Goal: Task Accomplishment & Management: Manage account settings

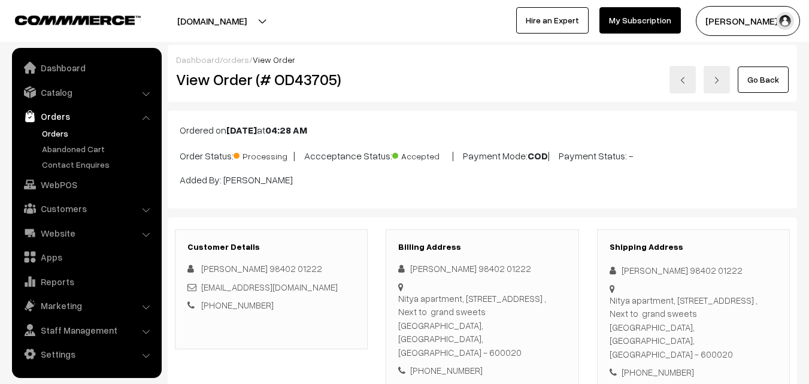
scroll to position [719, 0]
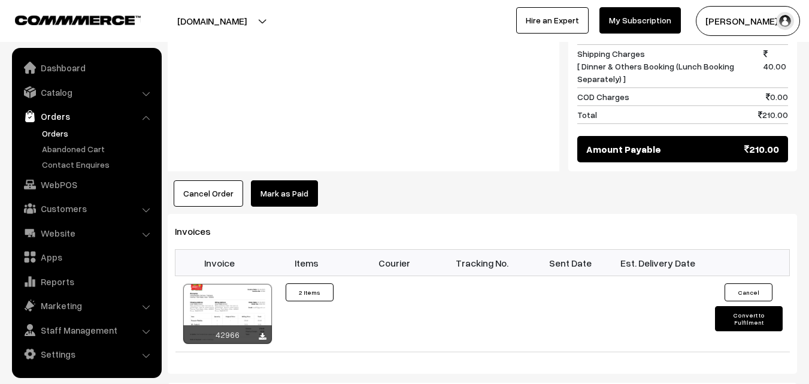
click at [56, 132] on link "Orders" at bounding box center [98, 133] width 119 height 13
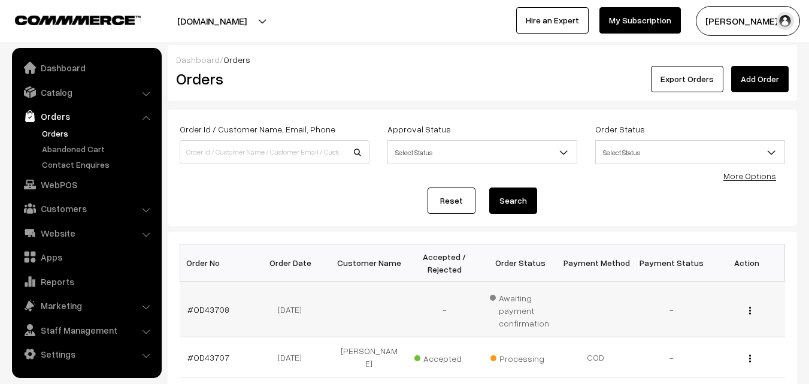
click at [205, 317] on td "#OD43708" at bounding box center [217, 309] width 75 height 56
click at [208, 311] on link "#OD43708" at bounding box center [208, 309] width 42 height 10
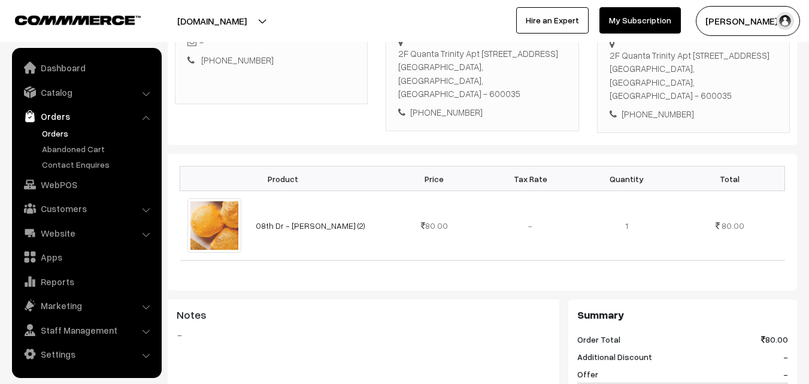
scroll to position [240, 0]
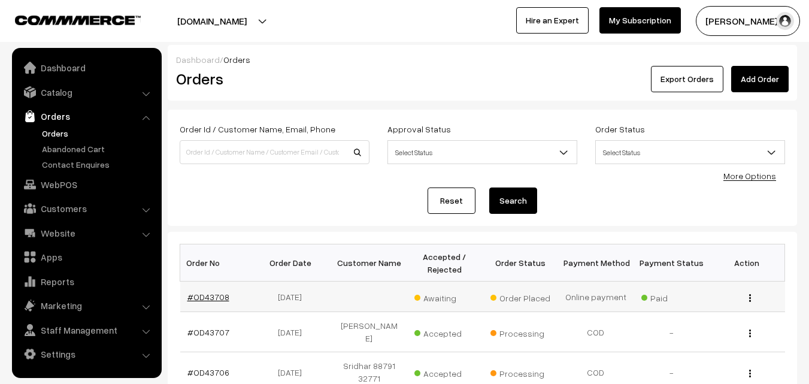
click at [199, 298] on link "#OD43708" at bounding box center [208, 297] width 42 height 10
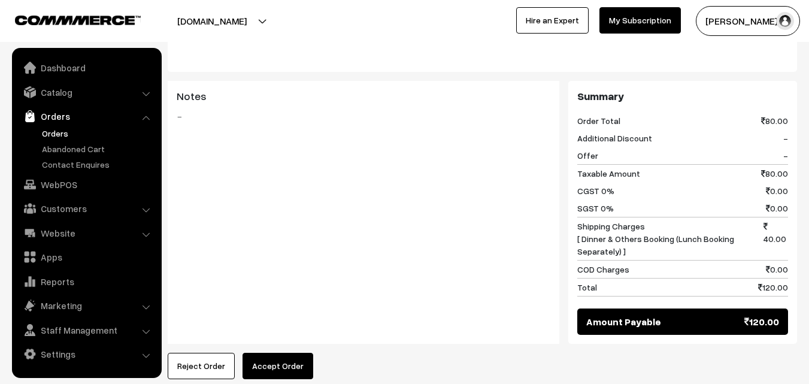
scroll to position [539, 0]
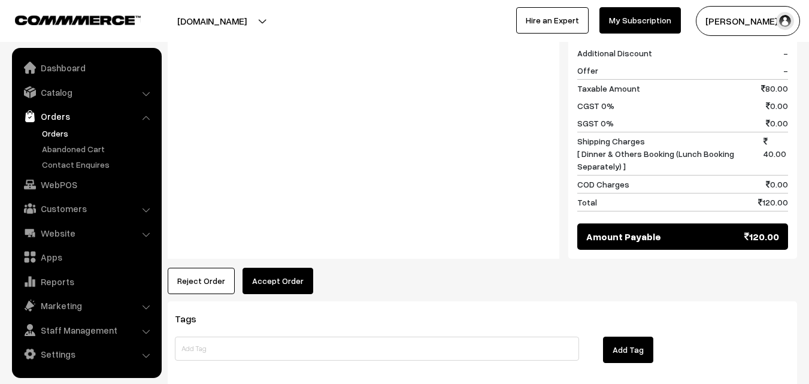
click at [268, 268] on button "Accept Order" at bounding box center [278, 281] width 71 height 26
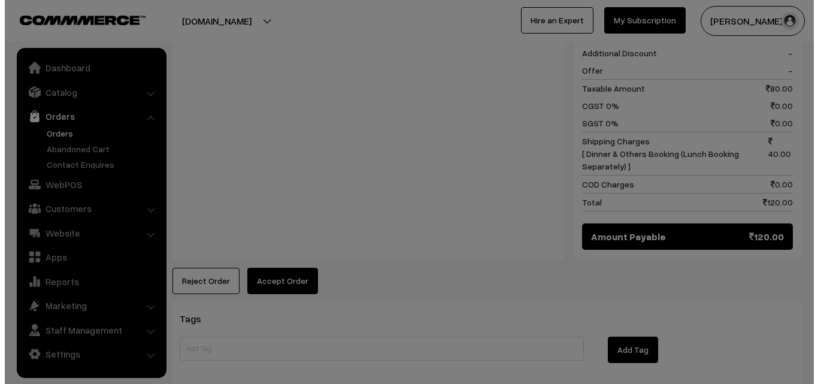
scroll to position [540, 0]
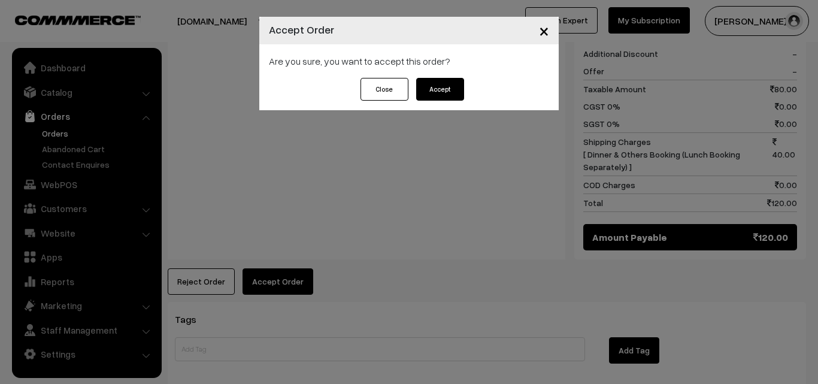
click at [441, 90] on button "Accept" at bounding box center [440, 89] width 48 height 23
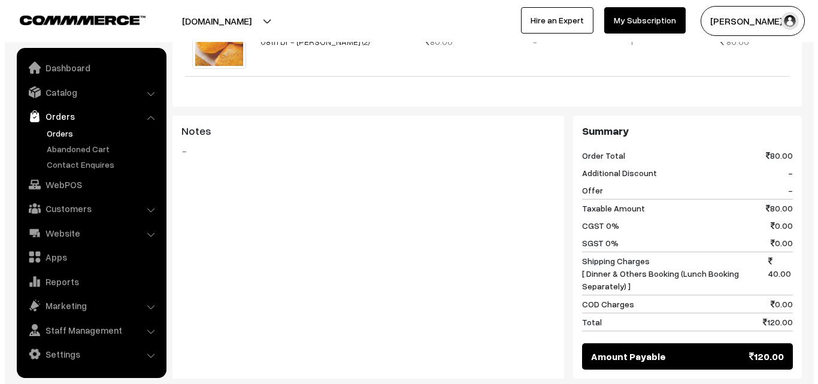
scroll to position [479, 0]
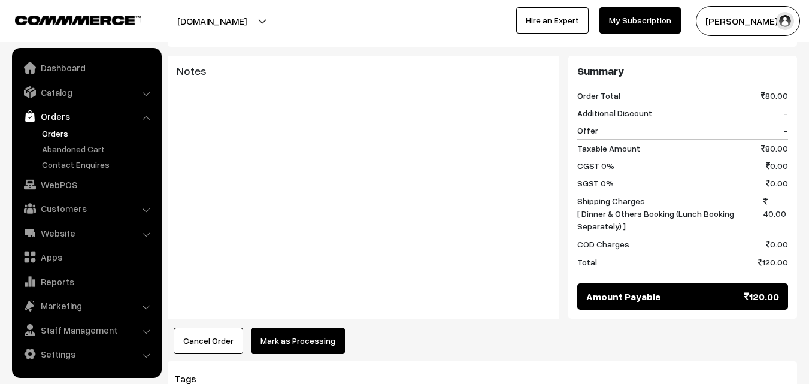
click at [284, 329] on button "Mark as Processing" at bounding box center [298, 341] width 94 height 26
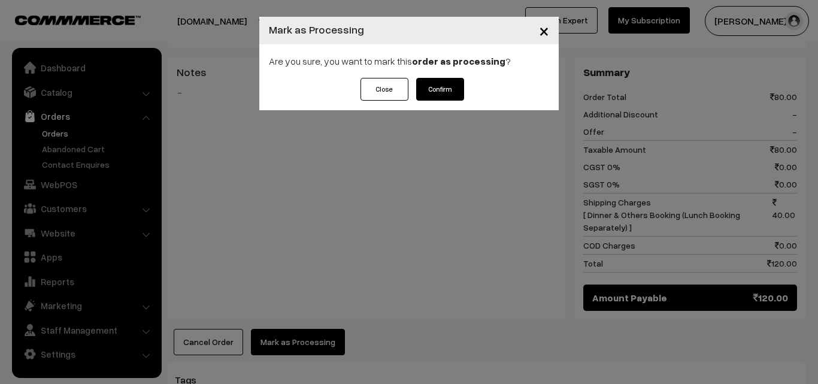
click at [456, 87] on button "Confirm" at bounding box center [440, 89] width 48 height 23
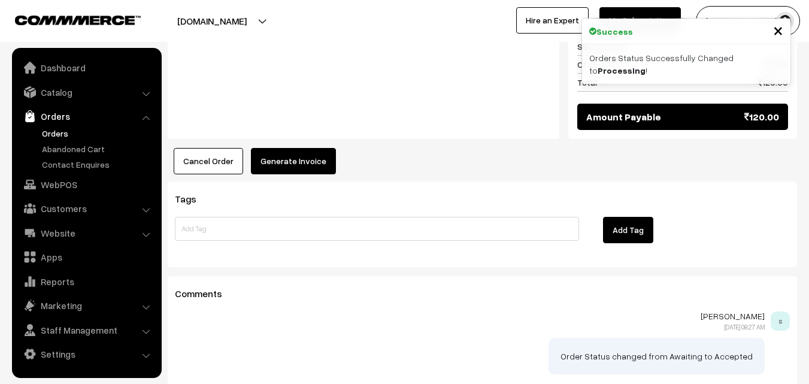
click at [309, 148] on button "Generate Invoice" at bounding box center [293, 161] width 85 height 26
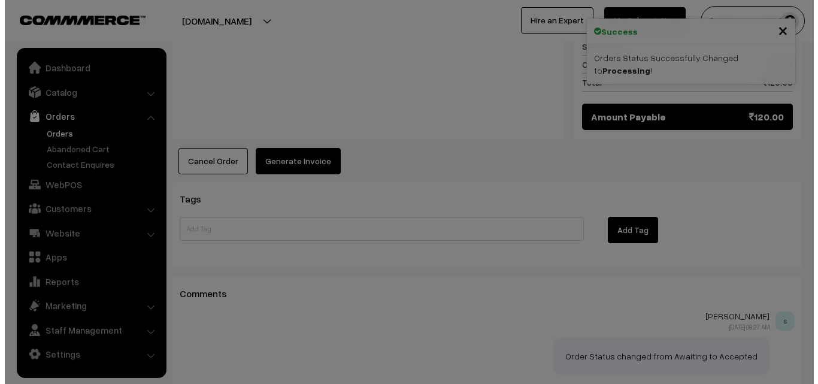
scroll to position [659, 0]
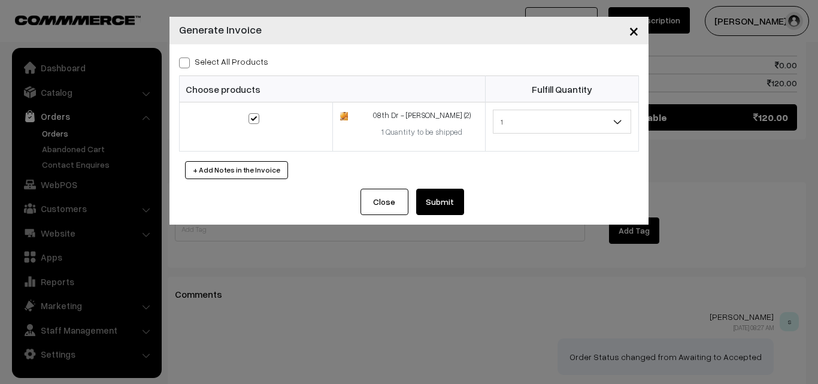
click at [180, 68] on span at bounding box center [184, 62] width 11 height 11
click at [180, 65] on input "Select All Products" at bounding box center [183, 61] width 8 height 8
checkbox input "true"
click at [425, 207] on button "Submit" at bounding box center [440, 202] width 48 height 26
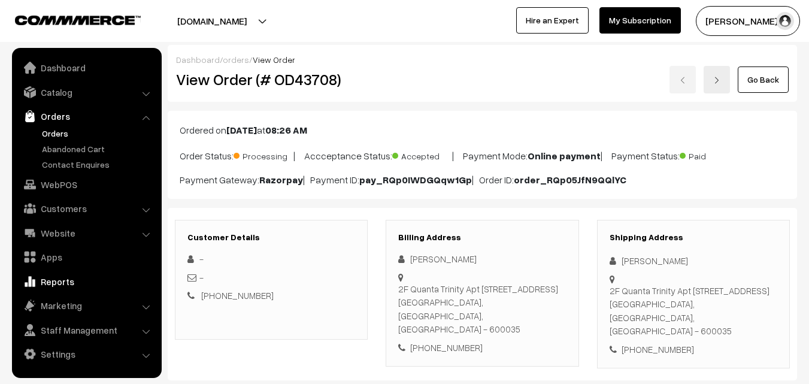
scroll to position [659, 0]
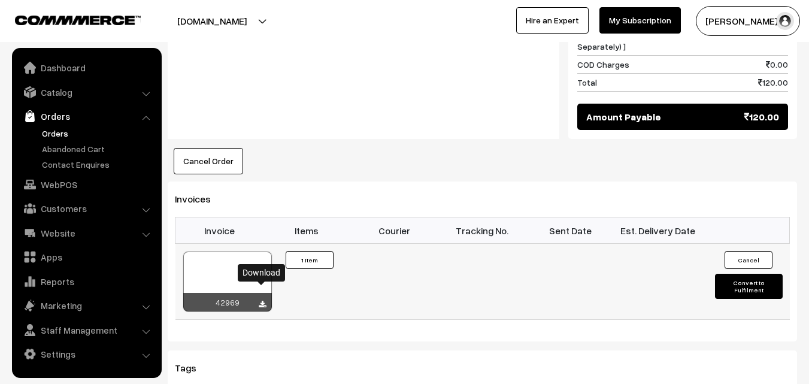
click at [259, 301] on icon at bounding box center [262, 305] width 7 height 8
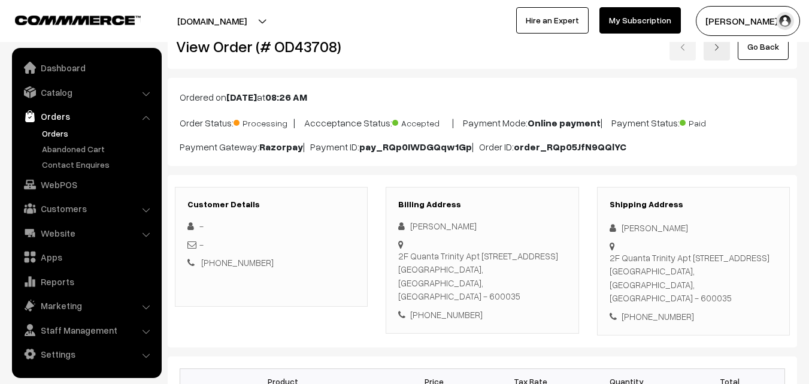
scroll to position [60, 0]
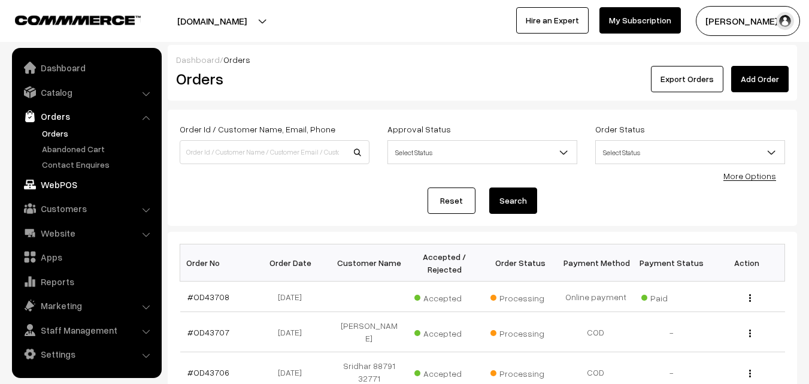
click at [65, 183] on link "WebPOS" at bounding box center [86, 185] width 143 height 22
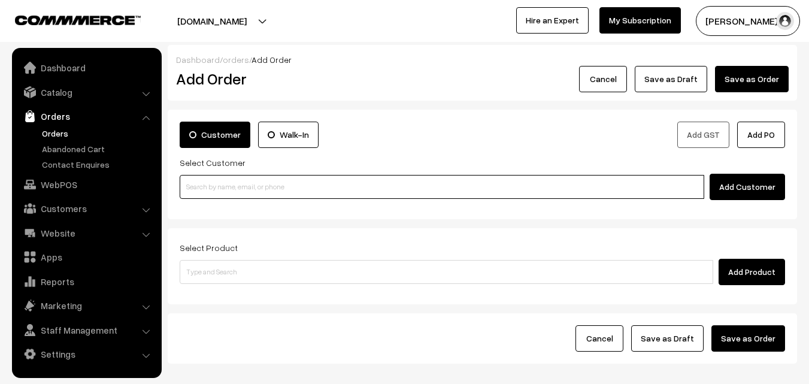
click at [251, 183] on input at bounding box center [442, 187] width 525 height 24
paste input "+91 74011 59931"
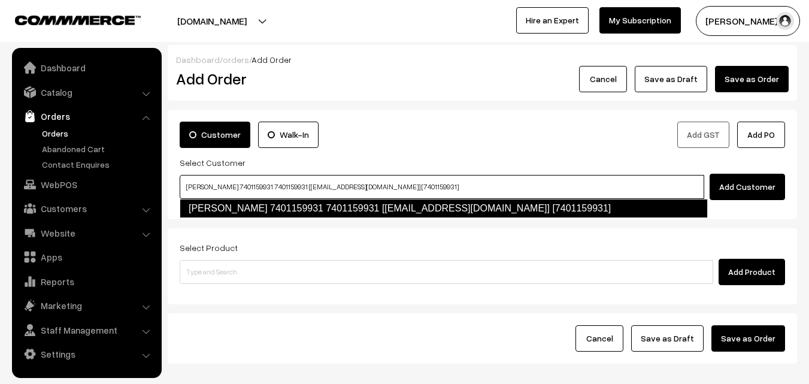
type input "Radhai 7401159931 7401159931 [test210@gmail.com] [7401159931]"
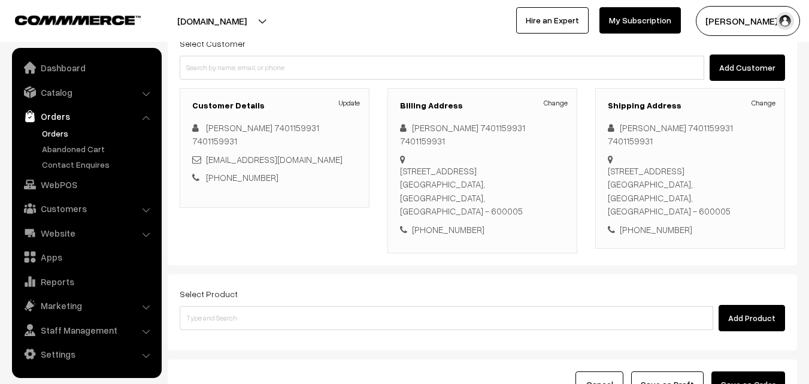
scroll to position [120, 0]
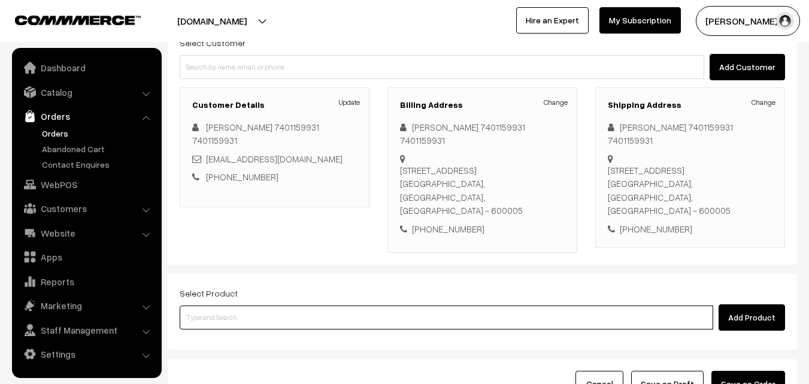
click at [300, 305] on input at bounding box center [447, 317] width 534 height 24
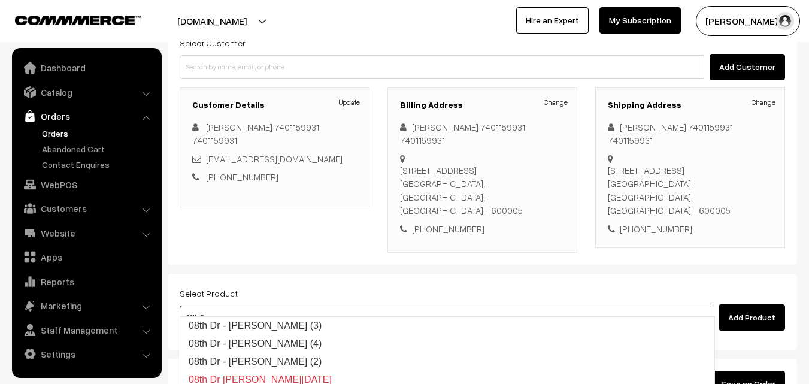
type input "08th Dr - [PERSON_NAME] (3)"
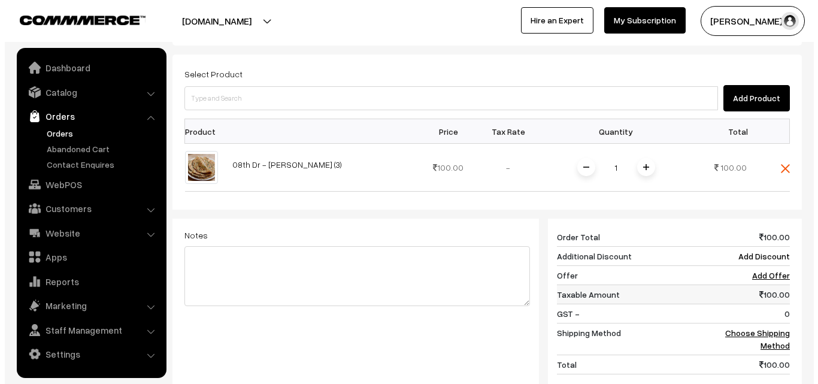
scroll to position [419, 0]
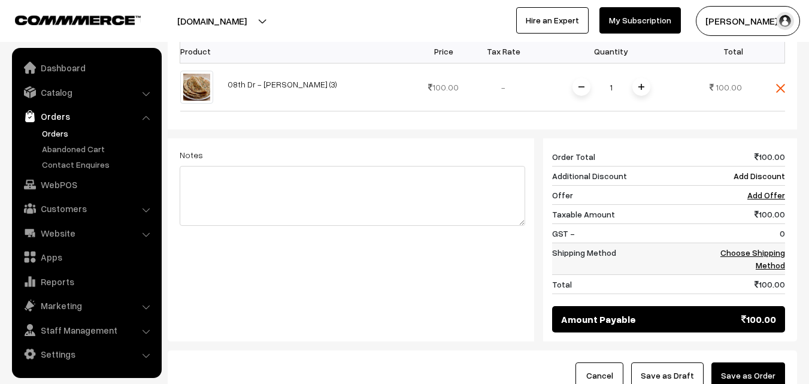
click at [761, 247] on link "Choose Shipping Method" at bounding box center [752, 258] width 65 height 23
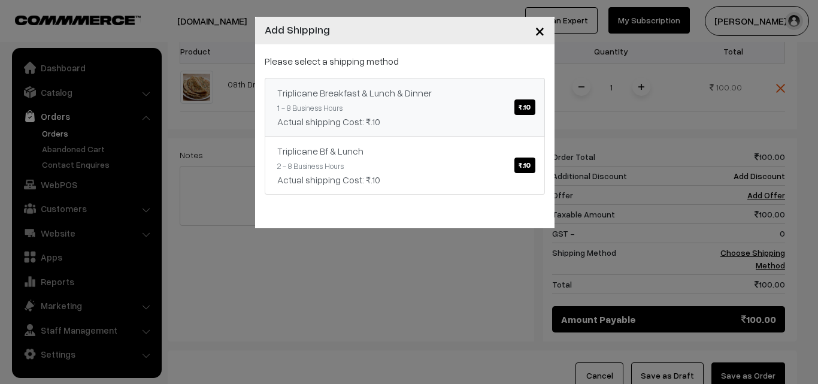
click at [523, 105] on span "₹.10" at bounding box center [524, 107] width 20 height 16
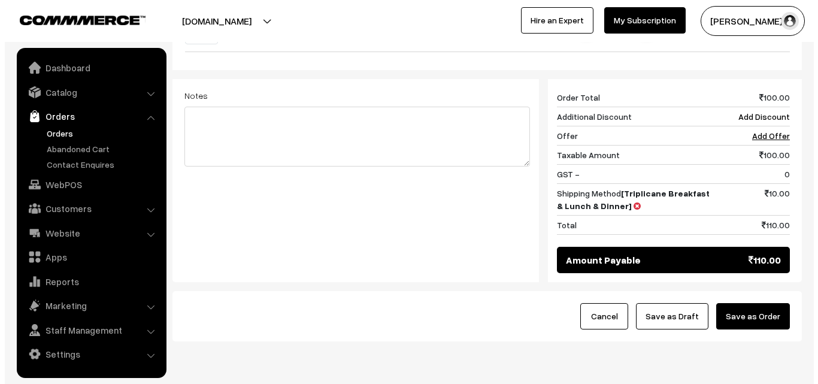
scroll to position [510, 0]
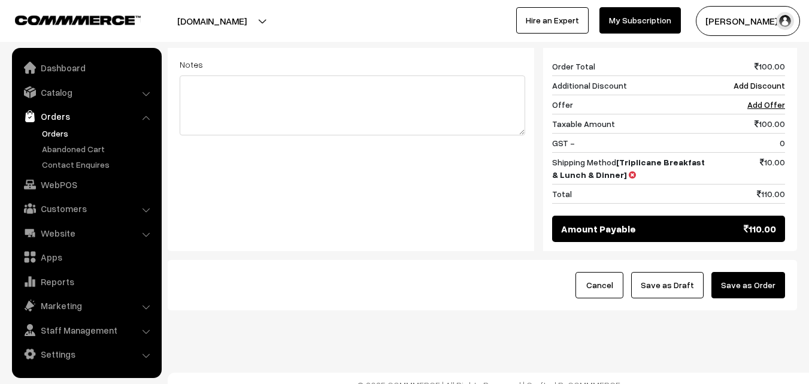
click at [747, 272] on button "Save as Order" at bounding box center [748, 285] width 74 height 26
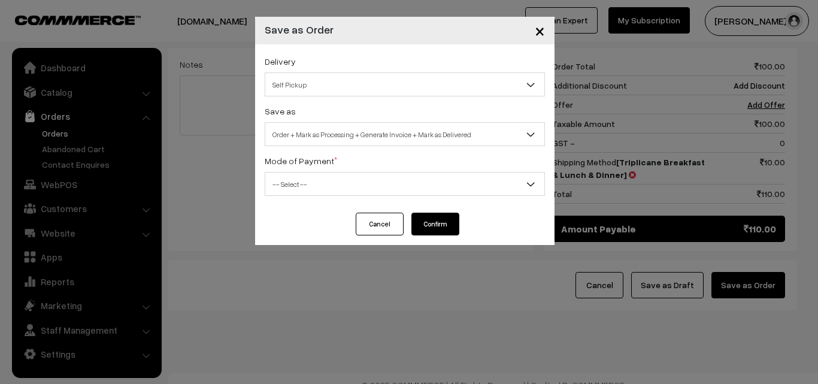
click at [414, 85] on span "Self Pickup" at bounding box center [404, 84] width 279 height 21
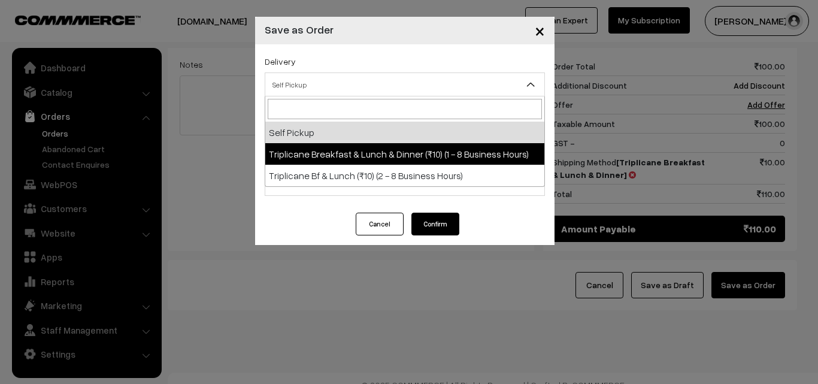
select select "TBL1"
select select "3"
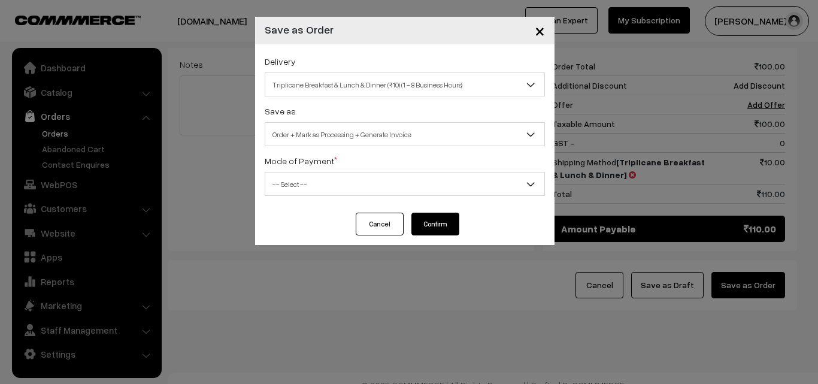
click at [398, 184] on span "-- Select --" at bounding box center [404, 184] width 279 height 21
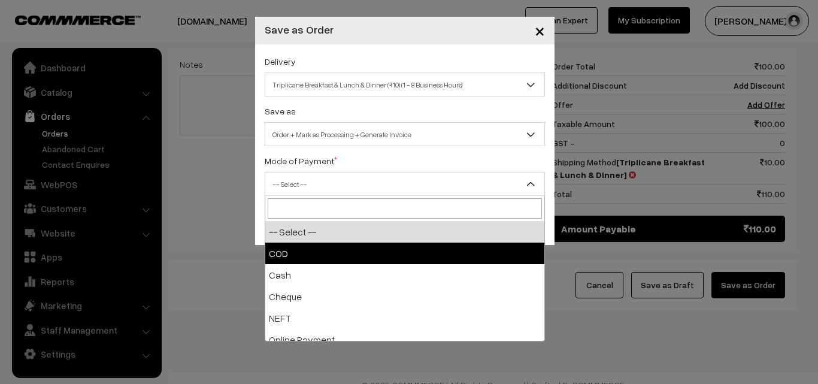
drag, startPoint x: 366, startPoint y: 250, endPoint x: 389, endPoint y: 231, distance: 29.4
select select "1"
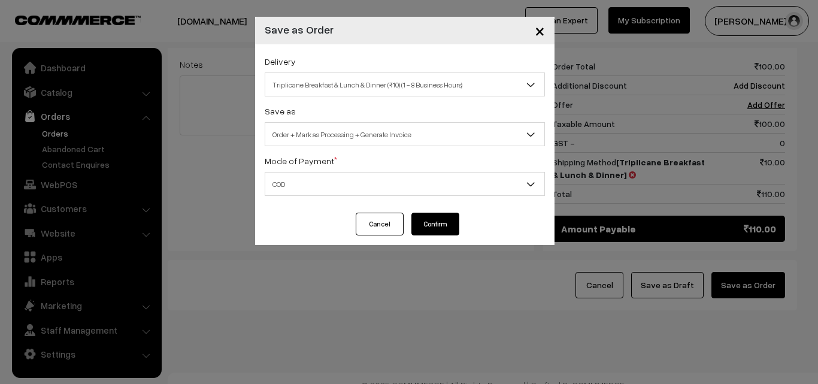
click at [435, 225] on button "Confirm" at bounding box center [435, 224] width 48 height 23
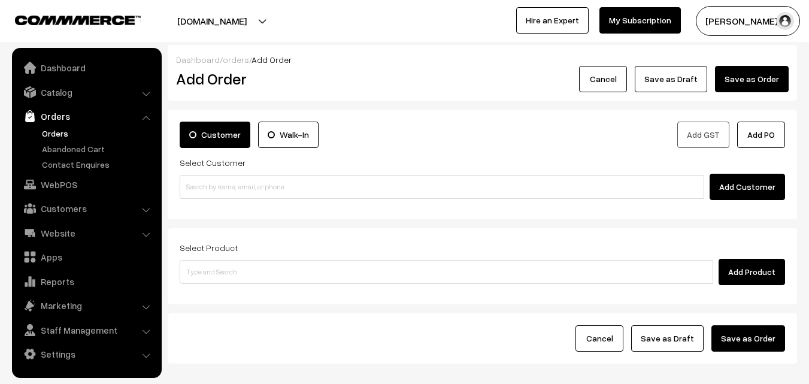
click at [60, 135] on link "Orders" at bounding box center [98, 133] width 119 height 13
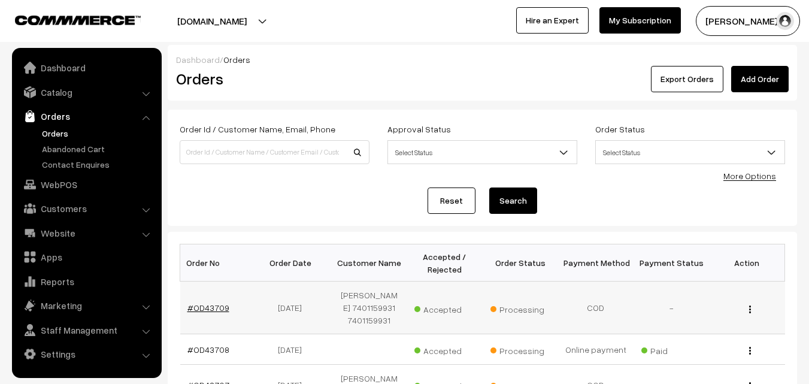
click at [222, 304] on link "#OD43709" at bounding box center [208, 307] width 42 height 10
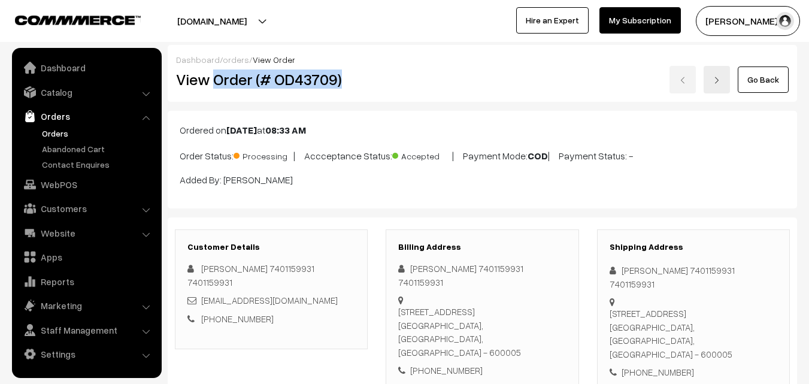
drag, startPoint x: 213, startPoint y: 77, endPoint x: 355, endPoint y: 87, distance: 142.8
click at [355, 87] on h2 "View Order (# OD43709)" at bounding box center [272, 79] width 192 height 19
copy h2 "Order (# OD43709)"
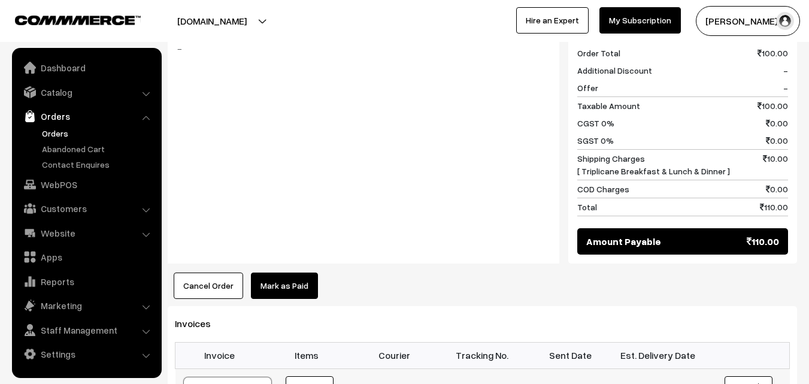
scroll to position [599, 0]
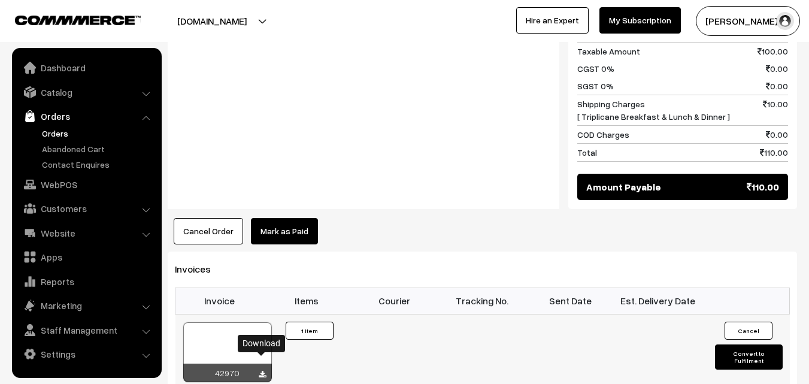
click at [263, 371] on icon at bounding box center [262, 375] width 7 height 8
click at [57, 129] on link "Orders" at bounding box center [98, 133] width 119 height 13
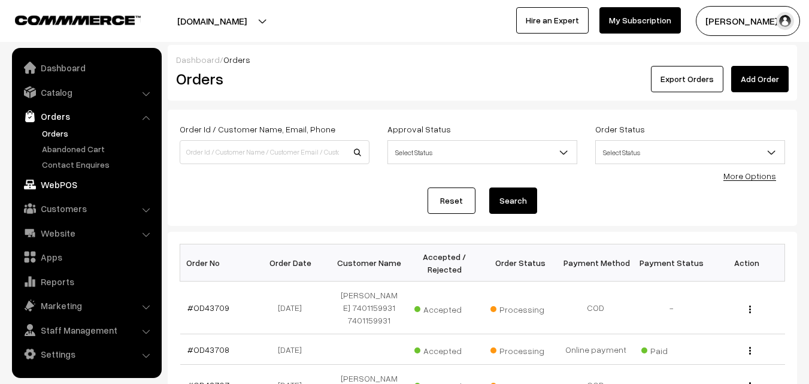
click at [79, 181] on link "WebPOS" at bounding box center [86, 185] width 143 height 22
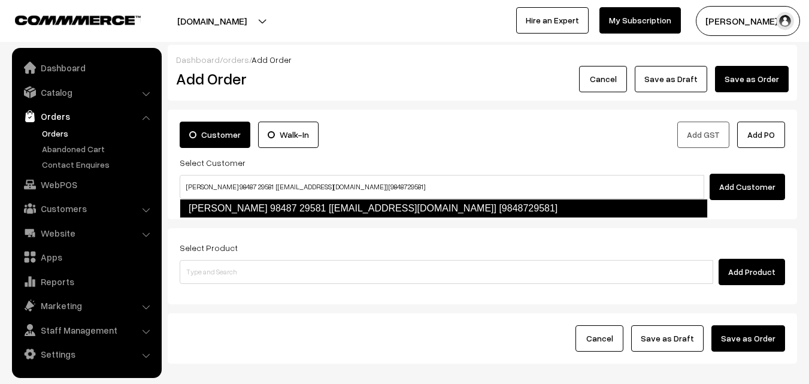
type input "[PERSON_NAME] 98487 29581 [[EMAIL_ADDRESS][DOMAIN_NAME]] [9848729581]"
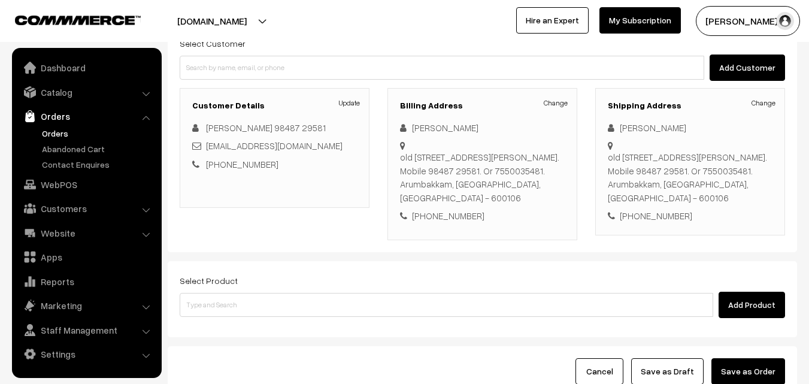
scroll to position [120, 0]
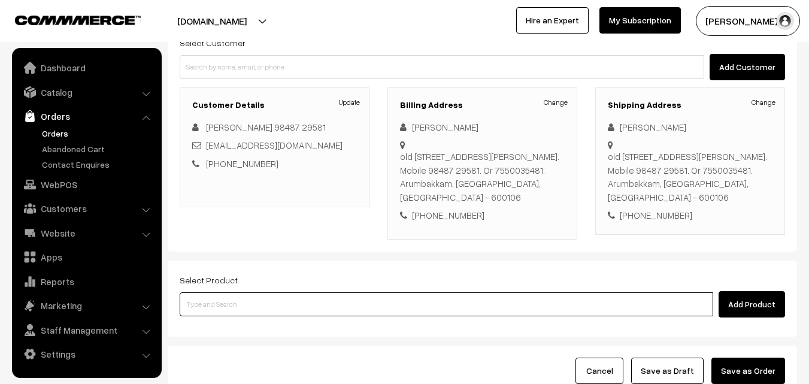
click at [291, 306] on input at bounding box center [447, 304] width 534 height 24
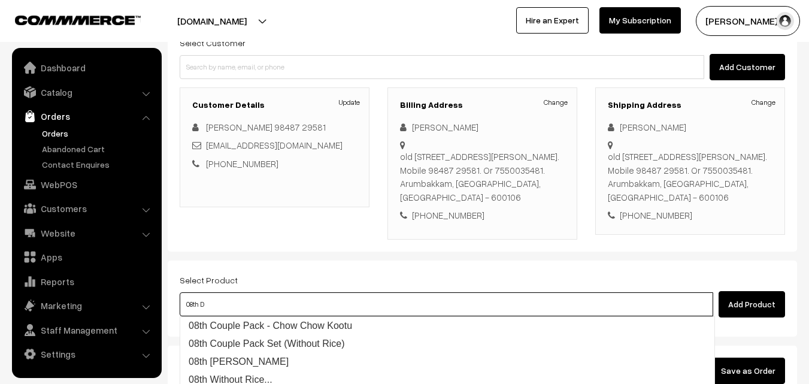
type input "08th Dr"
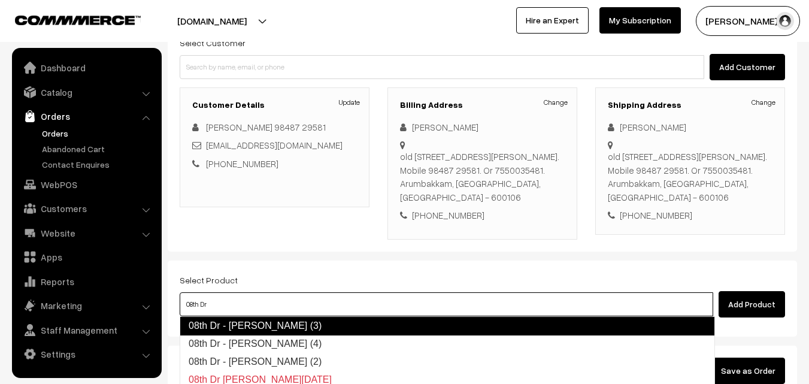
click at [269, 324] on link "08th Dr - [PERSON_NAME] (3)" at bounding box center [447, 325] width 535 height 19
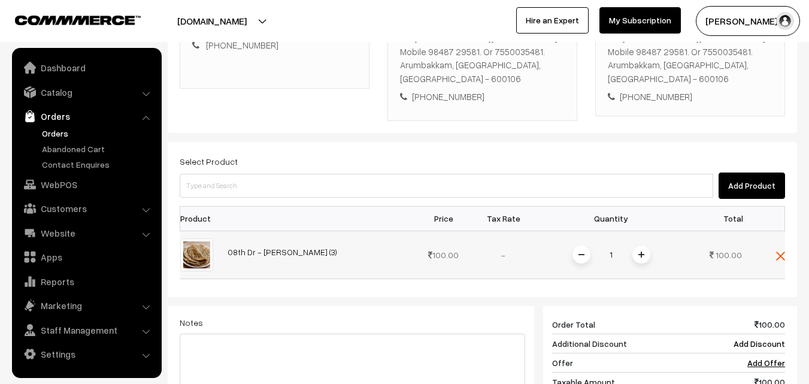
scroll to position [240, 0]
click at [638, 253] on img at bounding box center [641, 253] width 6 height 6
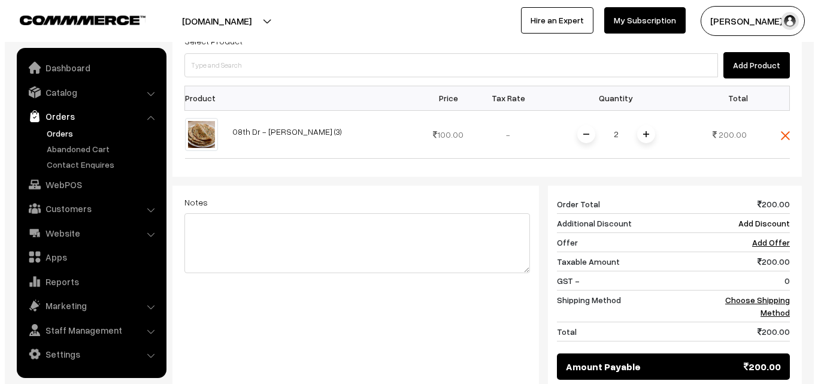
scroll to position [359, 0]
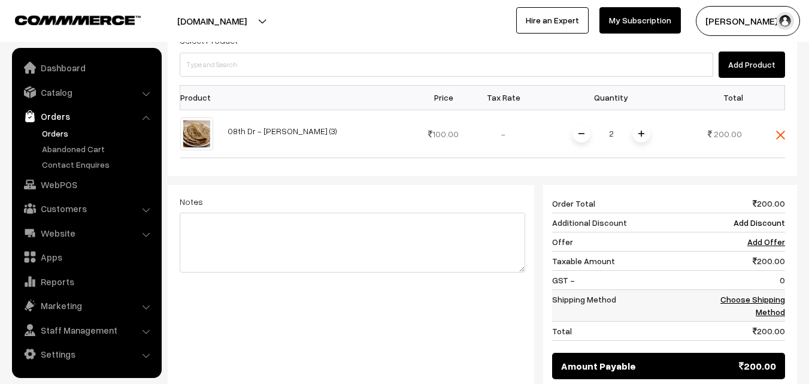
click at [760, 302] on link "Choose Shipping Method" at bounding box center [752, 305] width 65 height 23
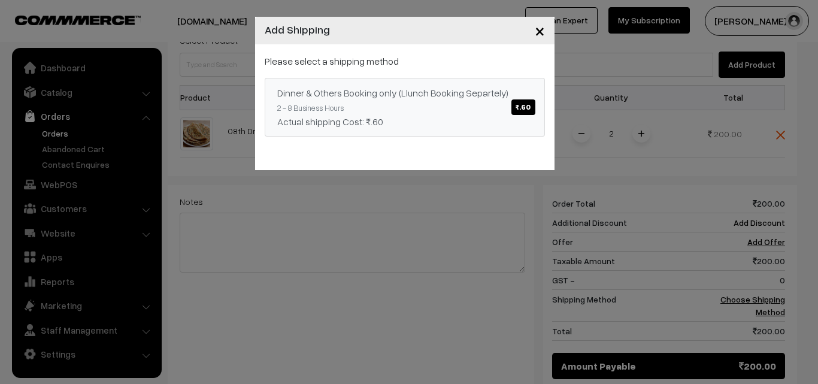
click at [529, 108] on span "₹.60" at bounding box center [522, 107] width 23 height 16
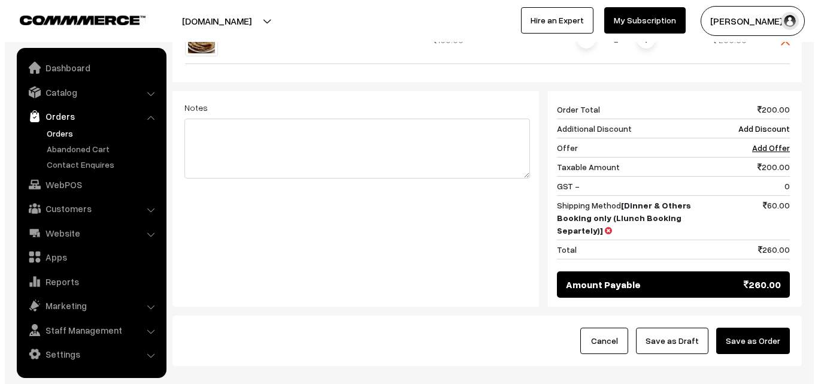
scroll to position [479, 0]
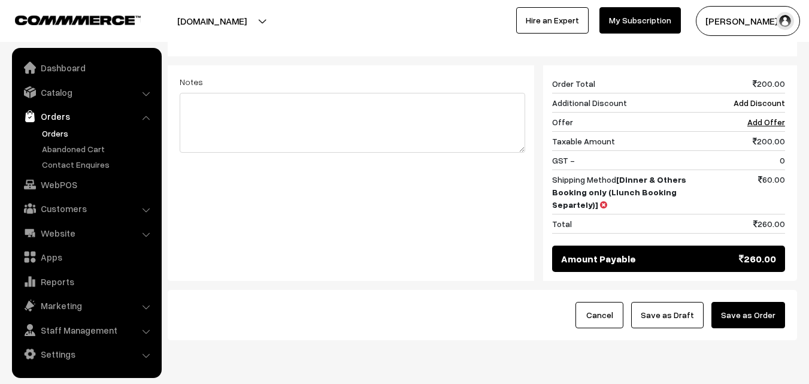
click at [766, 315] on button "Save as Order" at bounding box center [748, 315] width 74 height 26
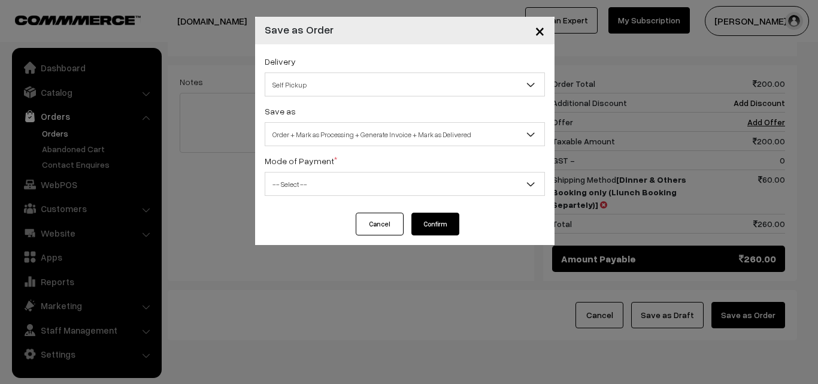
click at [435, 89] on span "Self Pickup" at bounding box center [404, 84] width 279 height 21
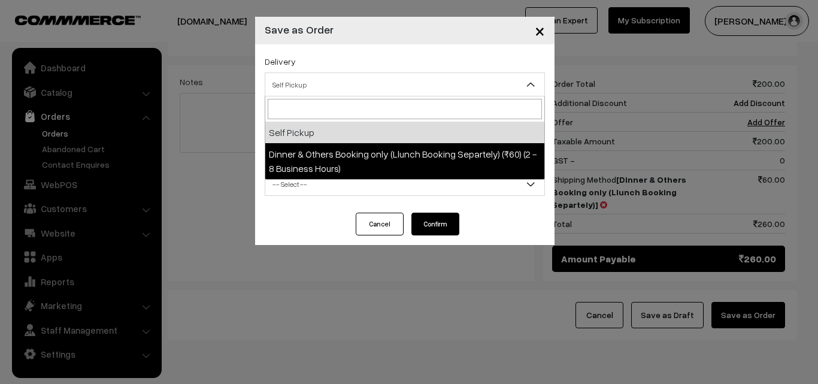
select select "DOB3"
select select "3"
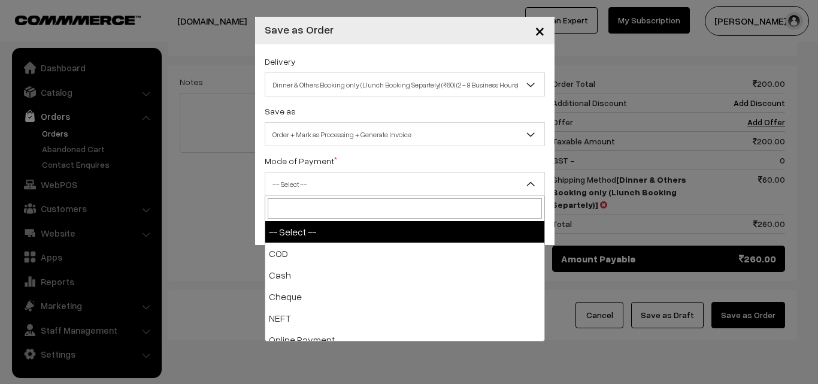
click at [417, 189] on span "-- Select --" at bounding box center [404, 184] width 279 height 21
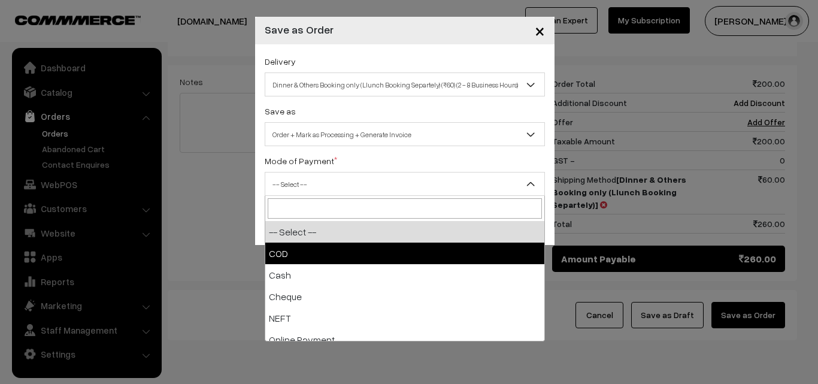
select select "1"
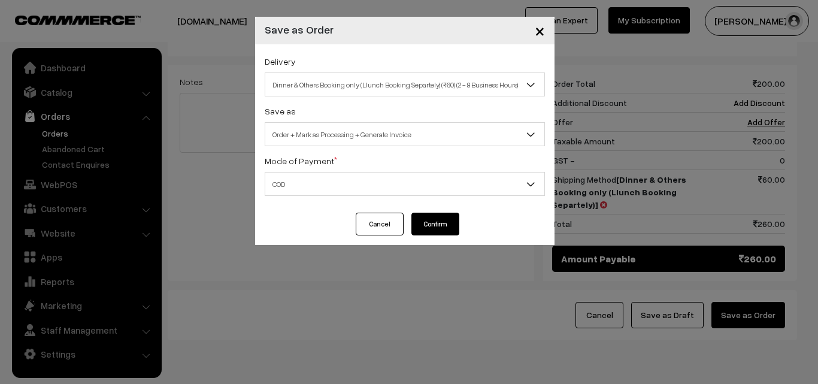
click at [428, 229] on button "Confirm" at bounding box center [435, 224] width 48 height 23
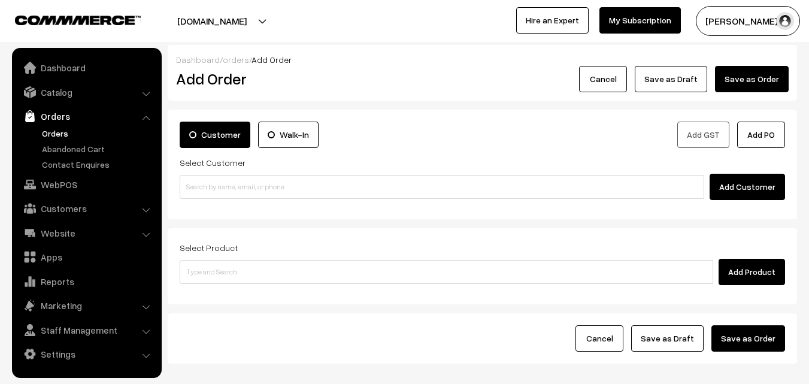
click at [60, 134] on link "Orders" at bounding box center [98, 133] width 119 height 13
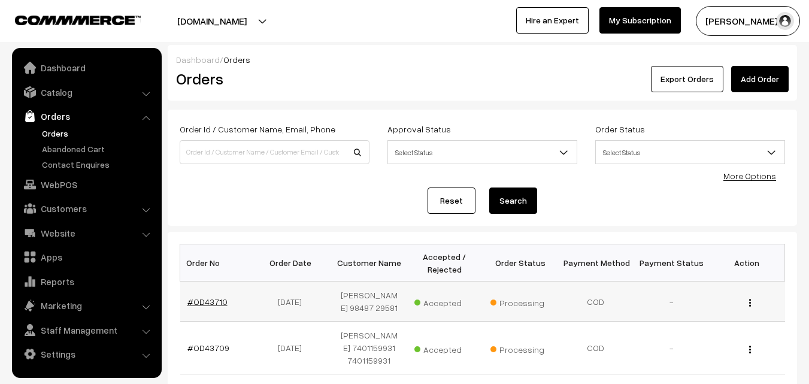
click at [211, 301] on link "#OD43710" at bounding box center [207, 301] width 40 height 10
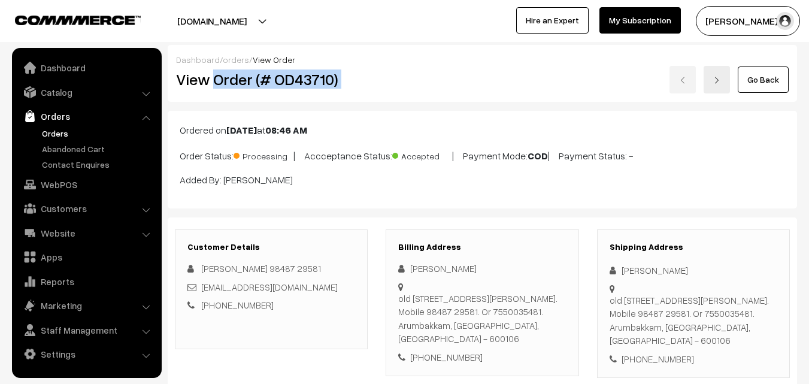
drag, startPoint x: 214, startPoint y: 77, endPoint x: 502, endPoint y: 80, distance: 288.0
click at [502, 80] on div "View Order (# OD43710) Go Back" at bounding box center [482, 80] width 631 height 28
copy div "Order (# OD43710)"
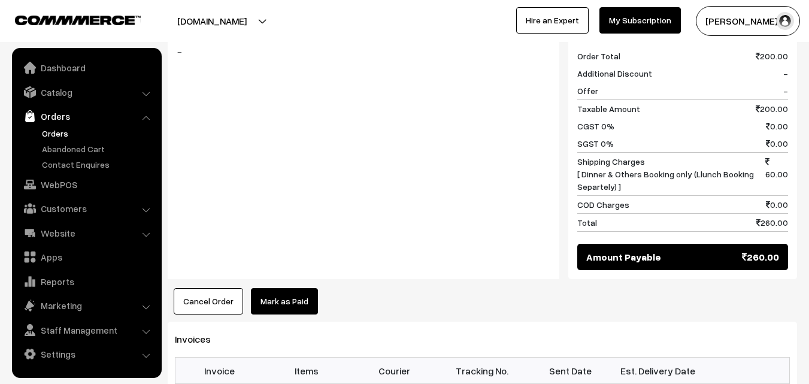
scroll to position [599, 0]
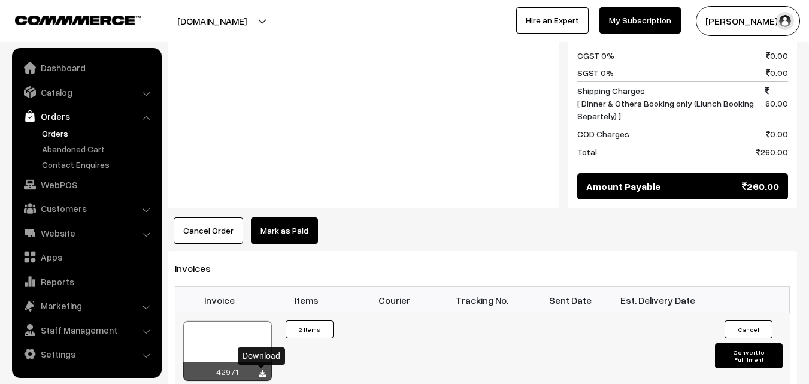
click at [262, 371] on icon at bounding box center [262, 374] width 7 height 8
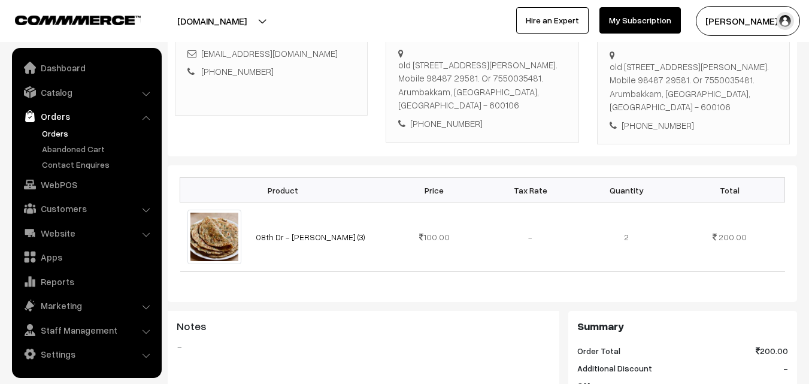
scroll to position [240, 0]
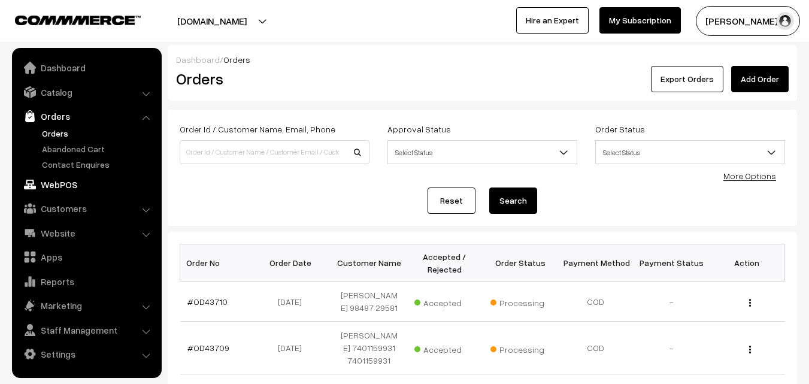
click at [67, 187] on link "WebPOS" at bounding box center [86, 185] width 143 height 22
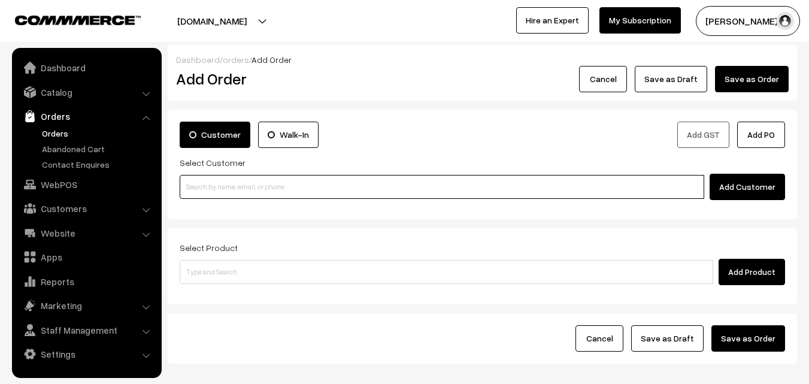
click at [229, 187] on input at bounding box center [442, 187] width 525 height 24
paste input "+91 93810 13401"
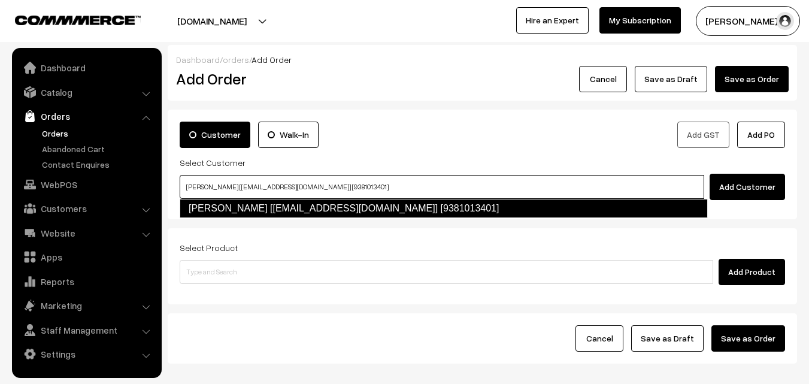
type input "Palaniappan KANDASAMY [palani3009@yahoo.com] [9381013401]"
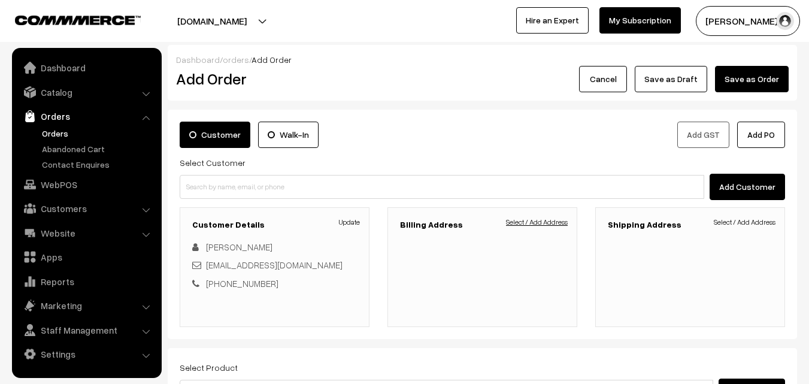
click at [533, 223] on link "Select / Add Address" at bounding box center [537, 222] width 62 height 11
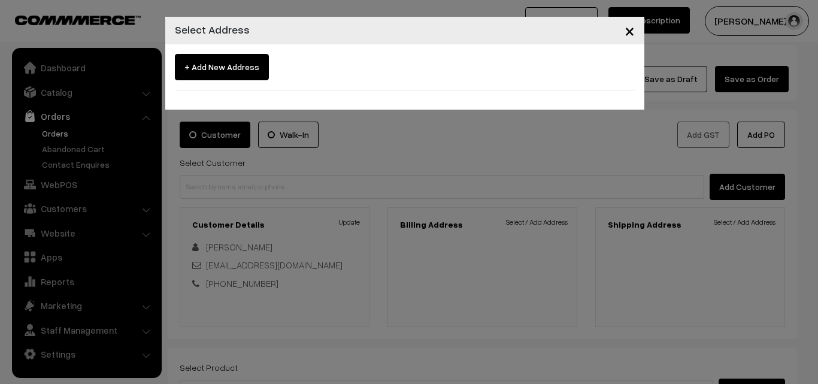
click at [204, 70] on span "+ Add New Address" at bounding box center [222, 67] width 94 height 26
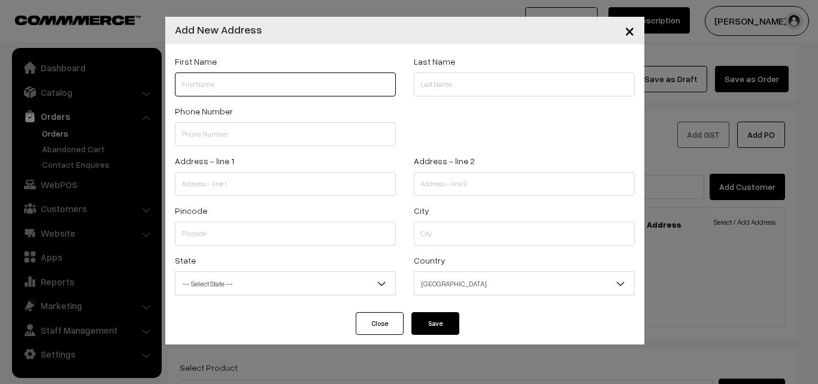
click at [279, 84] on input "text" at bounding box center [285, 84] width 221 height 24
click at [631, 32] on span "×" at bounding box center [630, 30] width 10 height 22
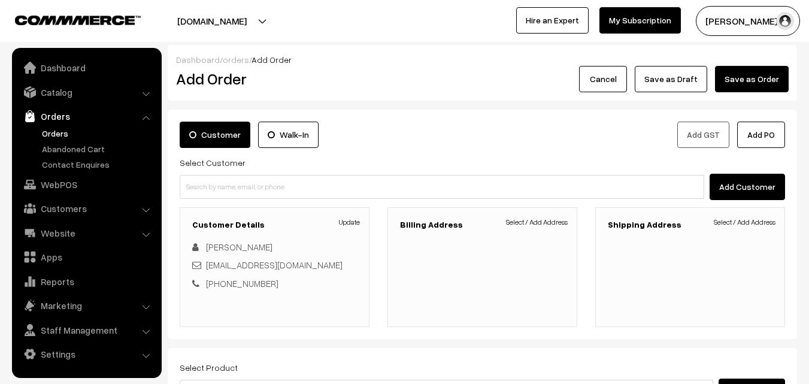
drag, startPoint x: 229, startPoint y: 281, endPoint x: 332, endPoint y: 291, distance: 103.5
click at [332, 291] on div "Customer Details Update Palaniappan KANDASAMY palani3009@yahoo.com +91 93810134…" at bounding box center [275, 267] width 190 height 120
click at [539, 222] on link "Select / Add Address" at bounding box center [537, 222] width 62 height 11
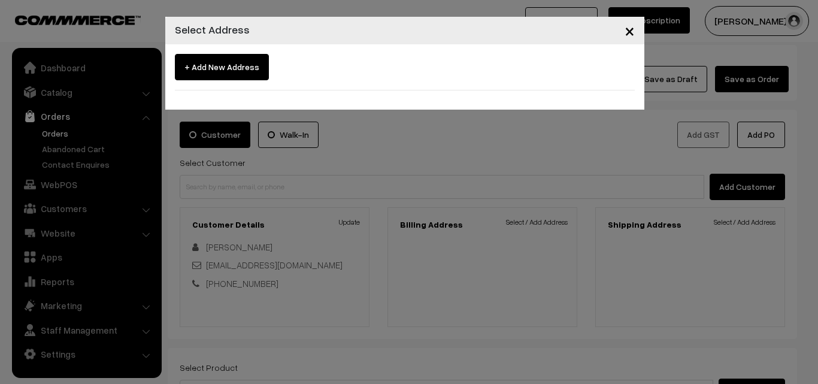
click at [630, 32] on span "×" at bounding box center [630, 30] width 10 height 22
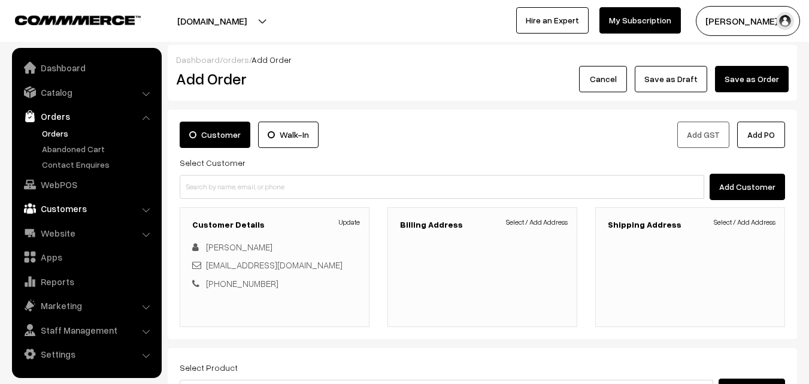
click at [63, 211] on link "Customers" at bounding box center [86, 209] width 143 height 22
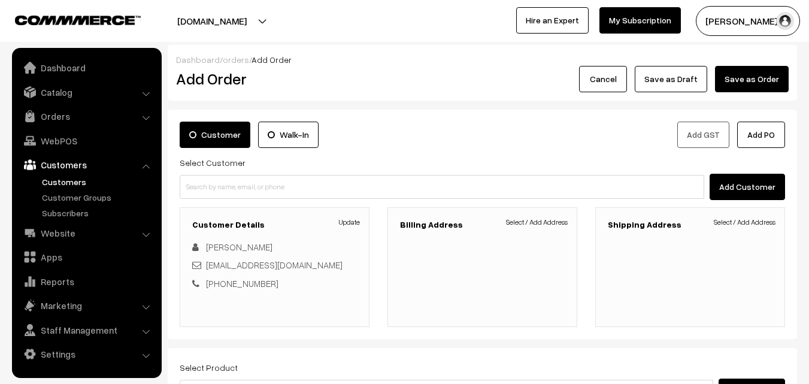
click at [73, 181] on link "Customers" at bounding box center [98, 181] width 119 height 13
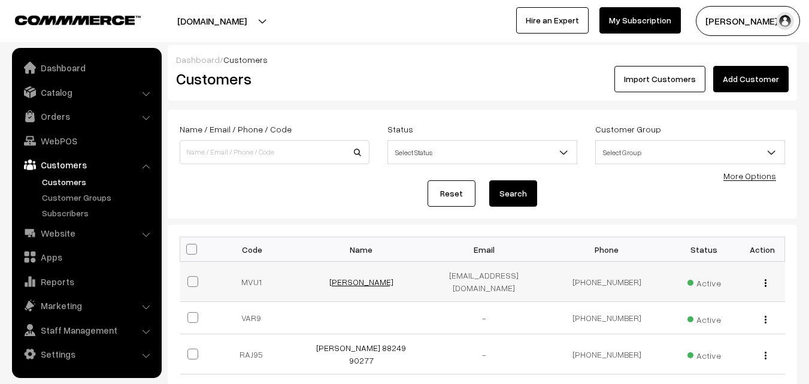
click at [362, 278] on link "Palaniappan KANDASAMY" at bounding box center [361, 282] width 64 height 10
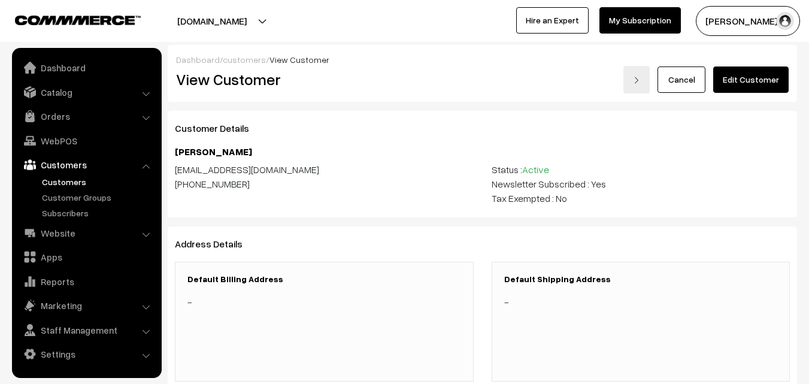
click at [757, 81] on link "Edit Customer" at bounding box center [750, 79] width 75 height 26
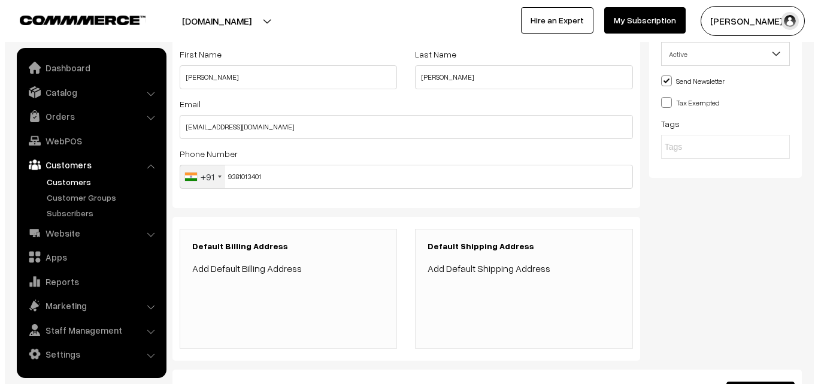
scroll to position [120, 0]
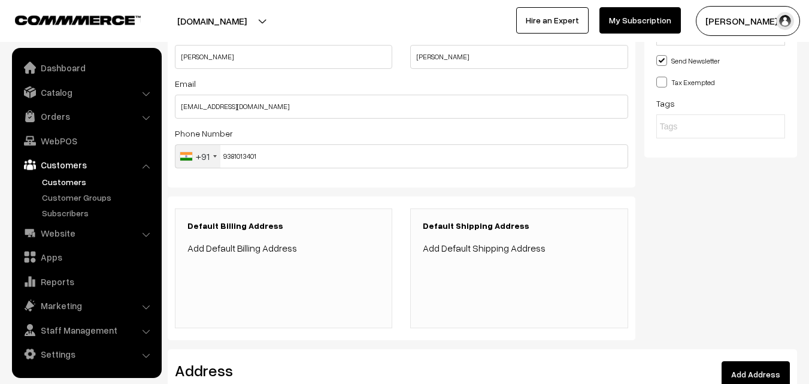
click at [265, 249] on link "Add Default Billing Address" at bounding box center [242, 248] width 110 height 12
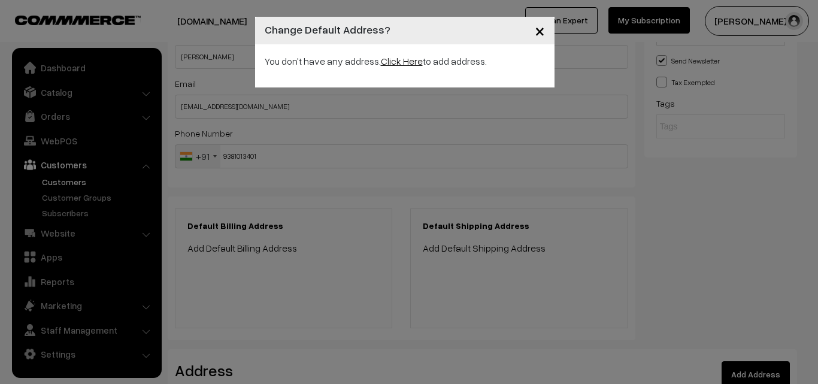
click at [392, 62] on link "Click Here" at bounding box center [402, 61] width 42 height 12
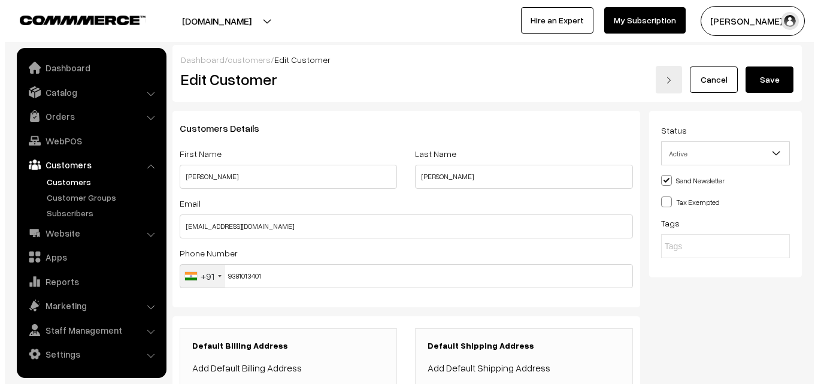
scroll to position [120, 0]
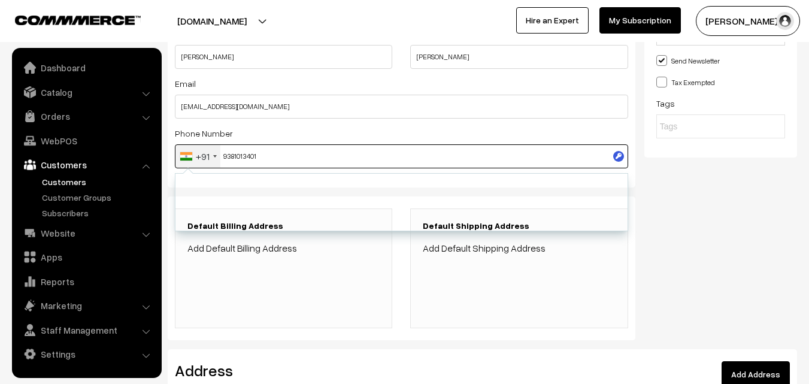
drag, startPoint x: 223, startPoint y: 156, endPoint x: 271, endPoint y: 154, distance: 47.3
click at [271, 154] on input "9381013401" at bounding box center [401, 156] width 453 height 24
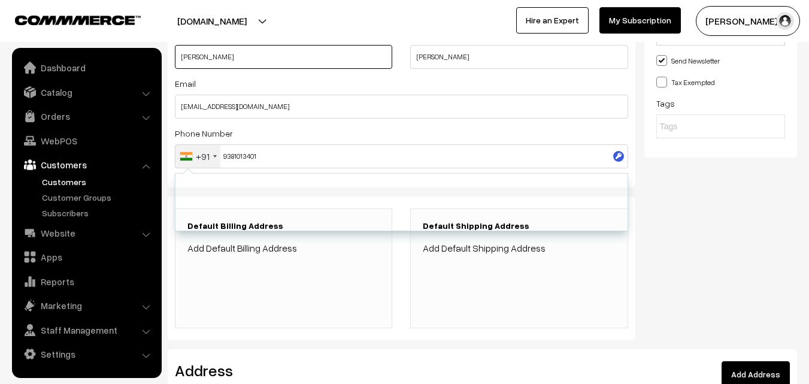
drag, startPoint x: 235, startPoint y: 58, endPoint x: 244, endPoint y: 66, distance: 12.3
click at [237, 63] on input "Palaniappan" at bounding box center [283, 57] width 217 height 24
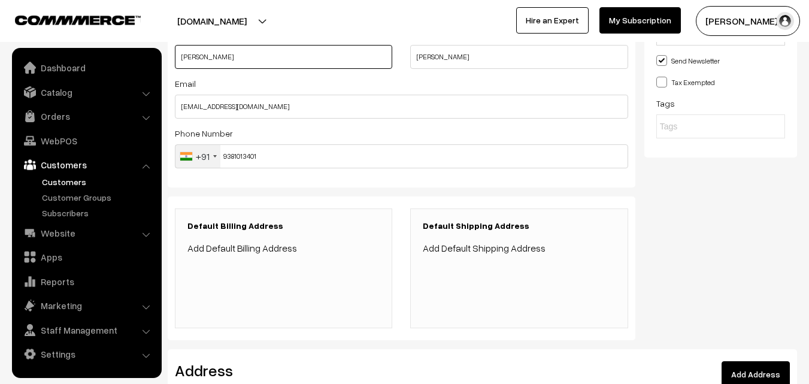
paste input "9381013401"
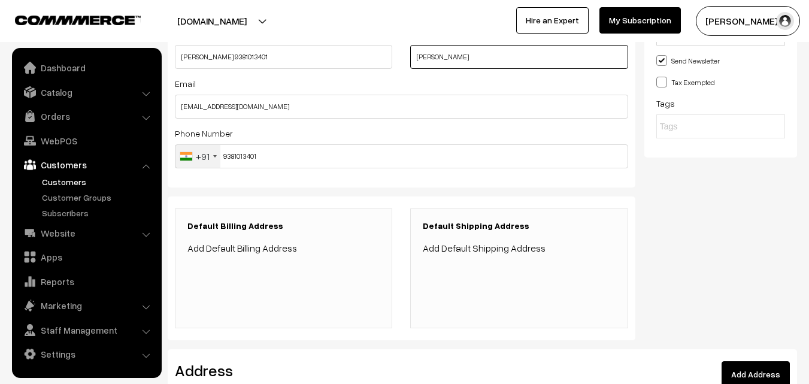
drag, startPoint x: 416, startPoint y: 58, endPoint x: 480, endPoint y: 63, distance: 64.3
click at [480, 63] on input "KANDASAMY" at bounding box center [518, 57] width 217 height 24
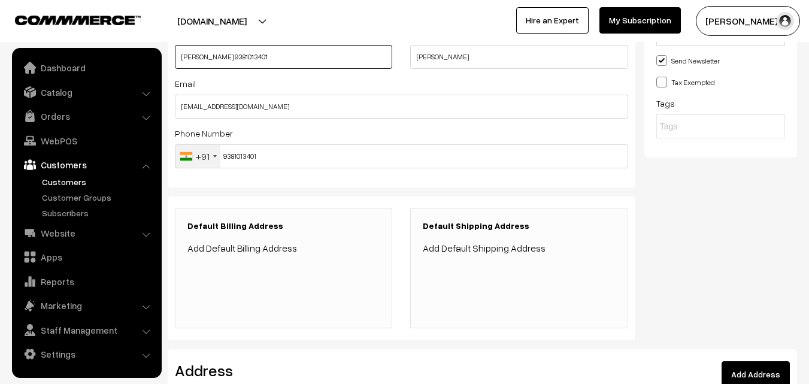
click at [219, 57] on input "Palaniappan 9381013401" at bounding box center [283, 57] width 217 height 24
paste input "KANDASAMY"
type input "Palaniappan Kandasamy 9381013401"
click at [271, 249] on link "Add Default Billing Address" at bounding box center [242, 248] width 110 height 12
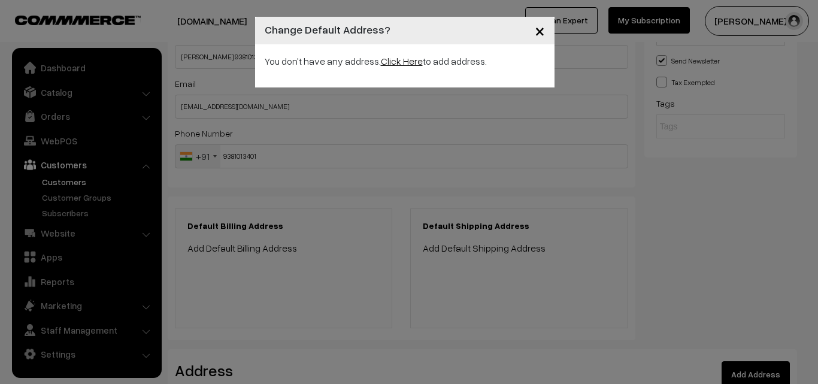
click at [414, 66] on link "Click Here" at bounding box center [402, 61] width 42 height 12
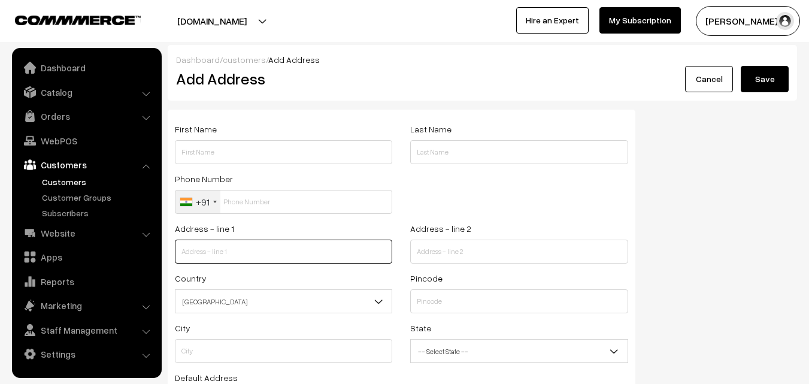
click at [246, 259] on input "text" at bounding box center [283, 252] width 217 height 24
paste input "18 /D2 3rd FLOOR, SVT MALIGAI"
type input "1"
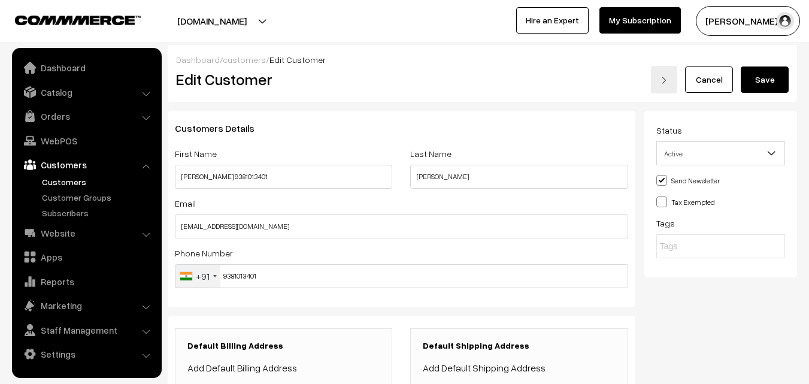
scroll to position [120, 0]
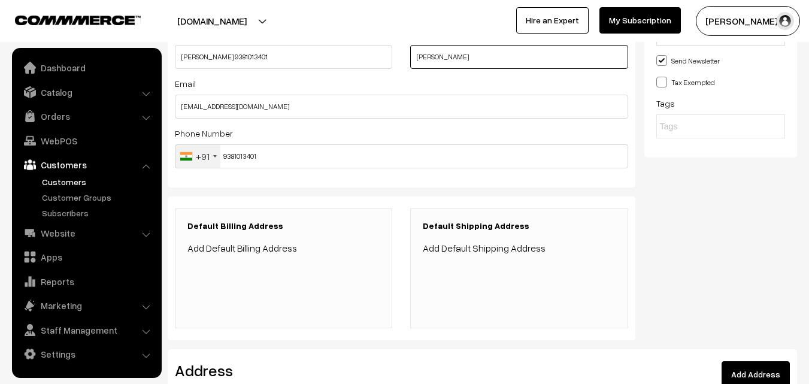
click at [518, 56] on input "KANDASAMY" at bounding box center [518, 57] width 217 height 24
type input "K"
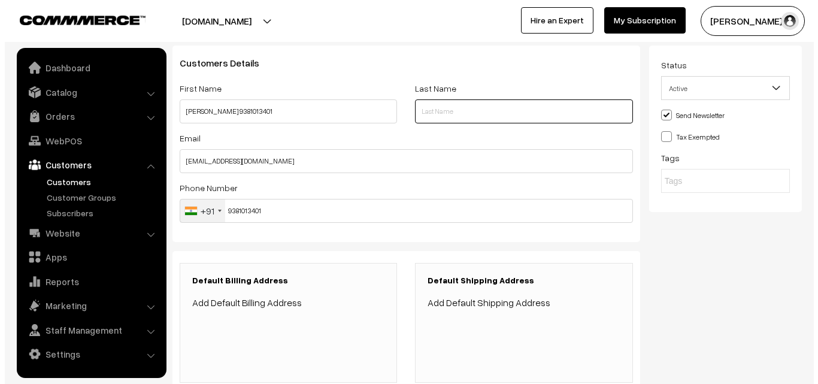
scroll to position [38, 0]
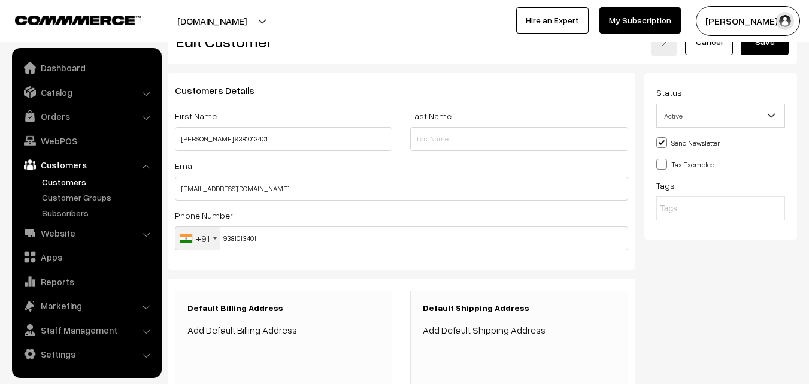
click at [263, 334] on link "Add Default Billing Address" at bounding box center [242, 330] width 110 height 12
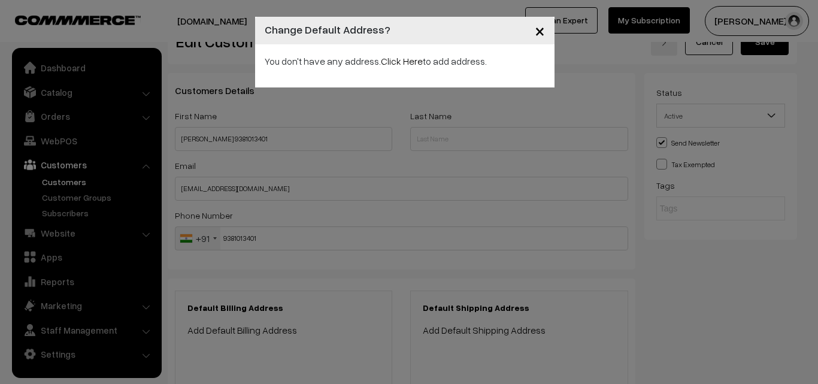
click at [335, 228] on div "× Change Default Address? You don't have any address. Click Here to add address." at bounding box center [409, 192] width 818 height 384
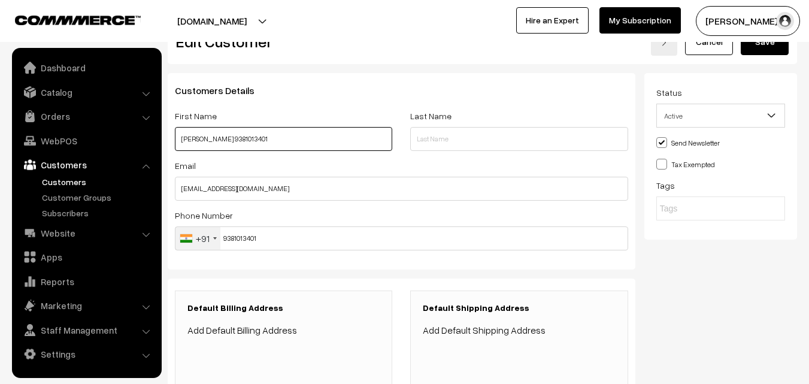
drag, startPoint x: 180, startPoint y: 140, endPoint x: 568, endPoint y: 141, distance: 388.0
click at [568, 141] on div "First Name Palaniappan Kandasamy 9381013401 Last Name" at bounding box center [401, 133] width 471 height 50
click at [255, 332] on link "Add Default Billing Address" at bounding box center [242, 330] width 110 height 12
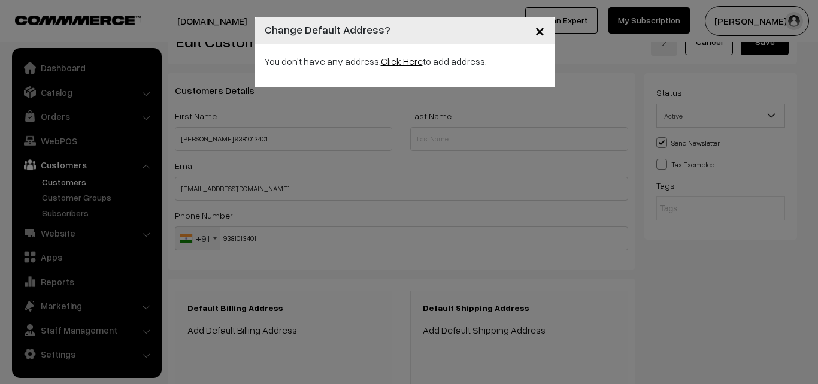
click at [401, 63] on link "Click Here" at bounding box center [402, 61] width 42 height 12
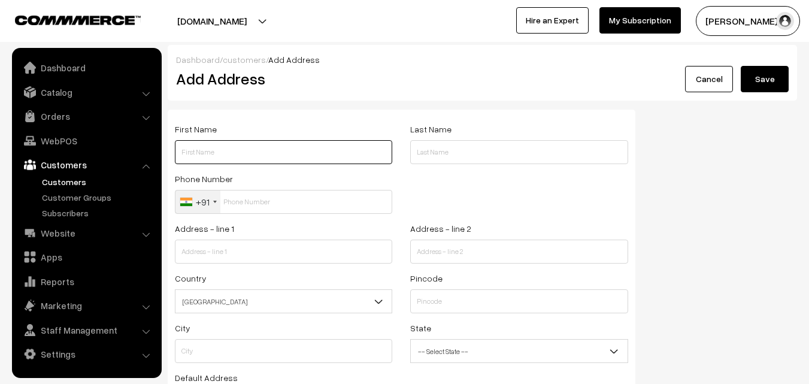
click at [342, 146] on input "text" at bounding box center [283, 152] width 217 height 24
paste input "[PERSON_NAME] 9381013401"
drag, startPoint x: 257, startPoint y: 153, endPoint x: 296, endPoint y: 154, distance: 38.9
click at [296, 154] on input "[PERSON_NAME] 9381013401" at bounding box center [283, 152] width 217 height 24
type input "[PERSON_NAME] 9381013401"
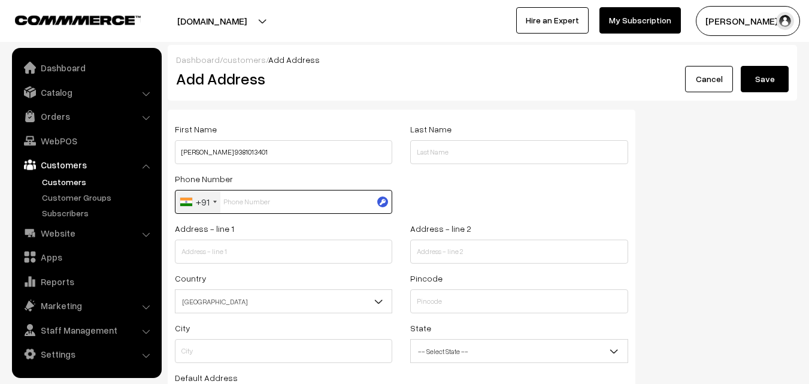
click at [298, 199] on input "text" at bounding box center [283, 202] width 217 height 24
paste input "9381013401"
type input "9381013401"
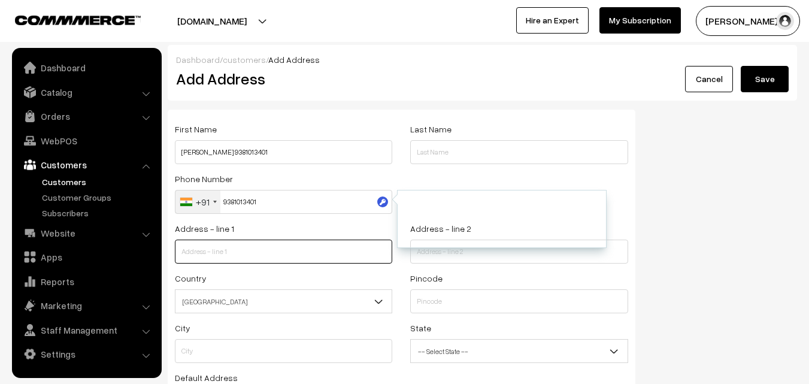
click at [284, 250] on input "text" at bounding box center [283, 252] width 217 height 24
click at [259, 250] on input "text" at bounding box center [283, 252] width 217 height 24
paste input "18 /D2 3rd FLOOR, SVT MALIGAI"
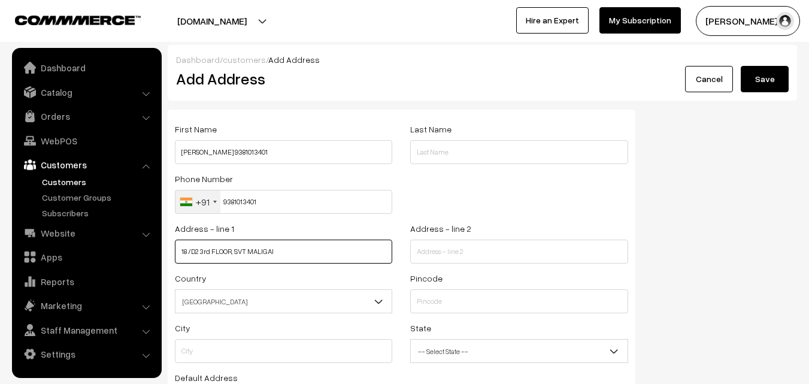
type input "18 /D2 3rd FLOOR, SVT MALIGAI"
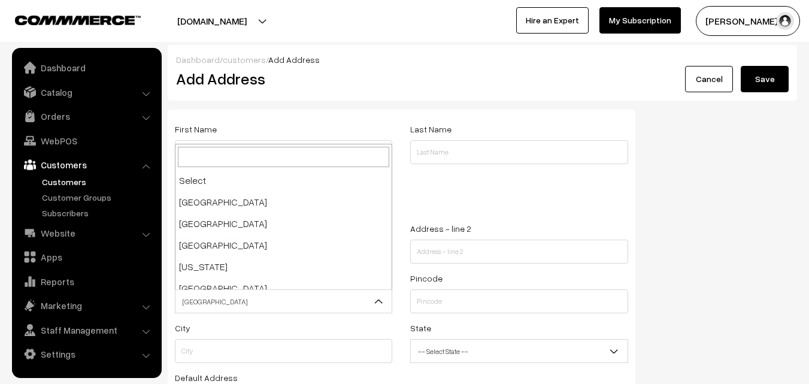
click at [268, 299] on span "India" at bounding box center [283, 301] width 216 height 21
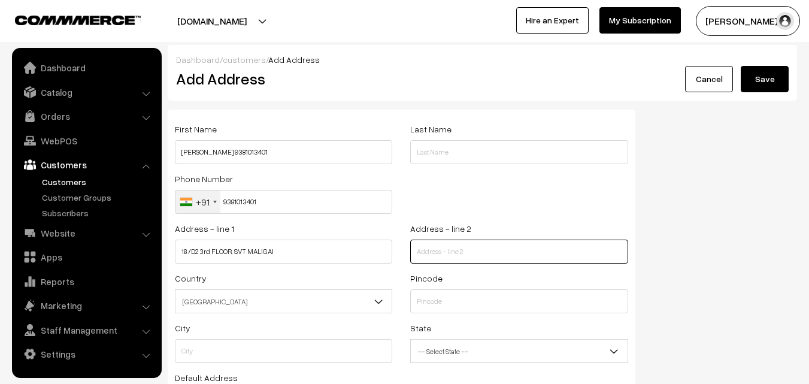
click at [453, 251] on input "text" at bounding box center [518, 252] width 217 height 24
paste input "KARNAN STREET, RANGARAJAPURAM,"
type input "KARNAN STREET, RANGARAJAPURAM,"
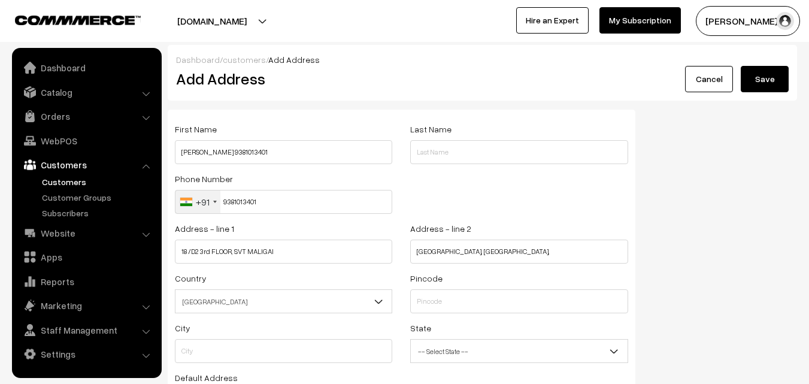
click at [341, 295] on span "[GEOGRAPHIC_DATA]" at bounding box center [283, 301] width 216 height 21
click at [451, 304] on input "text" at bounding box center [518, 301] width 217 height 24
paste input "600024."
click at [301, 350] on input "text" at bounding box center [283, 351] width 217 height 24
click at [456, 300] on input "600024." at bounding box center [518, 301] width 217 height 24
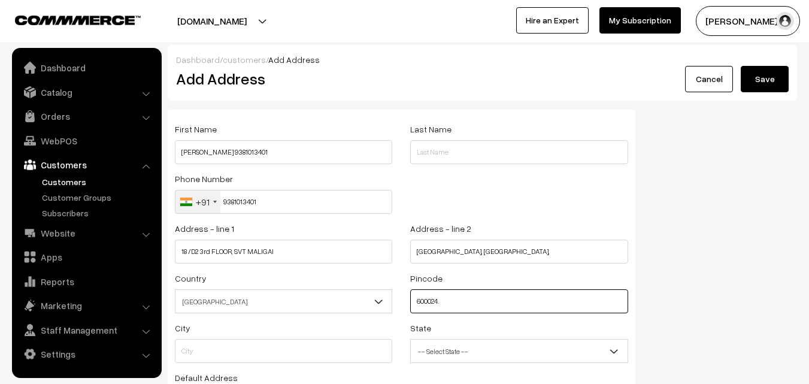
type input "600024"
type input "Chennai"
select select "Tamil Nadu"
type input "600024"
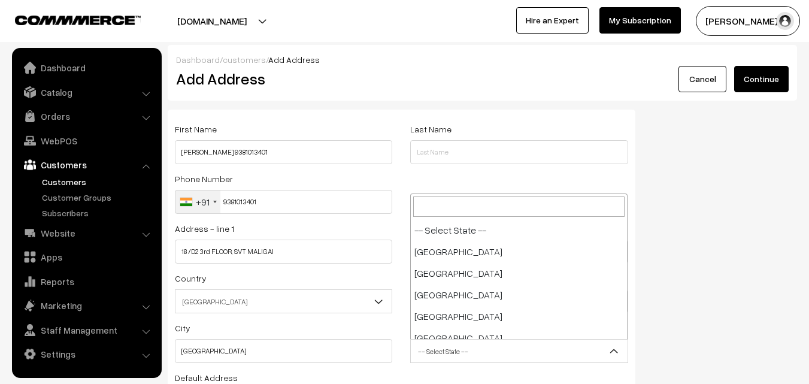
click at [424, 343] on span "-- Select State --" at bounding box center [519, 351] width 216 height 21
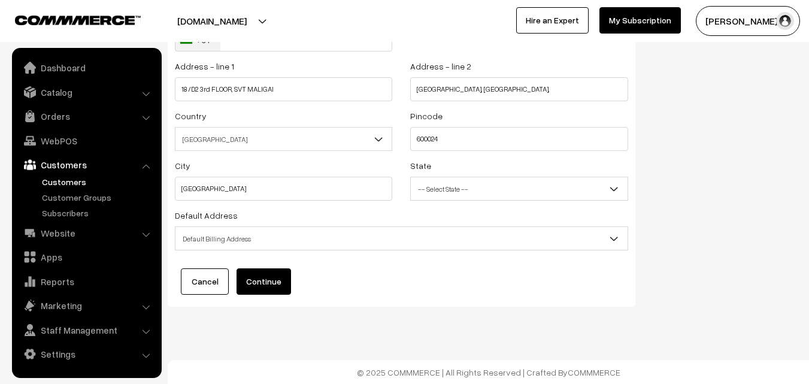
scroll to position [163, 0]
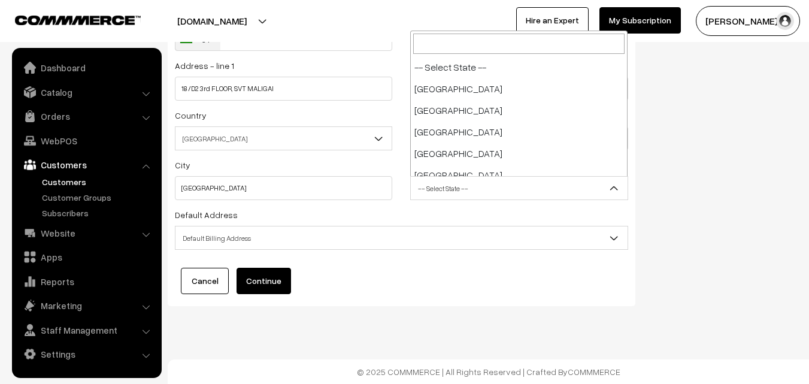
click at [454, 193] on span "-- Select State --" at bounding box center [519, 188] width 216 height 21
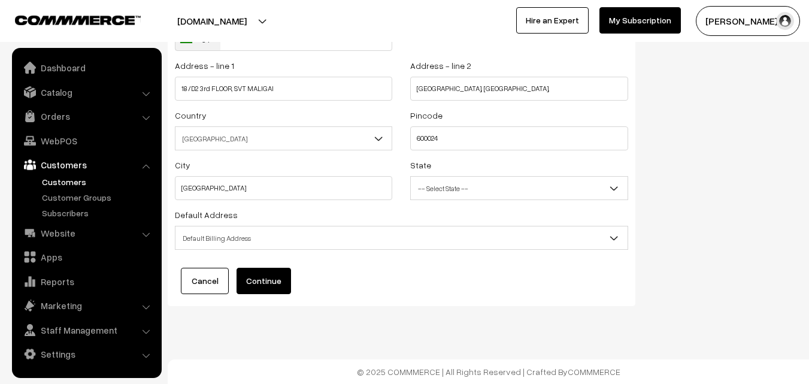
click at [331, 237] on span "Default Billing Address" at bounding box center [401, 238] width 452 height 21
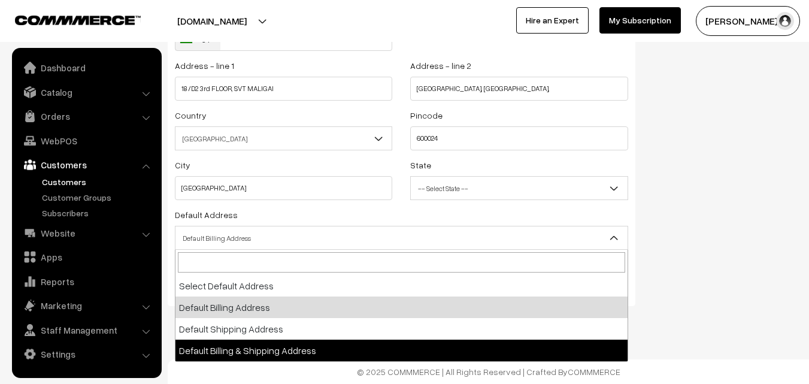
select select "3"
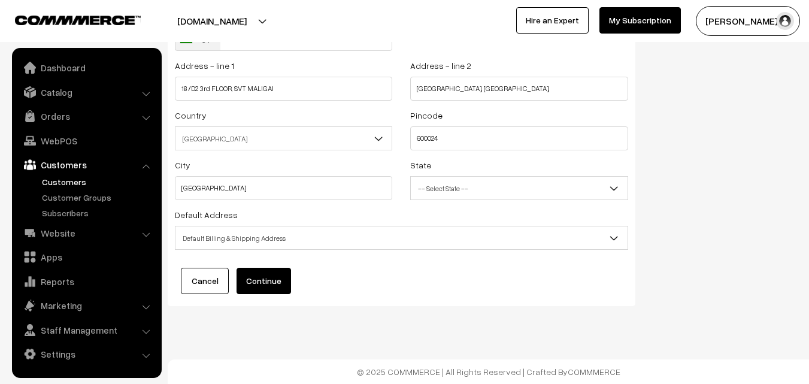
click at [277, 281] on button "Continue" at bounding box center [264, 281] width 54 height 26
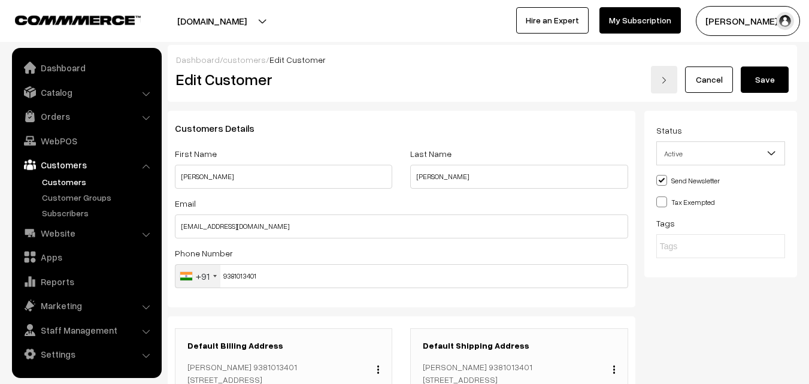
drag, startPoint x: 324, startPoint y: 349, endPoint x: 316, endPoint y: 358, distance: 12.3
drag, startPoint x: 316, startPoint y: 358, endPoint x: 102, endPoint y: 407, distance: 219.3
drag, startPoint x: 102, startPoint y: 407, endPoint x: 575, endPoint y: 306, distance: 483.8
click at [571, 299] on div "Customers Details First Name [PERSON_NAME] Last Name [PERSON_NAME] Email [EMAIL…" at bounding box center [402, 209] width 468 height 196
drag, startPoint x: 753, startPoint y: 81, endPoint x: 695, endPoint y: 109, distance: 63.7
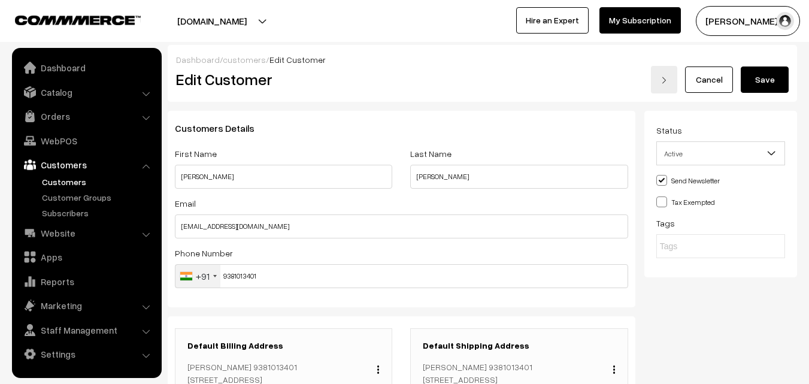
click at [752, 81] on button "Save" at bounding box center [765, 79] width 48 height 26
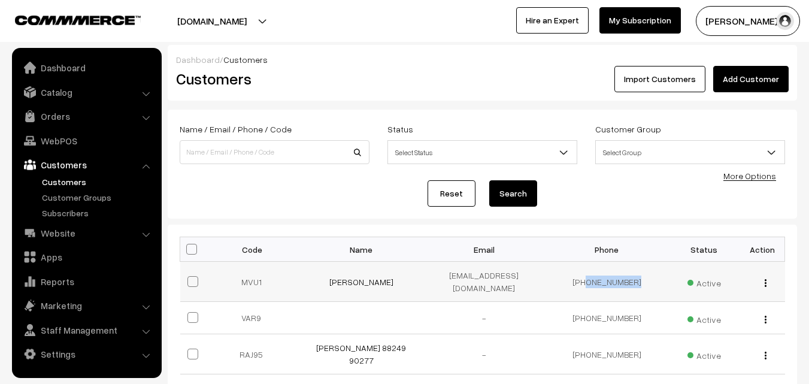
drag, startPoint x: 593, startPoint y: 278, endPoint x: 685, endPoint y: 278, distance: 92.2
click at [685, 278] on tr "MVU1 [PERSON_NAME] [EMAIL_ADDRESS][DOMAIN_NAME] [PHONE_NUMBER] Active view" at bounding box center [482, 282] width 605 height 40
copy tr "9381013401"
click at [58, 136] on link "WebPOS" at bounding box center [86, 141] width 143 height 22
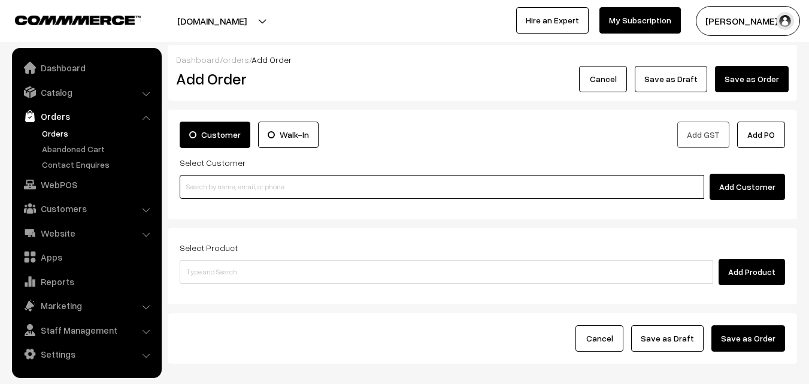
click at [222, 182] on input at bounding box center [442, 187] width 525 height 24
paste input "9381013401"
type input "N"
click at [250, 186] on input at bounding box center [442, 187] width 525 height 24
paste input "[PHONE_NUMBER]"
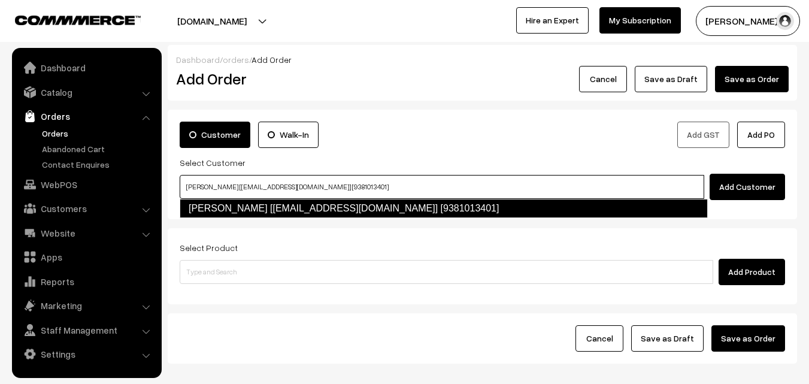
type input "[PERSON_NAME] [[EMAIL_ADDRESS][DOMAIN_NAME]] [9381013401]"
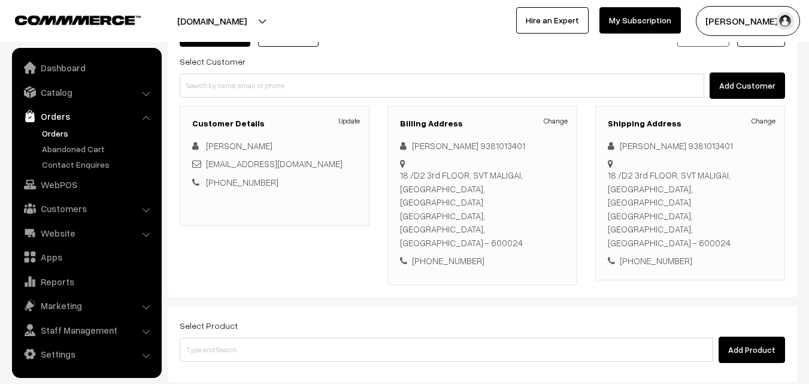
scroll to position [120, 0]
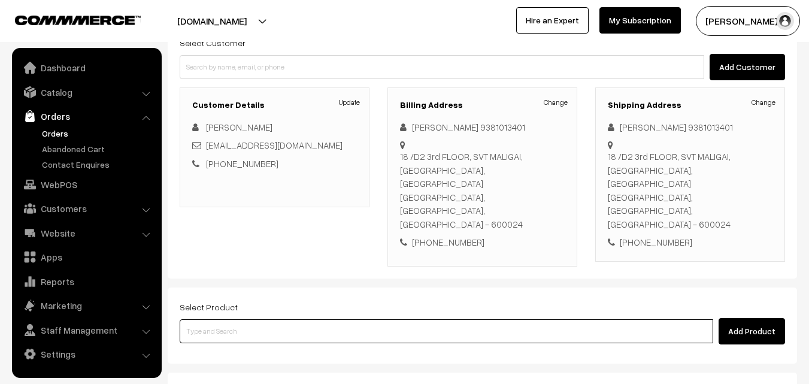
click at [444, 319] on input at bounding box center [447, 331] width 534 height 24
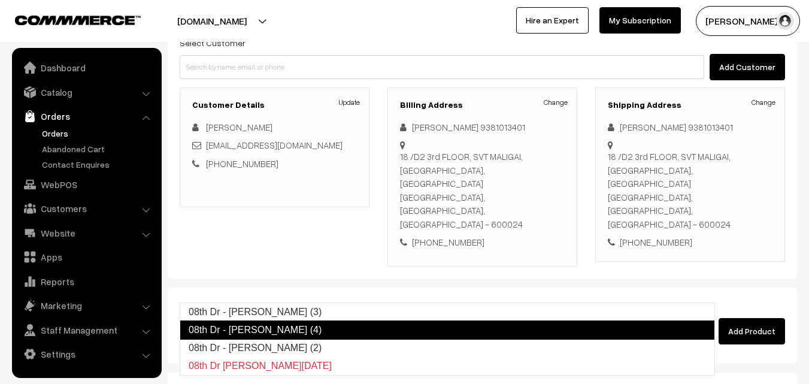
type input "08th Dr - [PERSON_NAME] (4)"
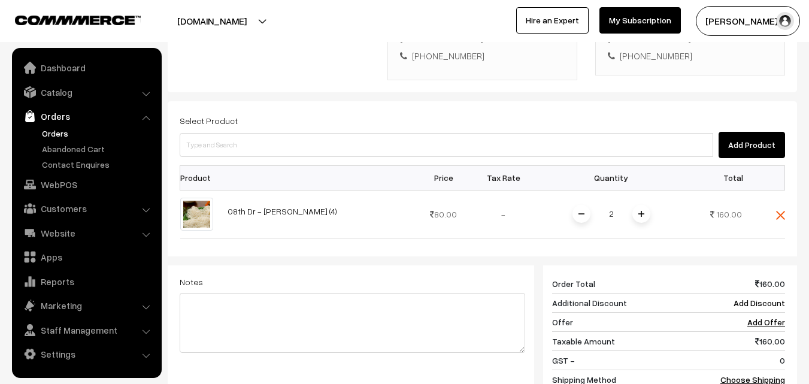
scroll to position [354, 0]
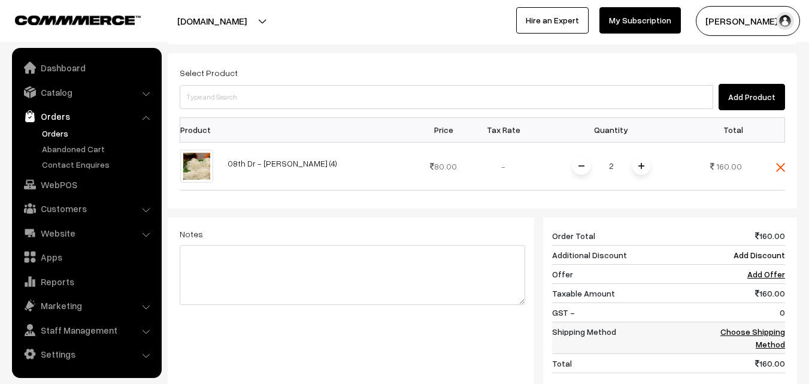
click at [763, 326] on link "Choose Shipping Method" at bounding box center [752, 337] width 65 height 23
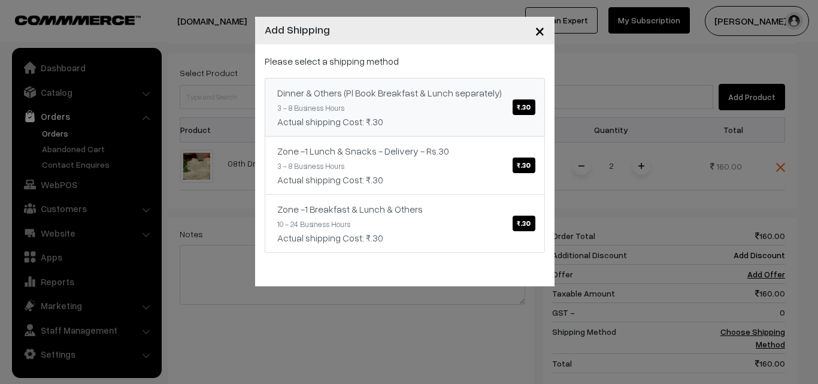
click at [515, 111] on span "₹.30" at bounding box center [524, 107] width 22 height 16
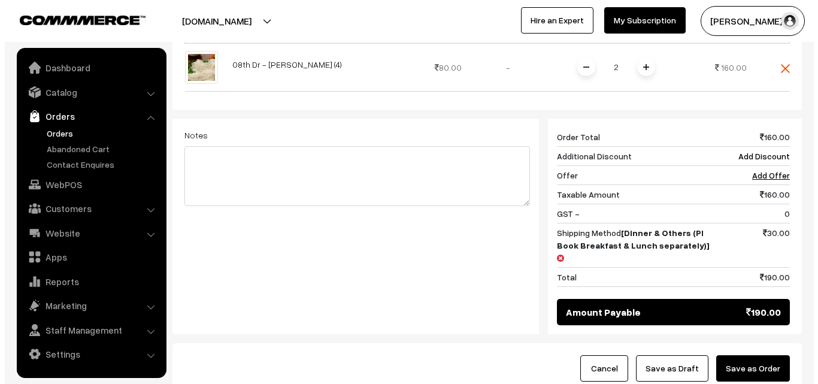
scroll to position [463, 0]
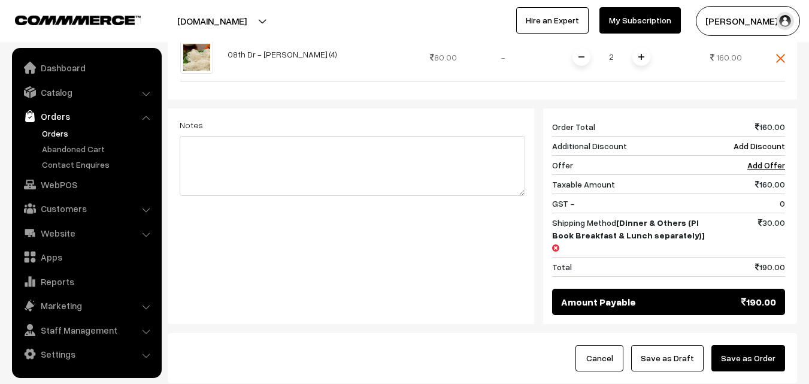
click at [759, 345] on button "Save as Order" at bounding box center [748, 358] width 74 height 26
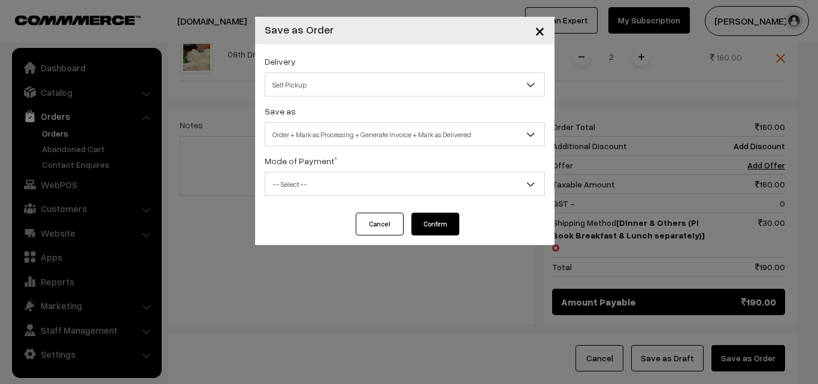
click at [457, 87] on span "Self Pickup" at bounding box center [404, 84] width 279 height 21
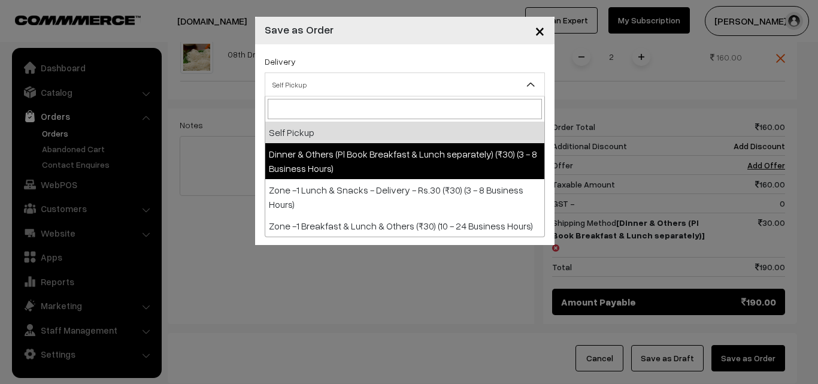
select select "DOP1"
select select "3"
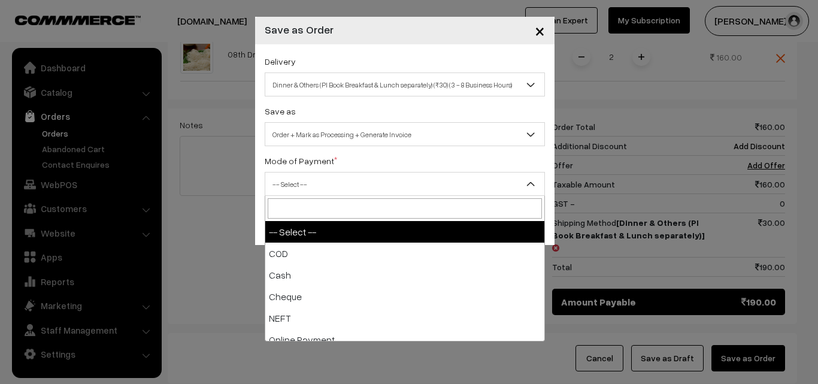
click at [457, 178] on span "-- Select --" at bounding box center [404, 184] width 279 height 21
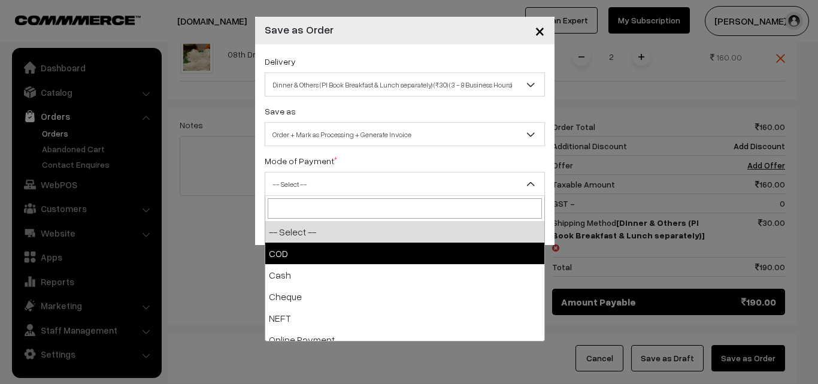
select select "1"
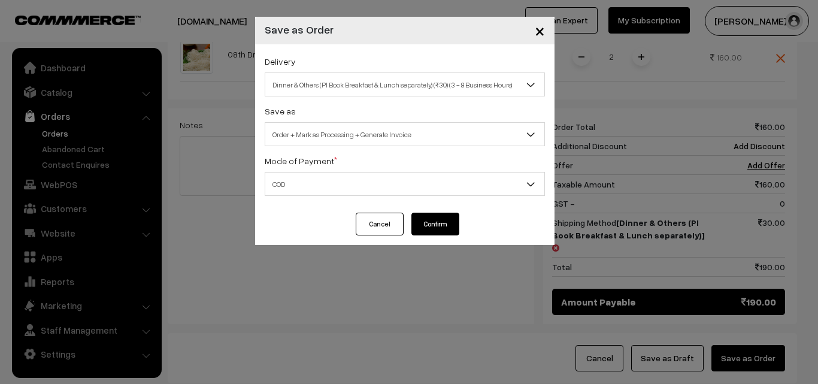
click at [434, 228] on button "Confirm" at bounding box center [435, 224] width 48 height 23
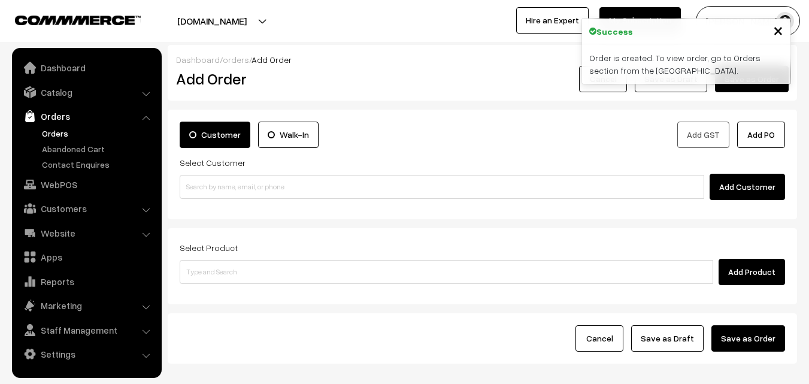
click at [54, 132] on link "Orders" at bounding box center [98, 133] width 119 height 13
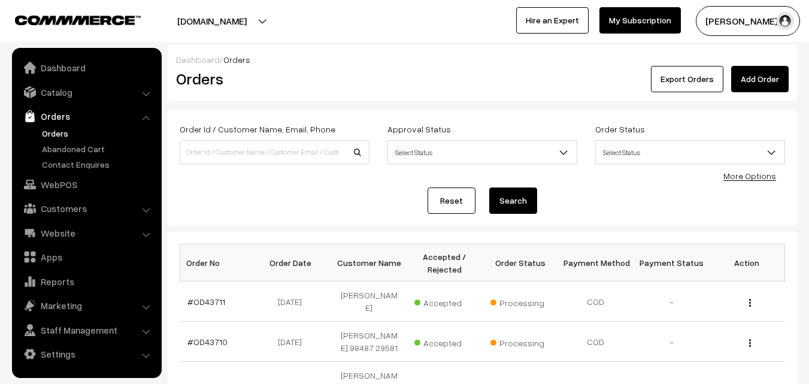
click at [522, 68] on div "Export Orders Add Order" at bounding box center [587, 79] width 402 height 26
click at [208, 303] on link "#OD43711" at bounding box center [206, 301] width 38 height 10
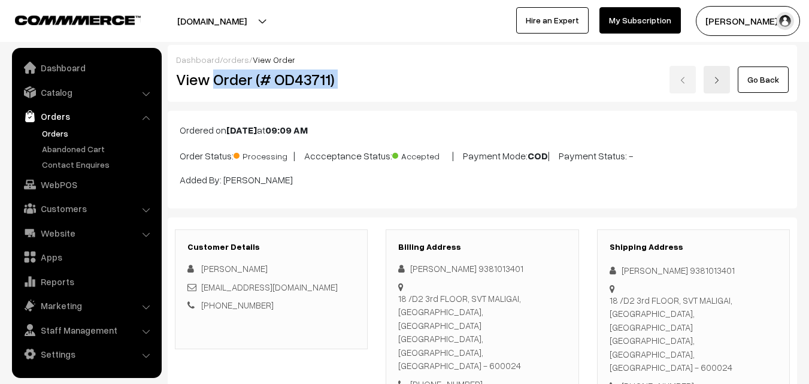
drag, startPoint x: 214, startPoint y: 81, endPoint x: 435, endPoint y: 79, distance: 221.0
click at [435, 79] on div "View Order (# OD43711) Go Back" at bounding box center [482, 80] width 631 height 28
copy div "Order (# OD43711)"
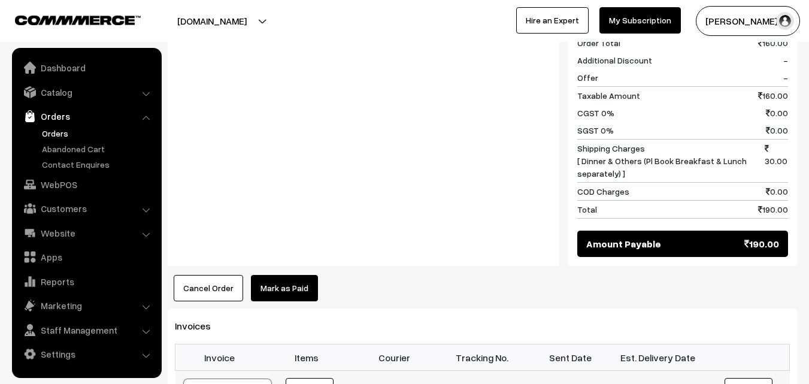
scroll to position [659, 0]
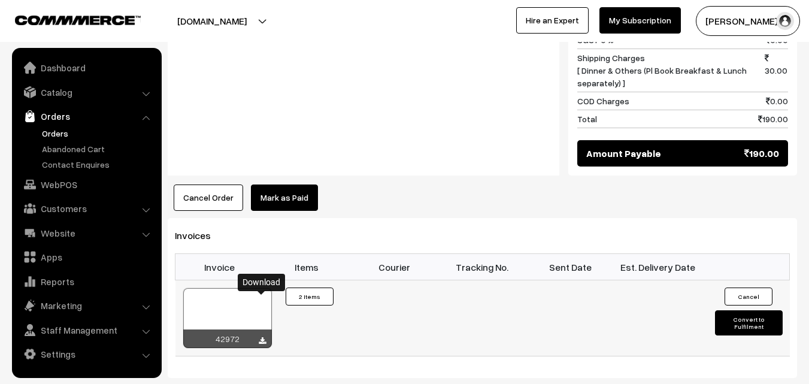
click at [260, 337] on icon at bounding box center [262, 341] width 7 height 8
click at [54, 184] on link "WebPOS" at bounding box center [86, 185] width 143 height 22
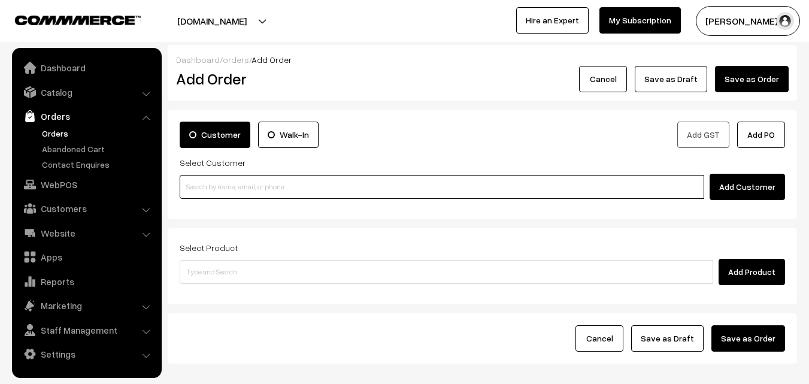
click at [257, 184] on input at bounding box center [442, 187] width 525 height 24
paste input "[PHONE_NUMBER]"
type input "No customers found."
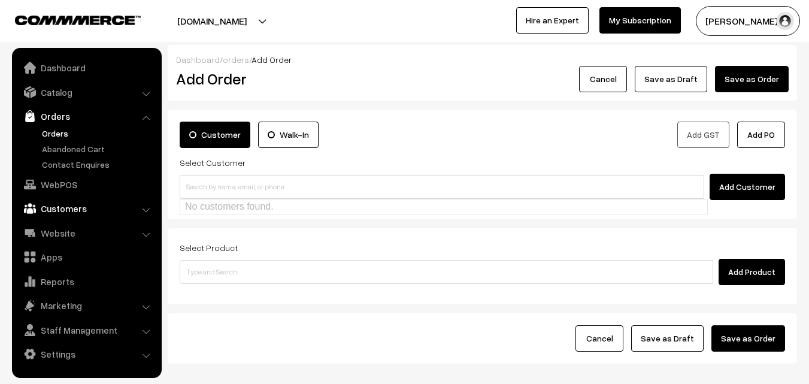
click at [40, 205] on link "Customers" at bounding box center [86, 209] width 143 height 22
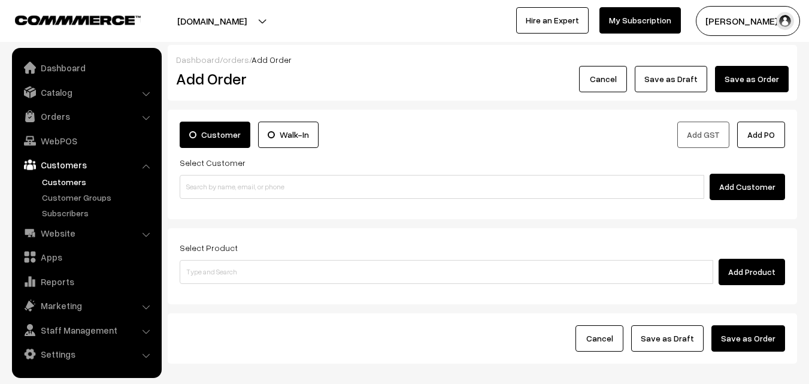
click at [78, 178] on link "Customers" at bounding box center [98, 181] width 119 height 13
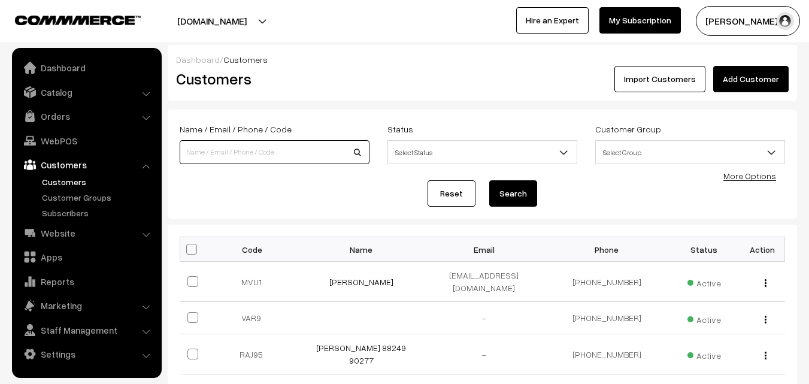
click at [225, 148] on input at bounding box center [275, 152] width 190 height 24
paste input "[PHONE_NUMBER]"
type input "9176001165"
click at [489, 180] on button "Search" at bounding box center [513, 193] width 48 height 26
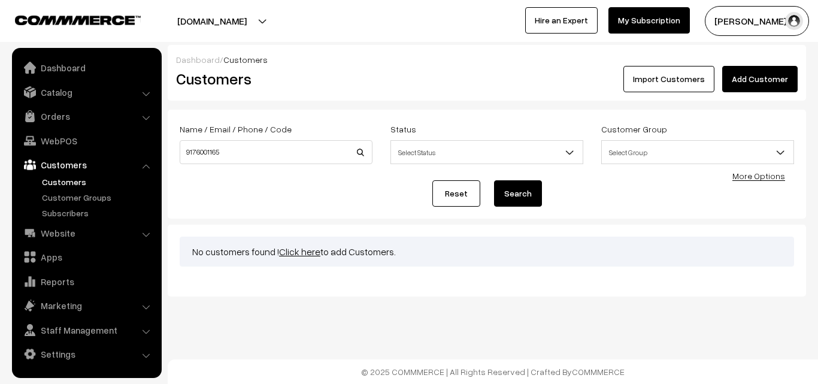
click at [288, 251] on link "Click here" at bounding box center [299, 252] width 41 height 12
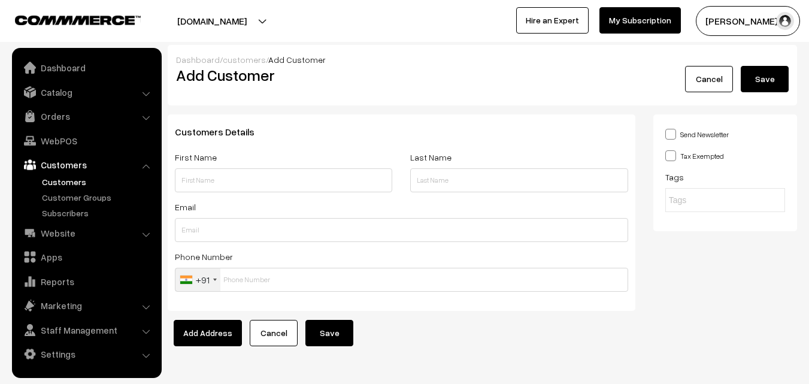
click at [204, 183] on input "text" at bounding box center [283, 180] width 217 height 24
type input "9176001165"
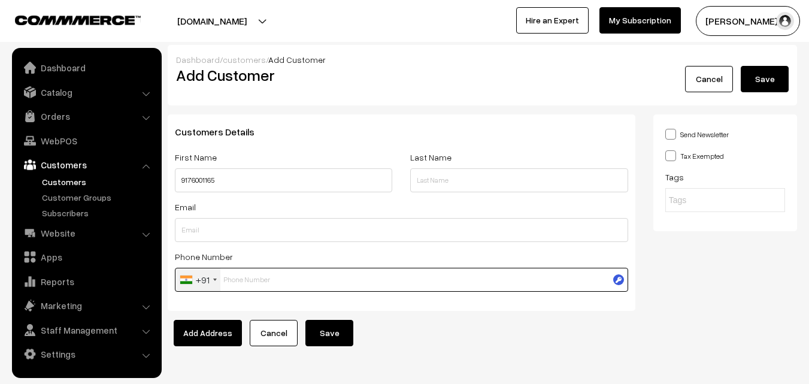
click at [236, 279] on input "text" at bounding box center [401, 280] width 453 height 24
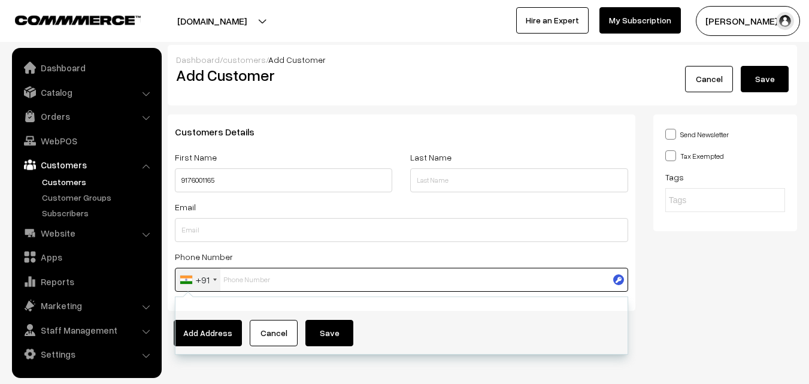
paste input "9176001165"
type input "9176001165"
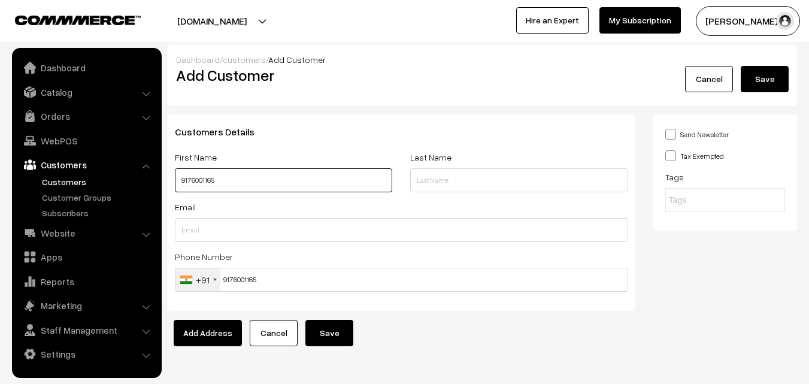
click at [179, 180] on input "9176001165" at bounding box center [283, 180] width 217 height 24
paste input "V.uma"
type input "V.uma 9176001165"
click at [334, 328] on button "Save" at bounding box center [329, 333] width 48 height 26
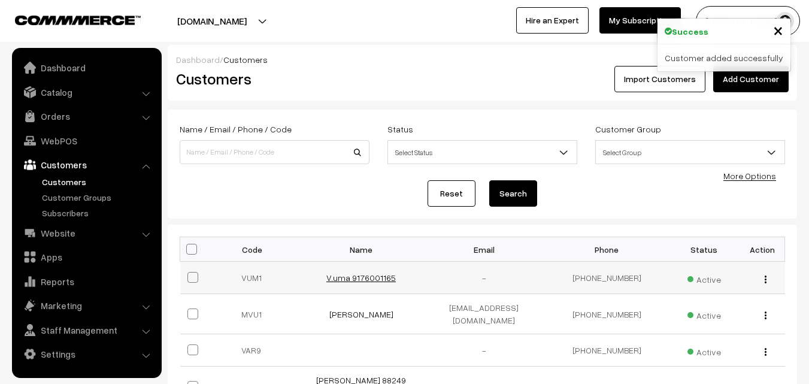
click at [372, 279] on link "V.uma 9176001165" at bounding box center [360, 277] width 69 height 10
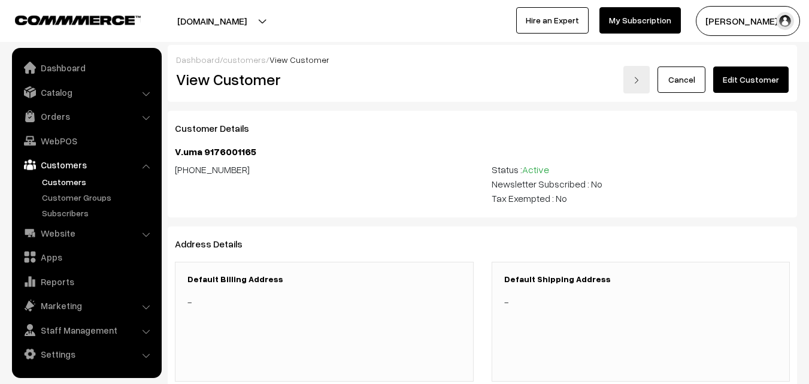
drag, startPoint x: 777, startPoint y: 71, endPoint x: 766, endPoint y: 69, distance: 10.9
click at [776, 71] on link "Edit Customer" at bounding box center [750, 79] width 75 height 26
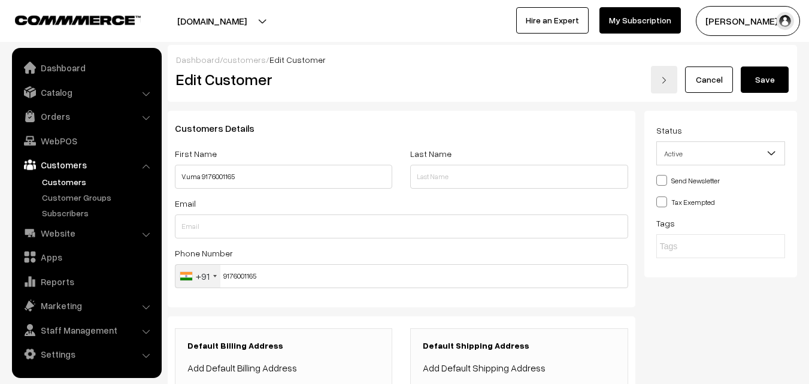
scroll to position [180, 0]
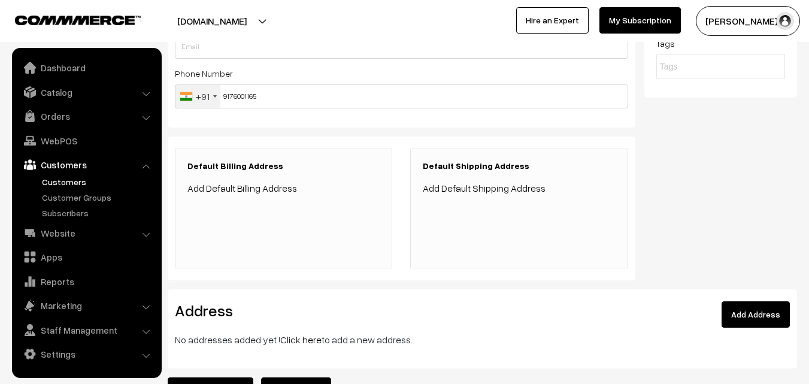
click at [244, 190] on link "Add Default Billing Address" at bounding box center [242, 188] width 110 height 12
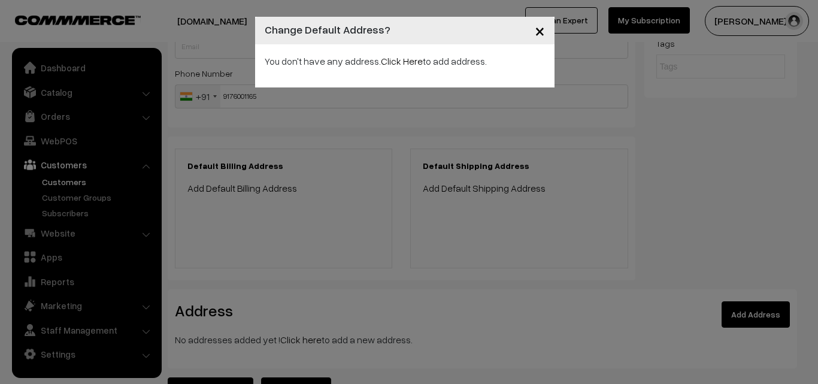
click at [414, 146] on div "× Change Default Address? You don't have any address. Click Here to add address." at bounding box center [409, 192] width 818 height 384
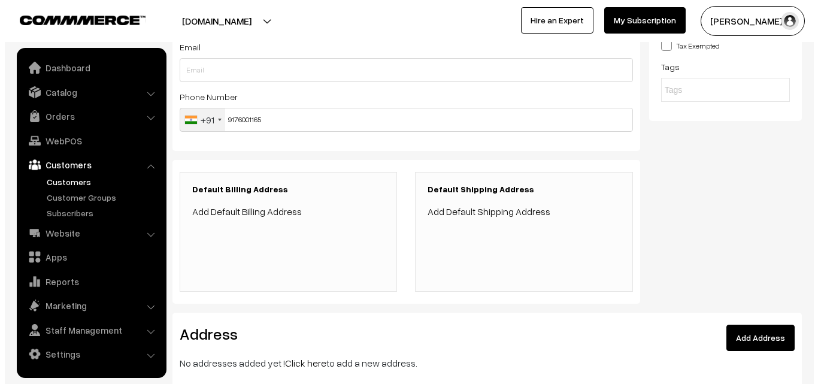
scroll to position [120, 0]
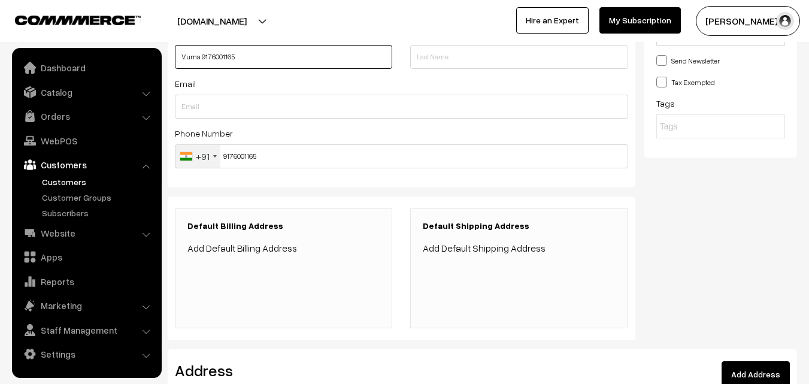
drag, startPoint x: 181, startPoint y: 55, endPoint x: 331, endPoint y: 55, distance: 149.7
click at [331, 55] on input "V.uma 9176001165" at bounding box center [283, 57] width 217 height 24
paste input "text"
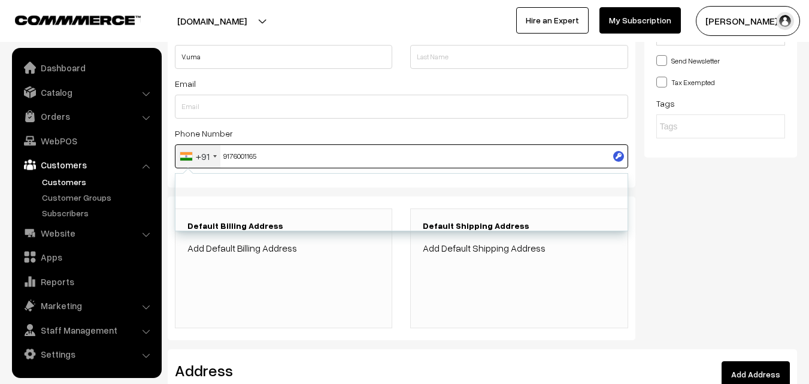
drag, startPoint x: 222, startPoint y: 156, endPoint x: 334, endPoint y: 155, distance: 111.4
click at [334, 155] on input "9176001165" at bounding box center [401, 156] width 453 height 24
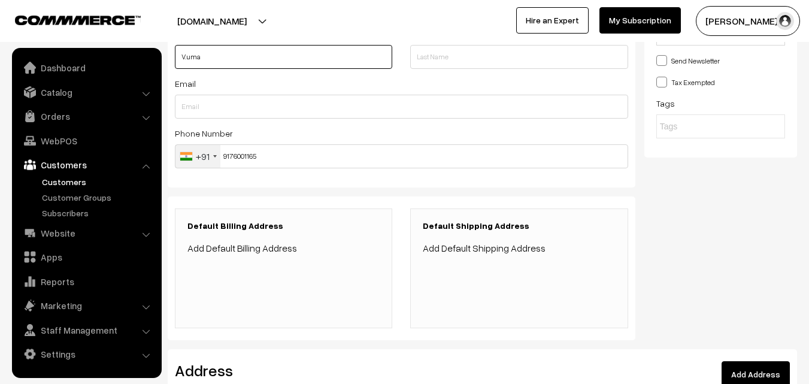
click at [244, 56] on input "V.uma" at bounding box center [283, 57] width 217 height 24
paste input "9176001165"
click at [180, 54] on input "V.uma 9176001165" at bounding box center [283, 57] width 217 height 24
type input "V.uma 9176001165"
click at [274, 246] on link "Add Default Billing Address" at bounding box center [242, 248] width 110 height 12
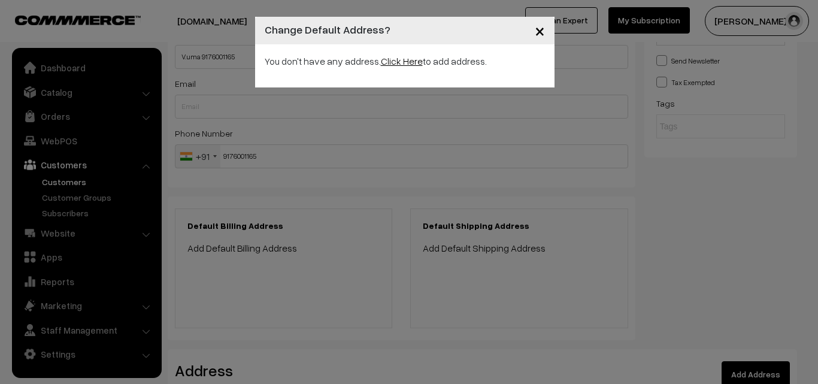
click at [390, 64] on link "Click Here" at bounding box center [402, 61] width 42 height 12
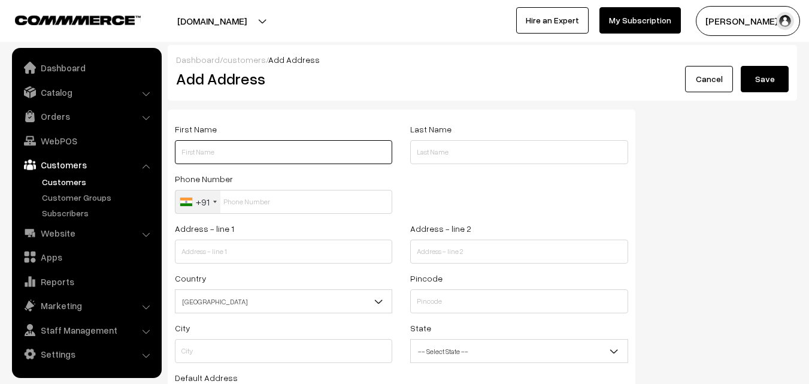
click at [328, 149] on input "text" at bounding box center [283, 152] width 217 height 24
paste input "V.uma 9176001165"
drag, startPoint x: 201, startPoint y: 153, endPoint x: 264, endPoint y: 156, distance: 63.6
click at [264, 156] on input "V.uma 9176001165" at bounding box center [283, 152] width 217 height 24
type input "V.uma 9176001165"
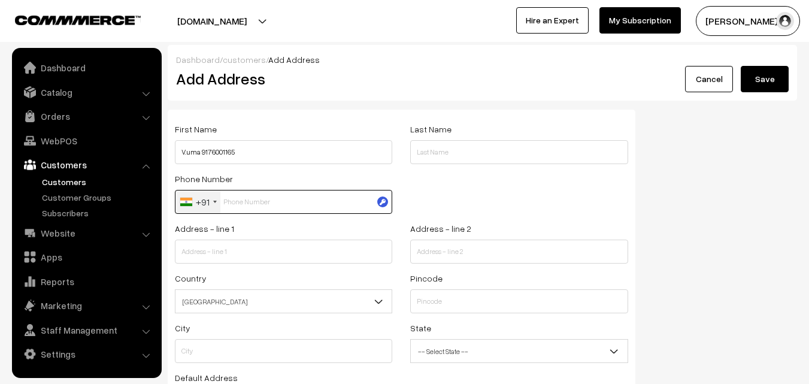
click at [251, 203] on input "text" at bounding box center [283, 202] width 217 height 24
paste input "9176001165"
type input "9176001165"
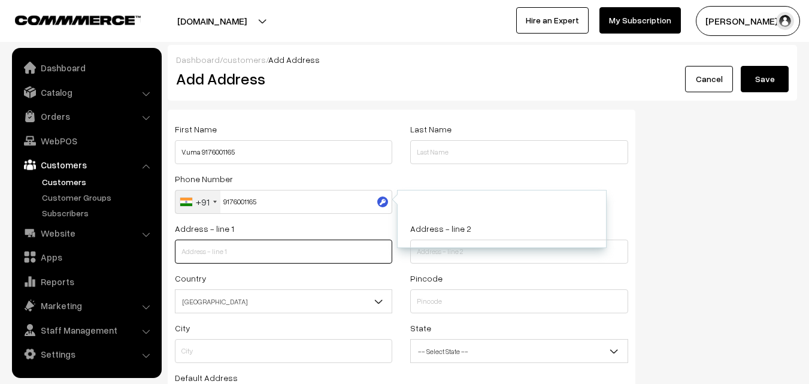
click at [257, 248] on input "text" at bounding box center [283, 252] width 217 height 24
paste input "flat no 4 first floor Muktha vandan apartment"
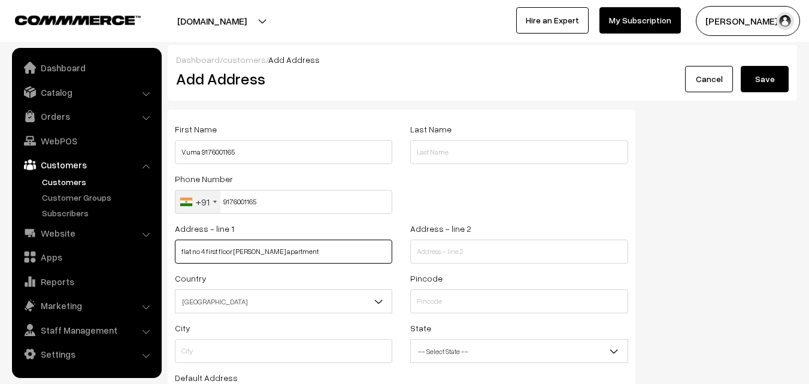
type input "flat no 4 first floor Muktha vandan apartment"
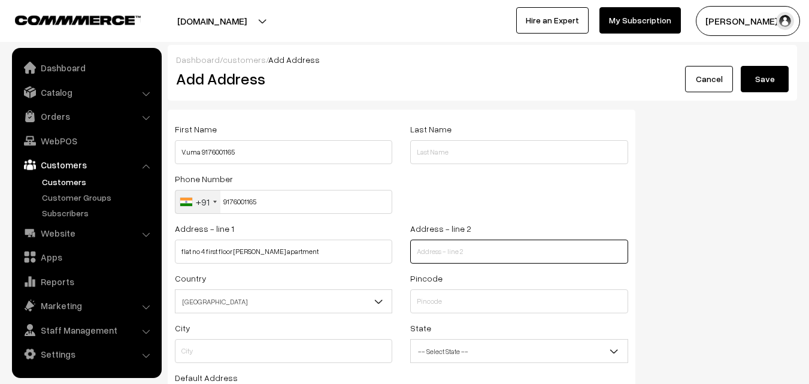
click at [447, 252] on input "text" at bounding box center [518, 252] width 217 height 24
paste input "4/7 Ramanathan street"
paste input "Kilpauk."
type input "4/7 Ramanathan street, Kilpauk."
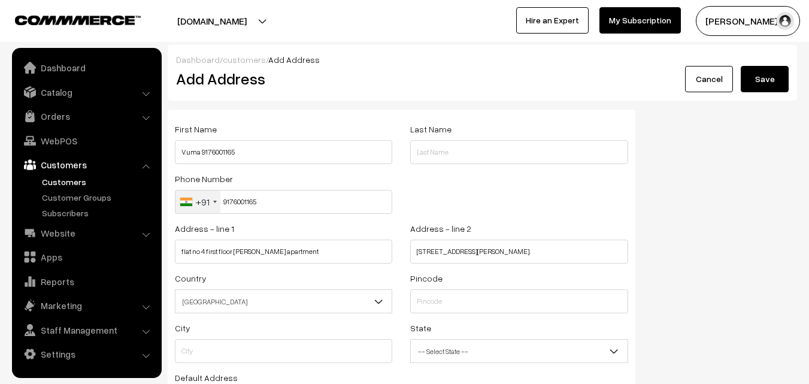
click at [283, 300] on span "[GEOGRAPHIC_DATA]" at bounding box center [283, 301] width 216 height 21
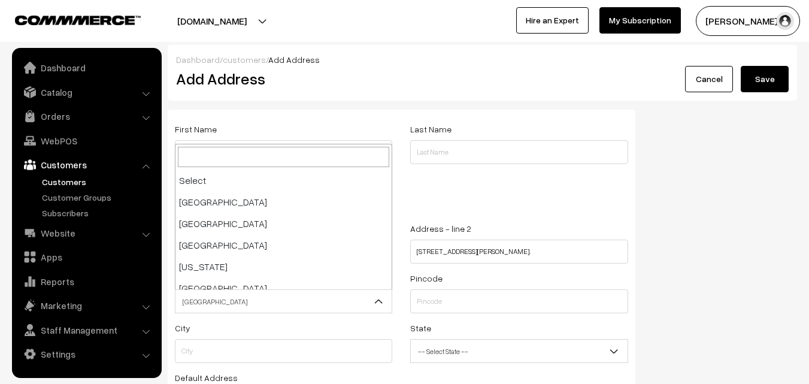
scroll to position [2091, 0]
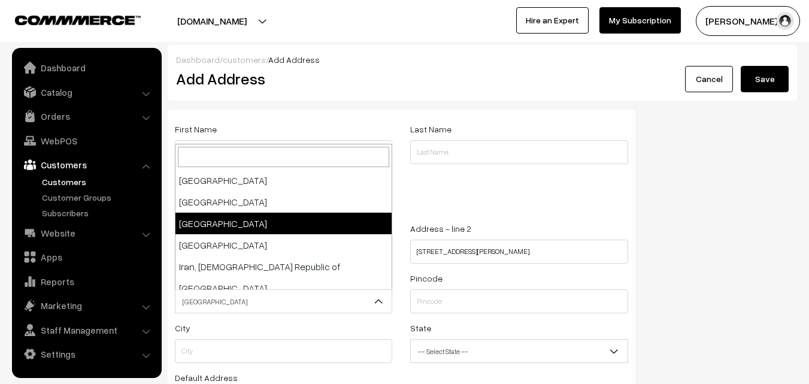
drag, startPoint x: 340, startPoint y: 224, endPoint x: 502, endPoint y: 290, distance: 175.7
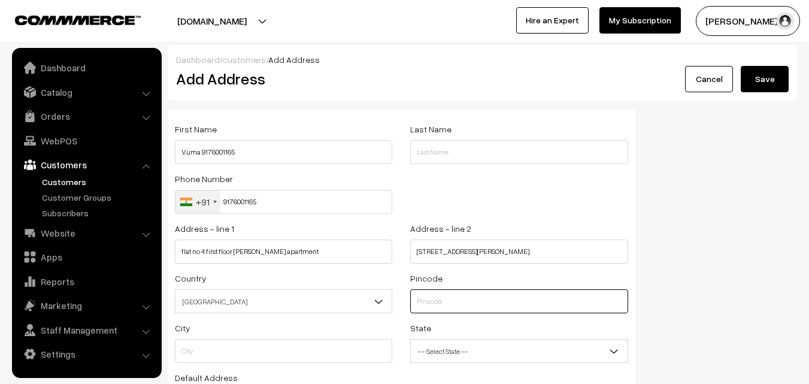
drag, startPoint x: 487, startPoint y: 302, endPoint x: 298, endPoint y: 371, distance: 200.8
click at [487, 302] on input "text" at bounding box center [518, 301] width 217 height 24
type input "600010"
type input "Chennai"
select select "Tamil Nadu"
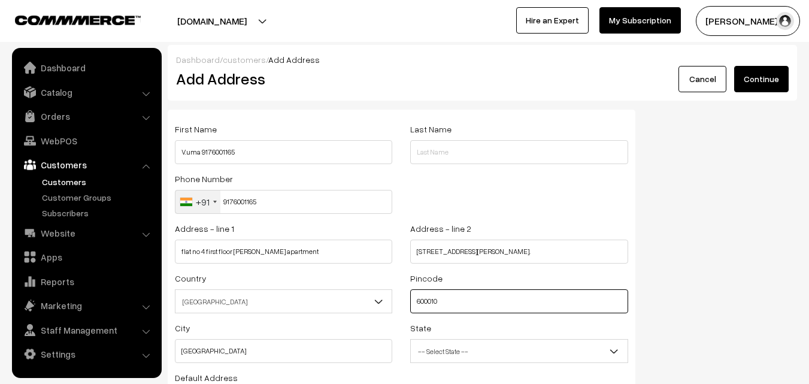
type input "600010"
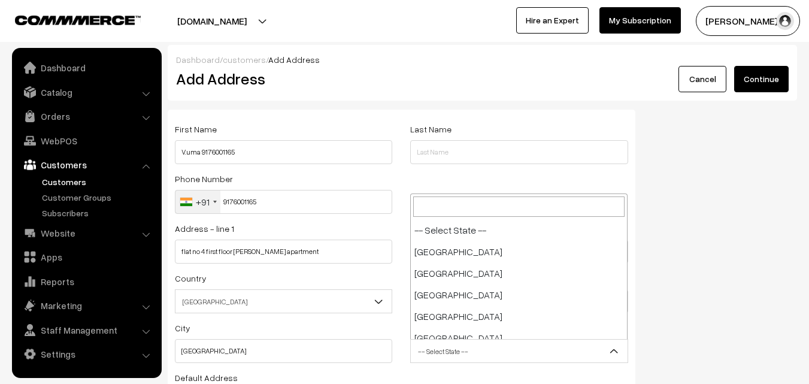
click at [557, 348] on span "-- Select State --" at bounding box center [519, 351] width 216 height 21
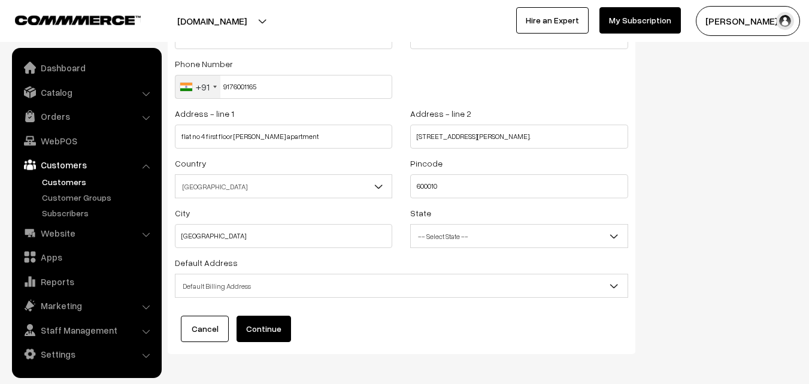
scroll to position [120, 0]
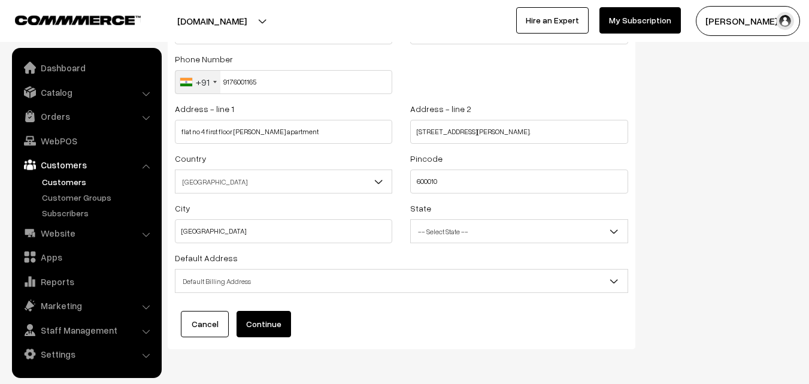
click at [412, 278] on span "Default Billing Address" at bounding box center [401, 281] width 452 height 21
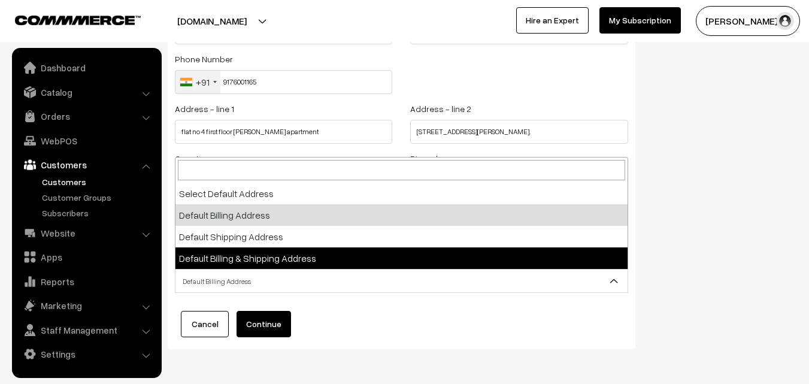
select select "3"
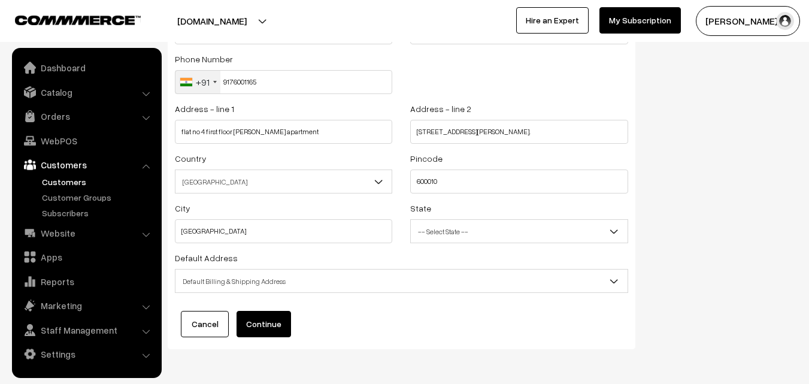
click at [274, 326] on button "Continue" at bounding box center [264, 324] width 54 height 26
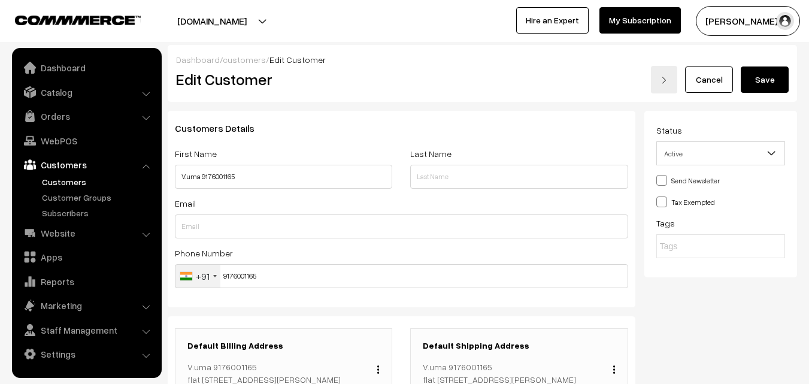
click at [763, 77] on button "Save" at bounding box center [765, 79] width 48 height 26
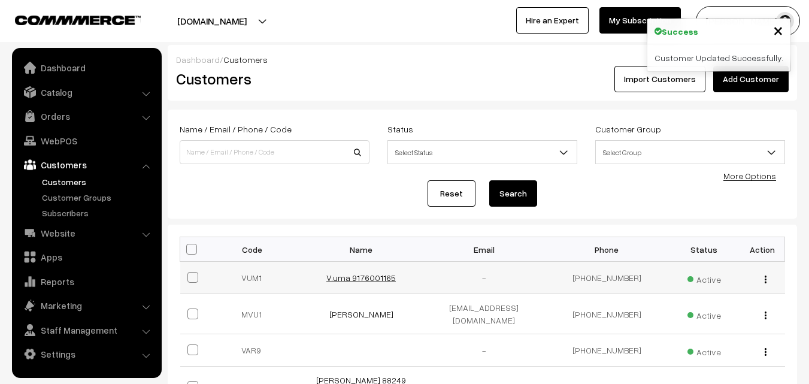
drag, startPoint x: 368, startPoint y: 277, endPoint x: 357, endPoint y: 273, distance: 11.6
click at [367, 277] on link "V.uma 9176001165" at bounding box center [360, 277] width 69 height 10
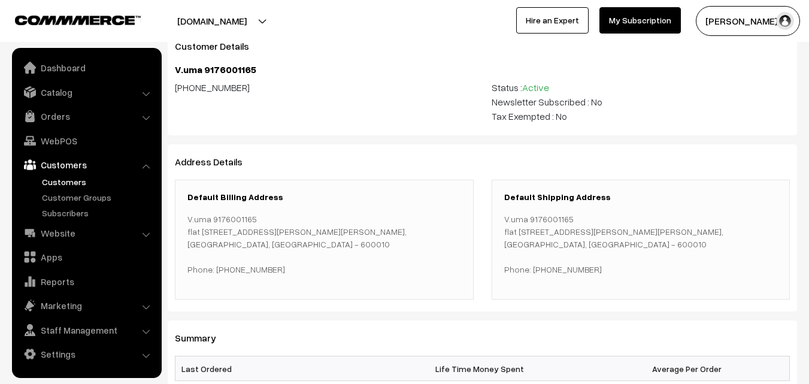
scroll to position [60, 0]
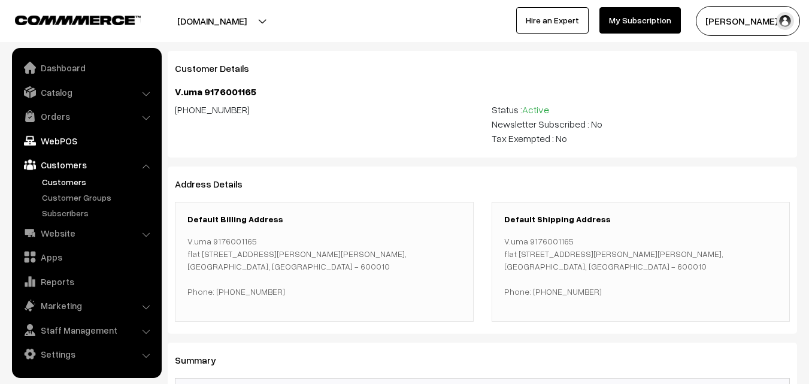
click at [61, 143] on link "WebPOS" at bounding box center [86, 141] width 143 height 22
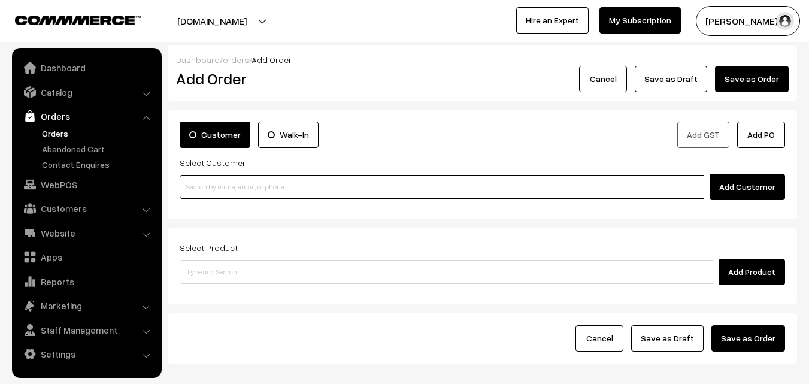
click at [244, 183] on input at bounding box center [442, 187] width 525 height 24
paste input "[PHONE_NUMBER]"
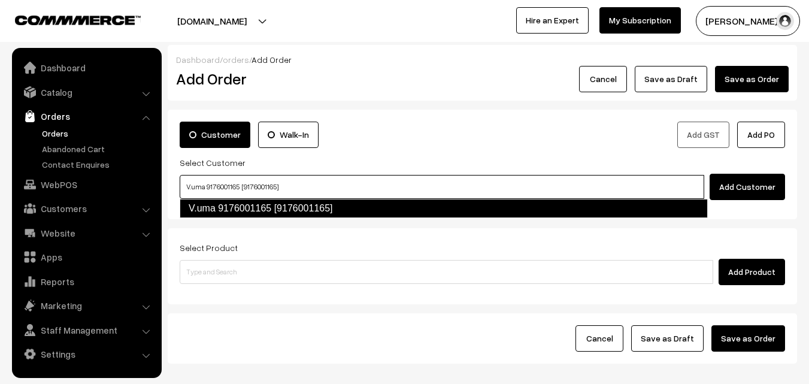
type input "V.uma 9176001165 [9176001165]"
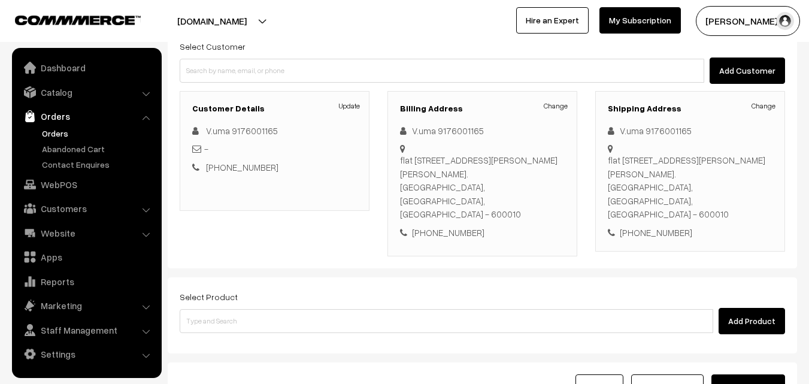
scroll to position [120, 0]
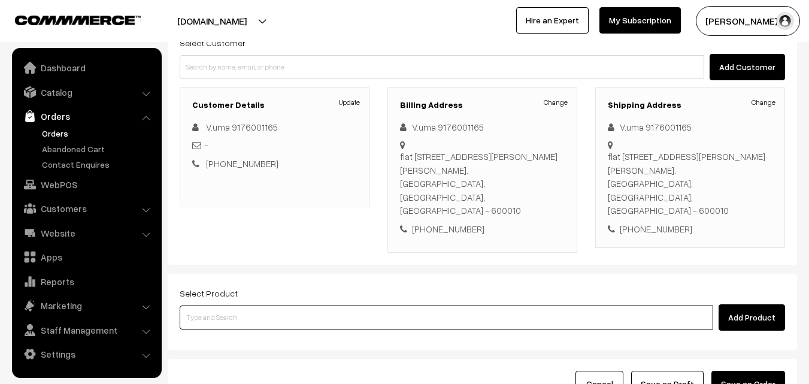
click at [375, 305] on input at bounding box center [447, 317] width 534 height 24
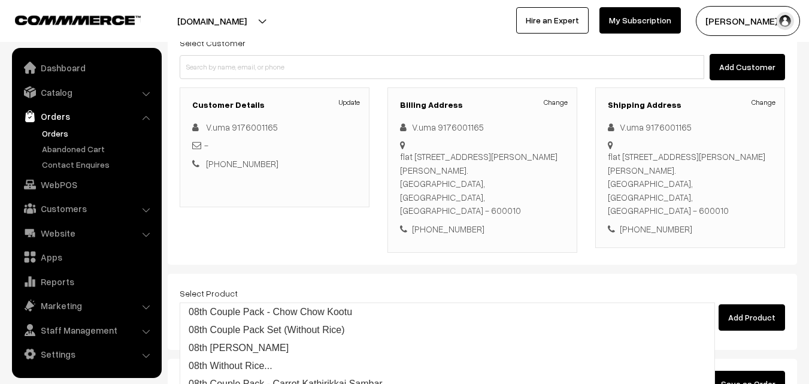
type input "08th Dr"
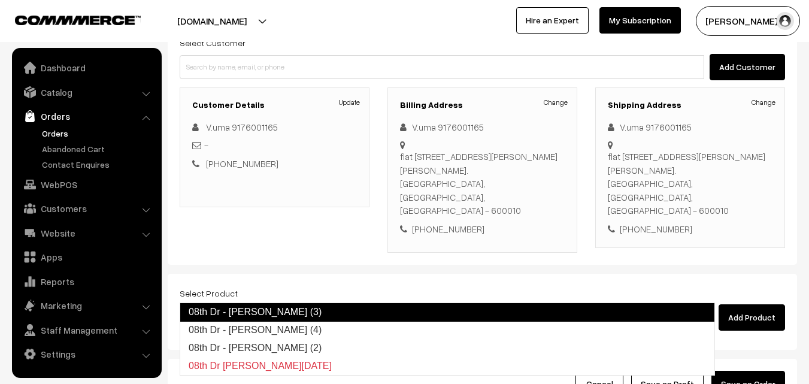
click at [348, 308] on link "08th Dr - [PERSON_NAME] (3)" at bounding box center [447, 311] width 535 height 19
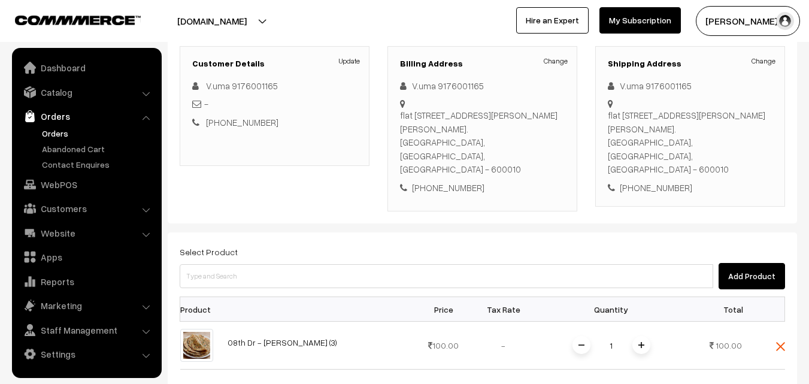
scroll to position [180, 0]
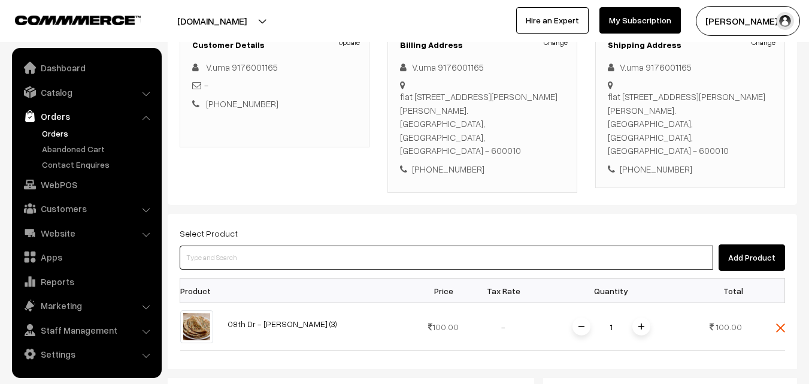
click at [302, 246] on input at bounding box center [447, 258] width 534 height 24
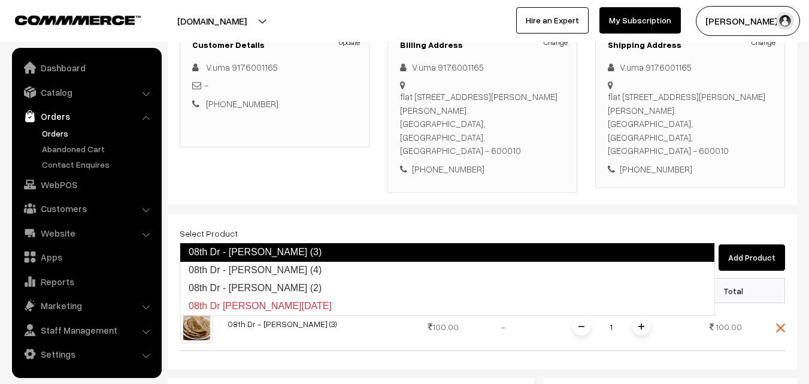
type input "08th Dr - [PERSON_NAME] (4)"
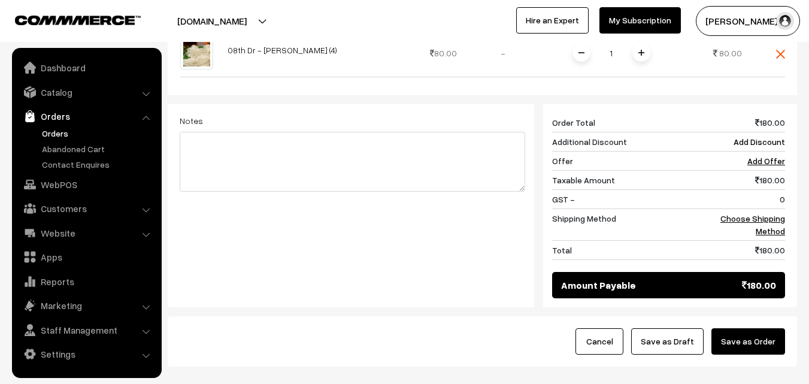
scroll to position [539, 0]
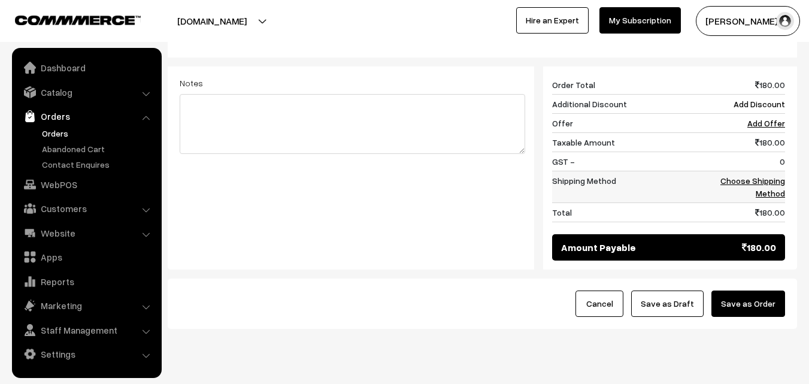
click at [776, 175] on link "Choose Shipping Method" at bounding box center [752, 186] width 65 height 23
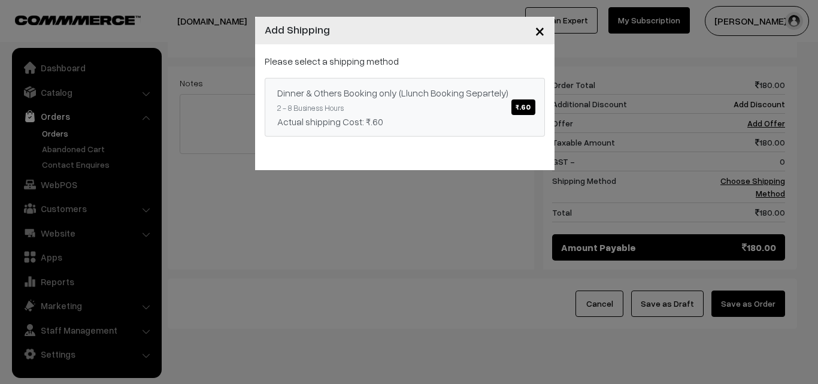
click at [525, 103] on span "₹.60" at bounding box center [522, 107] width 23 height 16
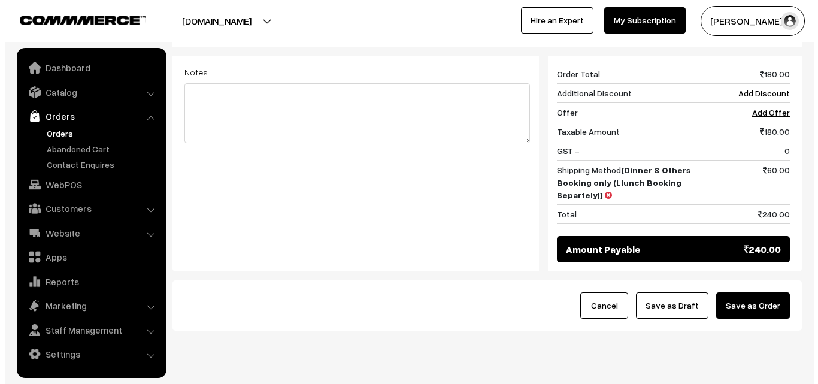
scroll to position [556, 0]
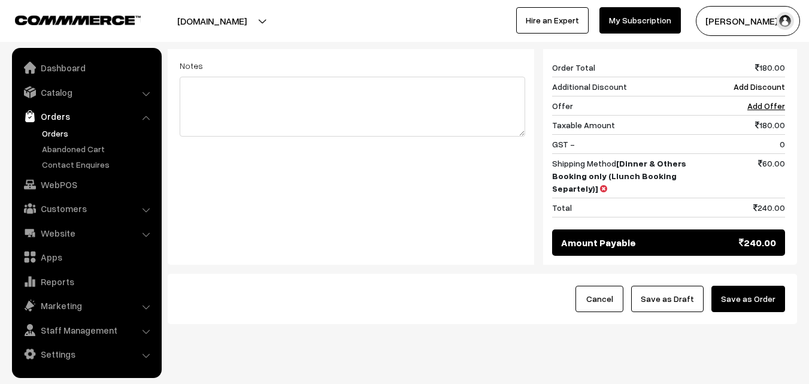
click at [746, 286] on button "Save as Order" at bounding box center [748, 299] width 74 height 26
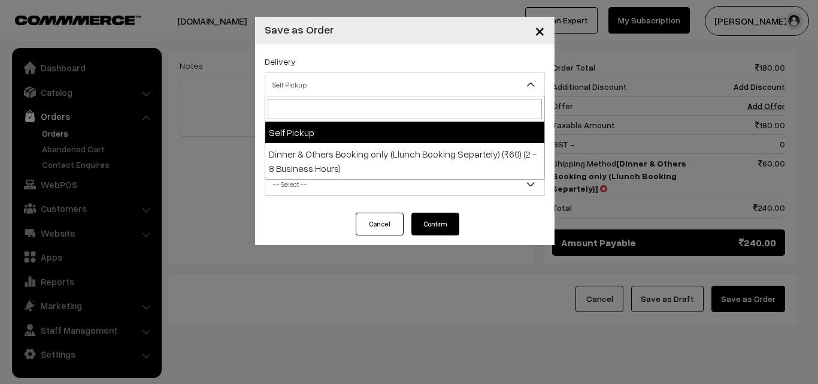
drag, startPoint x: 462, startPoint y: 75, endPoint x: 467, endPoint y: 105, distance: 30.3
click at [462, 75] on span "Self Pickup" at bounding box center [404, 84] width 279 height 21
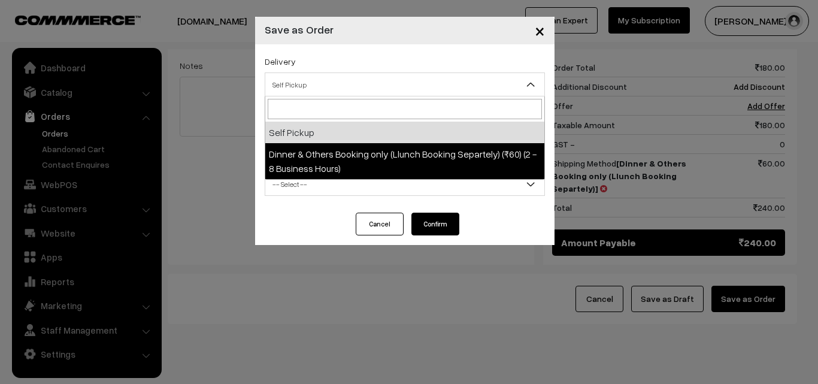
select select "DOB3"
select select "3"
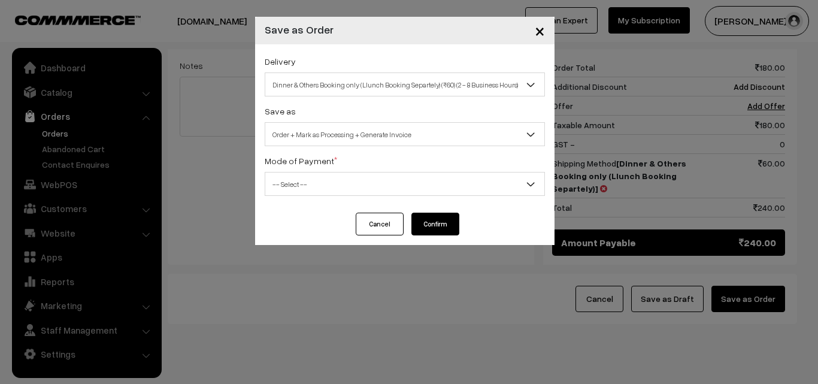
drag, startPoint x: 471, startPoint y: 181, endPoint x: 470, endPoint y: 189, distance: 7.9
click at [472, 181] on span "-- Select --" at bounding box center [404, 184] width 279 height 21
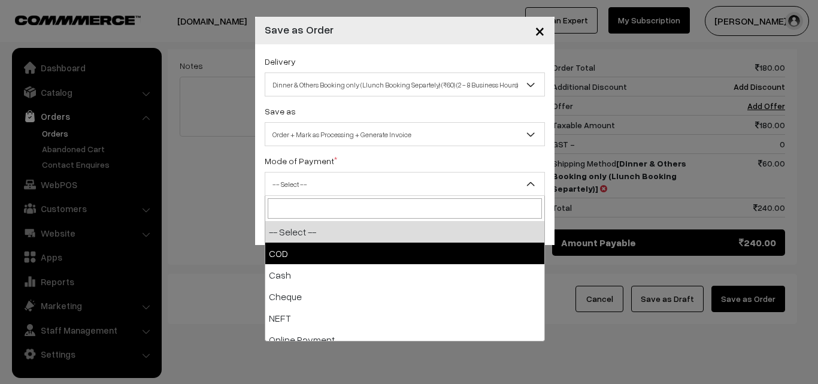
select select "1"
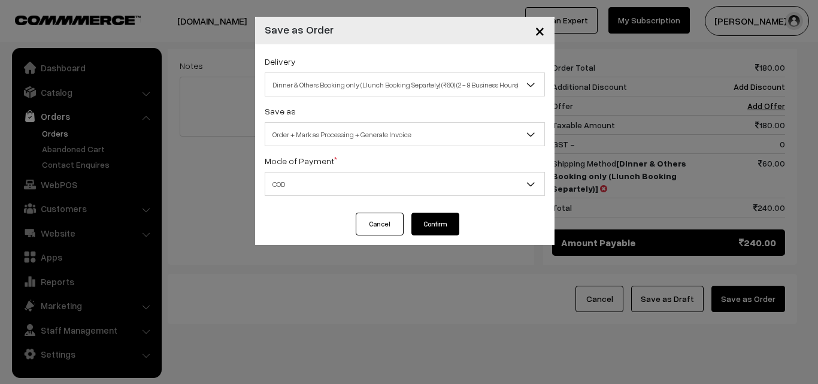
click at [437, 223] on button "Confirm" at bounding box center [435, 224] width 48 height 23
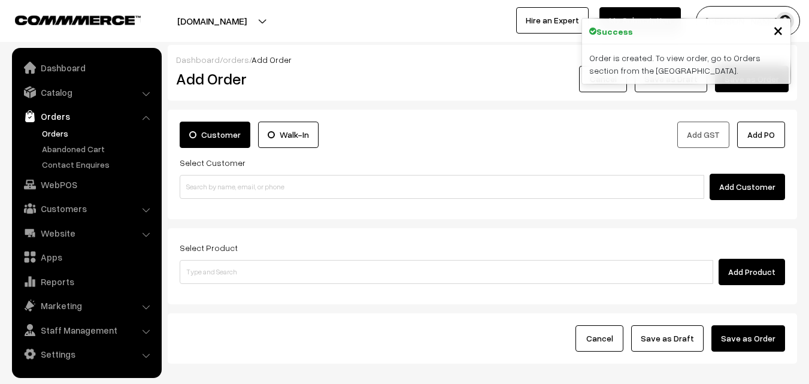
click at [54, 132] on link "Orders" at bounding box center [98, 133] width 119 height 13
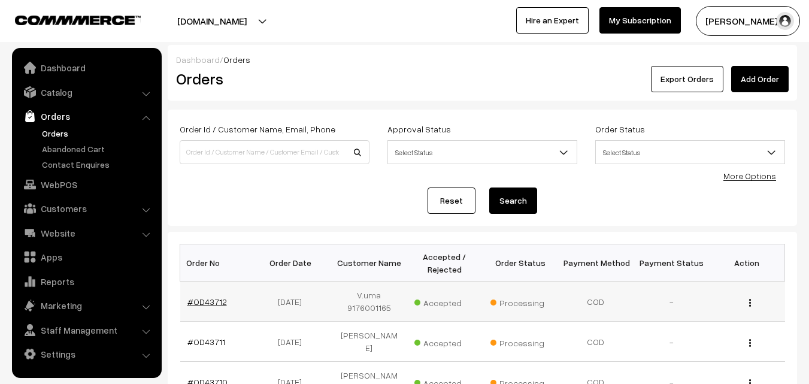
click at [215, 300] on link "#OD43712" at bounding box center [207, 301] width 40 height 10
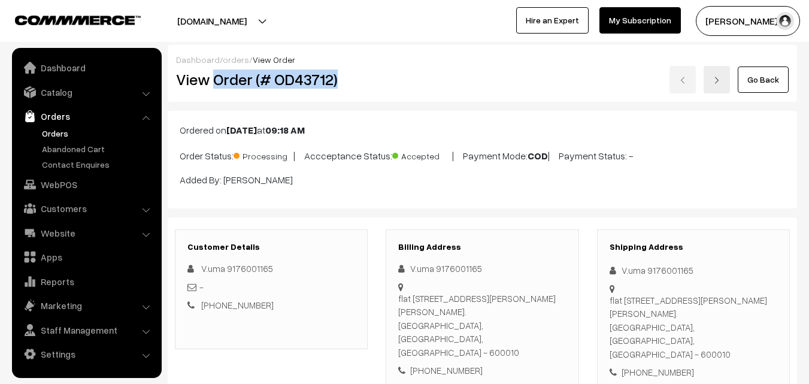
drag, startPoint x: 216, startPoint y: 77, endPoint x: 377, endPoint y: 78, distance: 161.1
click at [377, 78] on div "View Order (# OD43712)" at bounding box center [272, 80] width 210 height 28
copy h2 "Order (# OD43712)"
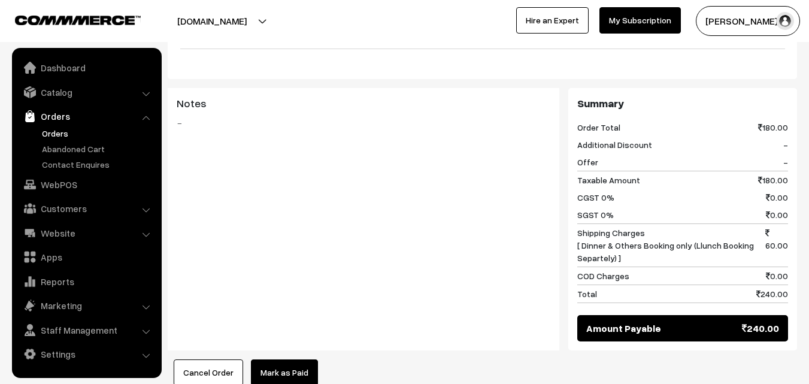
scroll to position [659, 0]
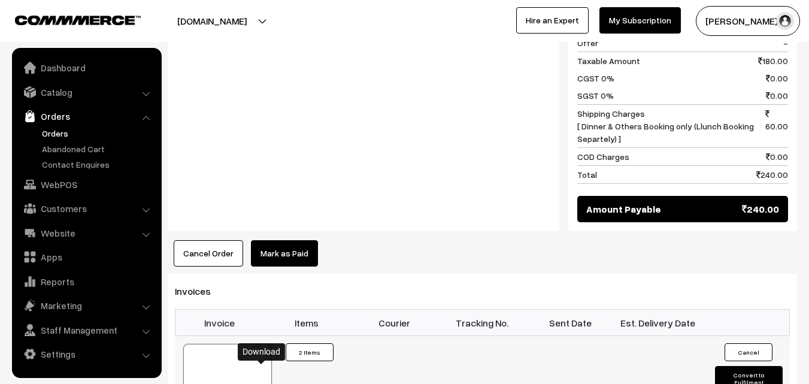
click at [64, 178] on link "WebPOS" at bounding box center [86, 185] width 143 height 22
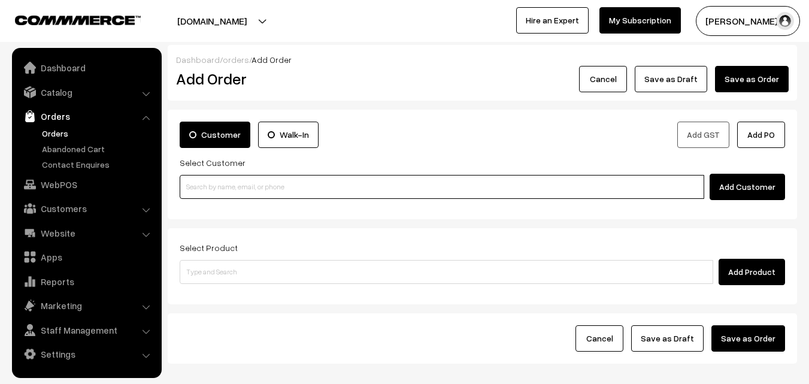
click at [273, 189] on input at bounding box center [442, 187] width 525 height 24
paste input "[PHONE_NUMBER]"
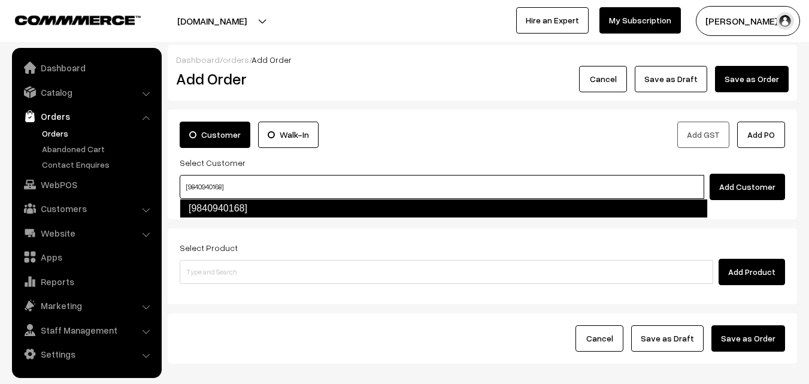
type input "[9840940168]"
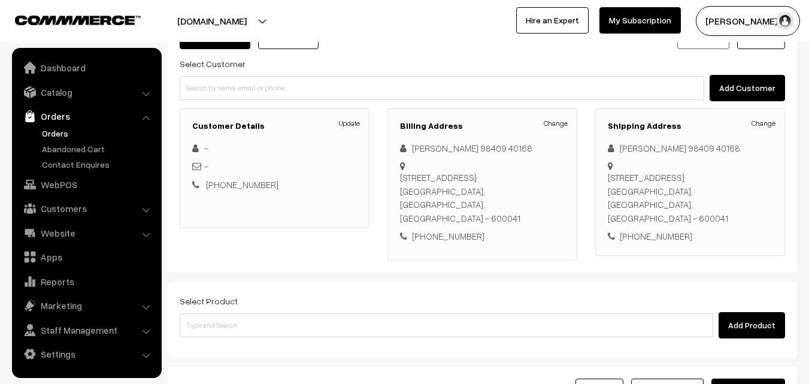
scroll to position [120, 0]
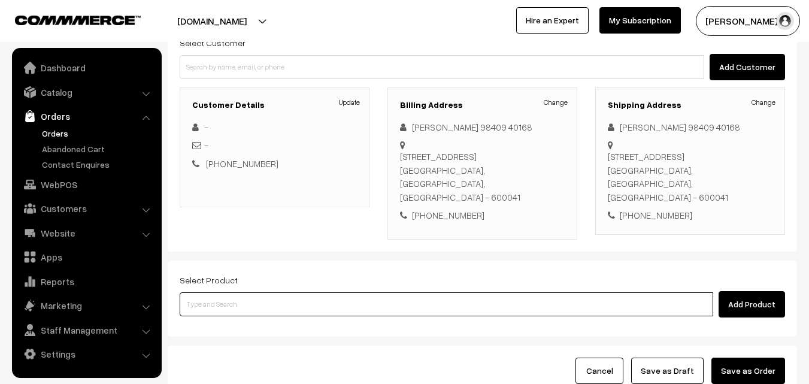
click at [438, 298] on input at bounding box center [447, 304] width 534 height 24
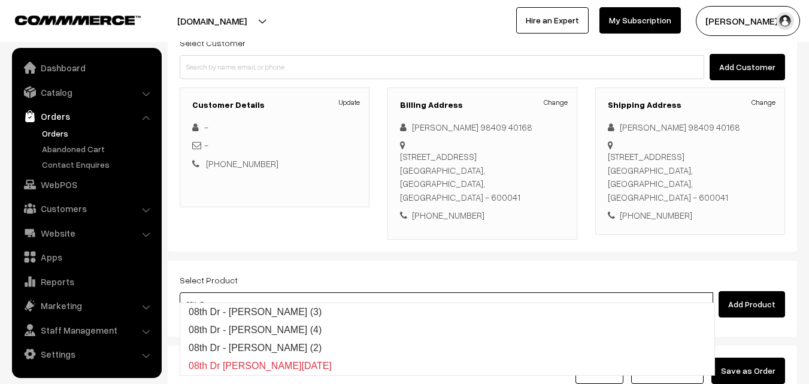
type input "08th Dr - Methi Chapapthi (3)"
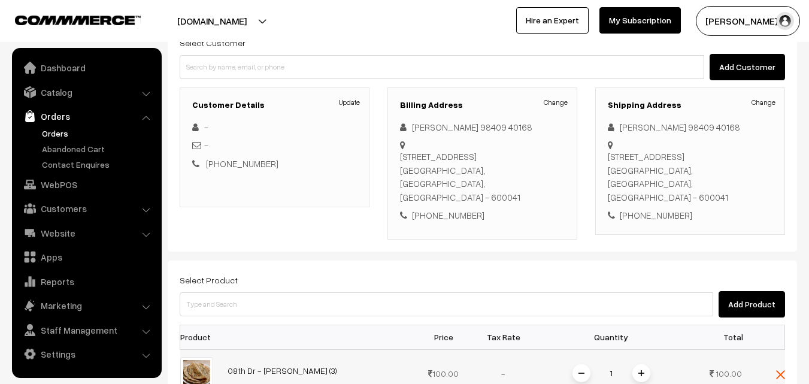
click at [638, 370] on img at bounding box center [641, 373] width 6 height 6
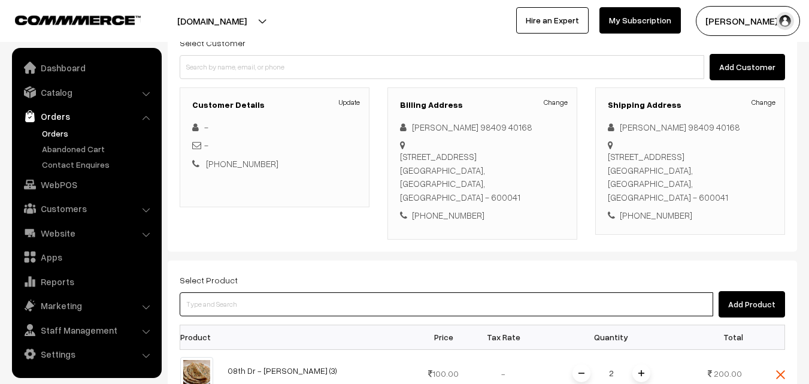
click at [366, 292] on input at bounding box center [447, 304] width 534 height 24
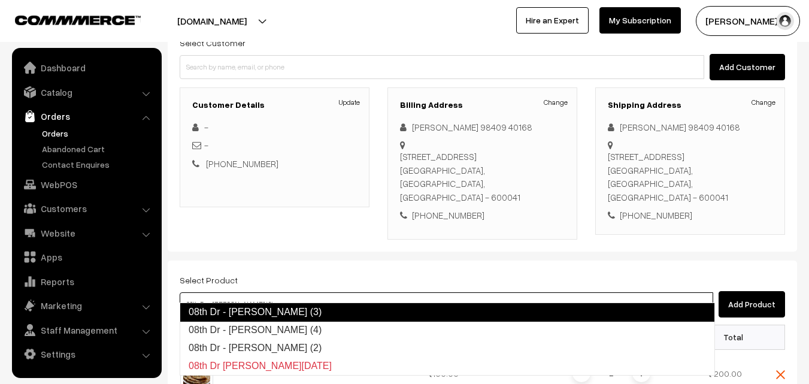
type input "08th Dr - Idiyappam (4)"
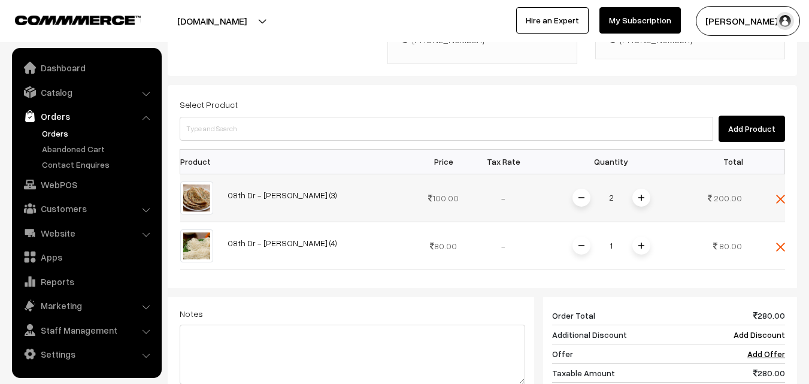
scroll to position [299, 0]
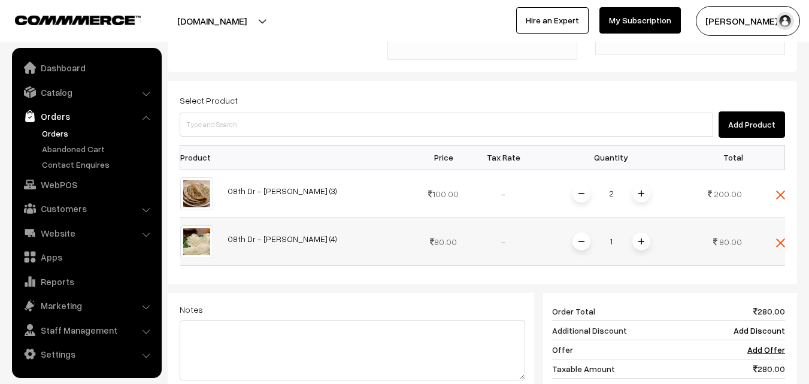
drag, startPoint x: 640, startPoint y: 231, endPoint x: 668, endPoint y: 241, distance: 30.1
click at [639, 238] on img at bounding box center [641, 241] width 6 height 6
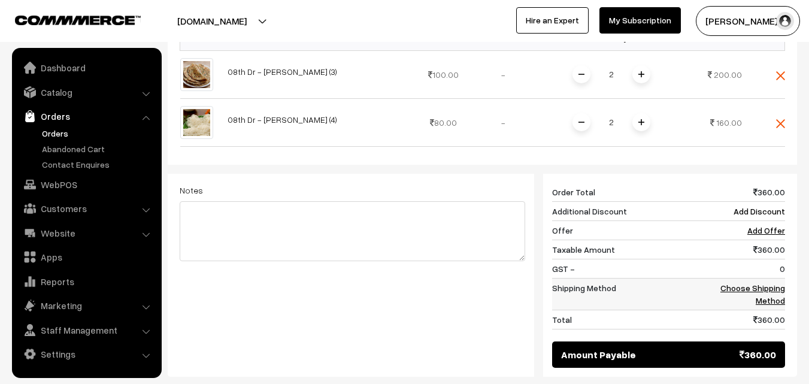
scroll to position [419, 0]
click at [756, 280] on td "Choose Shipping Method" at bounding box center [748, 293] width 74 height 32
click at [756, 282] on link "Choose Shipping Method" at bounding box center [752, 293] width 65 height 23
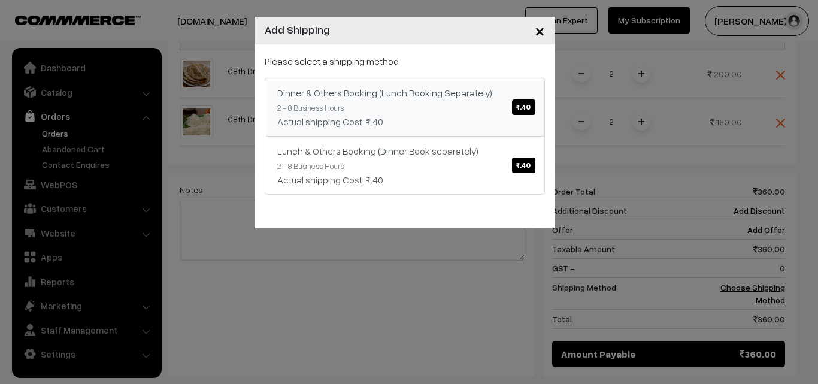
click at [529, 109] on span "₹.40" at bounding box center [523, 107] width 23 height 16
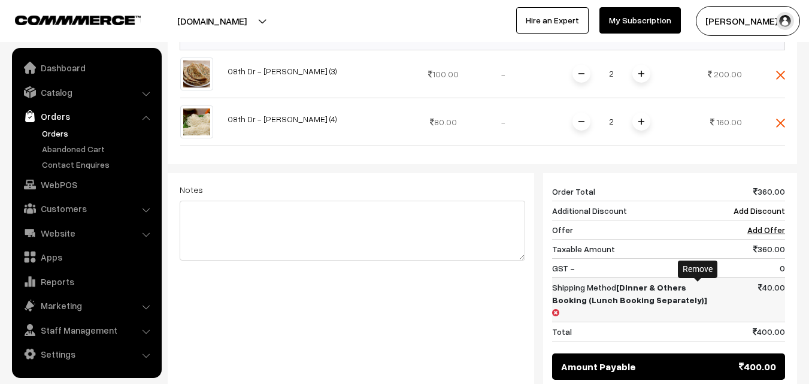
click at [559, 308] on icon at bounding box center [555, 312] width 7 height 8
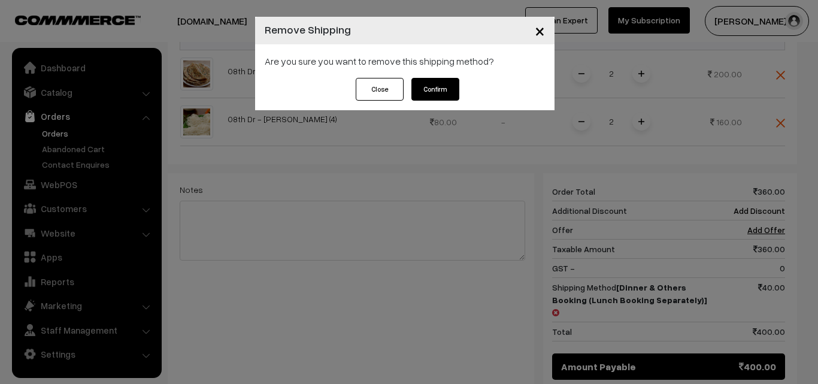
click at [446, 89] on button "Confirm" at bounding box center [435, 89] width 48 height 23
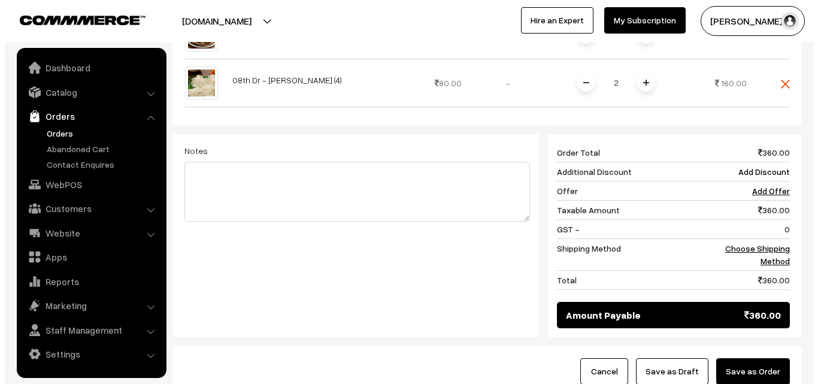
scroll to position [479, 0]
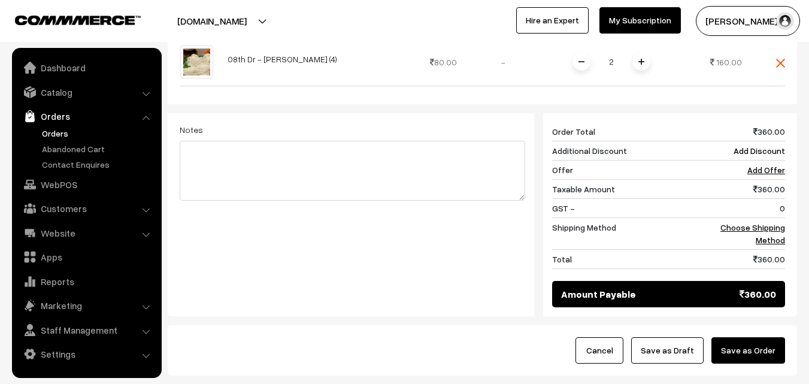
click at [761, 337] on button "Save as Order" at bounding box center [748, 350] width 74 height 26
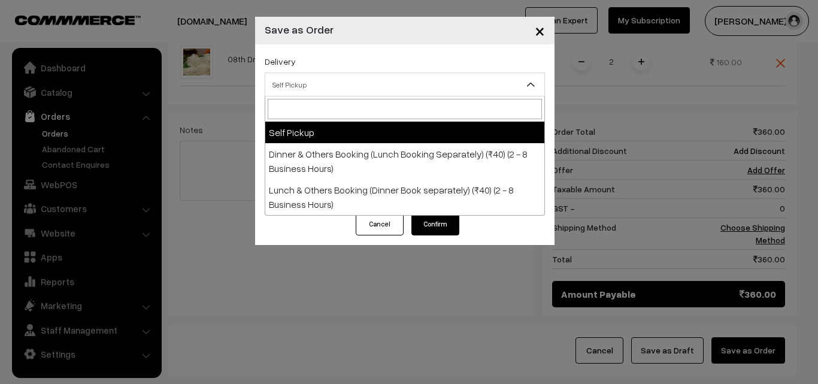
click at [395, 81] on span "Self Pickup" at bounding box center [404, 84] width 279 height 21
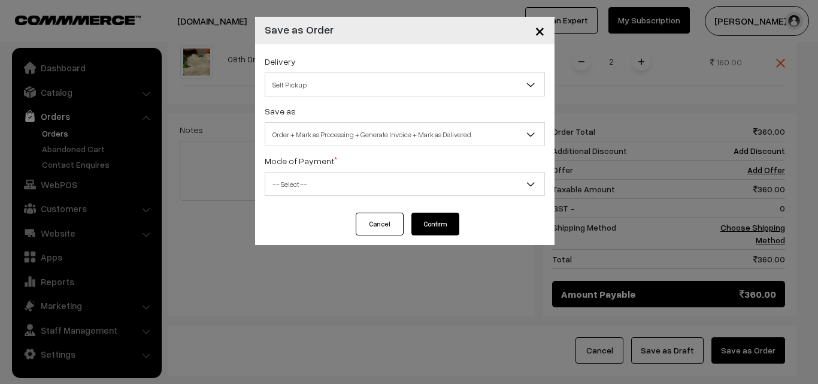
click at [405, 137] on span "Order + Mark as Processing + Generate Invoice + Mark as Delivered" at bounding box center [404, 134] width 279 height 21
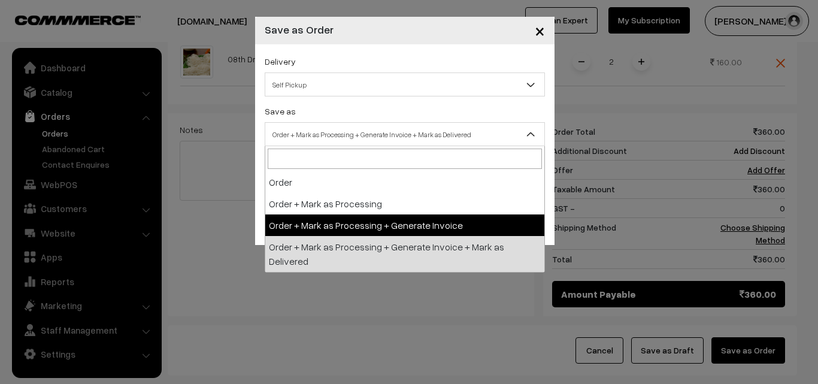
select select "3"
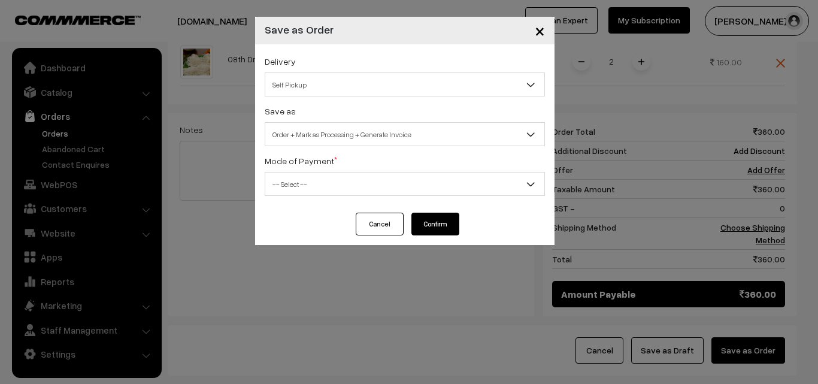
click at [425, 182] on span "-- Select --" at bounding box center [404, 184] width 279 height 21
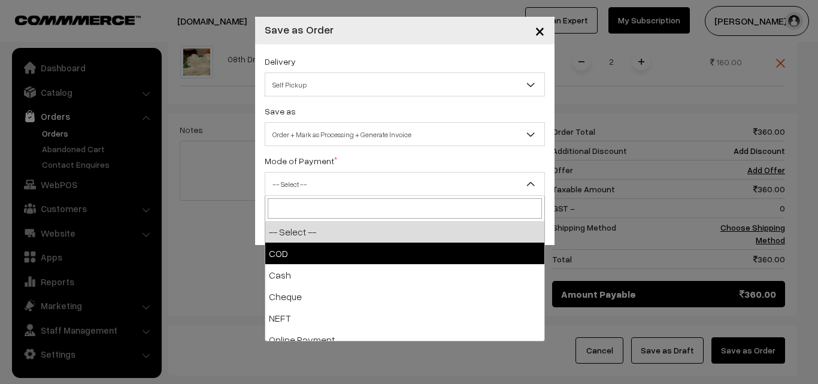
select select "1"
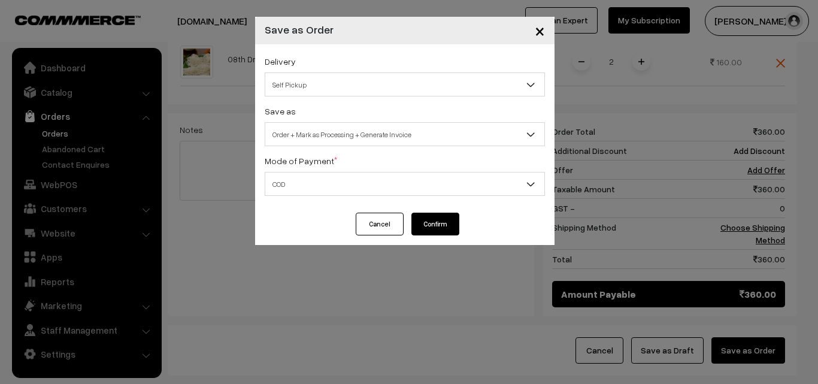
click at [441, 221] on button "Confirm" at bounding box center [435, 224] width 48 height 23
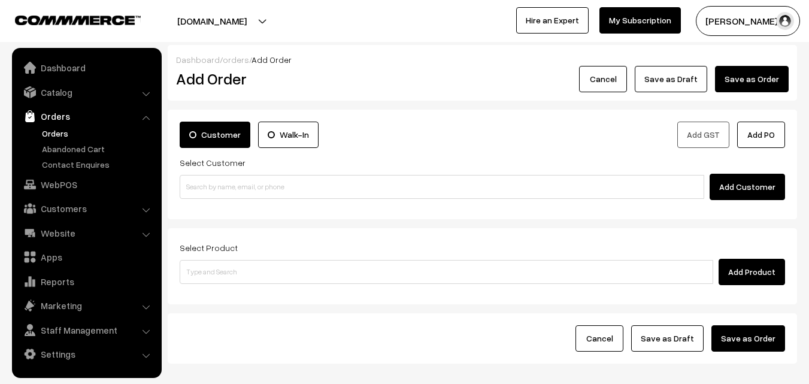
click at [295, 134] on label "Walk-In" at bounding box center [288, 135] width 60 height 26
click at [0, 0] on input "Walk-In" at bounding box center [0, 0] width 0 height 0
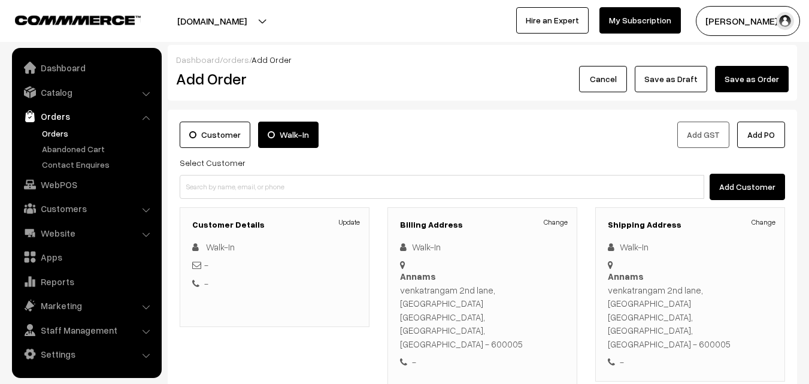
click at [216, 135] on label "Customer" at bounding box center [215, 135] width 71 height 26
click at [0, 0] on input "Customer" at bounding box center [0, 0] width 0 height 0
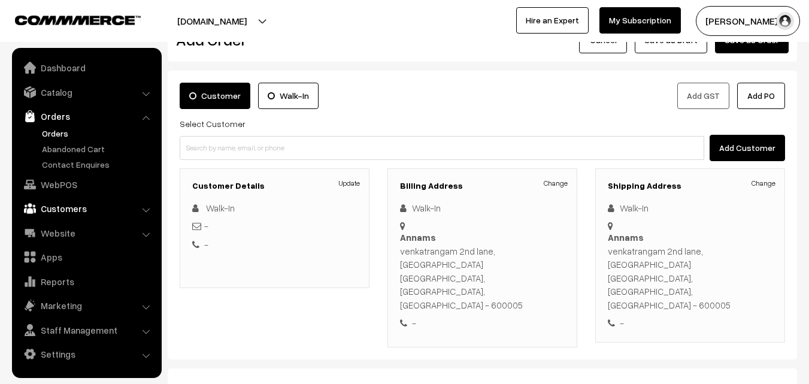
scroll to position [60, 0]
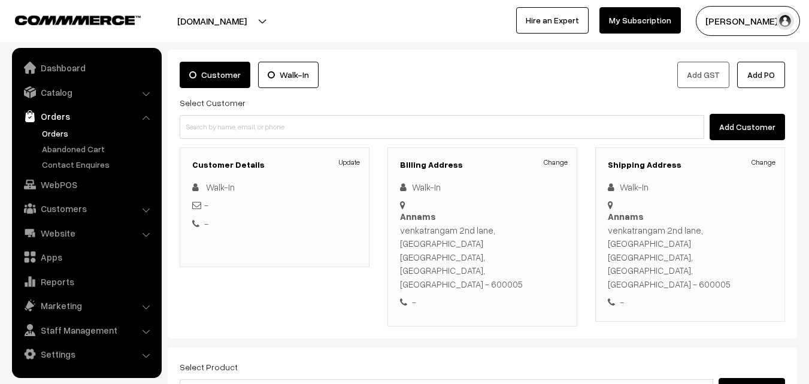
click at [63, 132] on link "Orders" at bounding box center [98, 133] width 119 height 13
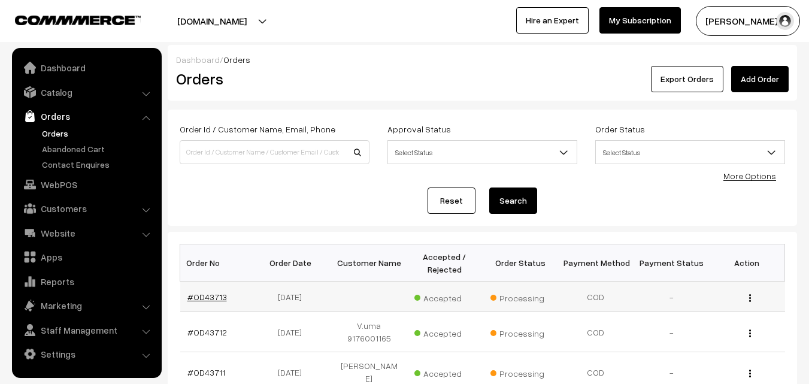
click at [216, 295] on link "#OD43713" at bounding box center [207, 297] width 40 height 10
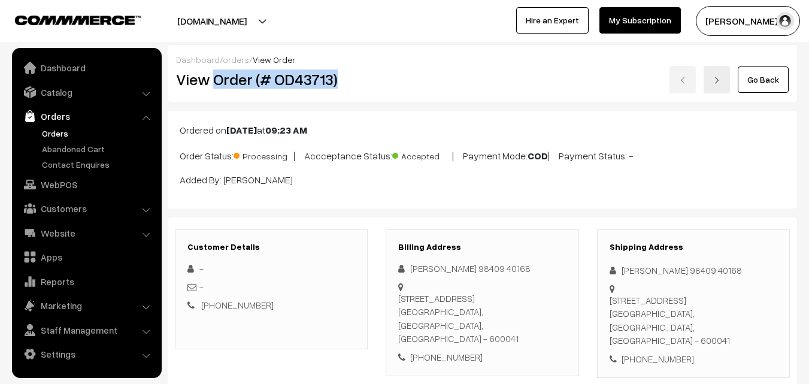
drag, startPoint x: 214, startPoint y: 78, endPoint x: 368, endPoint y: 89, distance: 154.3
click at [368, 89] on div "View Order (# OD43713)" at bounding box center [272, 80] width 210 height 28
copy h2 "Order (# OD43713)"
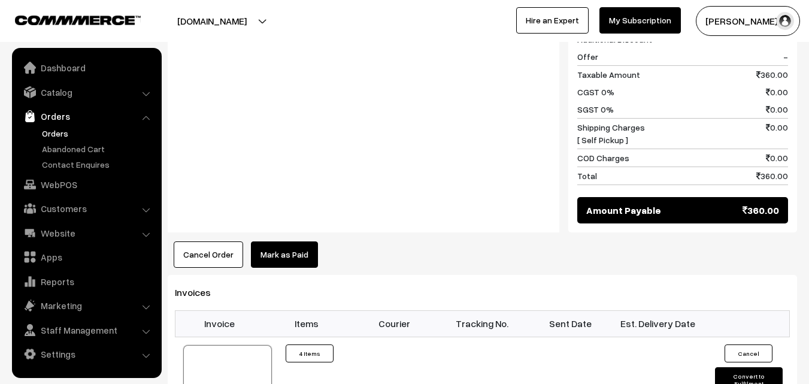
scroll to position [659, 0]
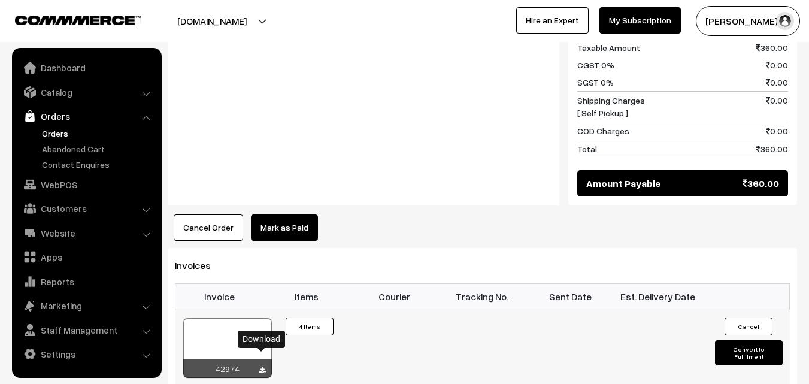
click at [261, 366] on icon at bounding box center [262, 370] width 7 height 8
click at [54, 134] on link "Orders" at bounding box center [98, 133] width 119 height 13
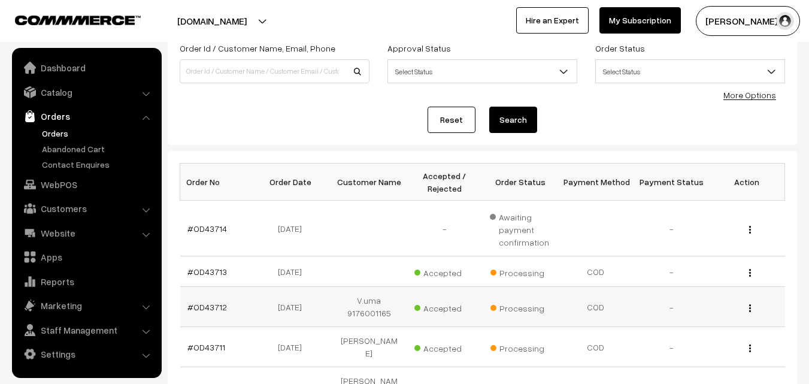
scroll to position [60, 0]
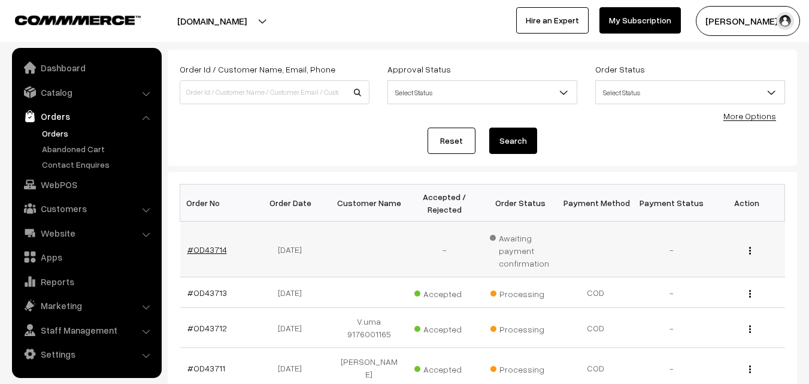
click at [205, 246] on link "#OD43714" at bounding box center [207, 249] width 40 height 10
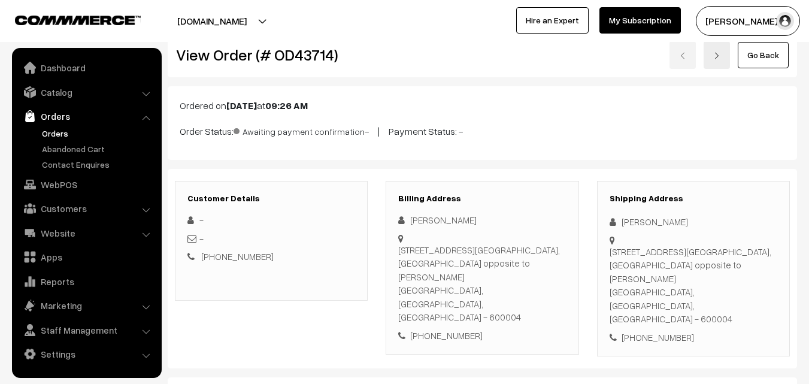
scroll to position [4, 0]
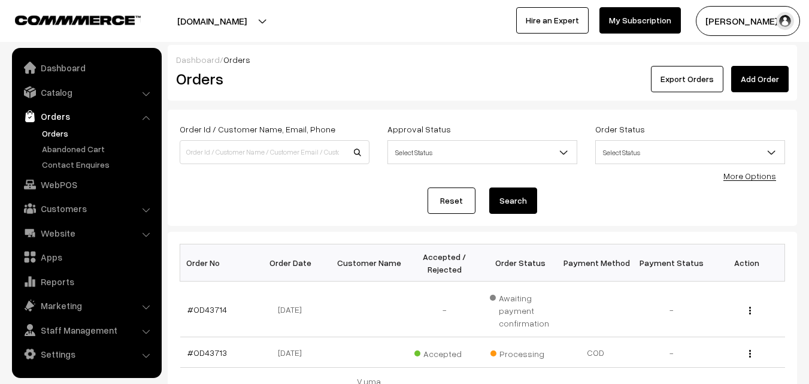
scroll to position [60, 0]
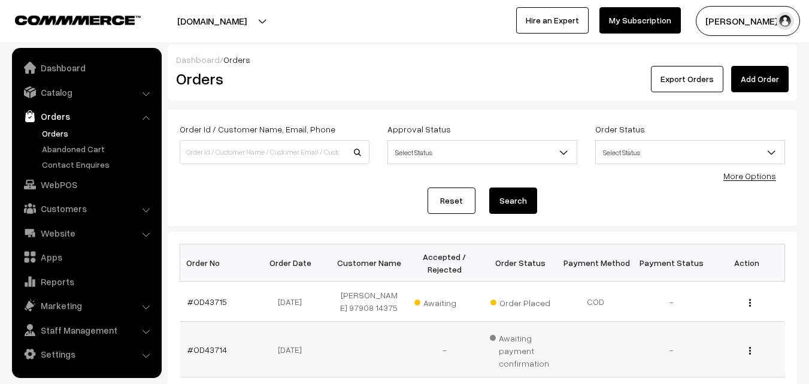
scroll to position [60, 0]
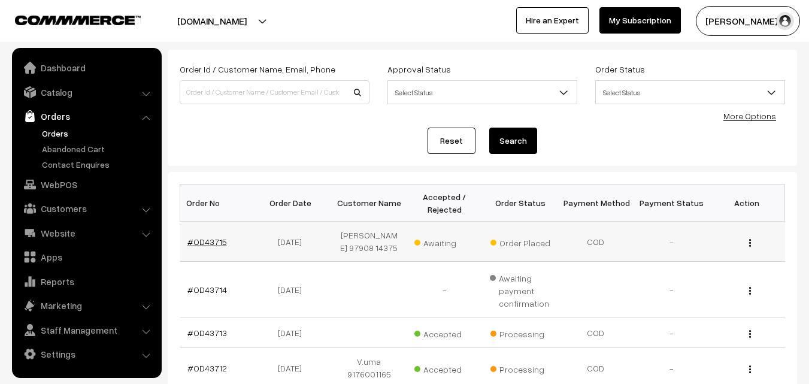
click at [213, 242] on link "#OD43715" at bounding box center [207, 242] width 40 height 10
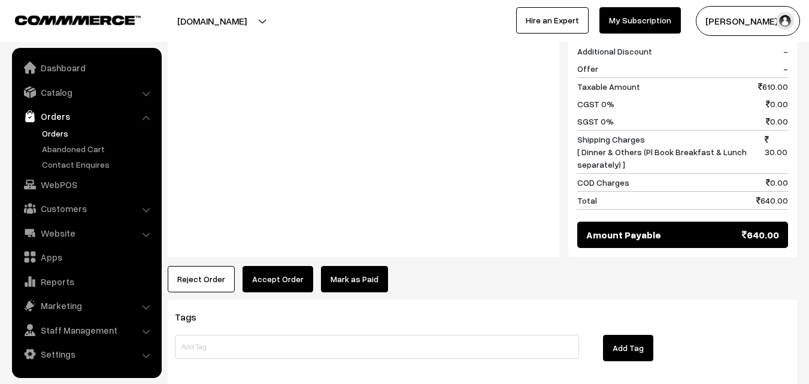
scroll to position [813, 0]
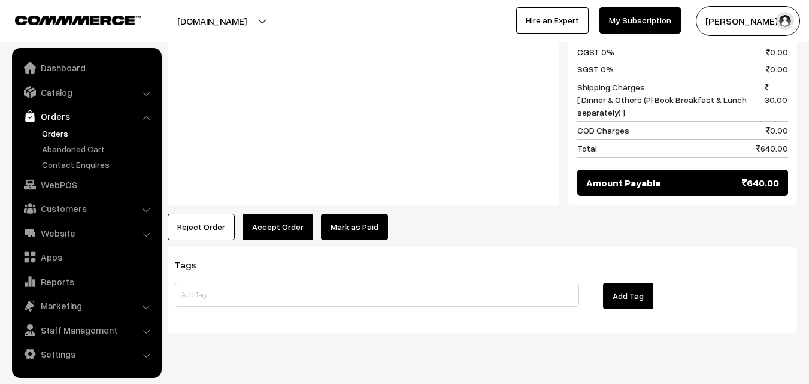
click at [281, 214] on button "Accept Order" at bounding box center [278, 227] width 71 height 26
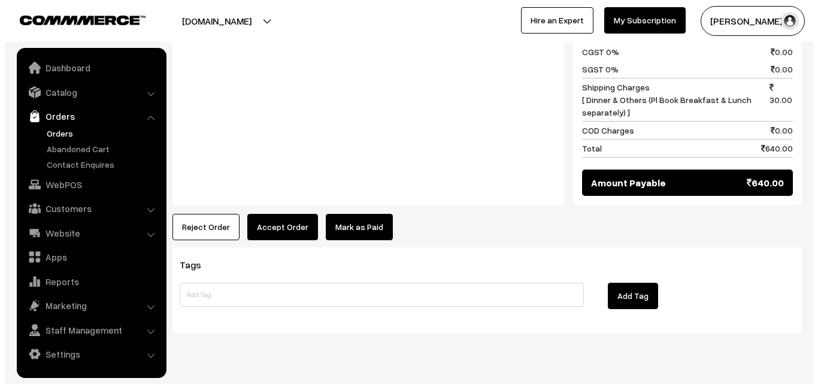
scroll to position [817, 0]
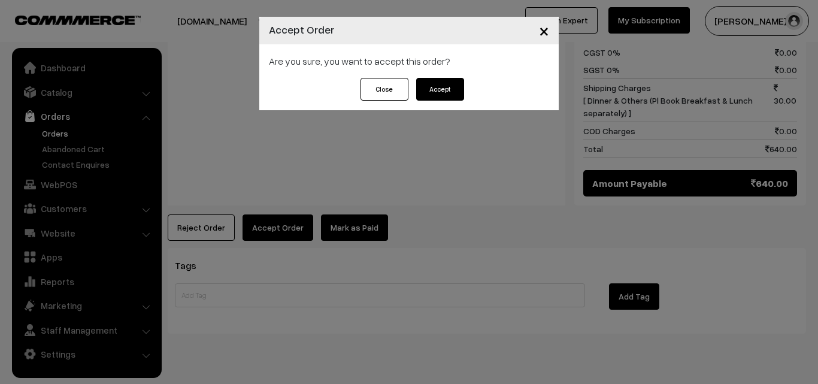
click at [436, 89] on button "Accept" at bounding box center [440, 89] width 48 height 23
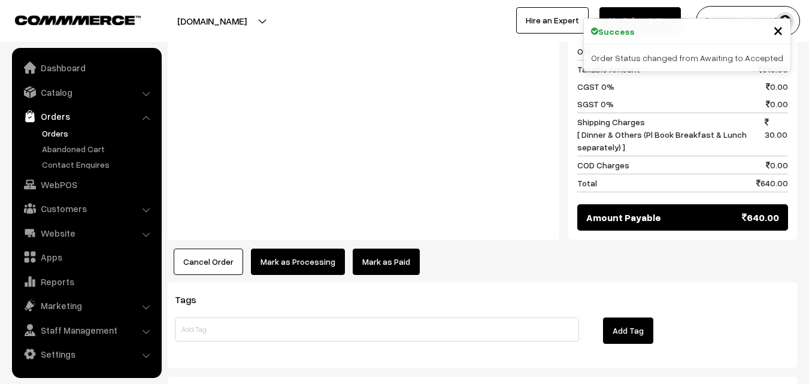
click at [303, 249] on button "Mark as Processing" at bounding box center [298, 262] width 94 height 26
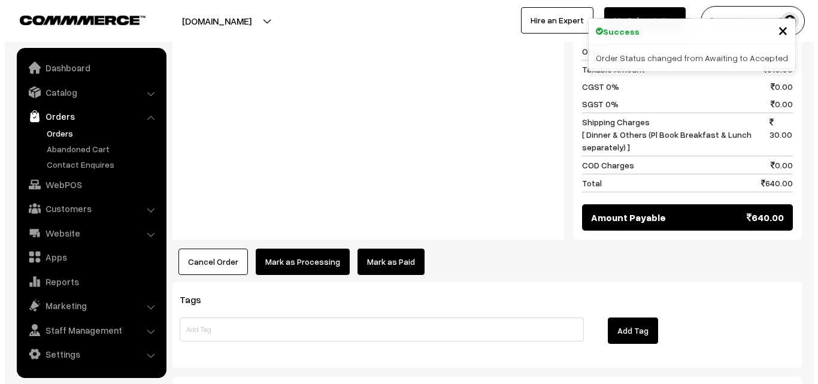
scroll to position [782, 0]
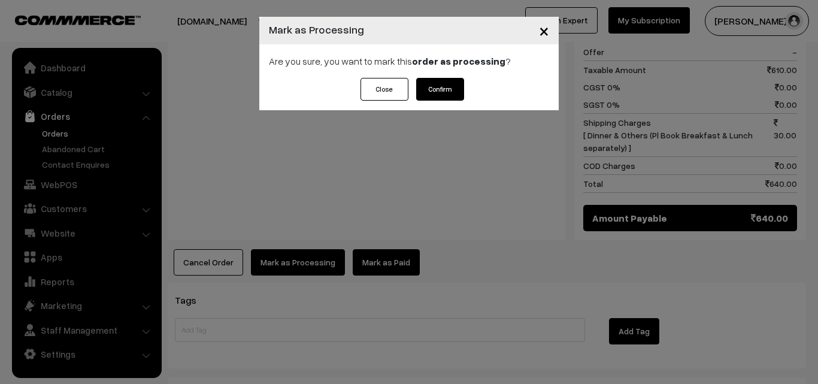
click at [446, 88] on button "Confirm" at bounding box center [440, 89] width 48 height 23
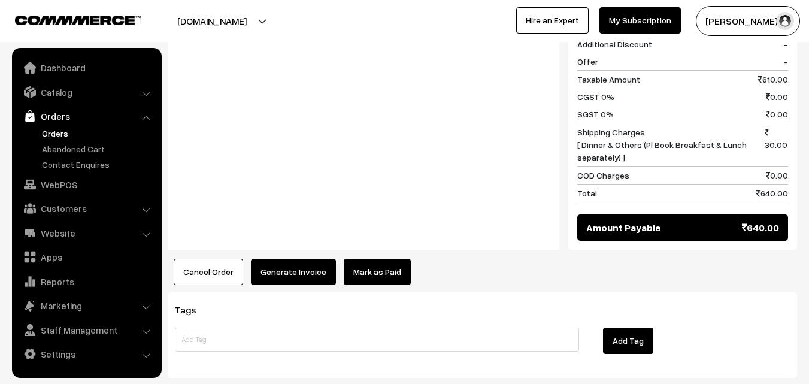
scroll to position [838, 0]
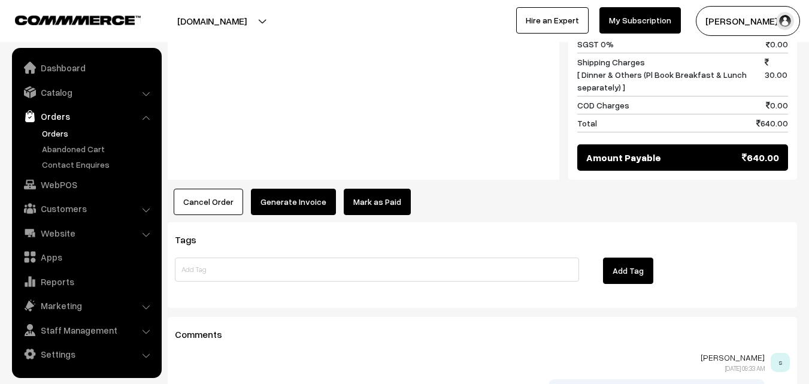
click at [316, 189] on button "Generate Invoice" at bounding box center [293, 202] width 85 height 26
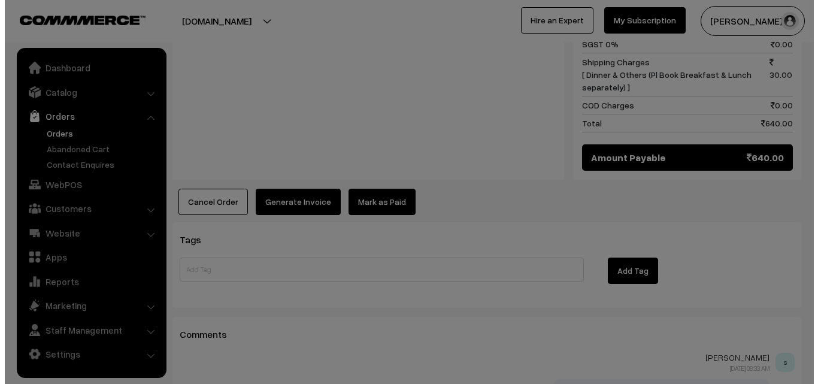
scroll to position [842, 0]
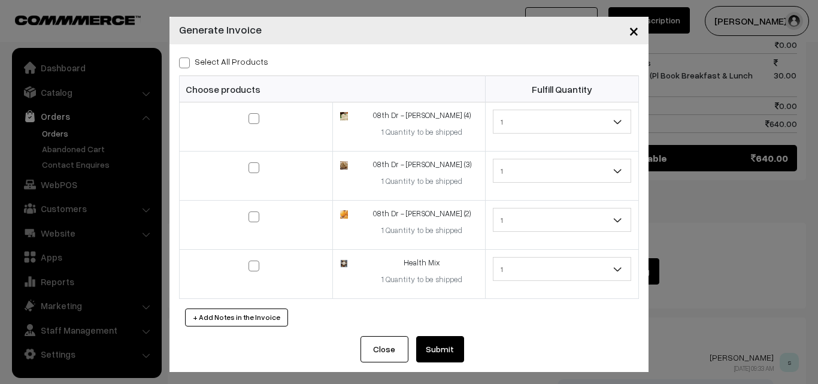
click at [181, 61] on span at bounding box center [184, 62] width 11 height 11
click at [181, 61] on input "Select All Products" at bounding box center [183, 61] width 8 height 8
checkbox input "true"
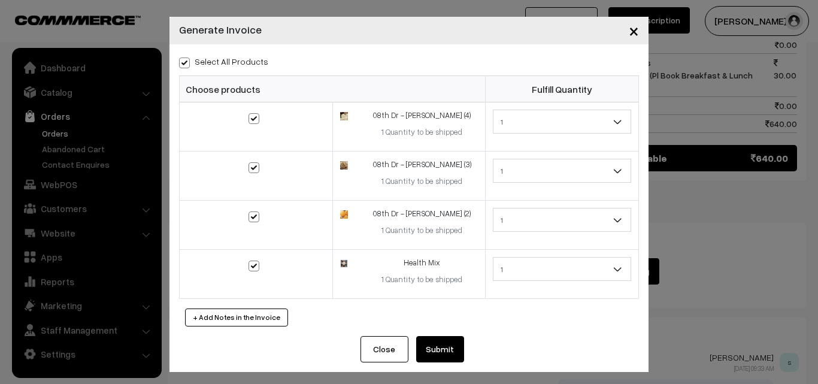
checkbox input "true"
click at [451, 343] on button "Submit" at bounding box center [440, 349] width 48 height 26
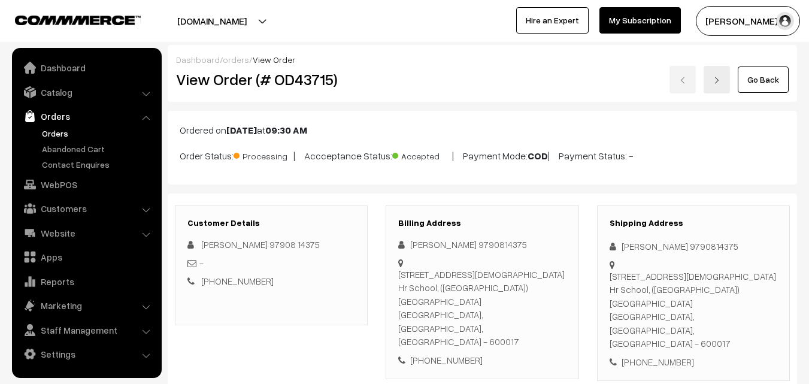
scroll to position [838, 0]
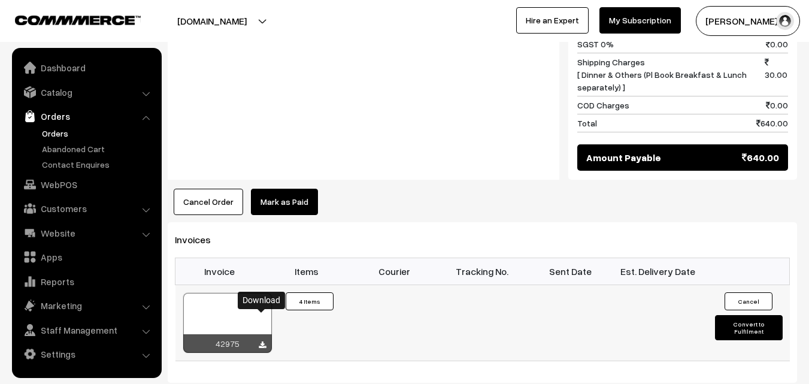
click at [263, 341] on icon at bounding box center [262, 345] width 7 height 8
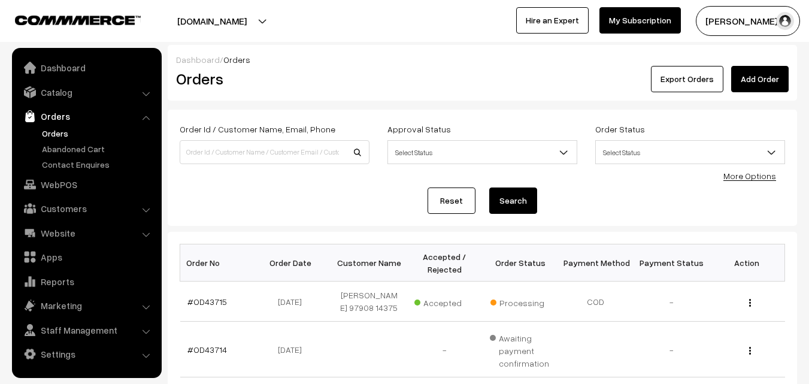
scroll to position [60, 0]
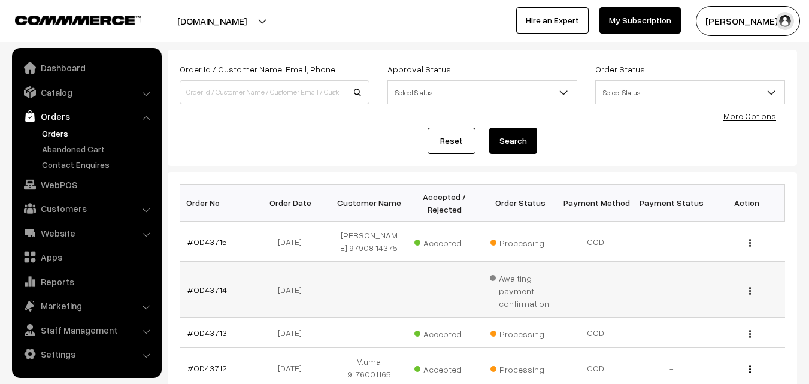
click at [218, 293] on link "#OD43714" at bounding box center [207, 289] width 40 height 10
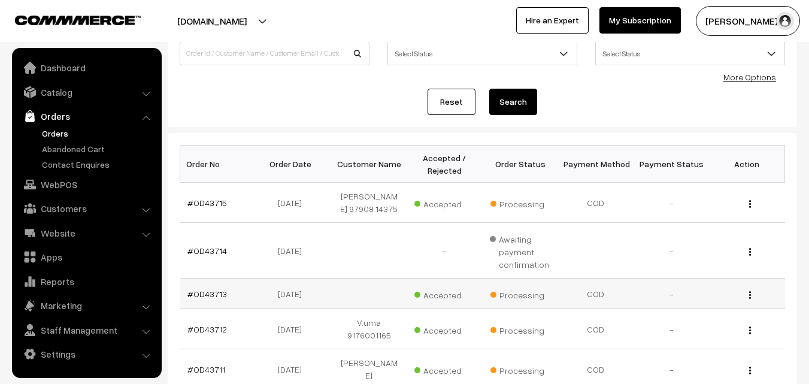
scroll to position [120, 0]
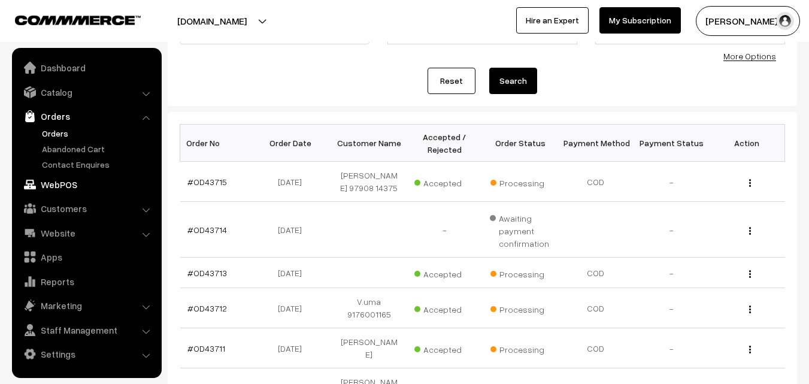
click at [58, 183] on link "WebPOS" at bounding box center [86, 185] width 143 height 22
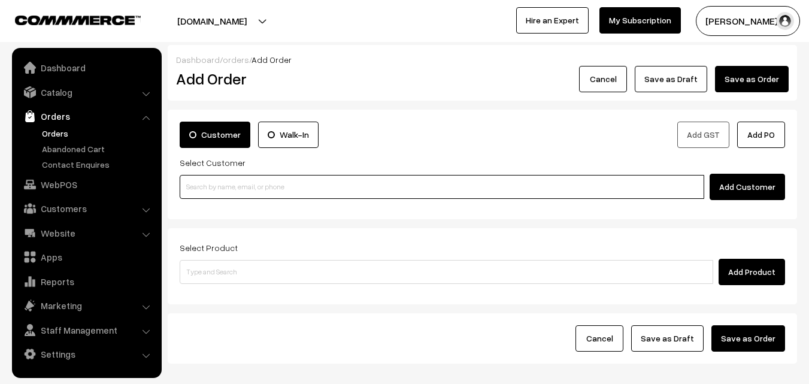
click at [281, 181] on input at bounding box center [442, 187] width 525 height 24
paste input "[PHONE_NUMBER]"
type input "Anuradha 98400 38253 [9840038253]"
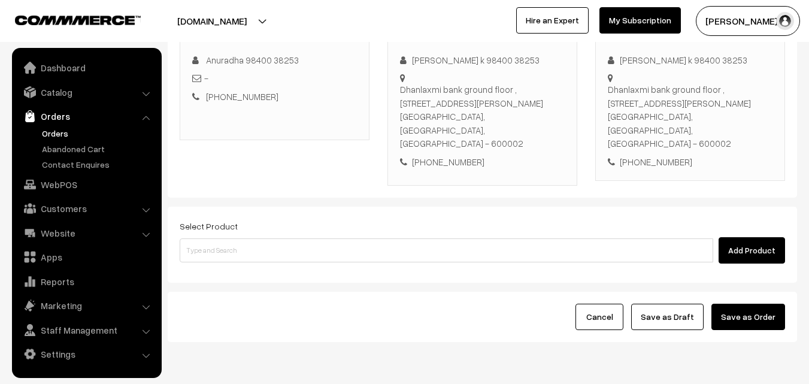
scroll to position [205, 0]
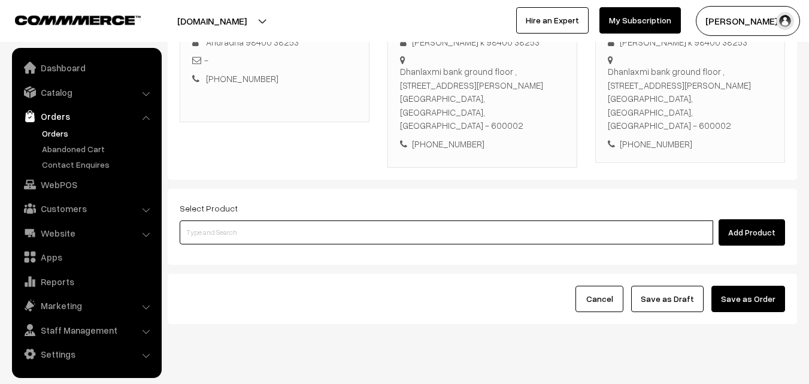
click at [395, 220] on input at bounding box center [447, 232] width 534 height 24
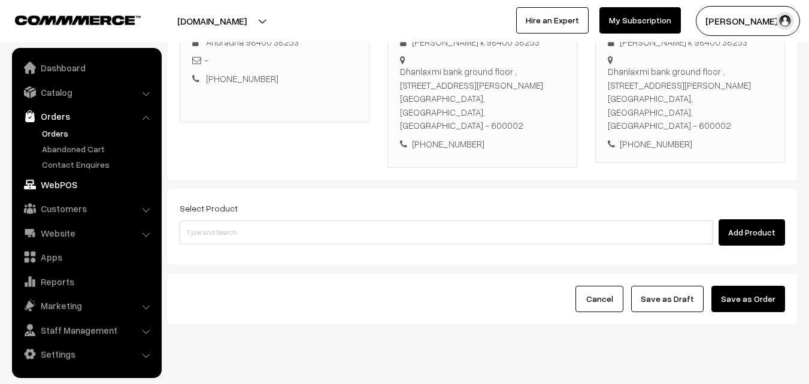
click at [65, 182] on link "WebPOS" at bounding box center [86, 185] width 143 height 22
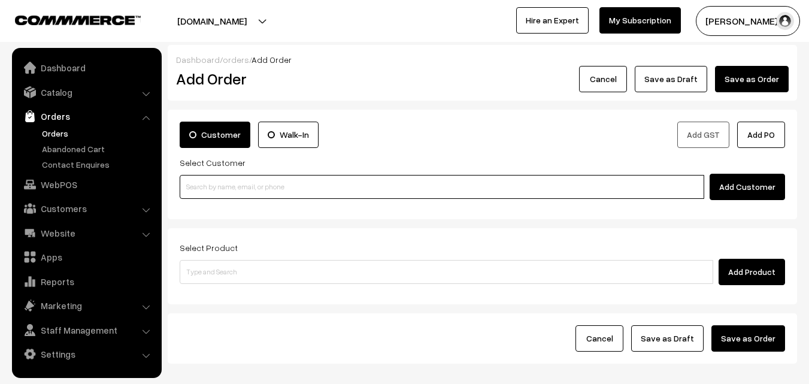
click at [272, 184] on input at bounding box center [442, 187] width 525 height 24
paste input "[PHONE_NUMBER]"
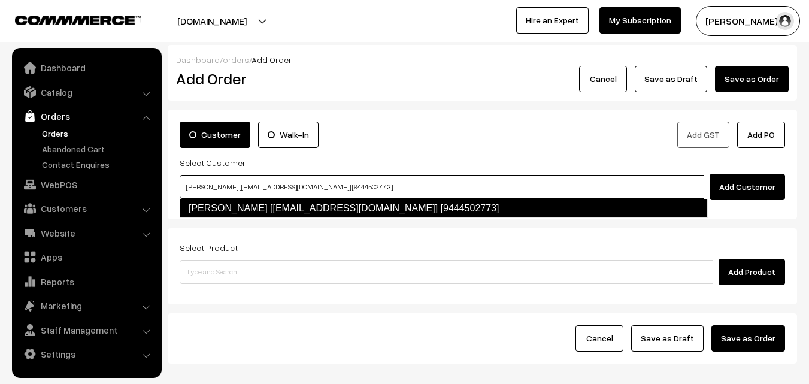
type input "[PERSON_NAME] [[EMAIL_ADDRESS][DOMAIN_NAME]] [9444502773]"
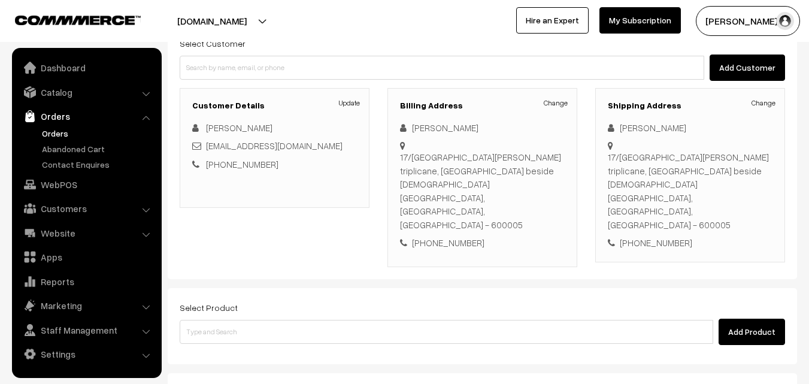
scroll to position [120, 0]
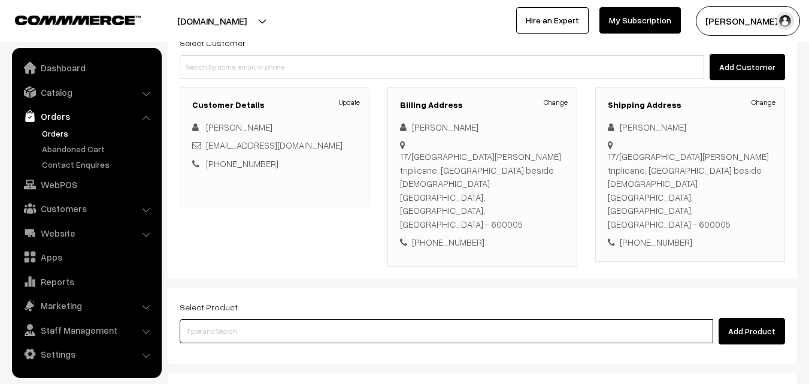
click at [298, 319] on input at bounding box center [447, 331] width 534 height 24
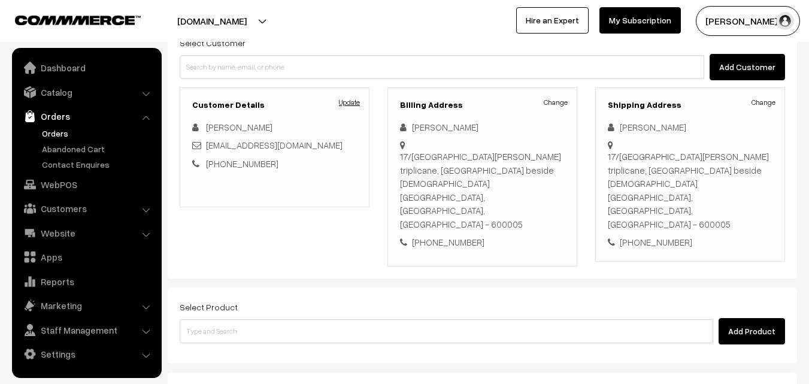
click at [339, 102] on link "Update" at bounding box center [349, 102] width 21 height 11
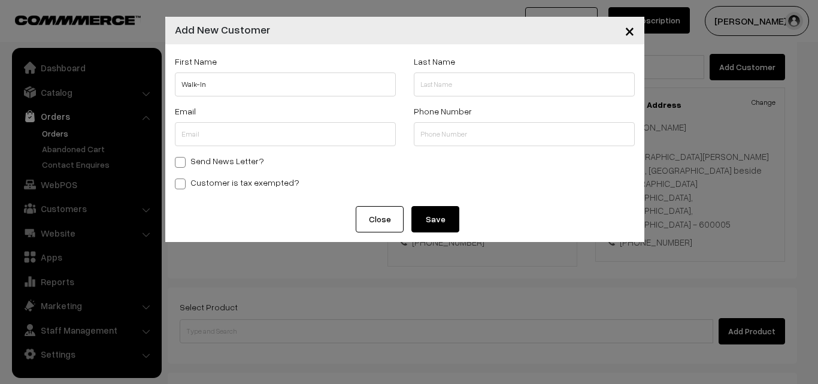
click at [631, 30] on span "×" at bounding box center [630, 30] width 10 height 22
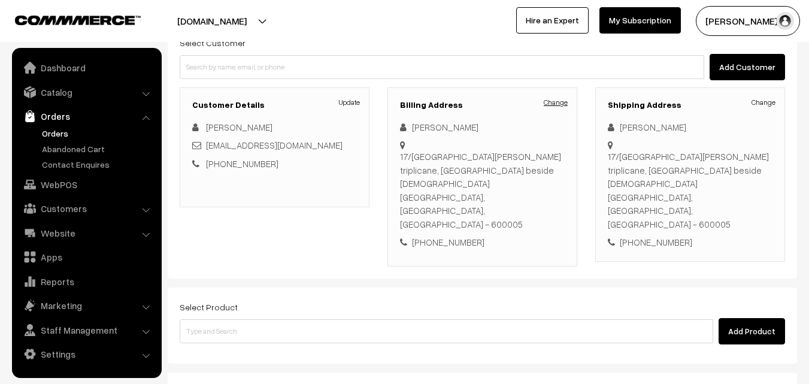
click at [554, 105] on link "Change" at bounding box center [556, 102] width 24 height 11
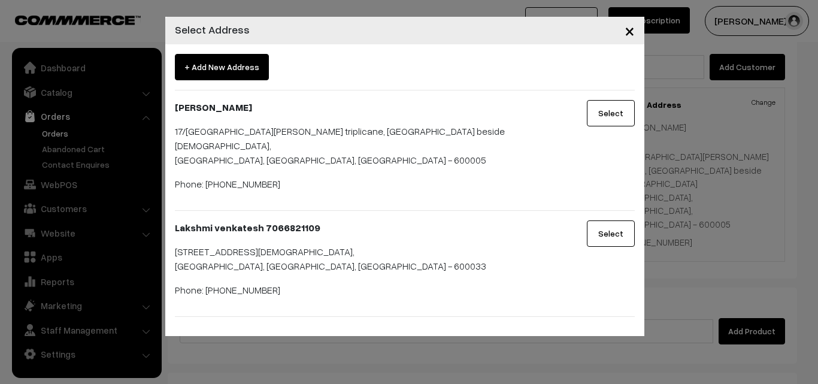
click at [607, 114] on button "Select" at bounding box center [611, 113] width 48 height 26
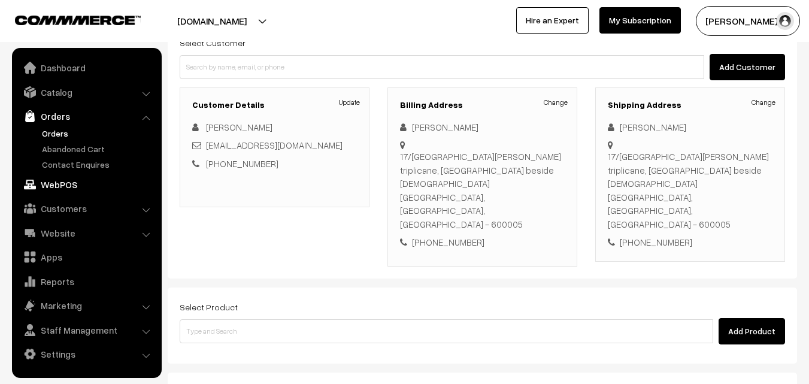
click at [60, 189] on link "WebPOS" at bounding box center [86, 185] width 143 height 22
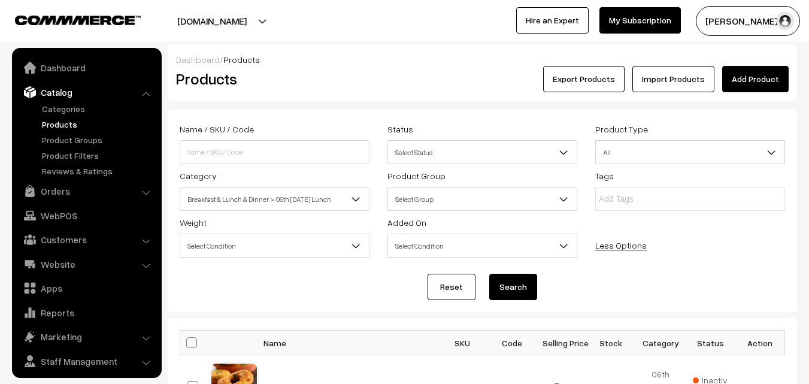
scroll to position [30, 0]
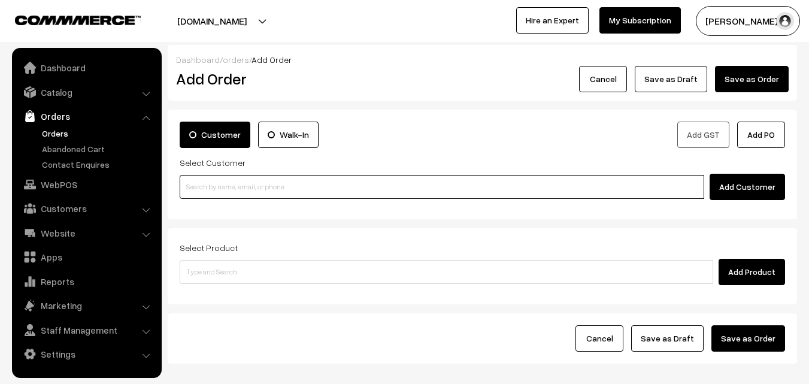
click at [276, 195] on input at bounding box center [442, 187] width 525 height 24
paste input "[PHONE_NUMBER]"
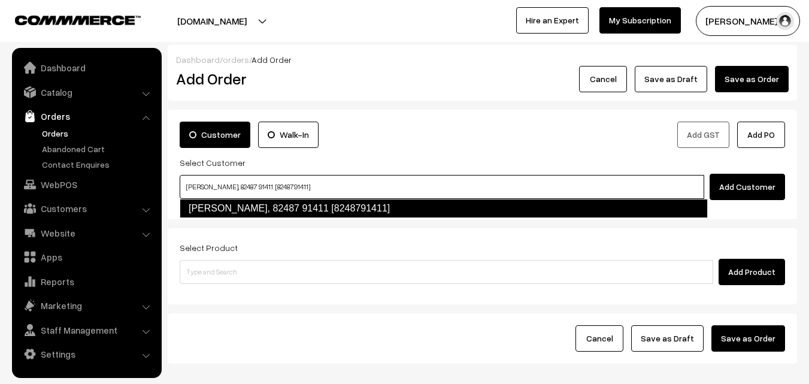
type input "[PERSON_NAME], 82487 91411 [8248791411]"
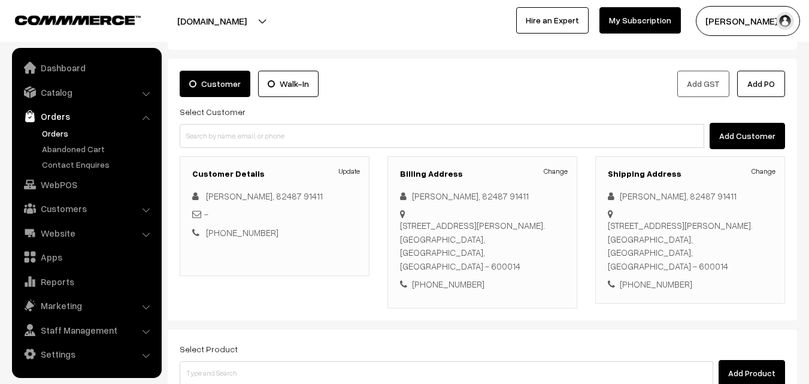
scroll to position [120, 0]
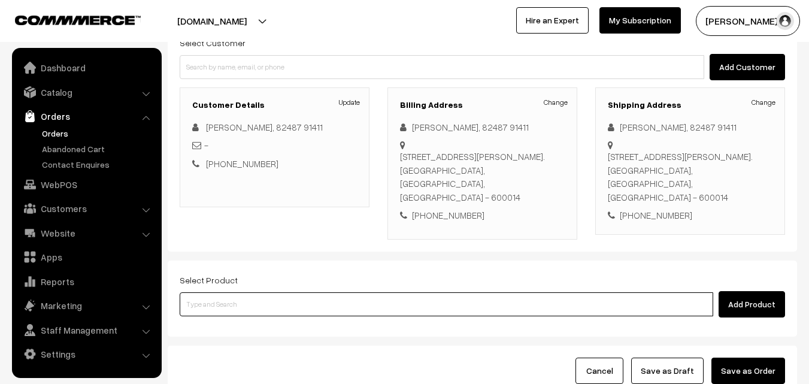
click at [451, 299] on input at bounding box center [447, 304] width 534 height 24
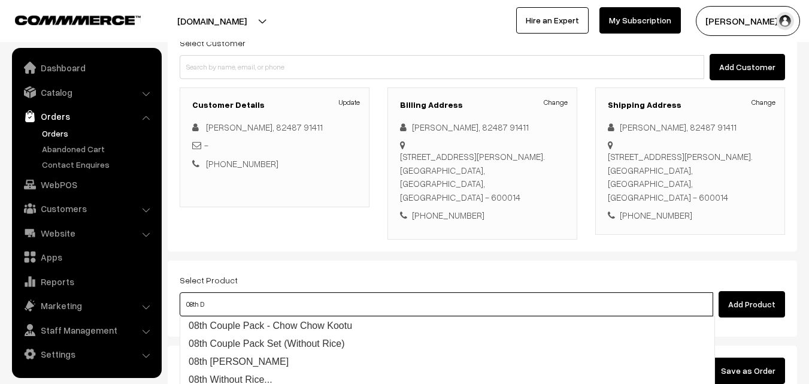
type input "08th Dr"
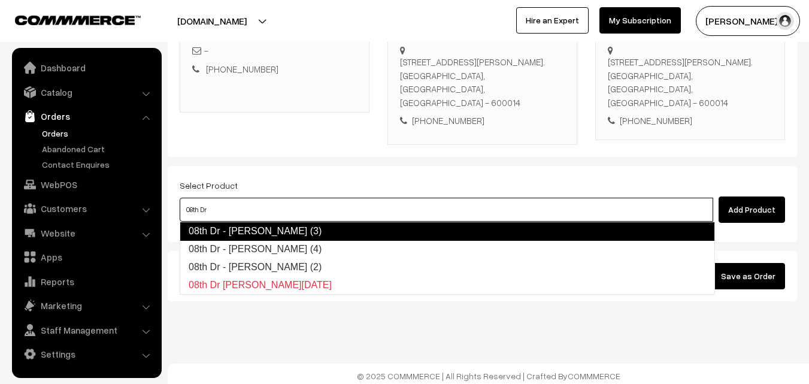
scroll to position [219, 0]
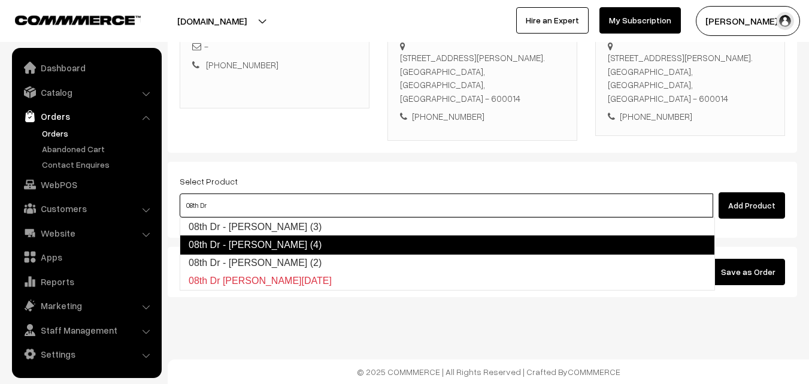
click at [286, 245] on link "08th Dr - Idiyappam (4)" at bounding box center [447, 244] width 535 height 19
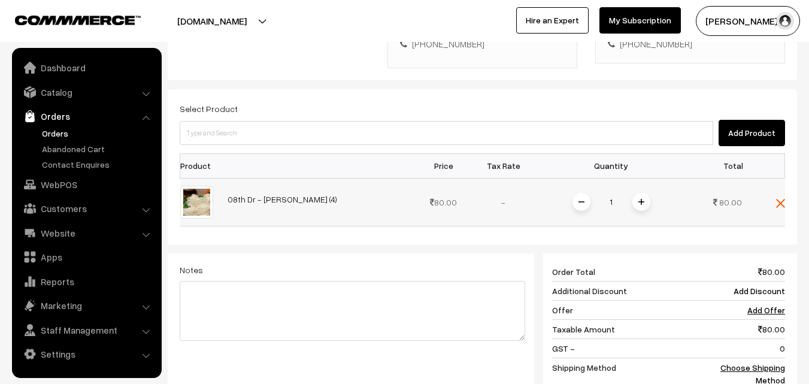
scroll to position [398, 0]
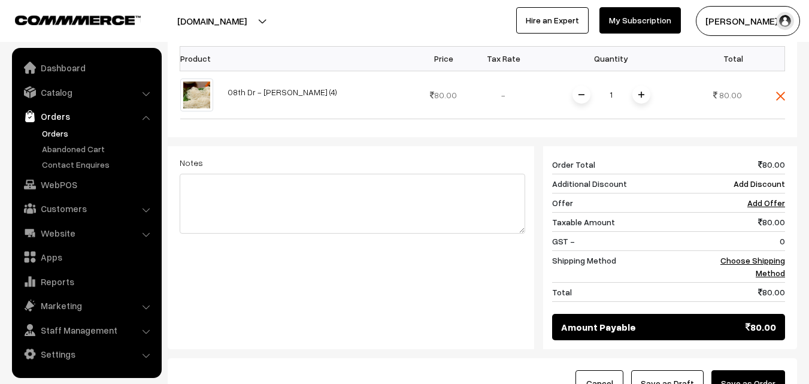
click at [641, 99] on span at bounding box center [641, 95] width 18 height 18
click at [766, 268] on link "Choose Shipping Method" at bounding box center [752, 266] width 65 height 23
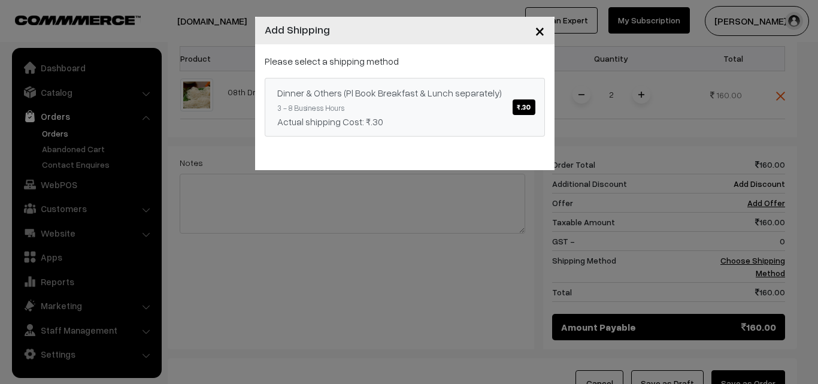
click at [523, 105] on span "₹.30" at bounding box center [524, 107] width 22 height 16
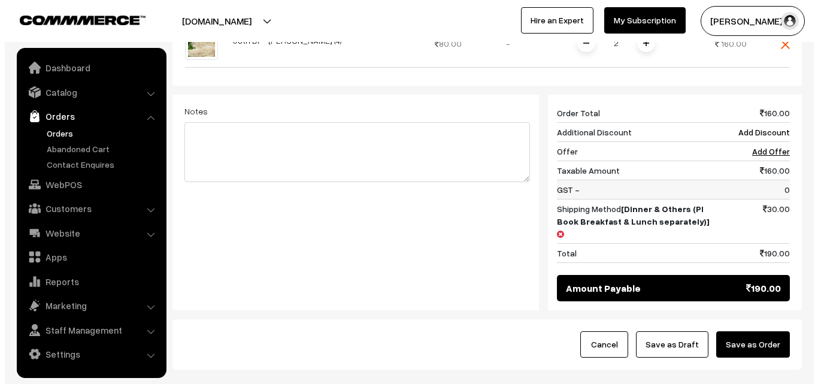
scroll to position [510, 0]
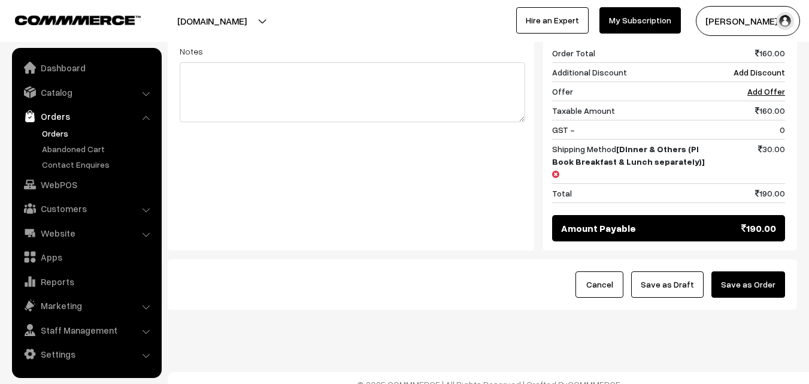
click at [757, 271] on button "Save as Order" at bounding box center [748, 284] width 74 height 26
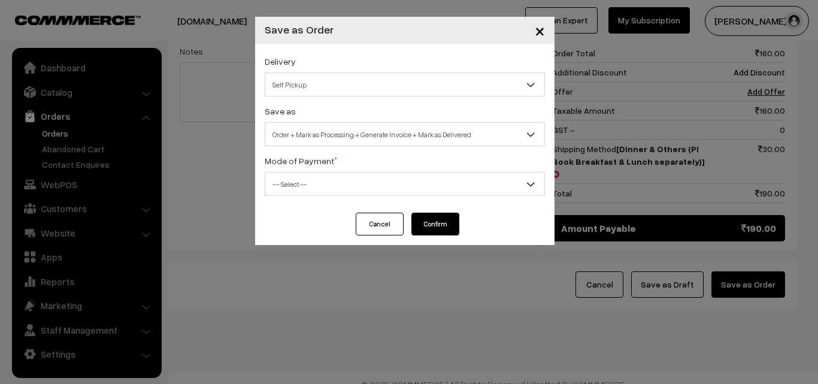
click at [362, 85] on span "Self Pickup" at bounding box center [404, 84] width 279 height 21
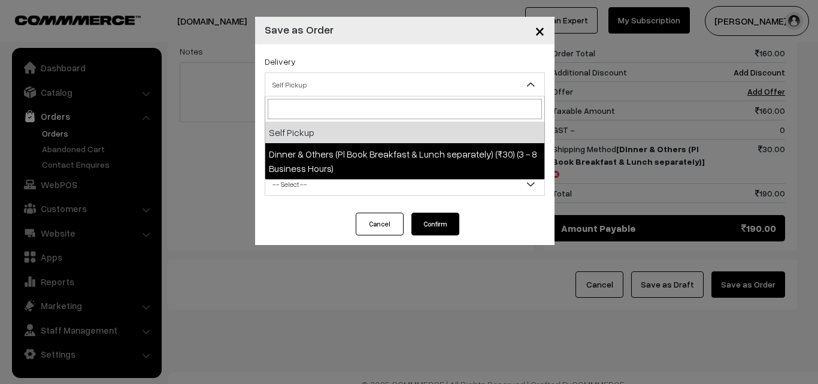
select select "DOP1"
select select "3"
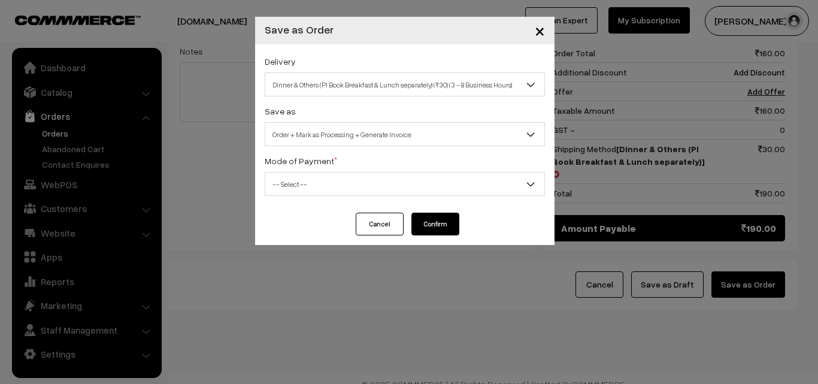
click at [373, 183] on span "-- Select --" at bounding box center [404, 184] width 279 height 21
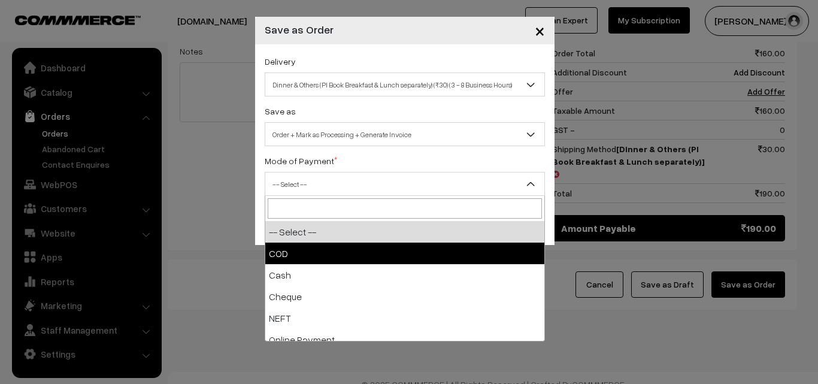
select select "1"
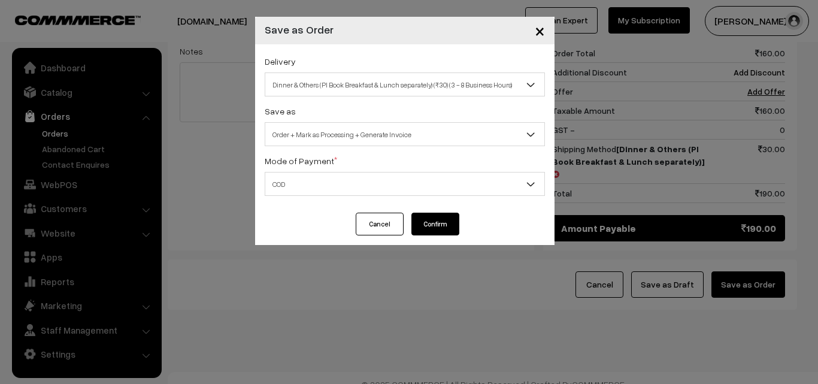
click at [417, 223] on button "Confirm" at bounding box center [435, 224] width 48 height 23
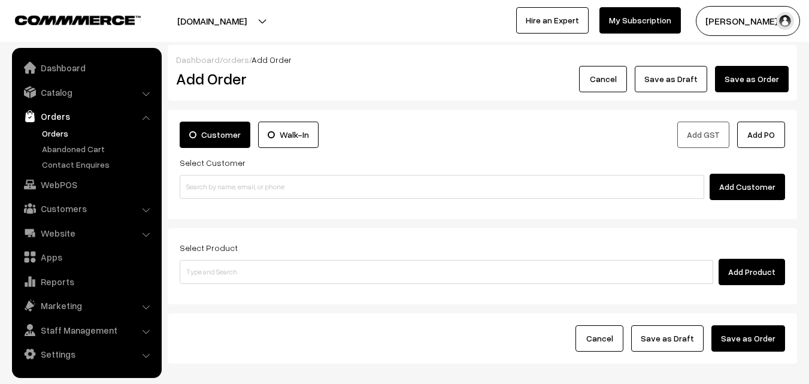
click at [43, 136] on link "Orders" at bounding box center [98, 133] width 119 height 13
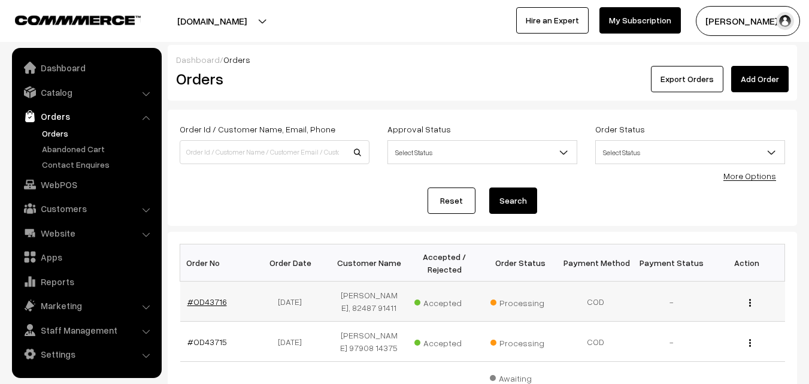
click at [202, 307] on link "#OD43716" at bounding box center [207, 301] width 40 height 10
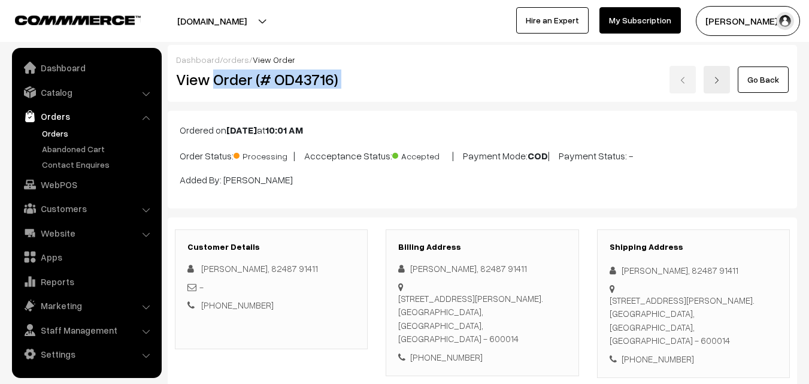
drag, startPoint x: 214, startPoint y: 79, endPoint x: 614, endPoint y: 87, distance: 400.1
click at [614, 87] on div "View Order (# OD43716) Go Back" at bounding box center [482, 80] width 631 height 28
copy div "Order (# OD43716)"
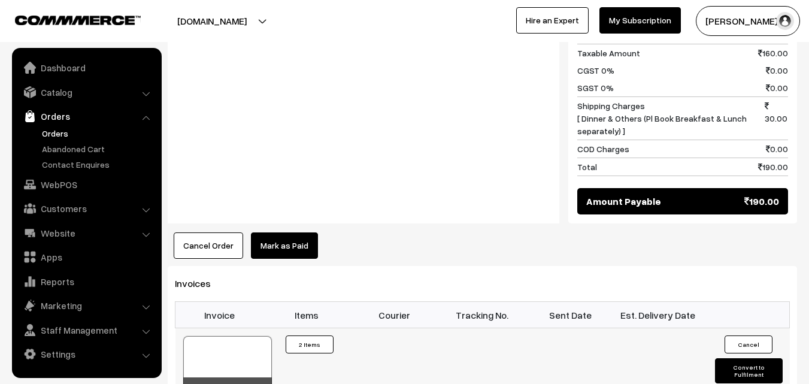
scroll to position [599, 0]
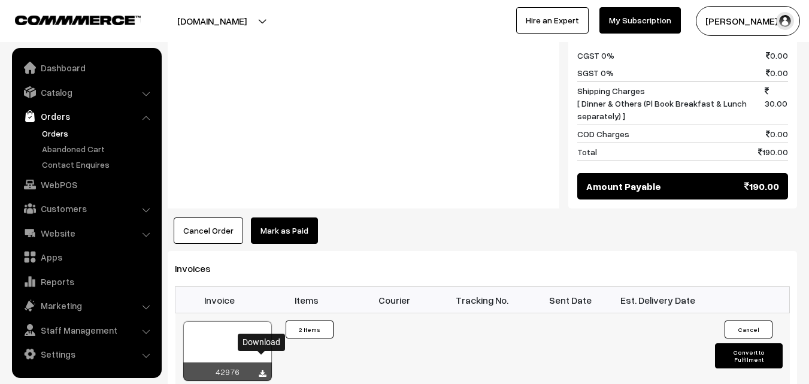
click at [260, 370] on icon at bounding box center [262, 374] width 7 height 8
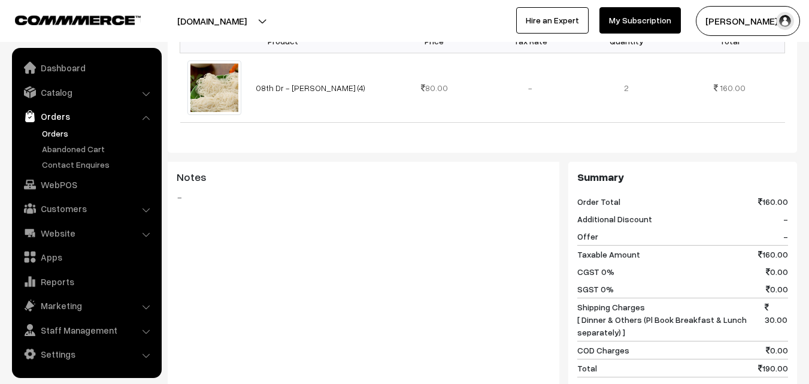
scroll to position [299, 0]
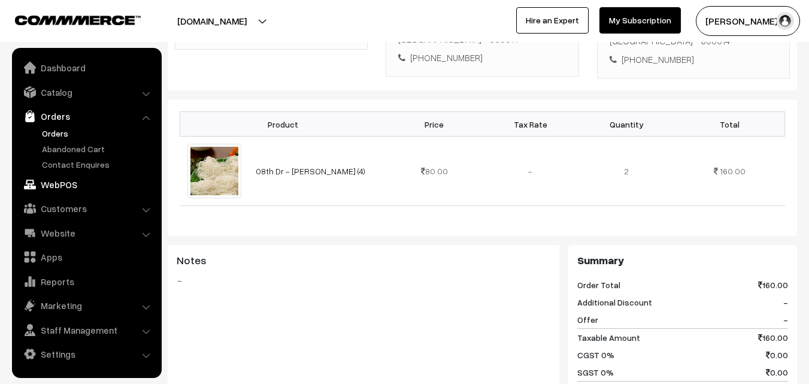
click at [63, 183] on link "WebPOS" at bounding box center [86, 185] width 143 height 22
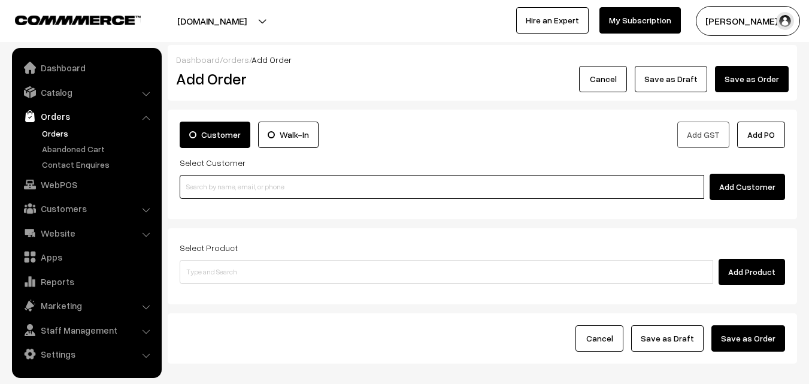
click at [441, 189] on input at bounding box center [442, 187] width 525 height 24
paste input "97910 13651"
type input "9791013651"
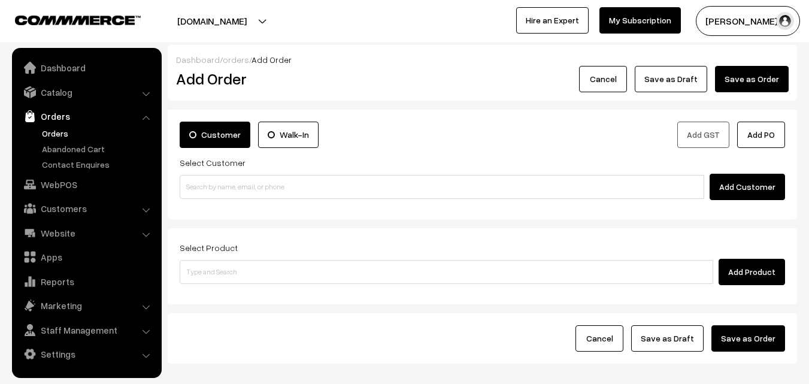
click at [63, 129] on link "Orders" at bounding box center [98, 133] width 119 height 13
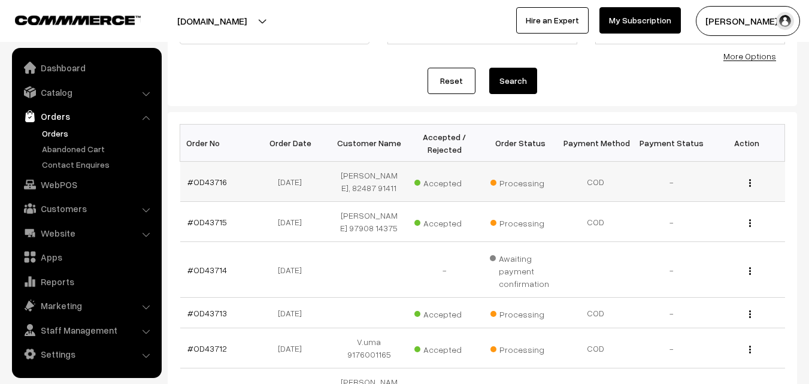
scroll to position [180, 0]
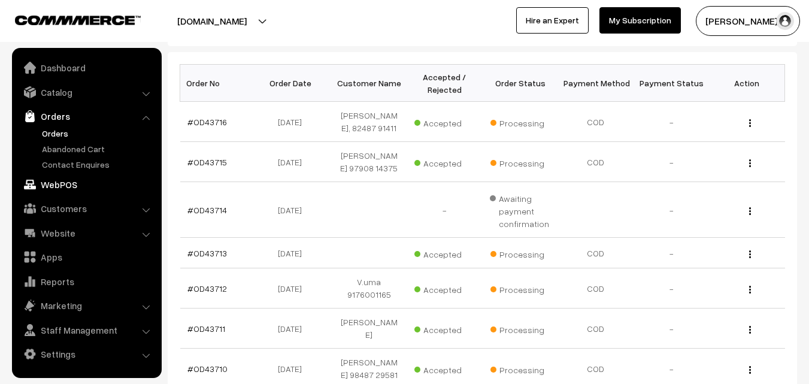
click at [66, 186] on link "WebPOS" at bounding box center [86, 185] width 143 height 22
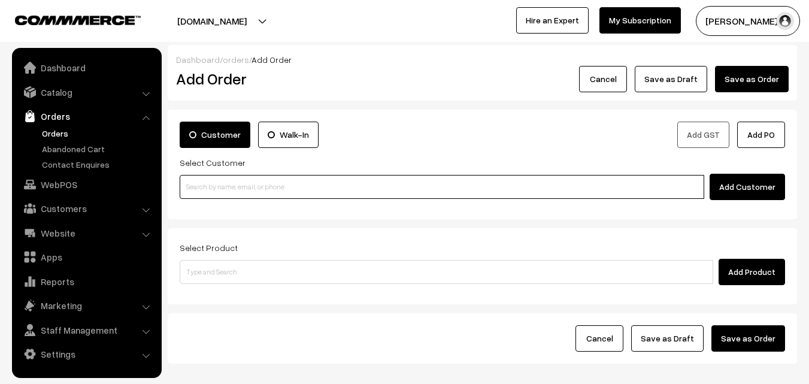
click at [237, 184] on input at bounding box center [442, 187] width 525 height 24
paste input "[PHONE_NUMBER]"
type input "9791013651"
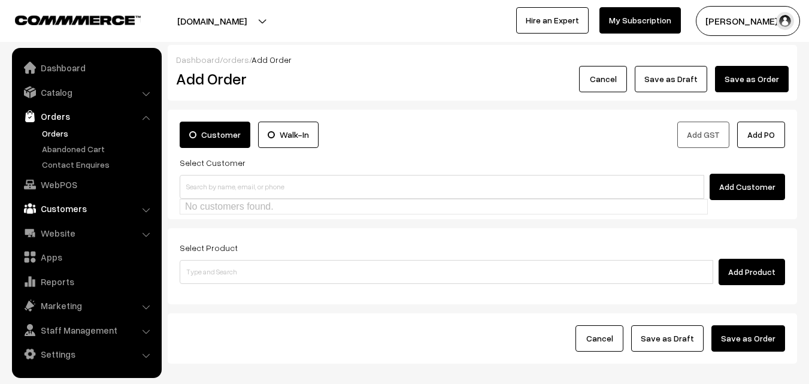
click at [61, 205] on link "Customers" at bounding box center [86, 209] width 143 height 22
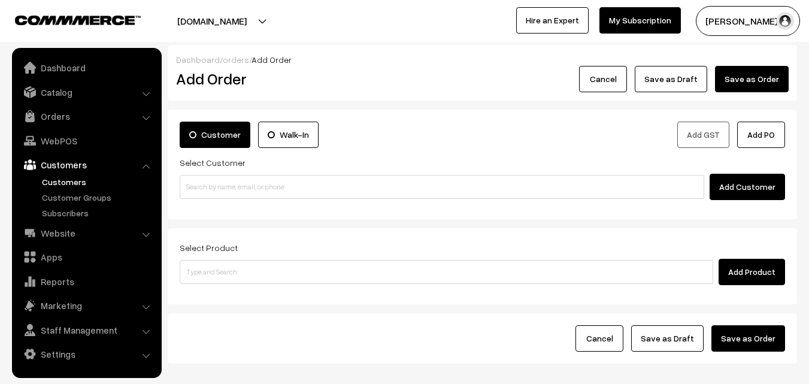
click at [78, 179] on link "Customers" at bounding box center [98, 181] width 119 height 13
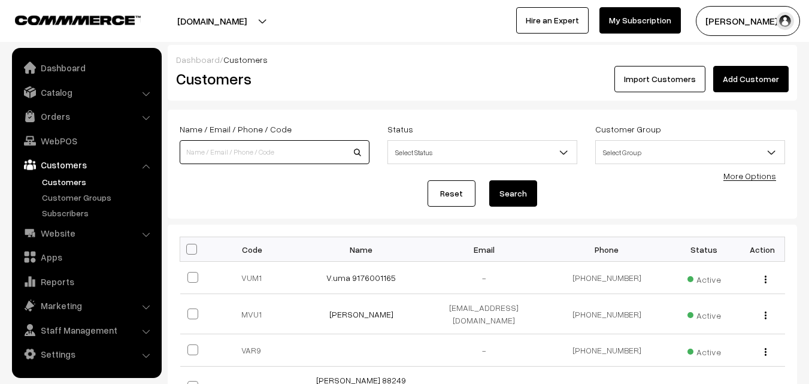
click at [266, 152] on input at bounding box center [275, 152] width 190 height 24
paste input "1, 1A Ranieyyammai Towers, M.R.C. Nagar near Apollo Spectra hospital"
type input "1"
click at [289, 156] on input at bounding box center [275, 152] width 190 height 24
paste input "+91 97910 13651"
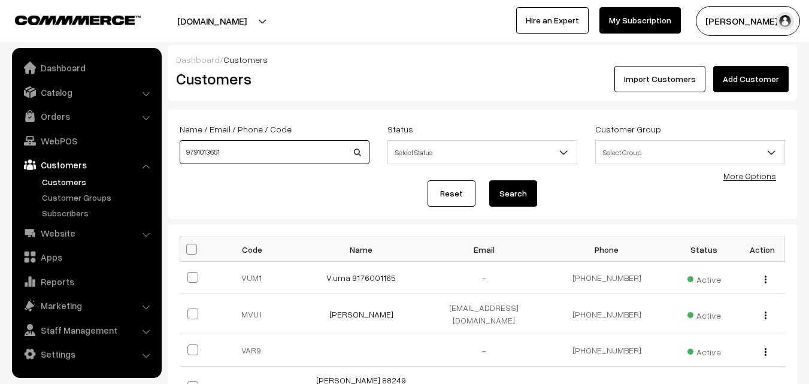
type input "9791013651"
click at [523, 193] on button "Search" at bounding box center [513, 193] width 48 height 26
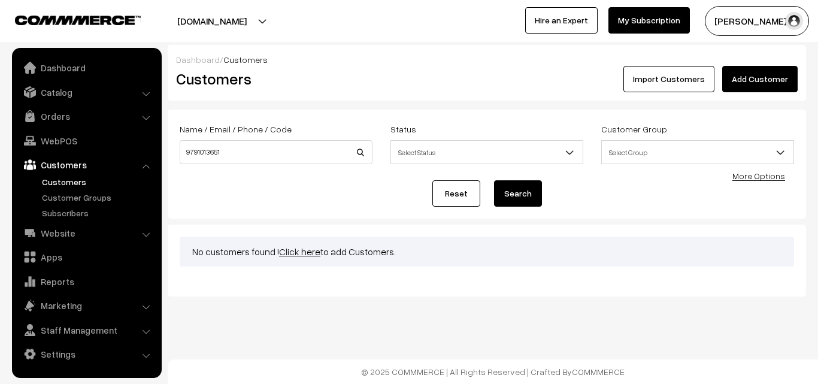
click at [292, 255] on link "Click here" at bounding box center [299, 252] width 41 height 12
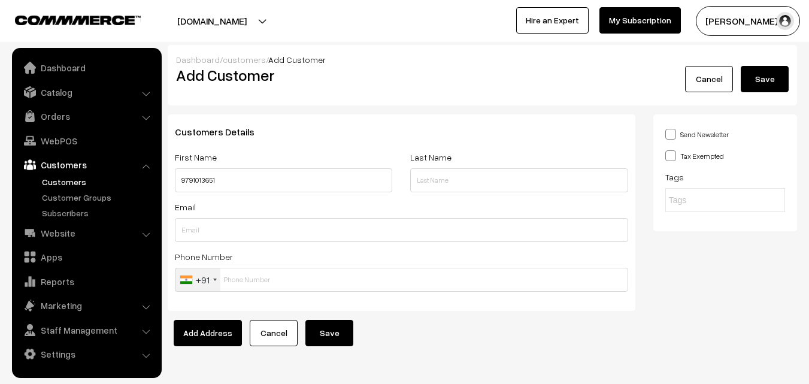
type input "9791013651"
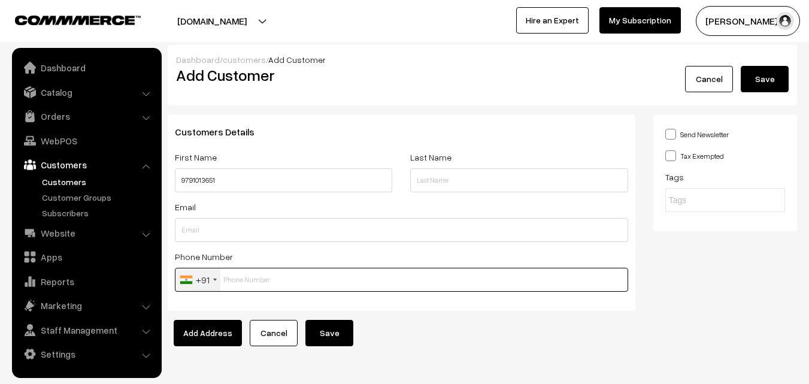
click at [295, 284] on input "text" at bounding box center [401, 280] width 453 height 24
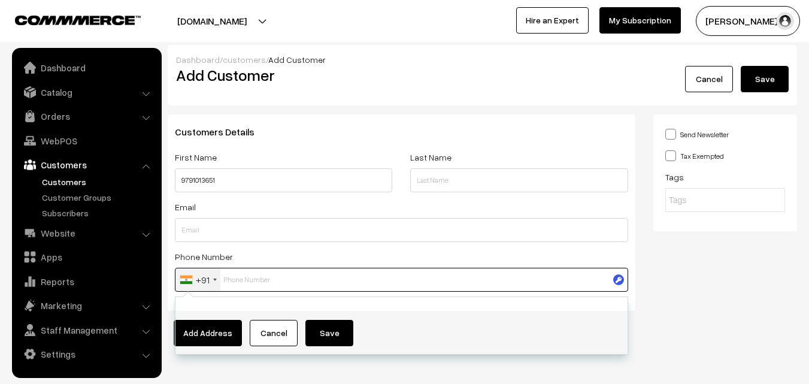
paste input "9791013651"
type input "9791013651"
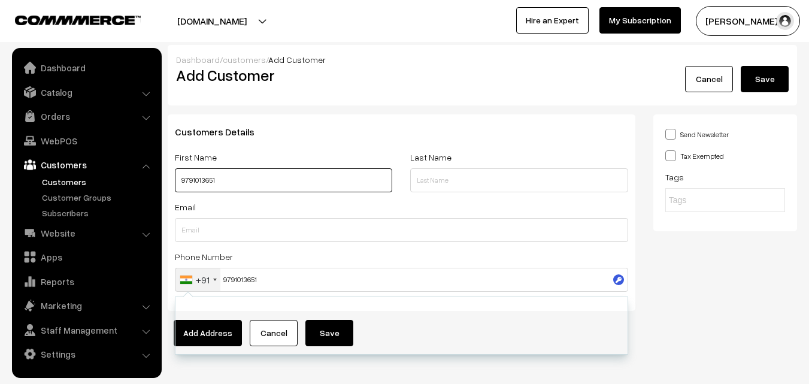
click at [180, 181] on input "9791013651" at bounding box center [283, 180] width 217 height 24
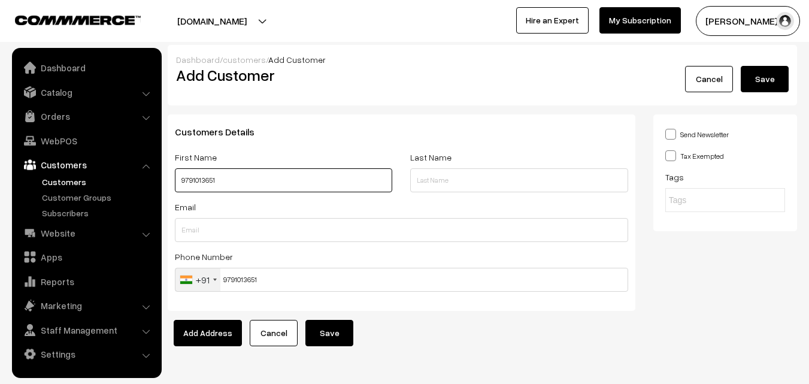
paste input "Janaka"
type input "Janaka 9791013651"
click at [323, 336] on button "Save" at bounding box center [329, 333] width 48 height 26
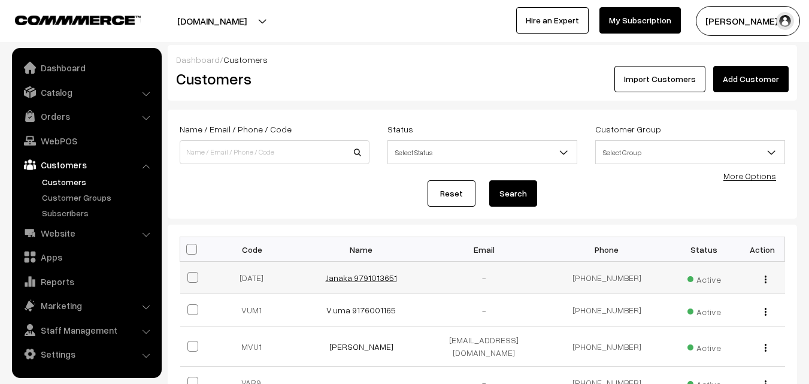
click at [343, 277] on link "Janaka 9791013651" at bounding box center [361, 277] width 71 height 10
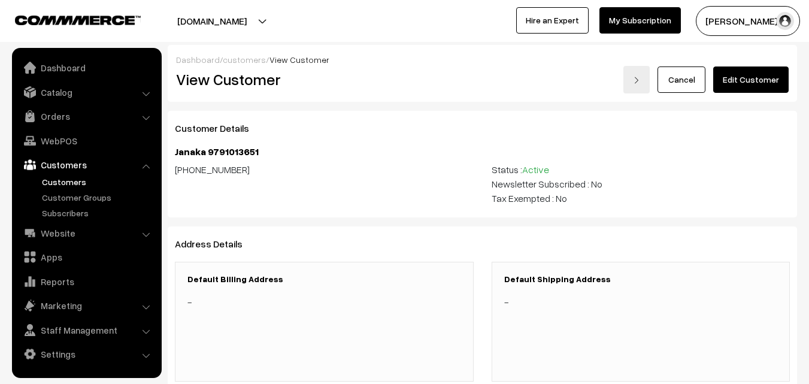
click at [738, 77] on link "Edit Customer" at bounding box center [750, 79] width 75 height 26
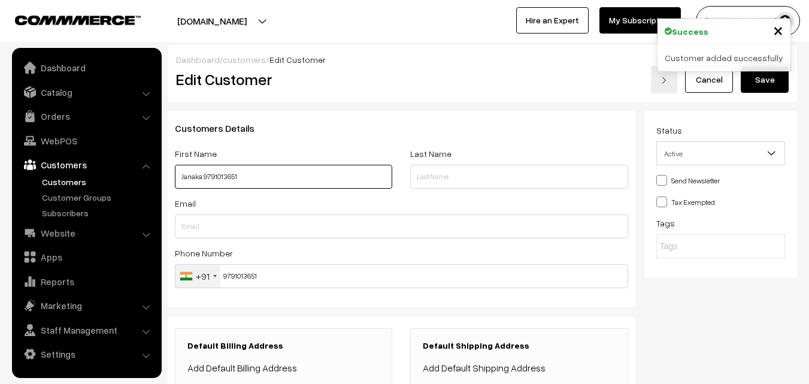
drag, startPoint x: 181, startPoint y: 176, endPoint x: 293, endPoint y: 190, distance: 112.8
click at [293, 190] on div "First Name Janaka 9791013651" at bounding box center [283, 171] width 235 height 50
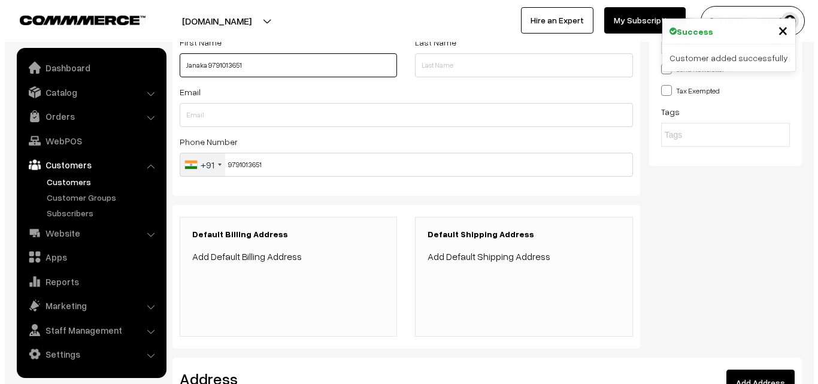
scroll to position [240, 0]
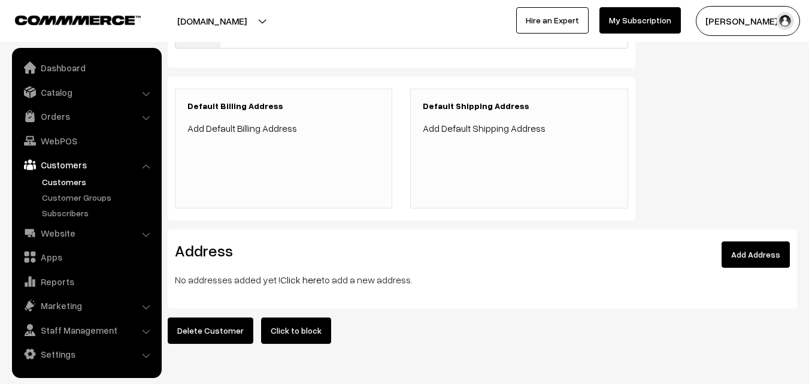
click at [263, 131] on link "Add Default Billing Address" at bounding box center [242, 128] width 110 height 12
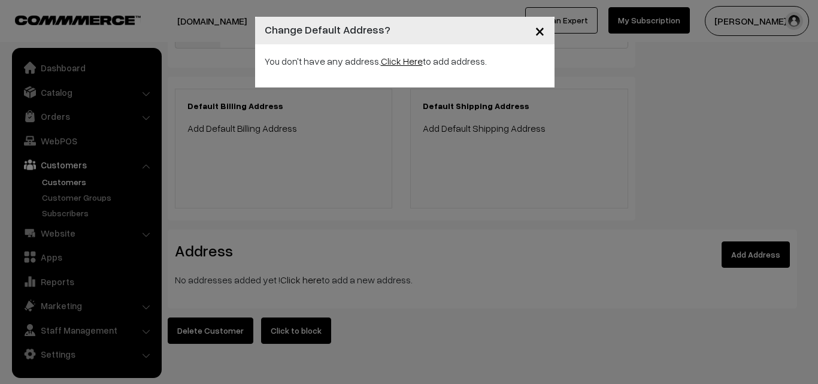
click at [404, 62] on link "Click Here" at bounding box center [402, 61] width 42 height 12
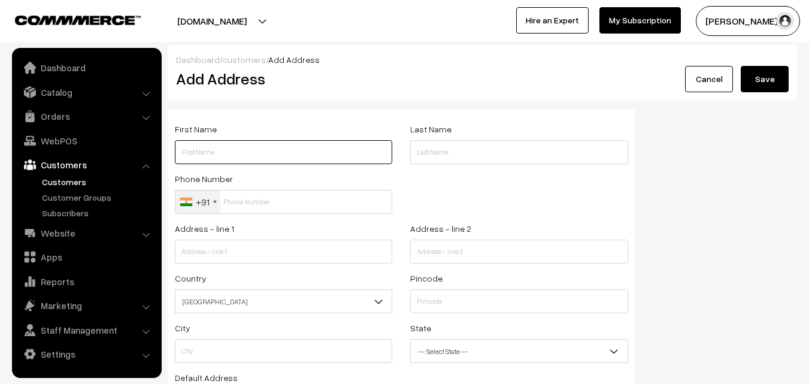
click at [197, 150] on input "text" at bounding box center [283, 152] width 217 height 24
paste input "Janaka 9791013651"
drag, startPoint x: 202, startPoint y: 151, endPoint x: 243, endPoint y: 153, distance: 40.7
click at [243, 153] on input "Janaka 9791013651" at bounding box center [283, 152] width 217 height 24
type input "Janaka 9791013651"
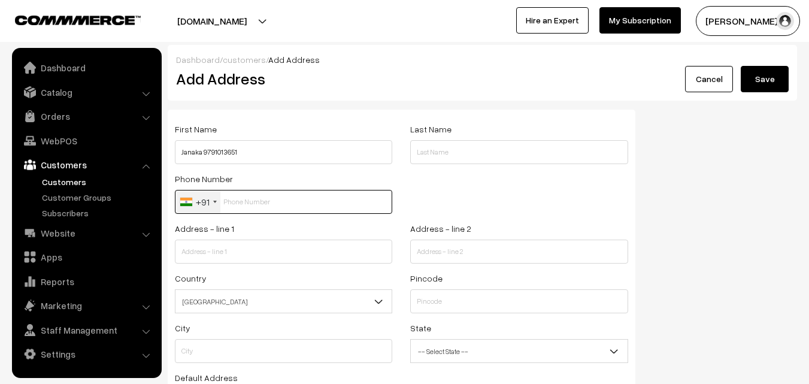
click at [262, 195] on input "text" at bounding box center [283, 202] width 217 height 24
paste input "9791013651"
type input "9791013651"
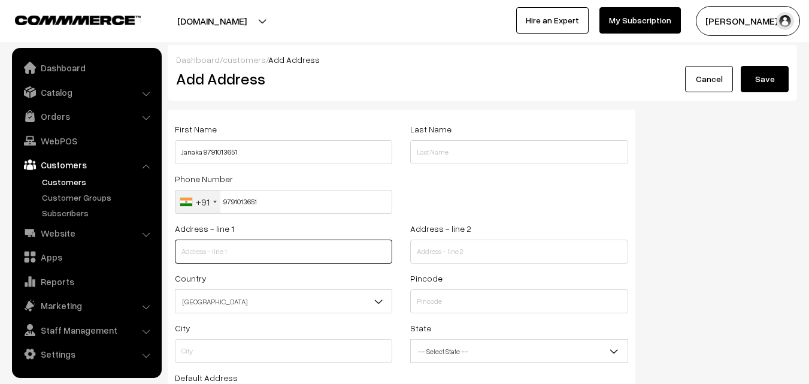
click at [257, 246] on input "text" at bounding box center [283, 252] width 217 height 24
paste input "1, 1A Ranieyyammai Towers, M.R.C. Nagar"
type input "1, 1A Ranieyyammai Towers, M.R.C. Nagar"
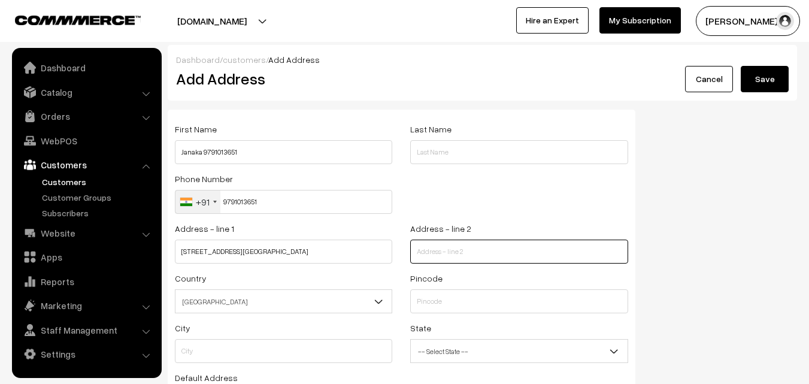
click at [522, 249] on input "text" at bounding box center [518, 252] width 217 height 24
paste input "near Apollo Spectra hospital"
type input "near Apollo Spectra hospital"
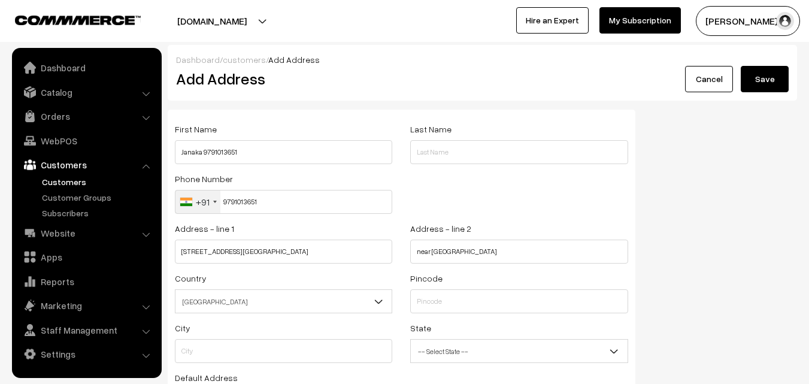
click at [348, 304] on span "India" at bounding box center [283, 301] width 216 height 21
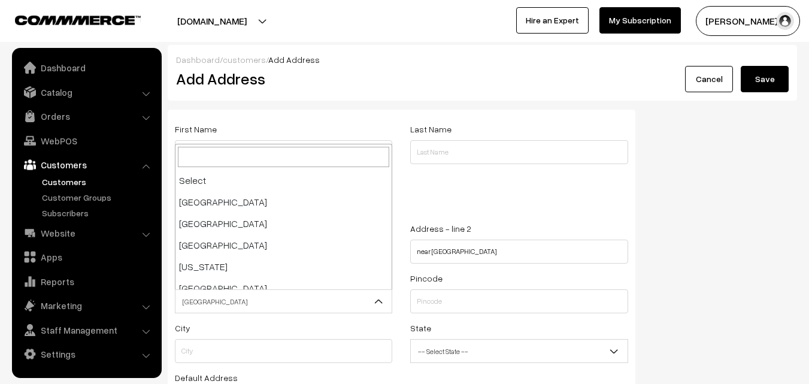
scroll to position [2091, 0]
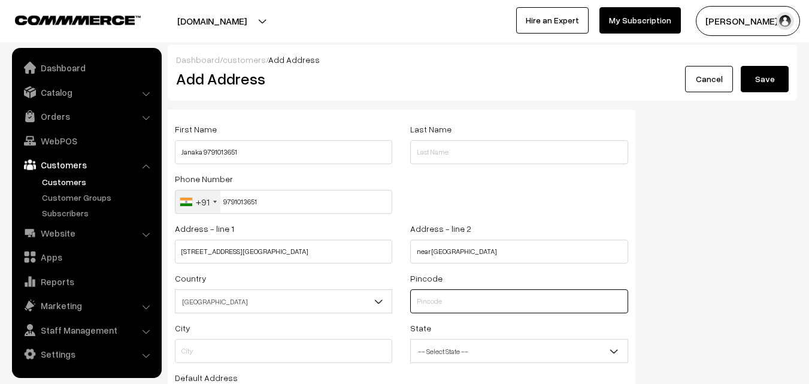
click at [476, 304] on input "text" at bounding box center [518, 301] width 217 height 24
type input "600028"
type input "Chennai"
select select "[GEOGRAPHIC_DATA]"
type input "600028"
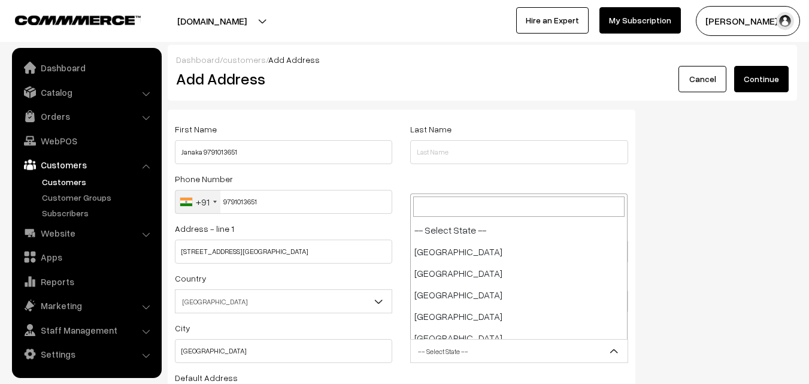
click at [457, 350] on span "-- Select State --" at bounding box center [519, 351] width 216 height 21
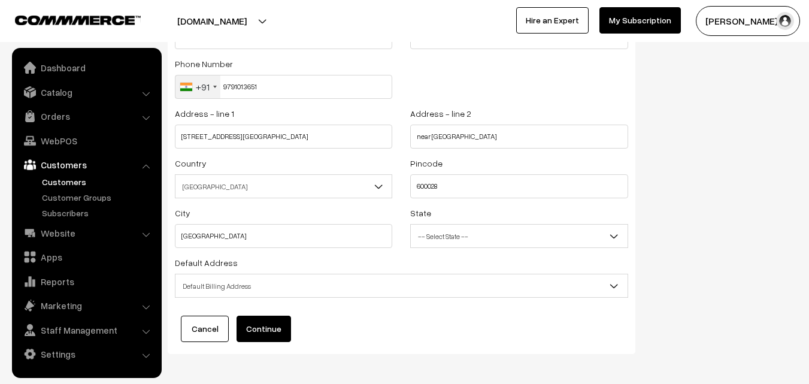
scroll to position [120, 0]
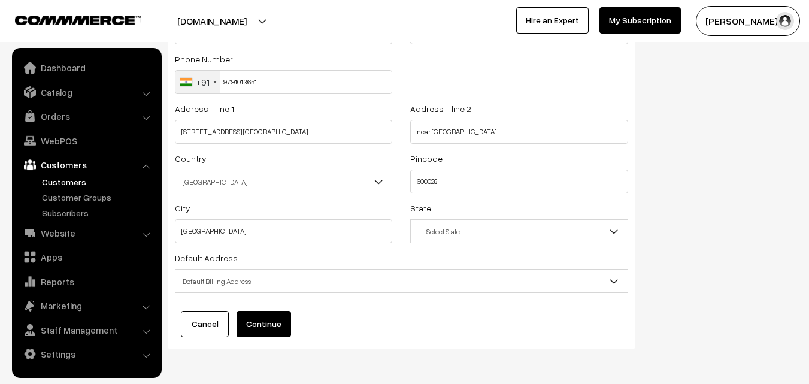
click at [260, 282] on span "Default Billing Address" at bounding box center [401, 281] width 452 height 21
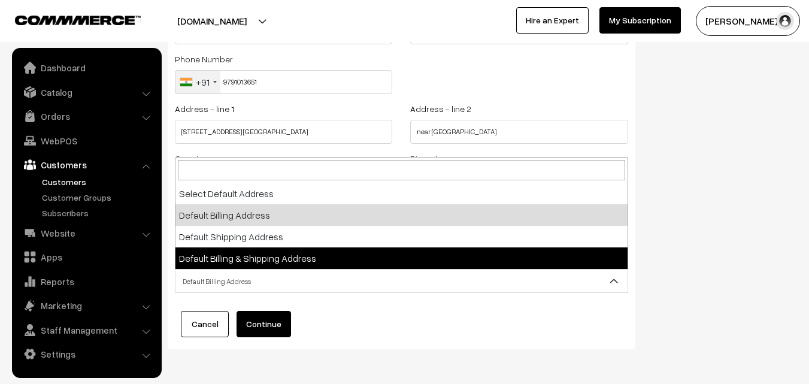
select select "3"
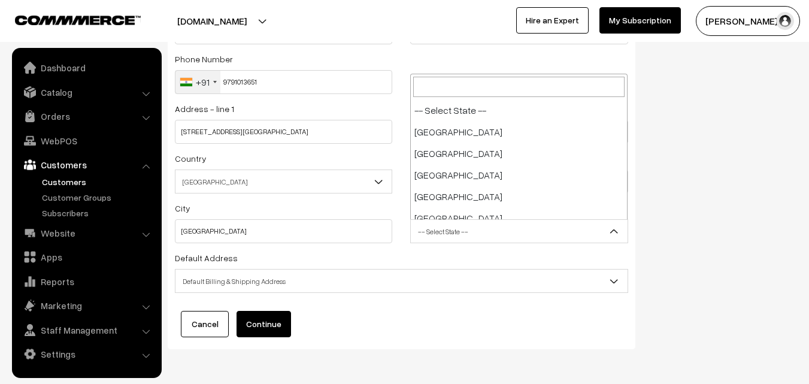
click at [432, 231] on span "-- Select State --" at bounding box center [519, 231] width 216 height 21
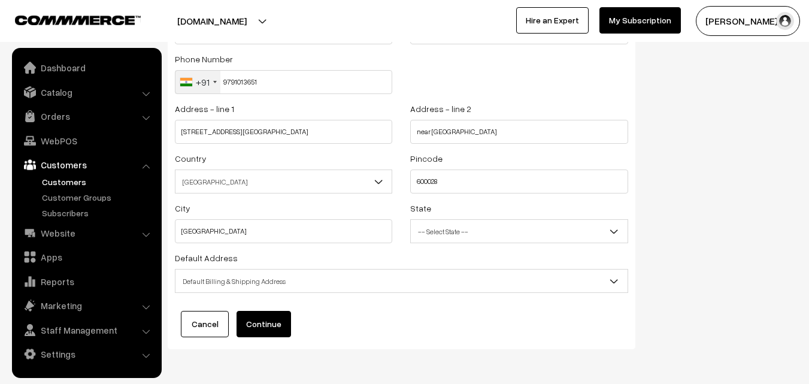
click at [279, 327] on button "Continue" at bounding box center [264, 324] width 54 height 26
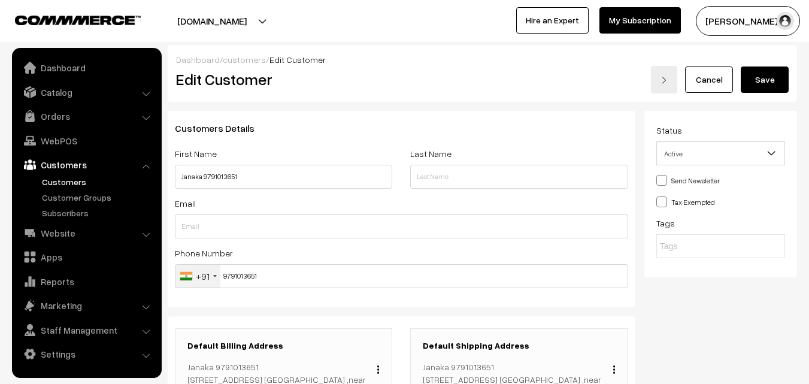
click at [768, 76] on button "Save" at bounding box center [765, 79] width 48 height 26
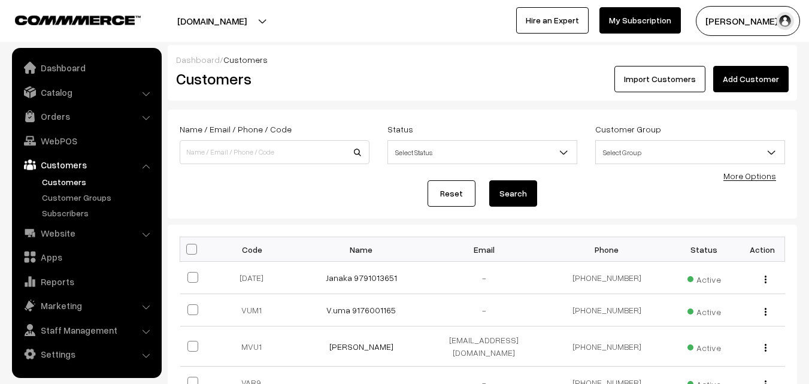
click at [68, 178] on link "Customers" at bounding box center [98, 181] width 119 height 13
click at [54, 139] on link "WebPOS" at bounding box center [86, 141] width 143 height 22
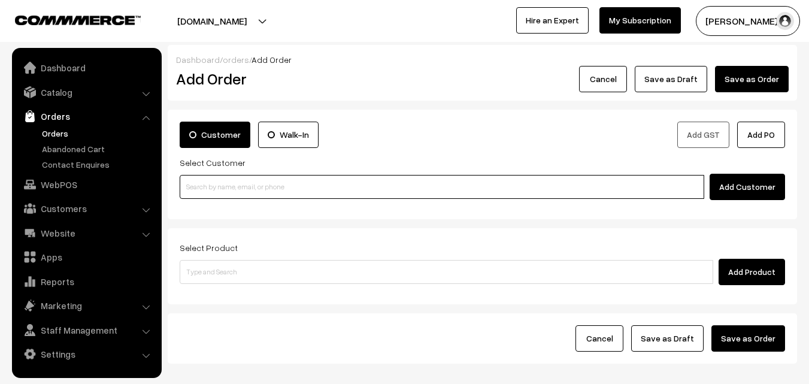
click at [244, 189] on input at bounding box center [442, 187] width 525 height 24
paste input "+91 98400 38253"
type input "+91 840038253"
paste input "+91 98400 38253"
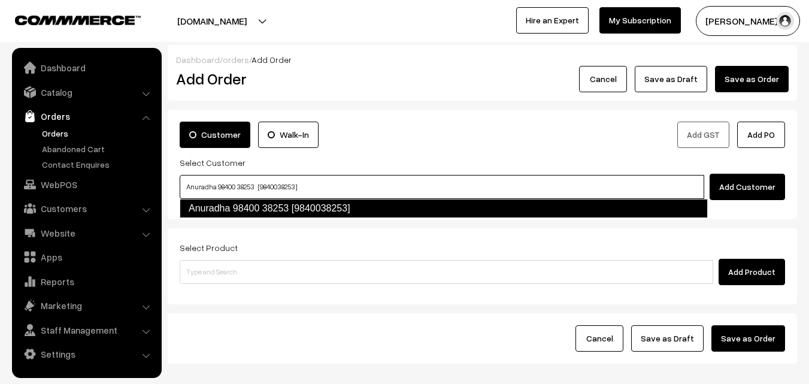
type input "Anuradha 98400 38253 [9840038253]"
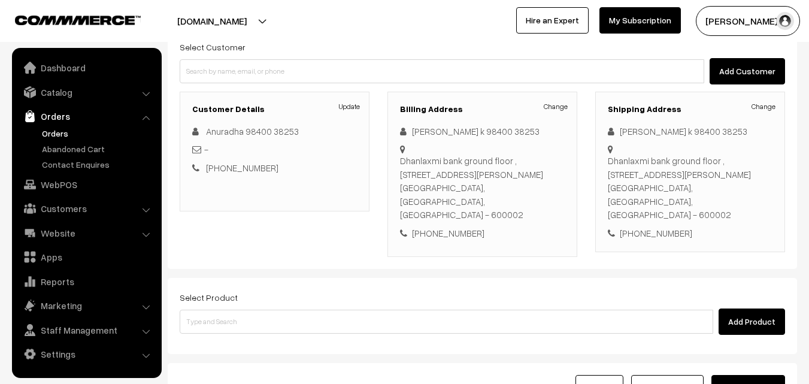
scroll to position [120, 0]
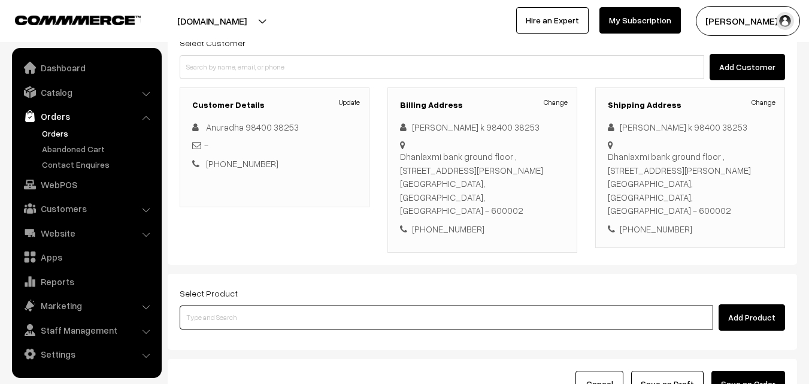
click at [411, 305] on input at bounding box center [447, 317] width 534 height 24
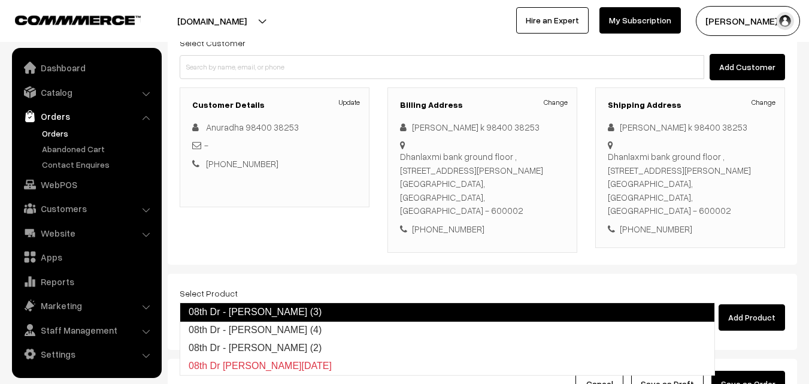
type input "08th Dr - Idiyappam (4)"
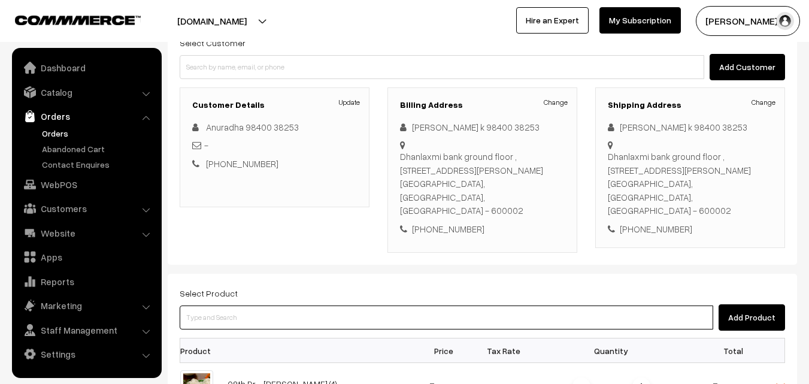
click at [418, 305] on input at bounding box center [447, 317] width 534 height 24
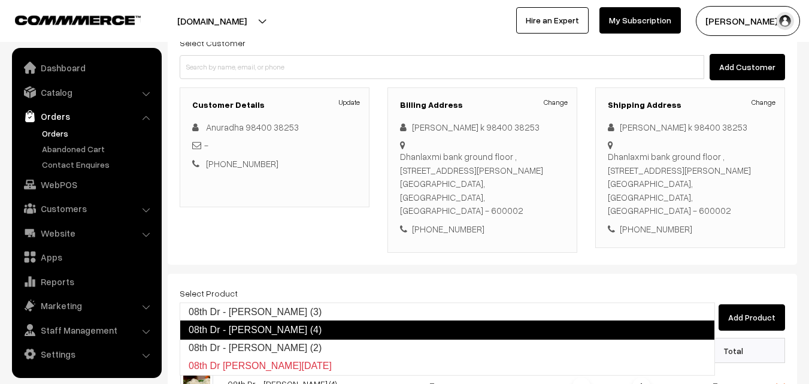
type input "08th Dr - Poori (2)"
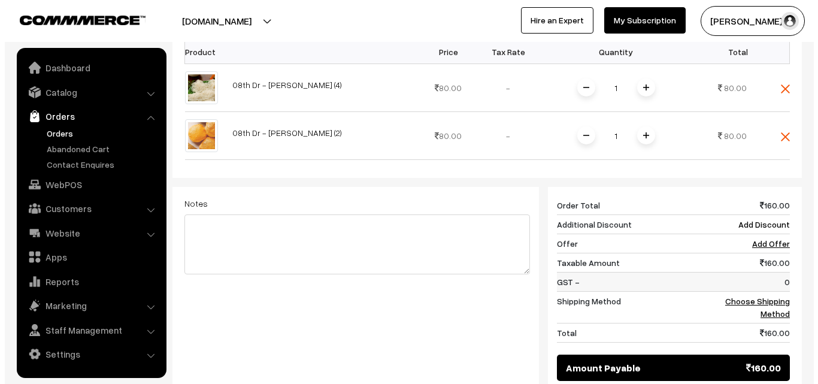
scroll to position [419, 0]
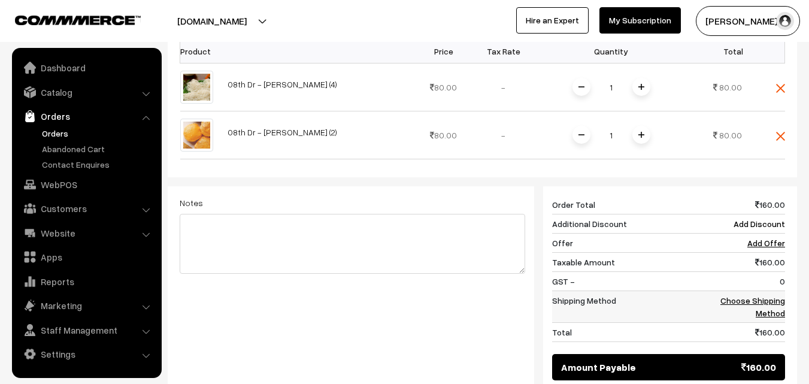
click at [729, 295] on link "Choose Shipping Method" at bounding box center [752, 306] width 65 height 23
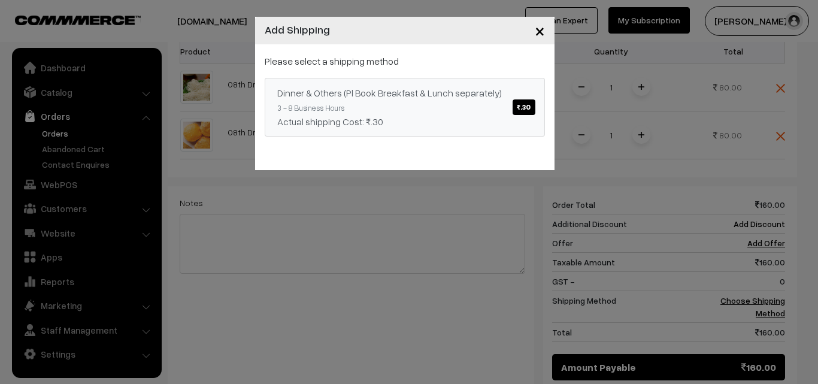
click at [531, 105] on span "₹.30" at bounding box center [524, 107] width 22 height 16
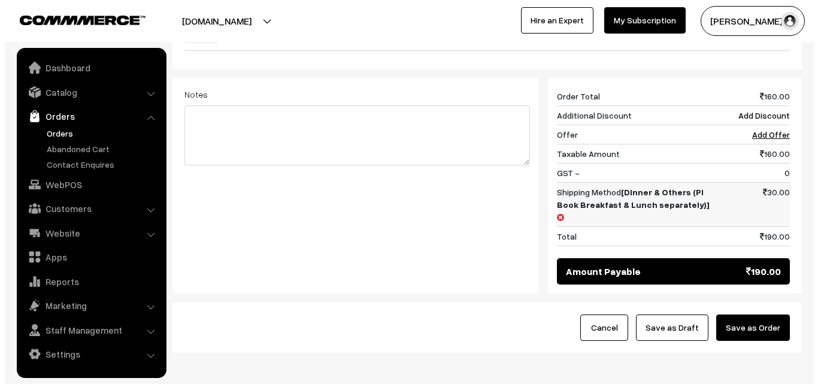
scroll to position [544, 0]
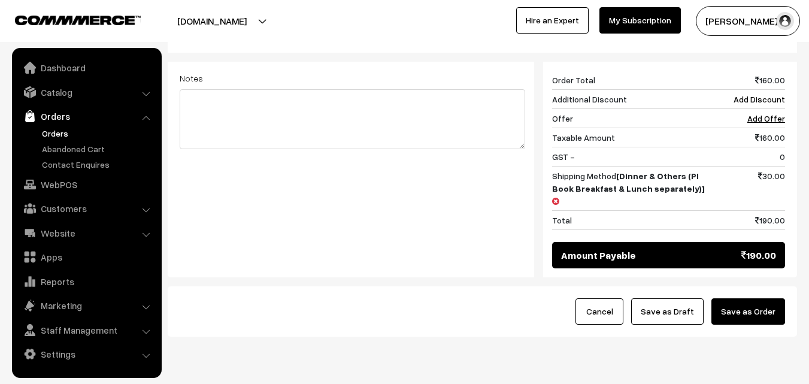
click at [734, 298] on button "Save as Order" at bounding box center [748, 311] width 74 height 26
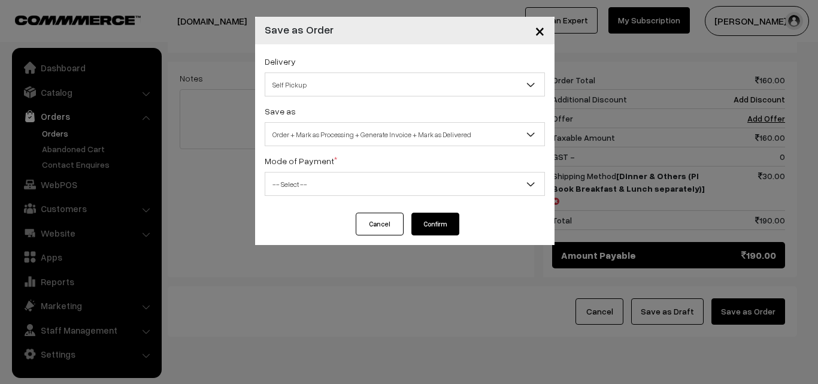
click at [377, 86] on span "Self Pickup" at bounding box center [404, 84] width 279 height 21
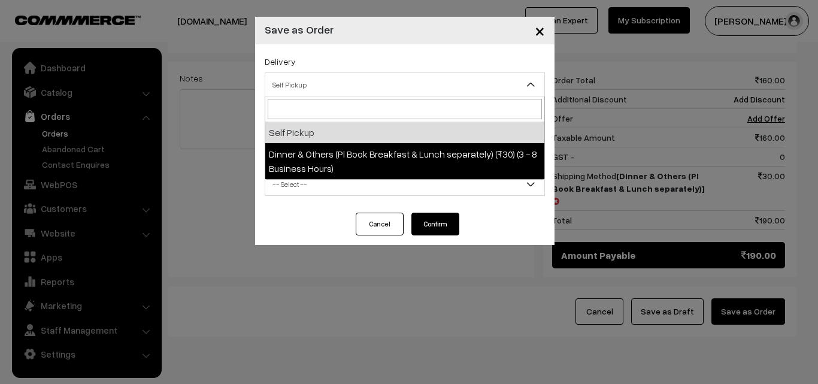
select select "DOP1"
select select "3"
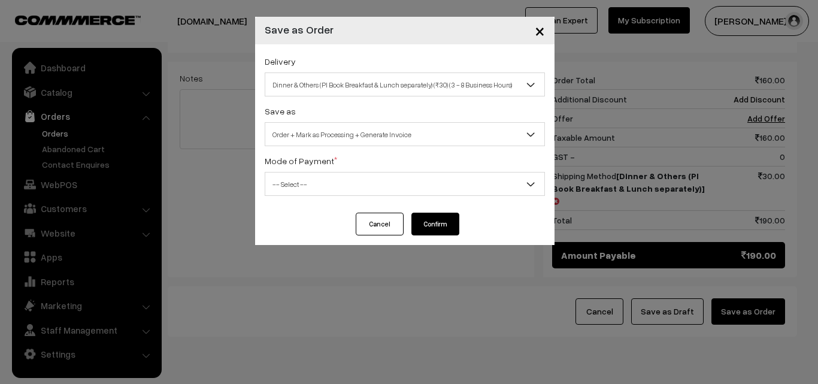
click at [389, 189] on span "-- Select --" at bounding box center [404, 184] width 279 height 21
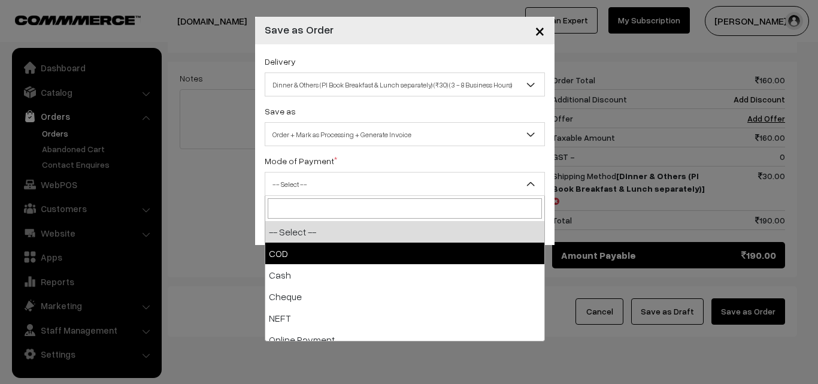
select select "1"
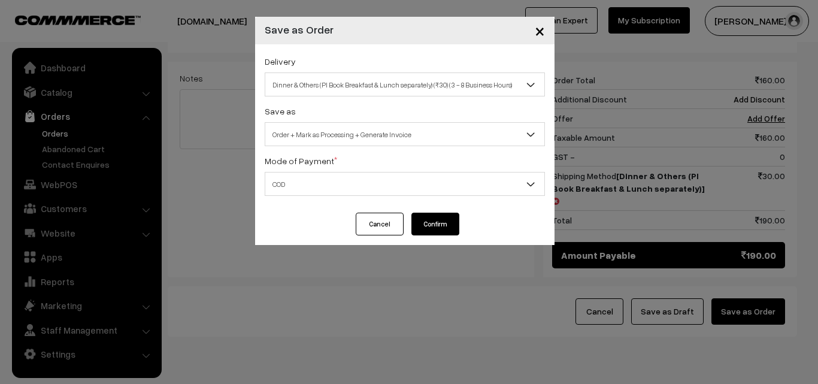
click at [422, 222] on button "Confirm" at bounding box center [435, 224] width 48 height 23
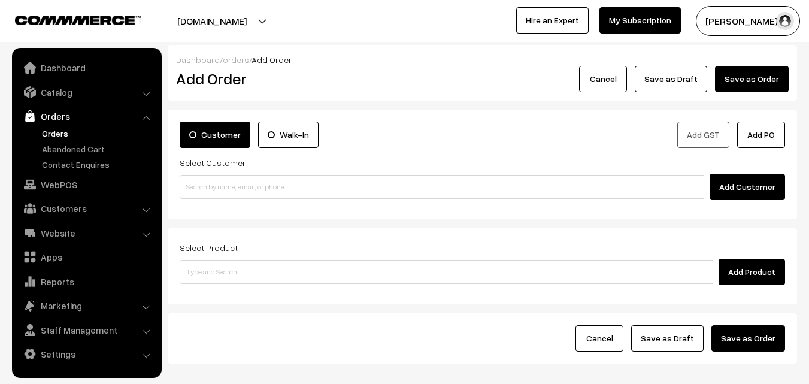
click at [58, 134] on link "Orders" at bounding box center [98, 133] width 119 height 13
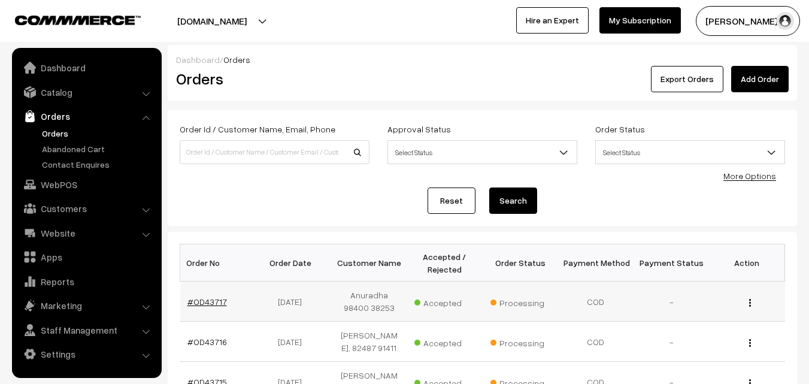
click at [216, 299] on link "#OD43717" at bounding box center [207, 301] width 40 height 10
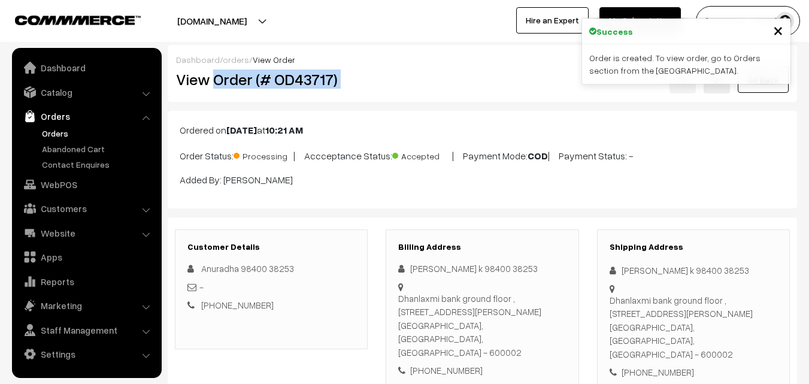
drag, startPoint x: 212, startPoint y: 83, endPoint x: 390, endPoint y: 83, distance: 178.4
click at [390, 83] on div "View Order (# OD43717) Go Back" at bounding box center [482, 80] width 631 height 28
copy div "Order (# OD43717)"
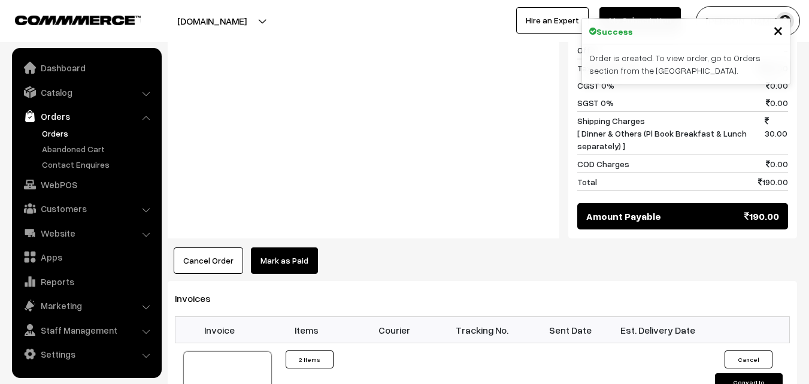
scroll to position [659, 0]
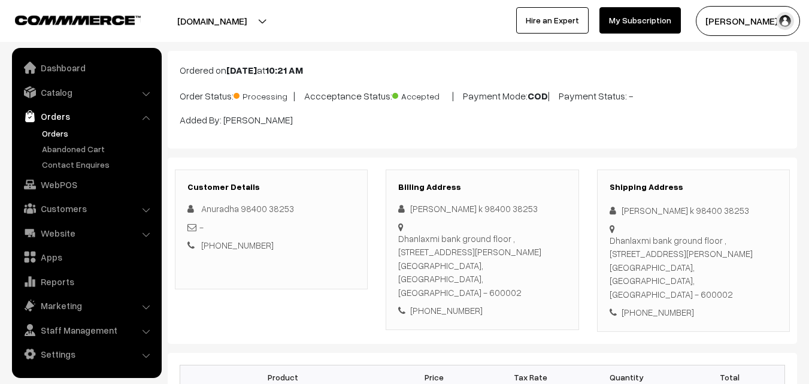
scroll to position [0, 0]
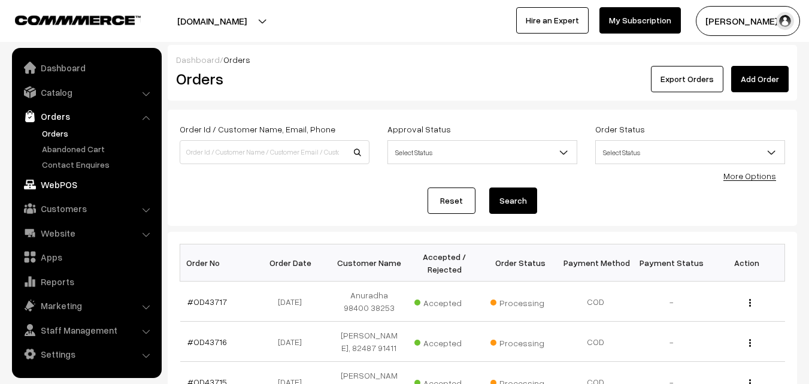
click at [62, 185] on link "WebPOS" at bounding box center [86, 185] width 143 height 22
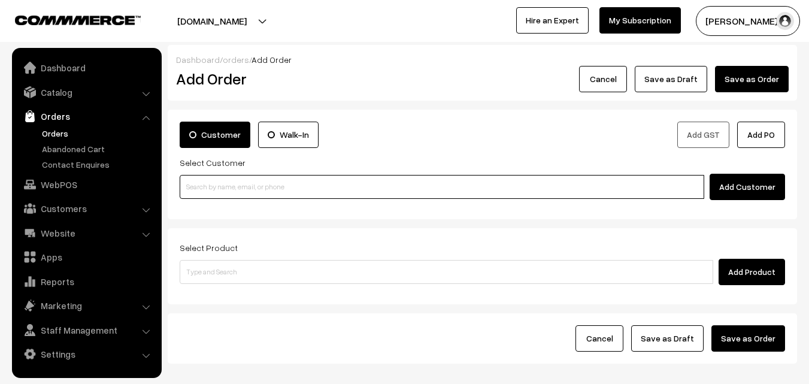
click at [231, 187] on input at bounding box center [442, 187] width 525 height 24
paste input "+91 94445 02773"
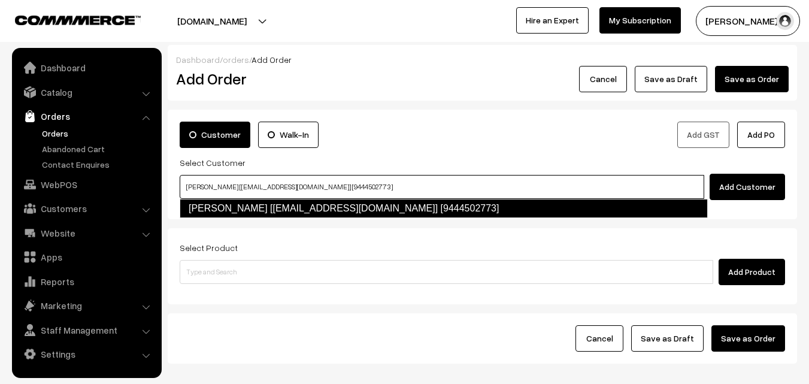
type input "Laltha ramamurthy [laksvenkatesh@gmail.com] [9444502773]"
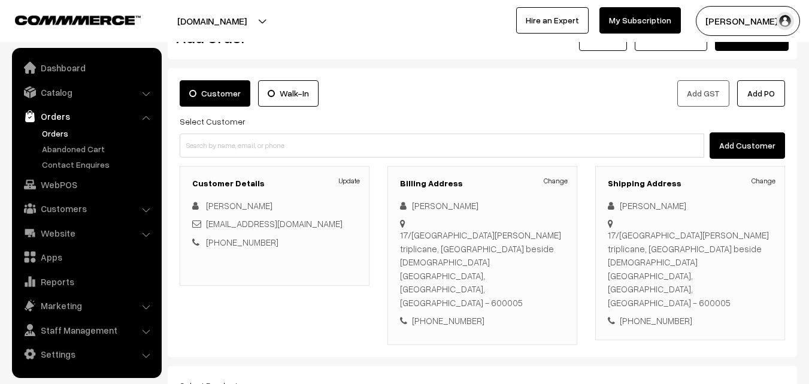
scroll to position [60, 0]
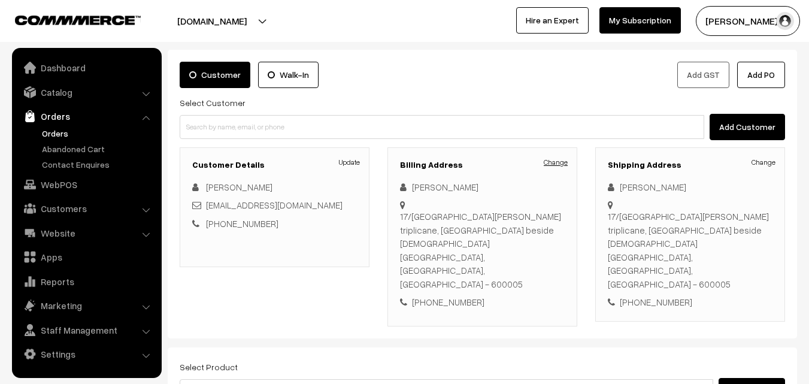
click at [550, 165] on link "Change" at bounding box center [556, 162] width 24 height 11
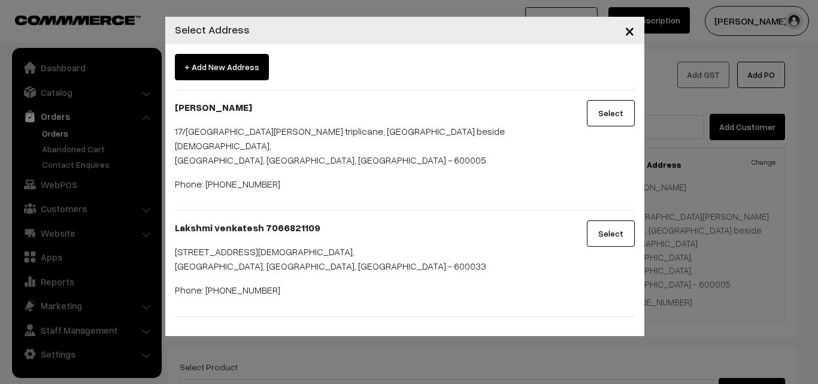
click at [599, 117] on button "Select" at bounding box center [611, 113] width 48 height 26
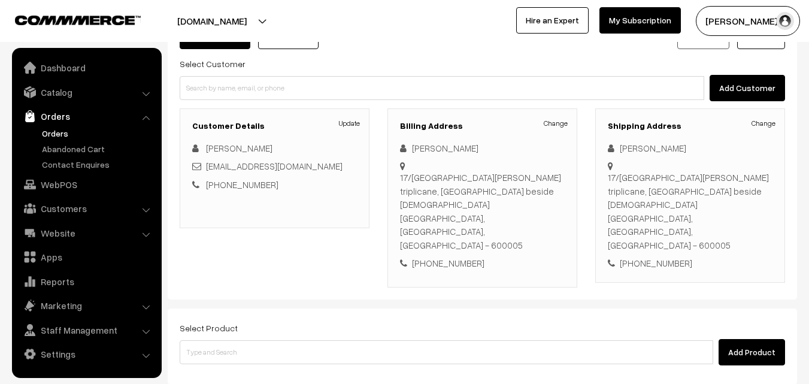
scroll to position [120, 0]
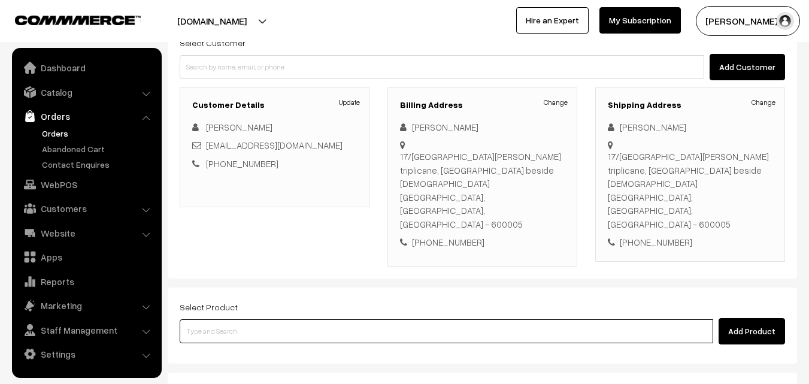
click at [362, 319] on input at bounding box center [447, 331] width 534 height 24
type input "cow ghee"
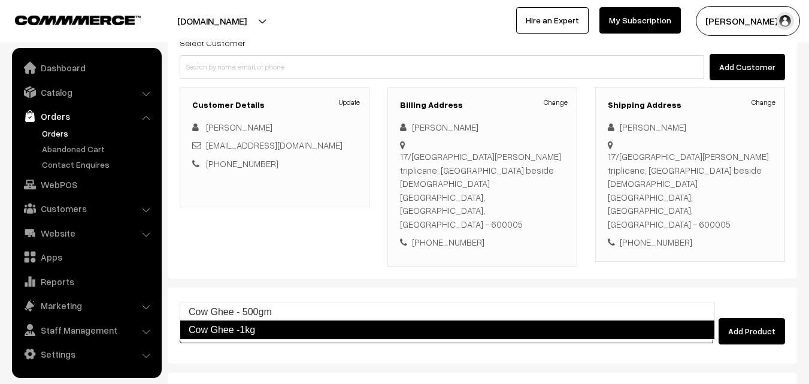
click at [405, 324] on link "Cow Ghee -1kg" at bounding box center [447, 329] width 535 height 19
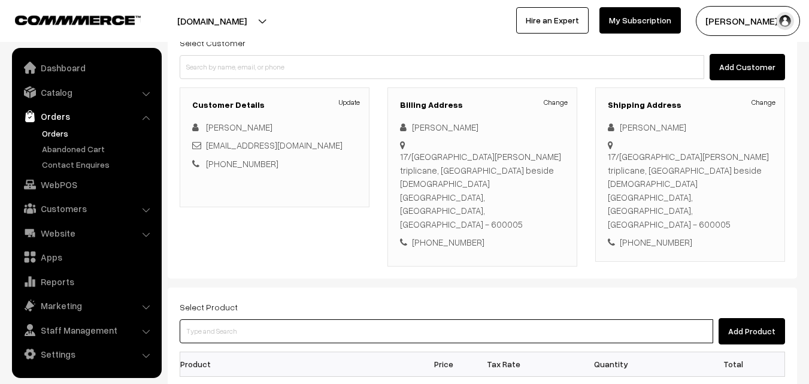
click at [392, 319] on input at bounding box center [447, 331] width 534 height 24
type input "cow ghee"
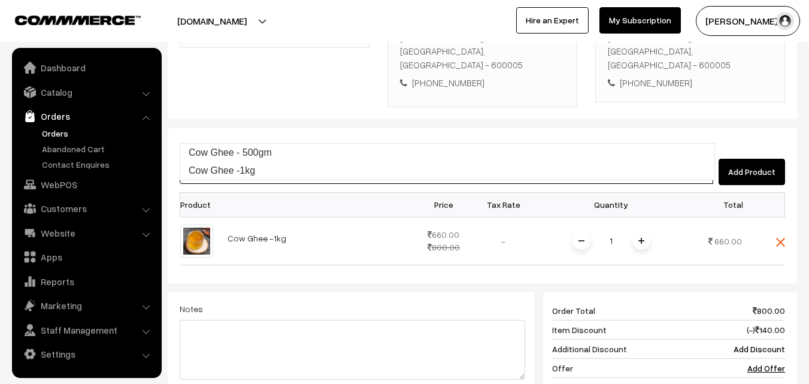
scroll to position [299, 0]
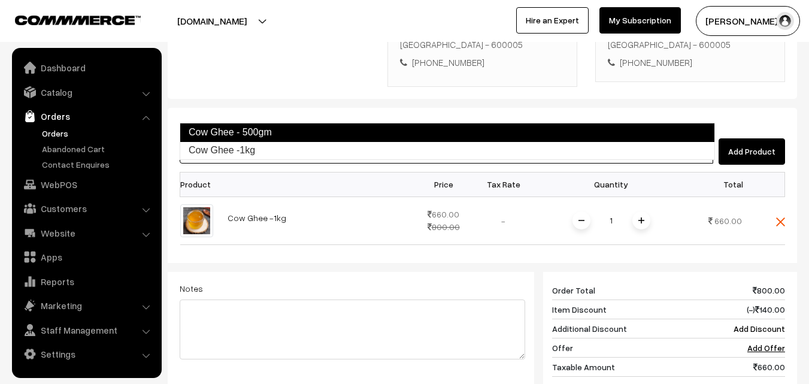
click at [432, 126] on link "Cow Ghee - 500gm" at bounding box center [447, 132] width 535 height 19
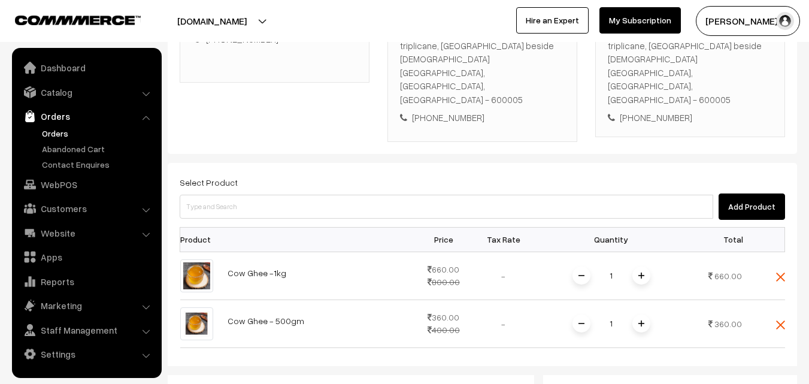
scroll to position [240, 0]
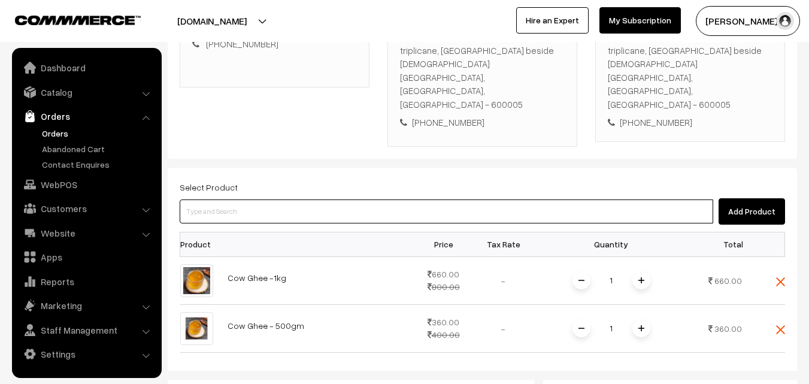
click at [256, 199] on input at bounding box center [447, 211] width 534 height 24
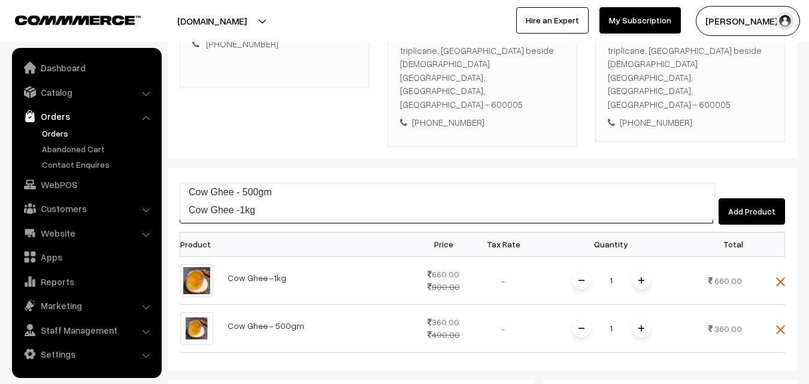
type input "c"
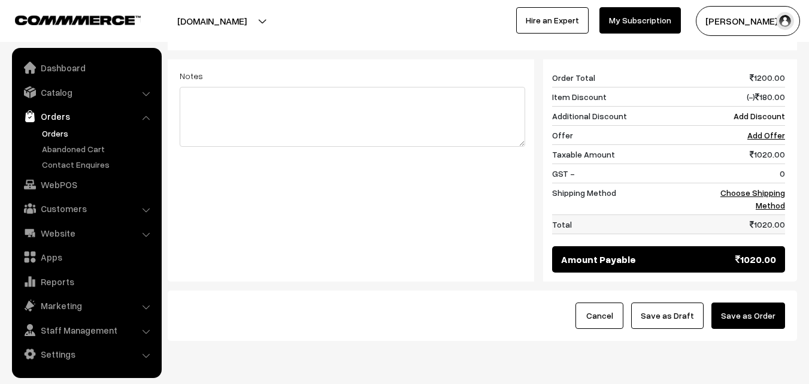
scroll to position [563, 0]
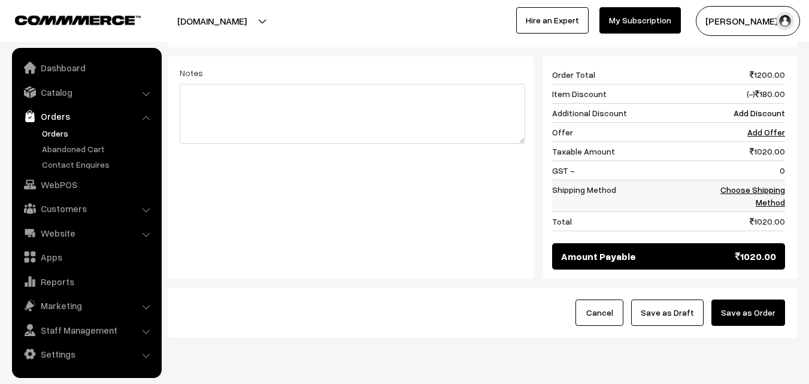
click at [764, 184] on link "Choose Shipping Method" at bounding box center [752, 195] width 65 height 23
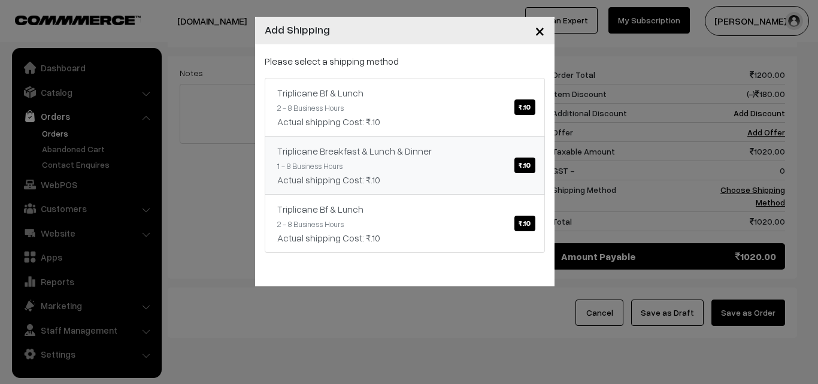
click at [525, 166] on span "₹.10" at bounding box center [524, 165] width 20 height 16
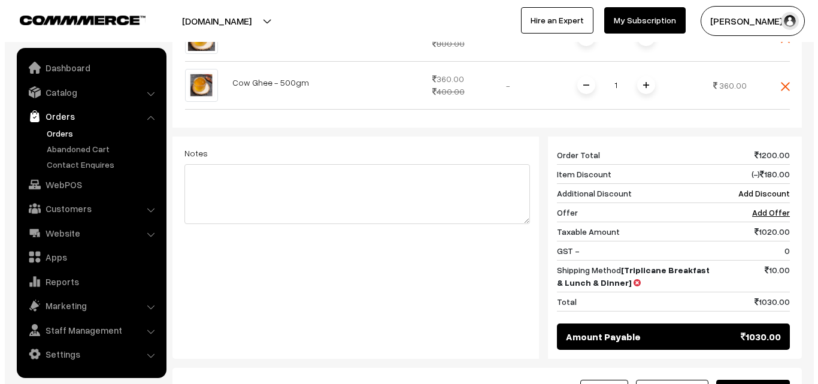
scroll to position [503, 0]
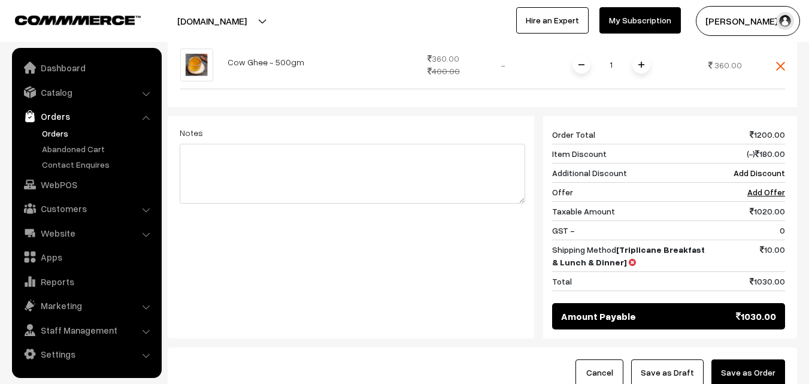
click at [752, 359] on button "Save as Order" at bounding box center [748, 372] width 74 height 26
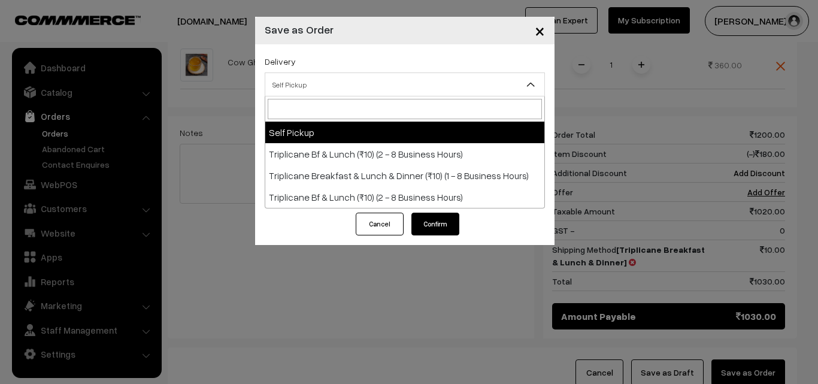
click at [469, 86] on span "Self Pickup" at bounding box center [404, 84] width 279 height 21
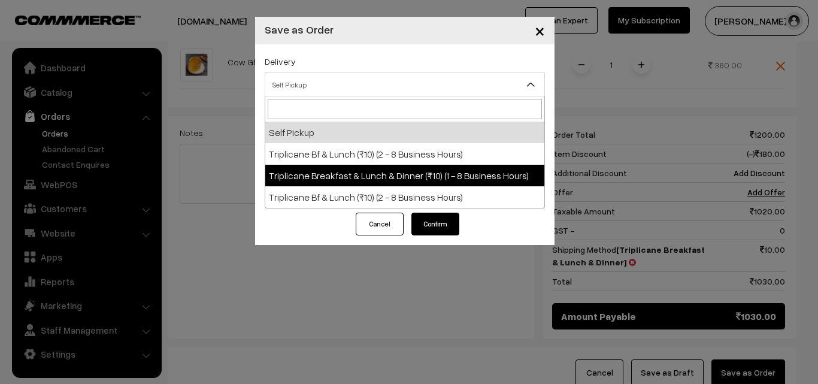
select select "TBL1"
select select "3"
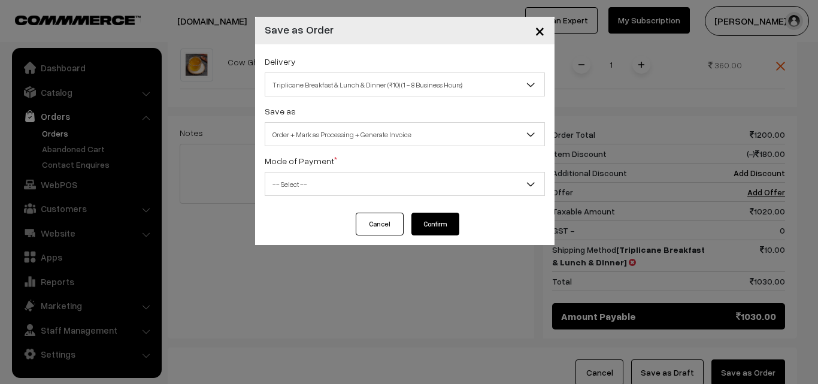
click at [410, 189] on span "-- Select --" at bounding box center [404, 184] width 279 height 21
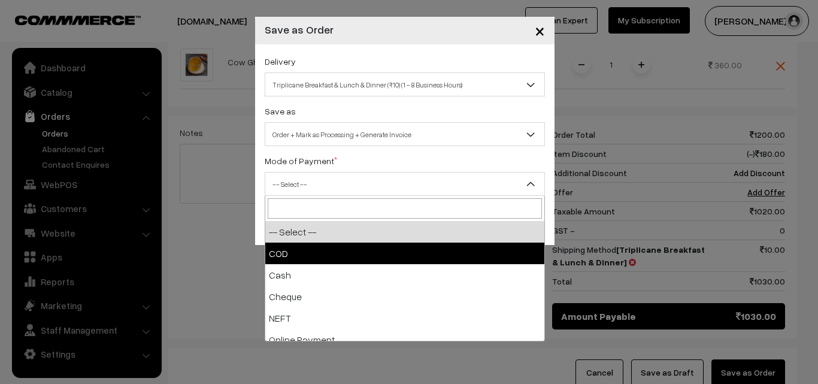
select select "1"
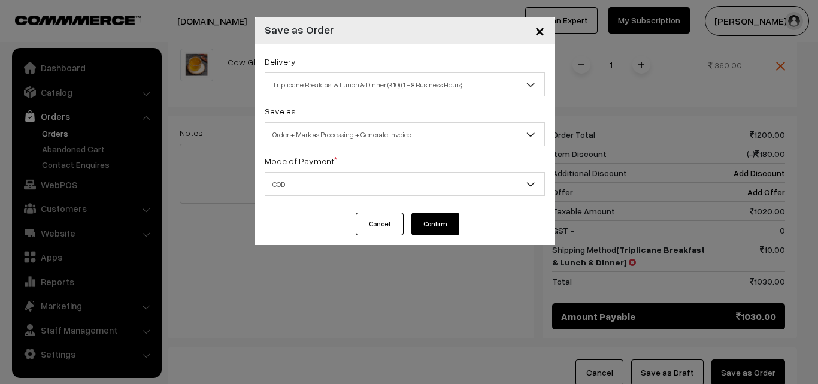
click at [432, 230] on button "Confirm" at bounding box center [435, 224] width 48 height 23
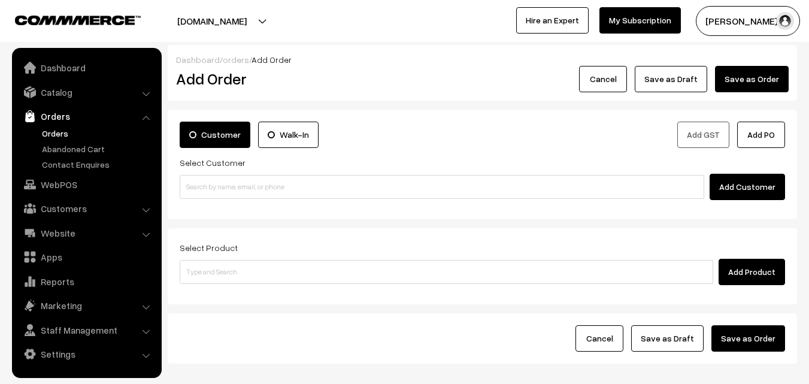
click at [53, 131] on link "Orders" at bounding box center [98, 133] width 119 height 13
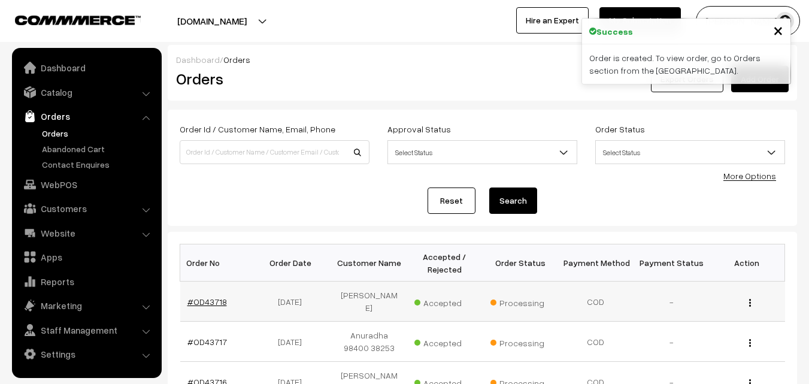
click at [219, 302] on link "#OD43718" at bounding box center [207, 301] width 40 height 10
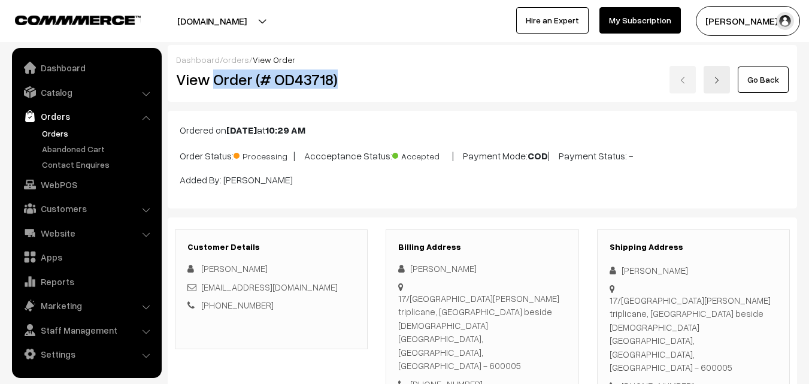
drag, startPoint x: 213, startPoint y: 83, endPoint x: 363, endPoint y: 77, distance: 151.0
click at [363, 77] on h2 "View Order (# OD43718)" at bounding box center [272, 79] width 192 height 19
copy h2 "Order (# OD43718)"
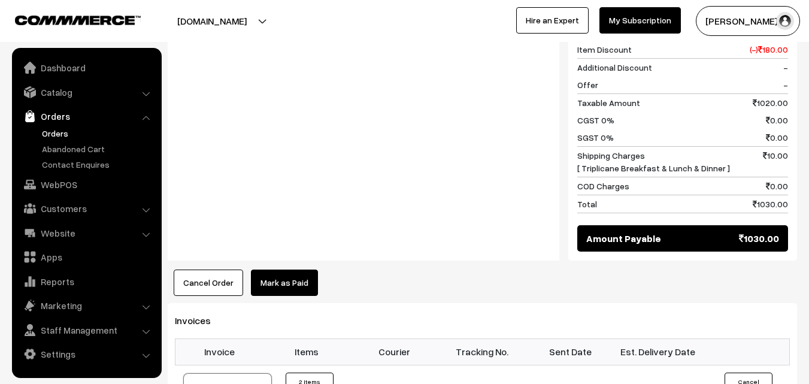
scroll to position [719, 0]
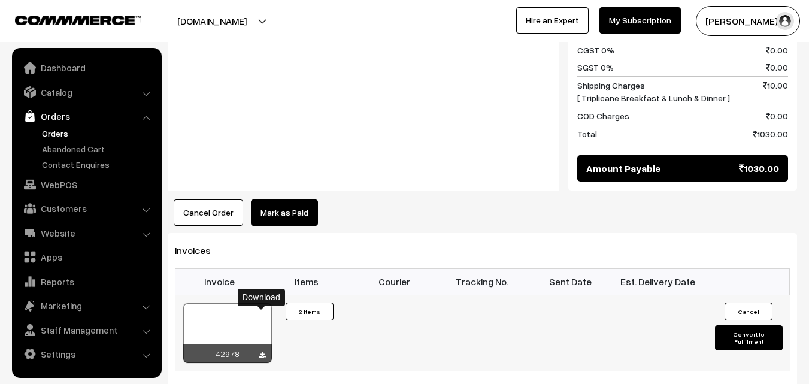
click at [261, 351] on icon at bounding box center [262, 355] width 7 height 8
click at [69, 180] on link "WebPOS" at bounding box center [86, 185] width 143 height 22
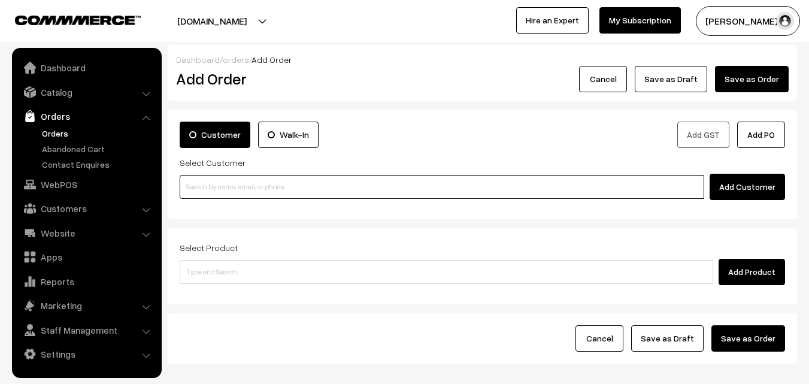
click at [253, 196] on input at bounding box center [442, 187] width 525 height 24
paste input "[PHONE_NUMBER]"
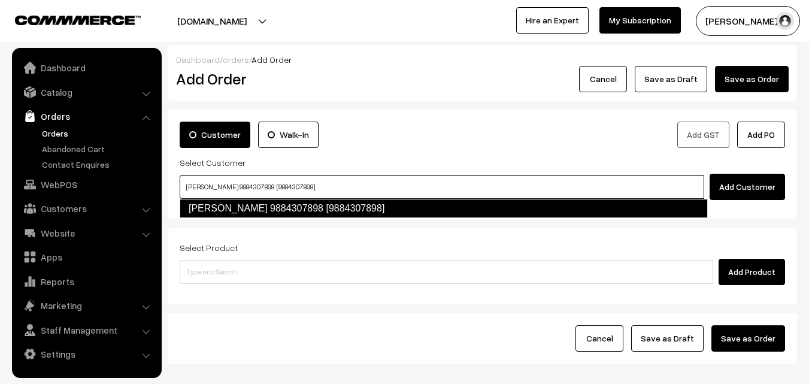
type input "[PERSON_NAME] 9884307898 [9884307898]"
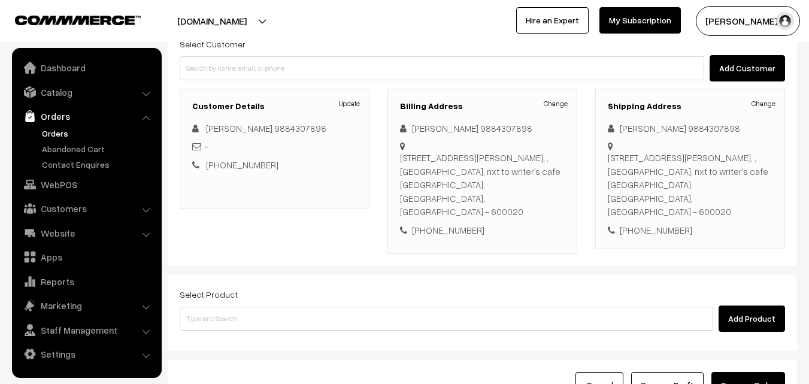
scroll to position [120, 0]
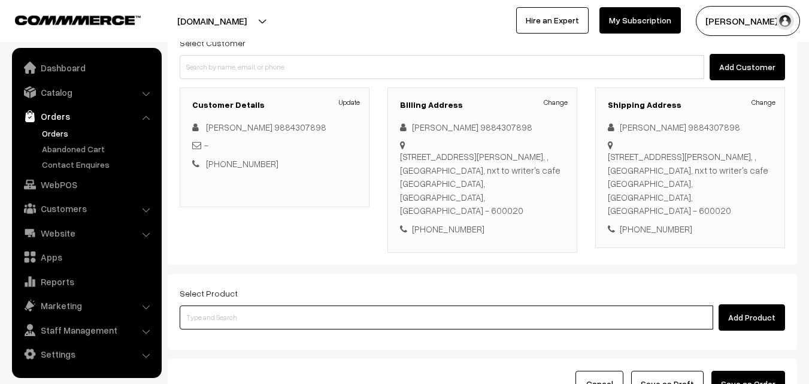
click at [332, 305] on input at bounding box center [447, 317] width 534 height 24
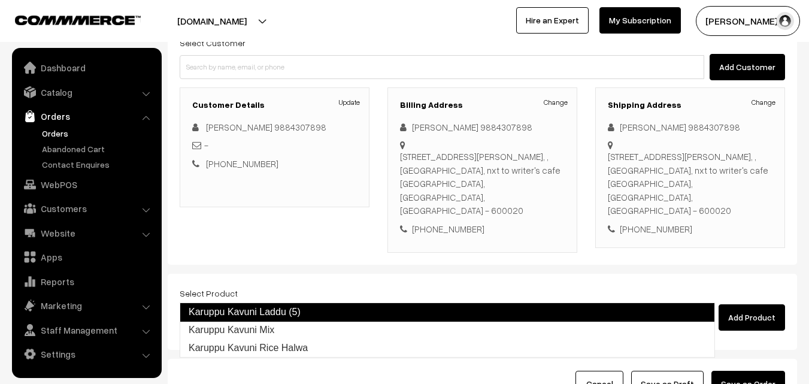
type input "Karuppu Kavuni Mix"
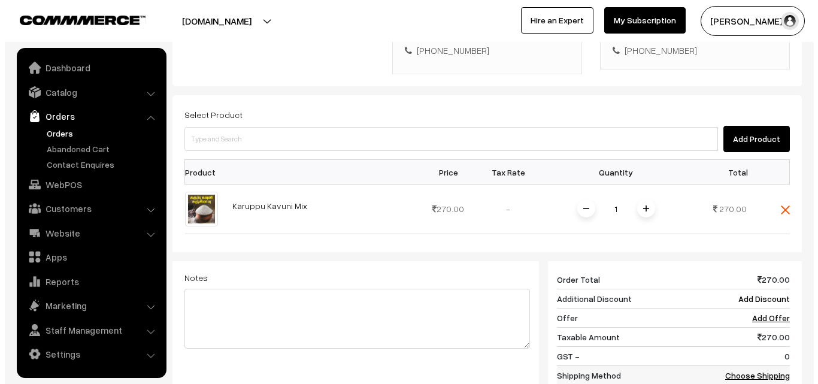
scroll to position [359, 0]
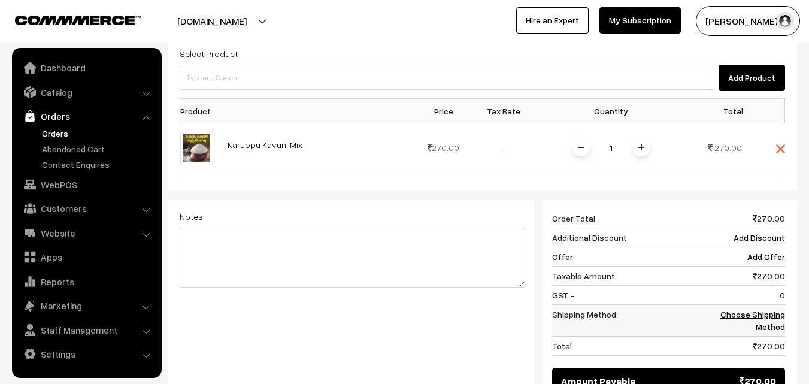
click at [762, 309] on link "Choose Shipping Method" at bounding box center [752, 320] width 65 height 23
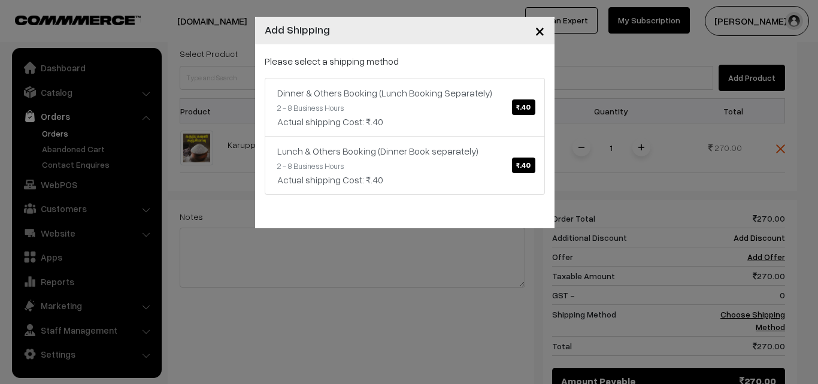
click at [461, 276] on div "× Add Shipping Please select a shipping method Dinner & Others Booking (Lunch B…" at bounding box center [409, 192] width 818 height 384
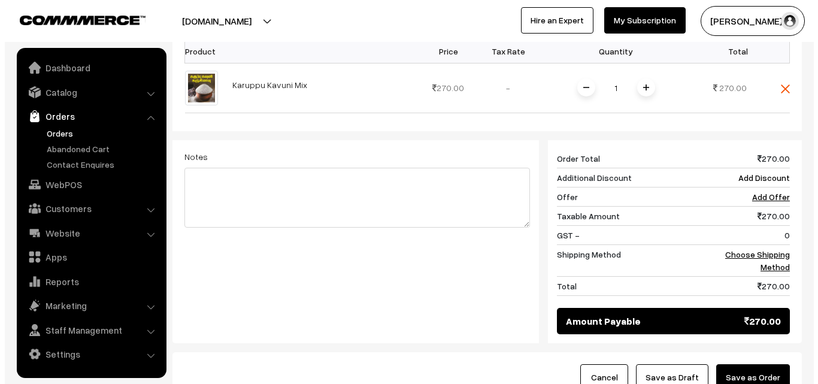
scroll to position [479, 0]
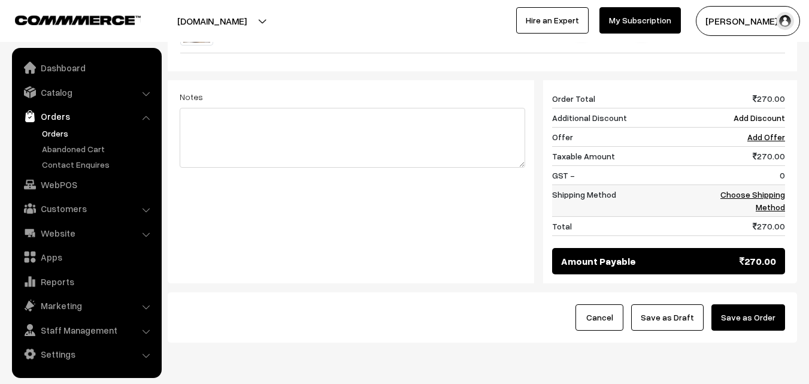
click at [768, 189] on link "Choose Shipping Method" at bounding box center [752, 200] width 65 height 23
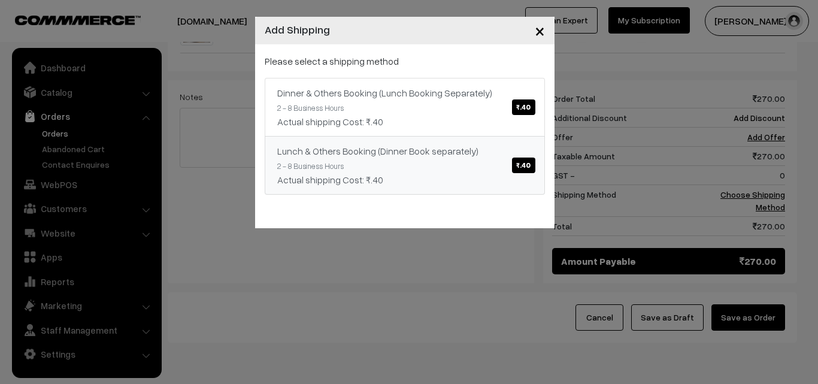
click at [523, 165] on span "₹.40" at bounding box center [523, 165] width 23 height 16
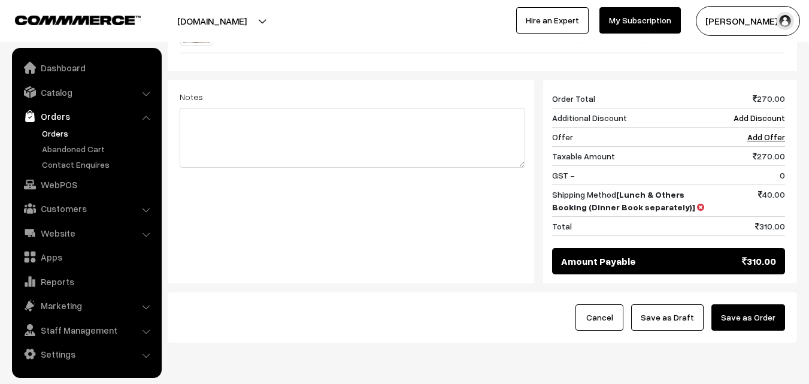
click at [761, 304] on button "Save as Order" at bounding box center [748, 317] width 74 height 26
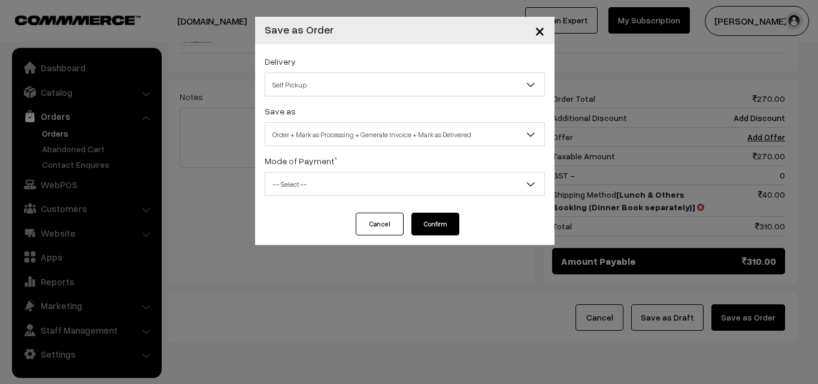
click at [456, 71] on div "Delivery Self Pickup Dinner & Others Booking (Lunch Booking Separately) (₹40) (…" at bounding box center [405, 75] width 280 height 43
click at [455, 93] on span "Self Pickup" at bounding box center [404, 84] width 279 height 21
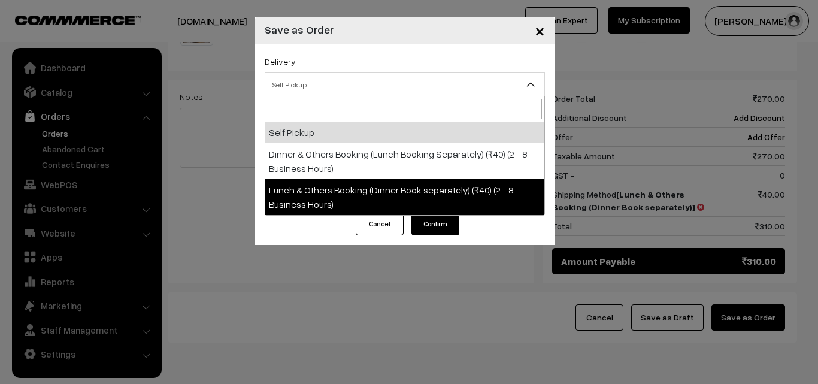
select select "LOB1"
select select "3"
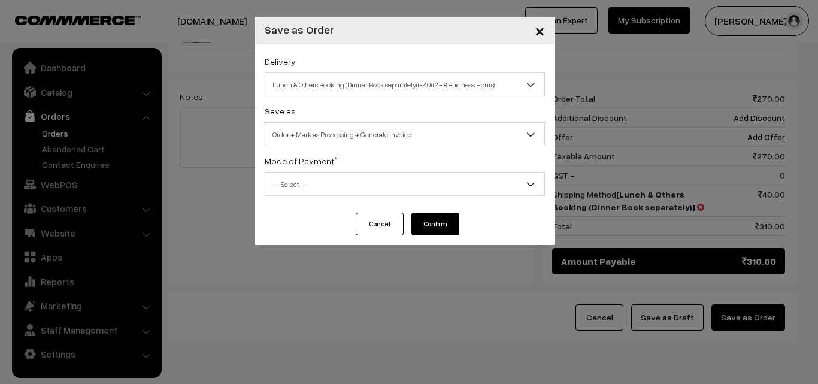
click at [457, 178] on span "-- Select --" at bounding box center [404, 184] width 279 height 21
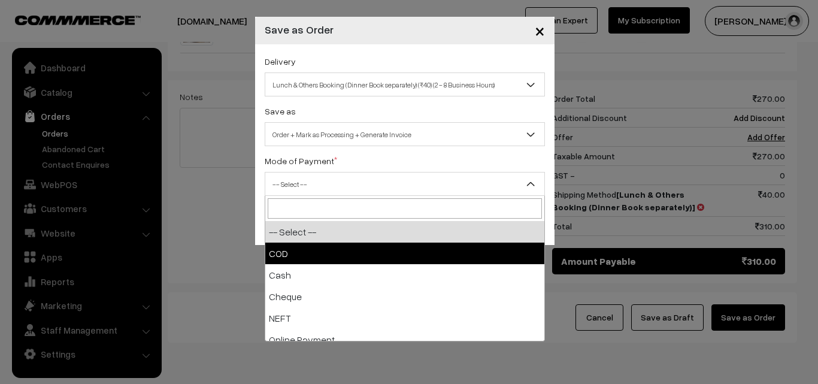
select select "1"
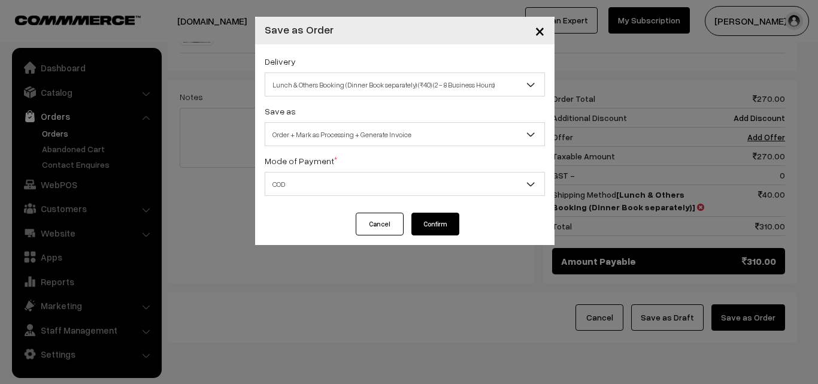
click at [434, 222] on button "Confirm" at bounding box center [435, 224] width 48 height 23
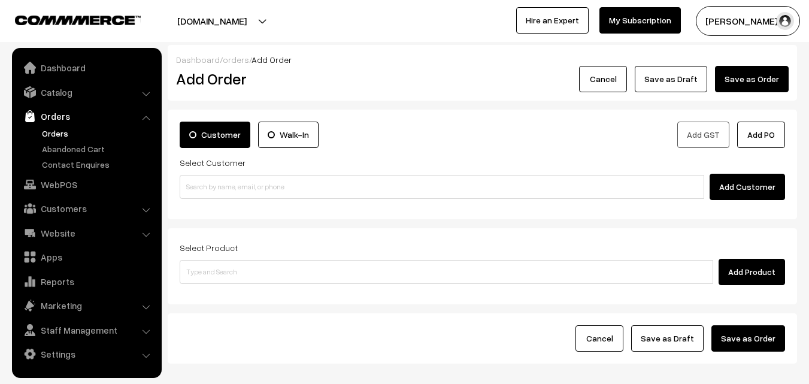
click at [59, 133] on link "Orders" at bounding box center [98, 133] width 119 height 13
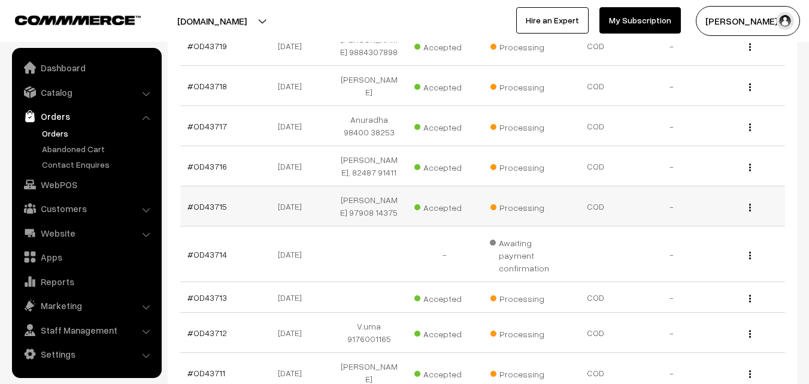
scroll to position [240, 0]
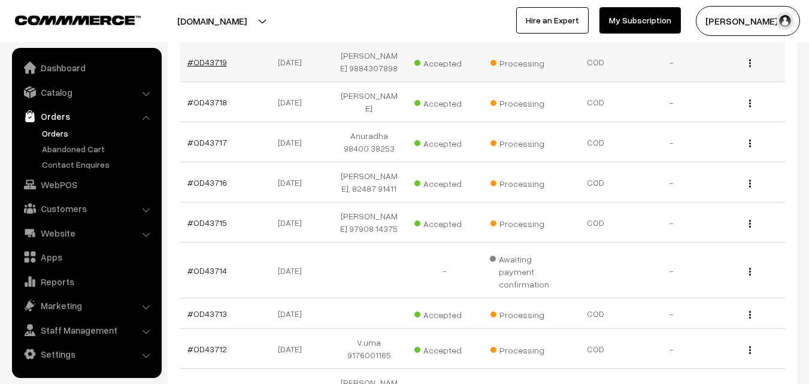
click at [210, 57] on link "#OD43719" at bounding box center [207, 62] width 40 height 10
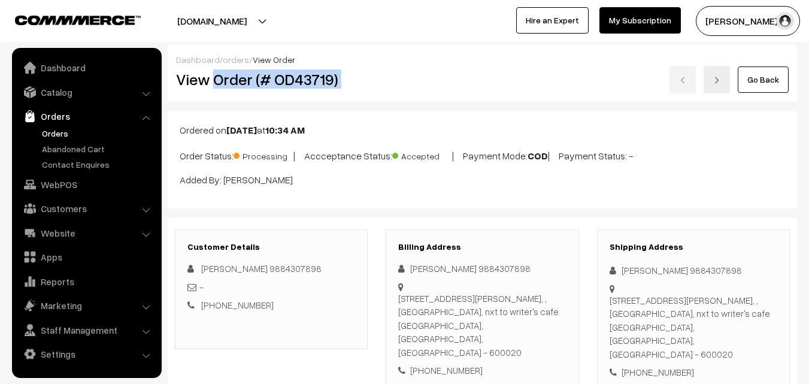
drag, startPoint x: 214, startPoint y: 78, endPoint x: 435, endPoint y: 97, distance: 222.4
click at [435, 97] on div "Dashboard / orders / View Order View Order (# OD43719) Go Back" at bounding box center [482, 73] width 629 height 57
copy div "Order (# OD43719)"
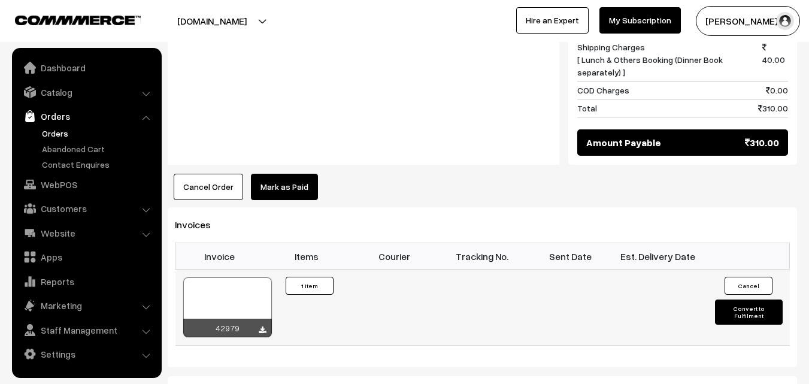
scroll to position [659, 0]
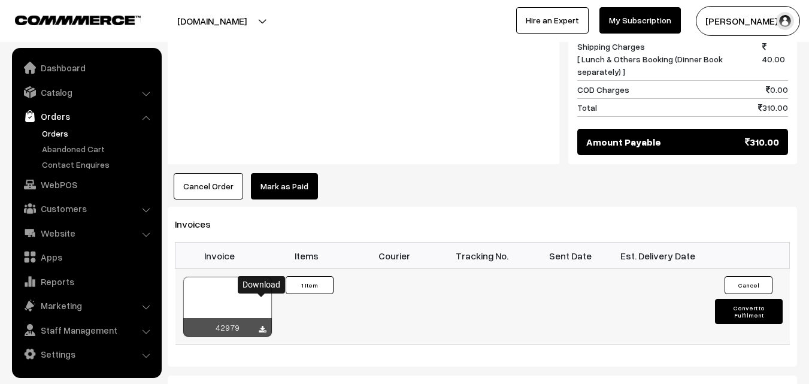
click at [260, 326] on icon at bounding box center [262, 330] width 7 height 8
click at [60, 129] on link "Orders" at bounding box center [98, 133] width 119 height 13
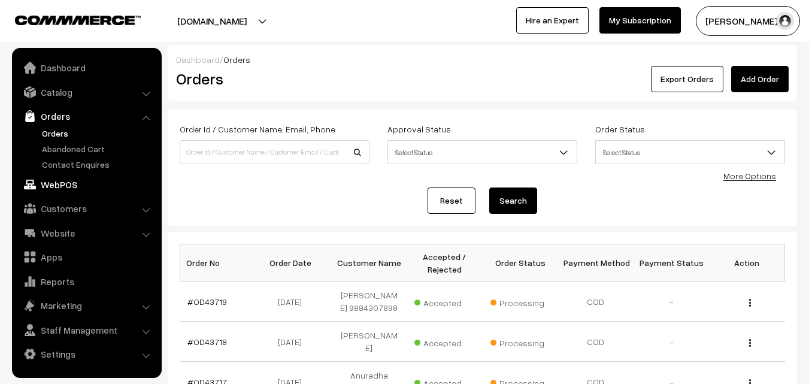
click at [55, 184] on link "WebPOS" at bounding box center [86, 185] width 143 height 22
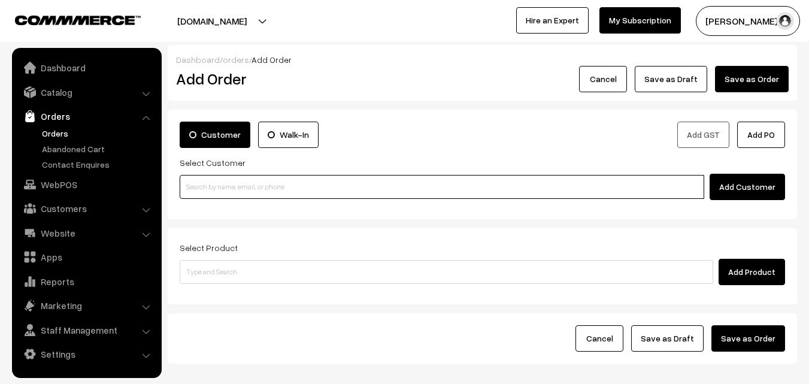
click at [228, 190] on input at bounding box center [442, 187] width 525 height 24
paste input "+91 97013 85004"
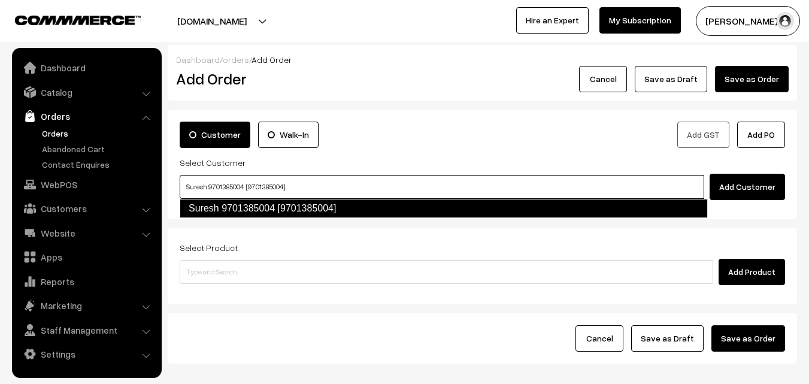
type input "Suresh 9701385004 [9701385004]"
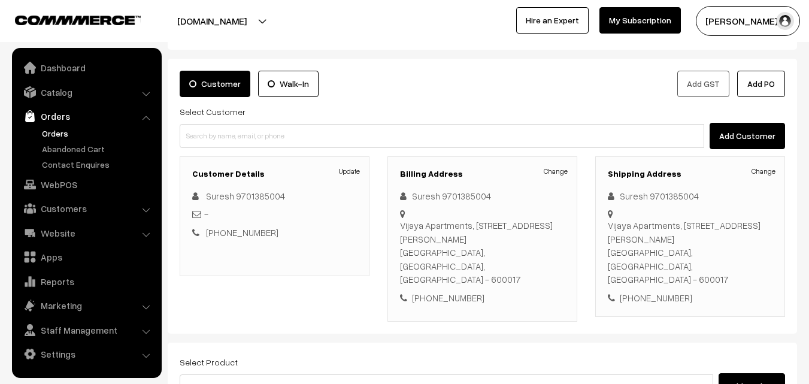
scroll to position [120, 0]
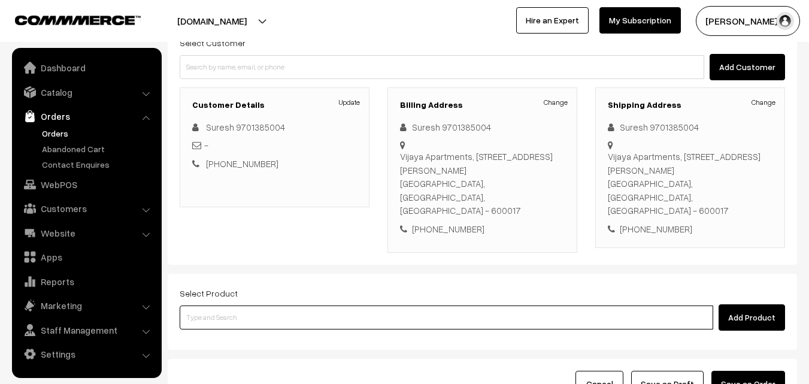
click at [275, 305] on input at bounding box center [447, 317] width 534 height 24
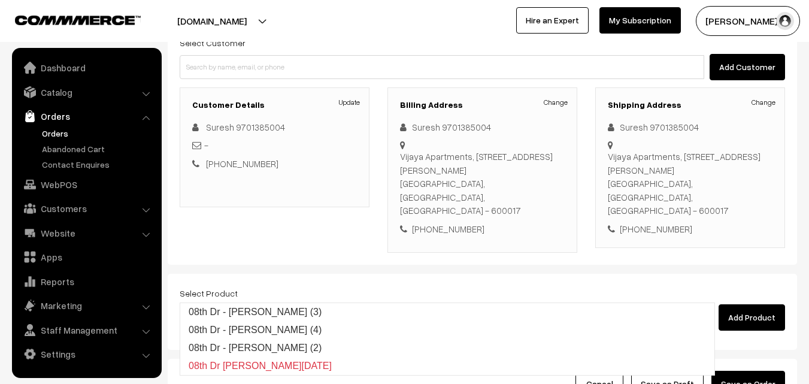
type input "08th Dr - [PERSON_NAME] (3)"
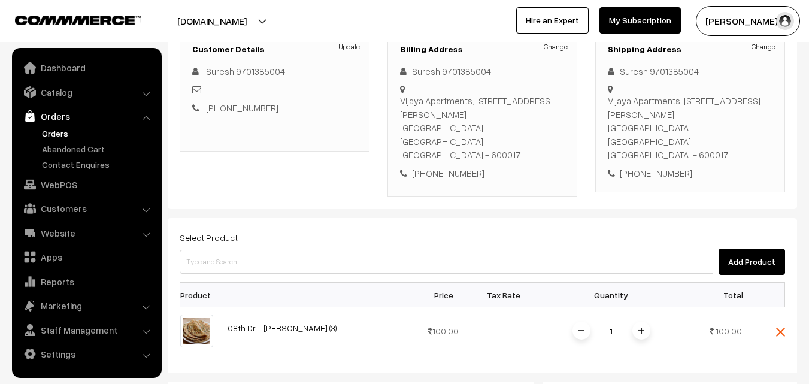
scroll to position [240, 0]
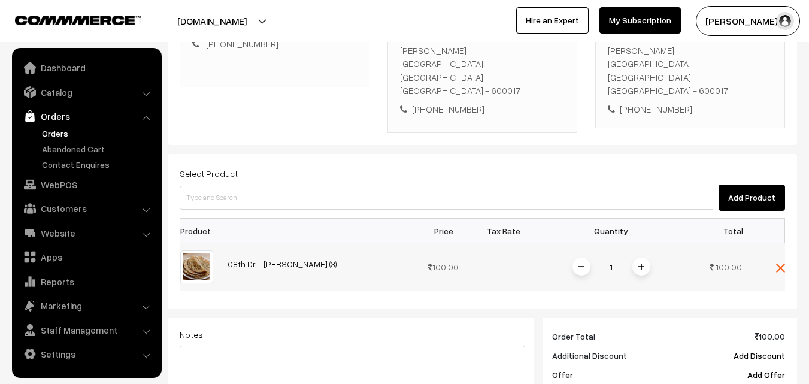
click at [650, 257] on span at bounding box center [641, 266] width 18 height 18
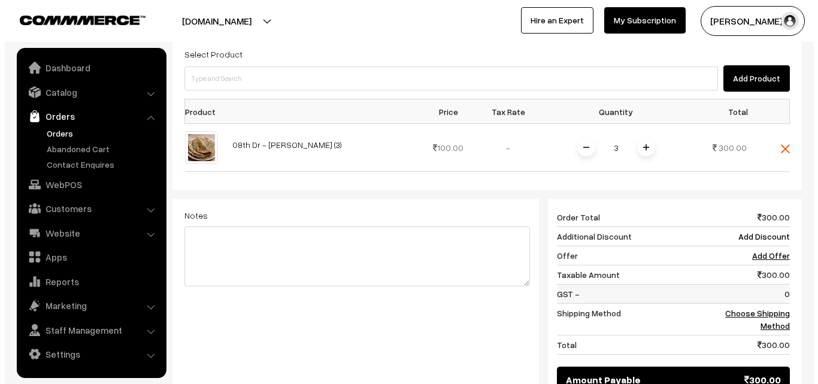
scroll to position [359, 0]
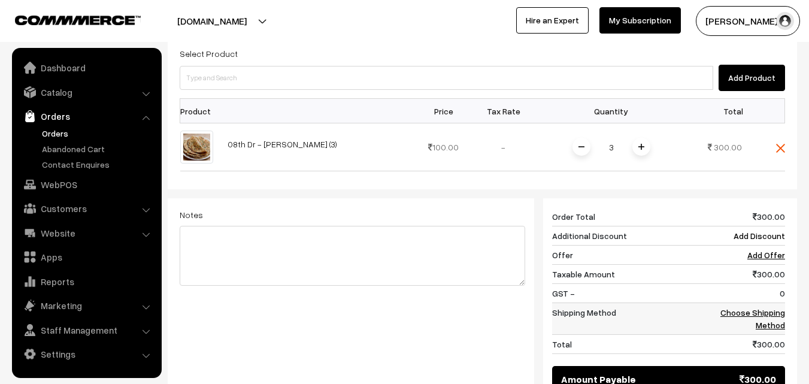
click at [745, 307] on link "Choose Shipping Method" at bounding box center [752, 318] width 65 height 23
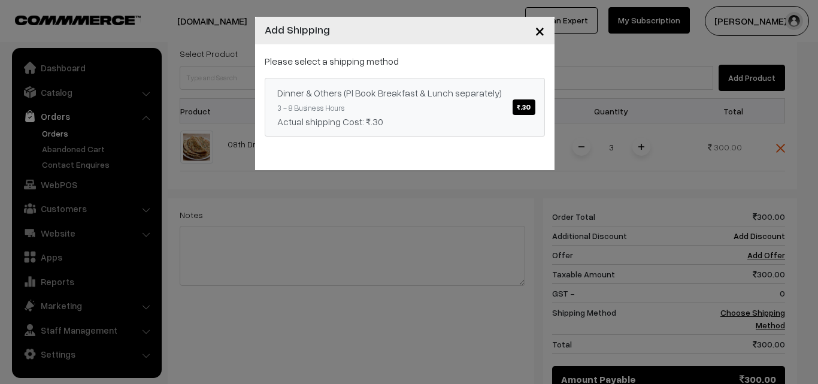
click at [529, 107] on span "₹.30" at bounding box center [524, 107] width 22 height 16
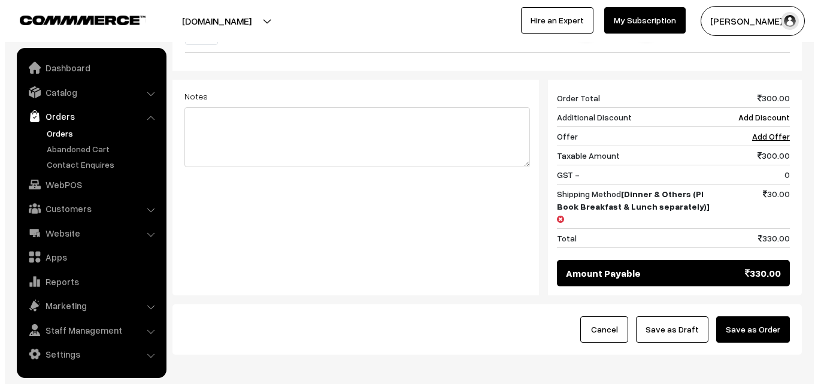
scroll to position [479, 0]
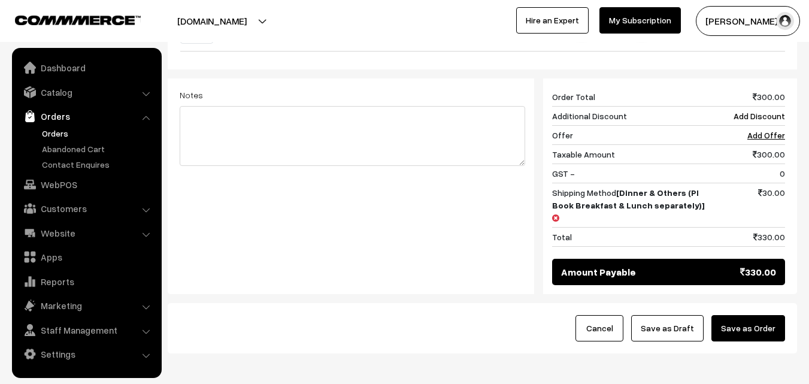
click at [723, 315] on button "Save as Order" at bounding box center [748, 328] width 74 height 26
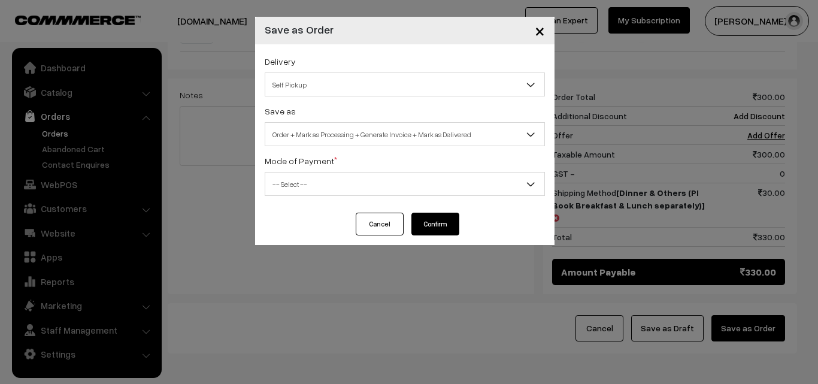
click at [414, 83] on span "Self Pickup" at bounding box center [404, 84] width 279 height 21
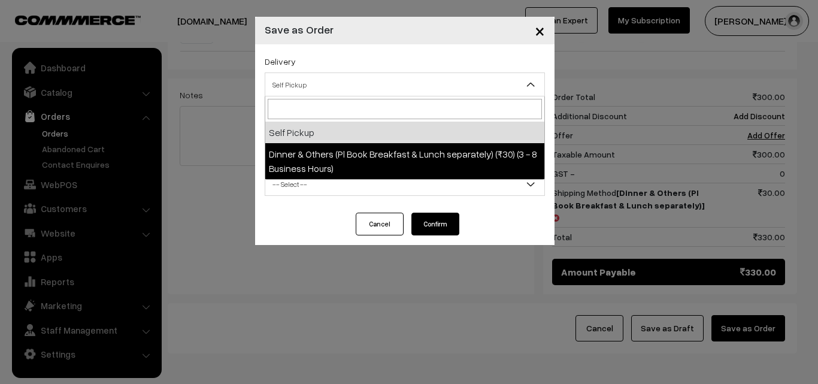
select select "DOP1"
select select "3"
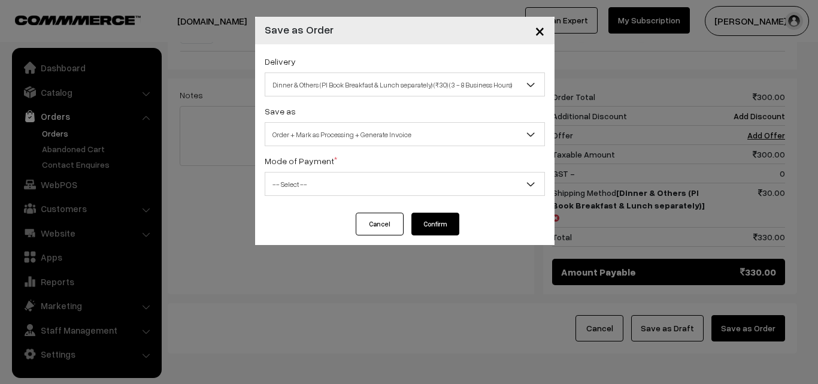
click at [385, 179] on span "-- Select --" at bounding box center [404, 184] width 279 height 21
select select "1"
click at [433, 234] on button "Confirm" at bounding box center [435, 224] width 48 height 23
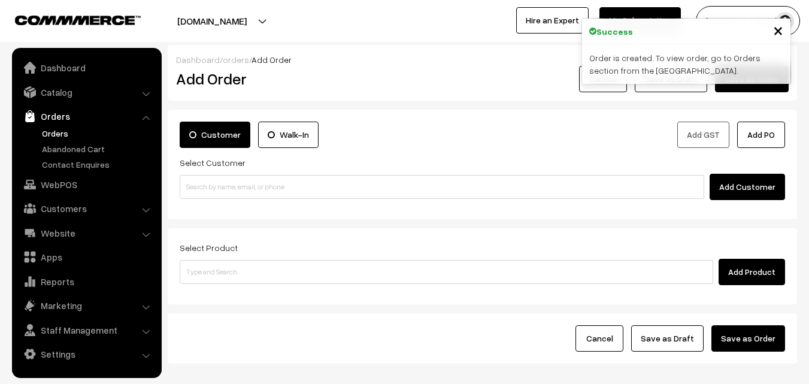
click at [43, 136] on link "Orders" at bounding box center [98, 133] width 119 height 13
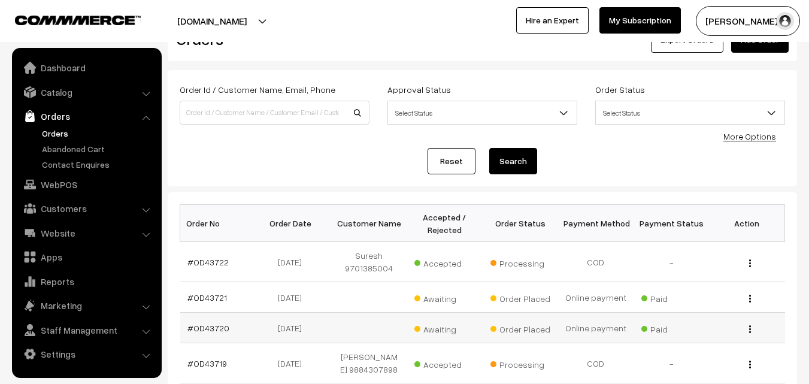
scroll to position [60, 0]
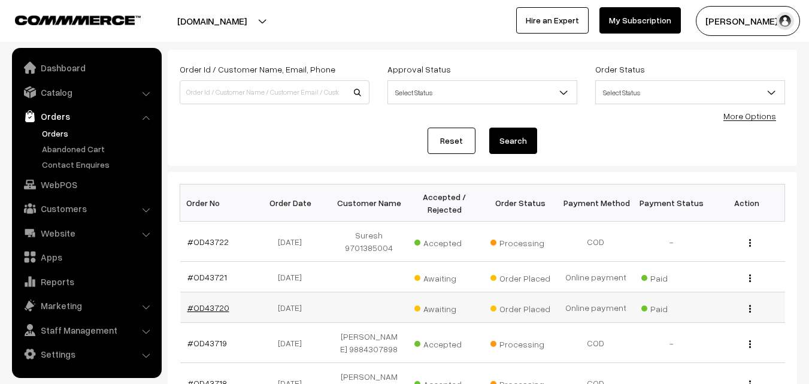
click at [215, 307] on link "#OD43720" at bounding box center [208, 307] width 42 height 10
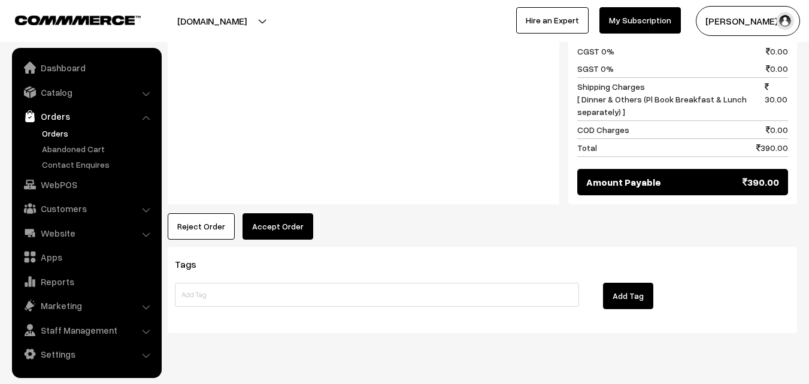
click at [295, 213] on button "Accept Order" at bounding box center [278, 226] width 71 height 26
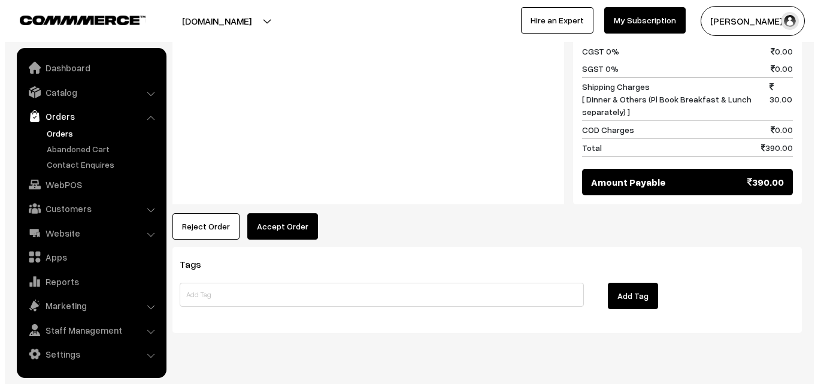
scroll to position [762, 0]
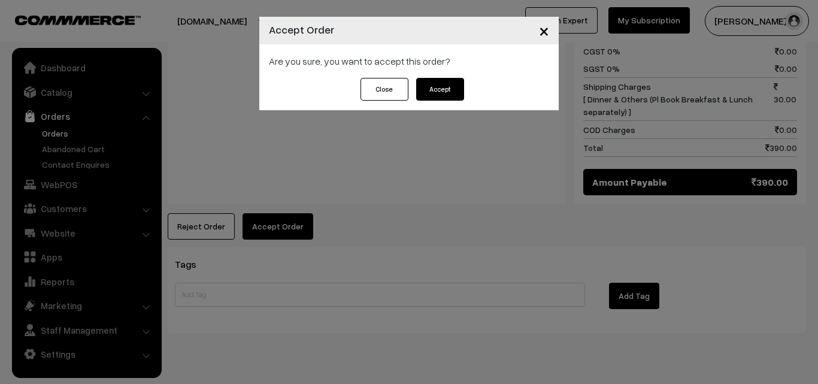
click at [438, 90] on button "Accept" at bounding box center [440, 89] width 48 height 23
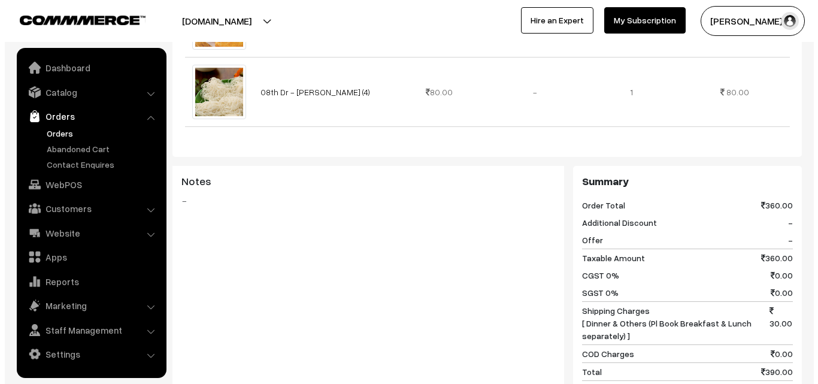
scroll to position [659, 0]
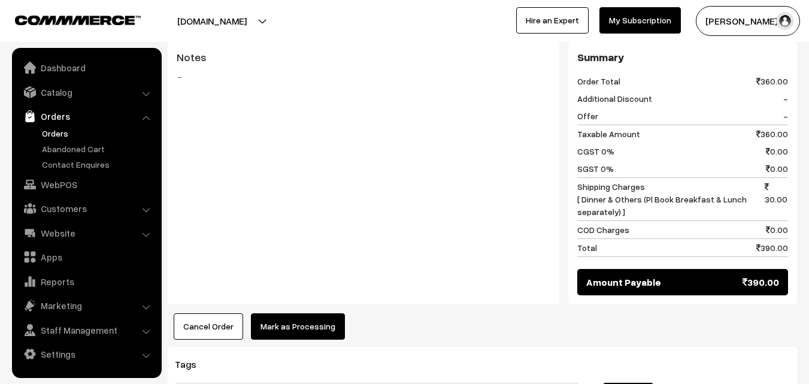
click at [284, 313] on button "Mark as Processing" at bounding box center [298, 326] width 94 height 26
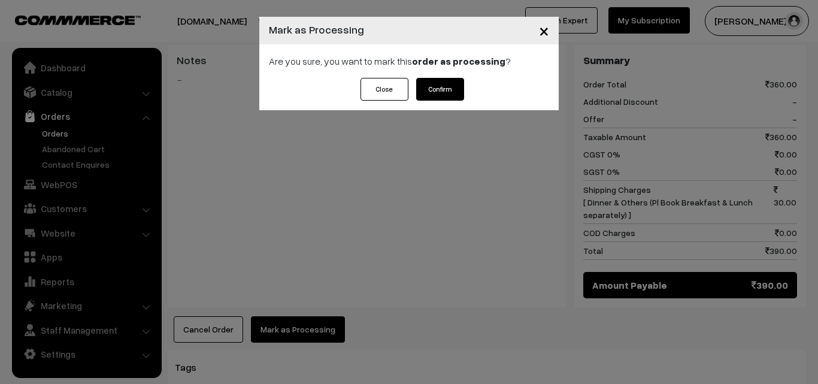
click at [432, 85] on button "Confirm" at bounding box center [440, 89] width 48 height 23
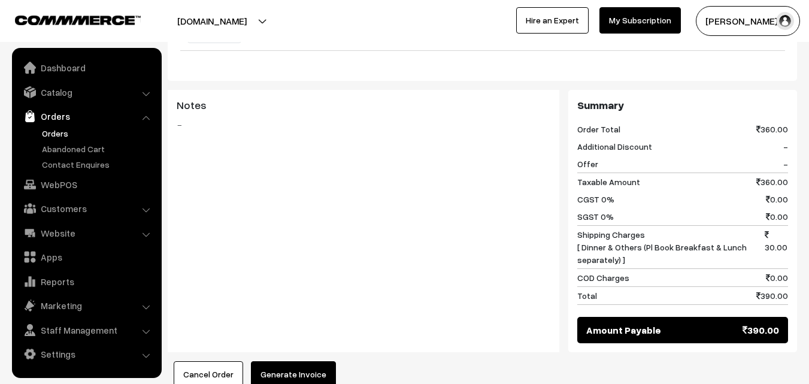
scroll to position [719, 0]
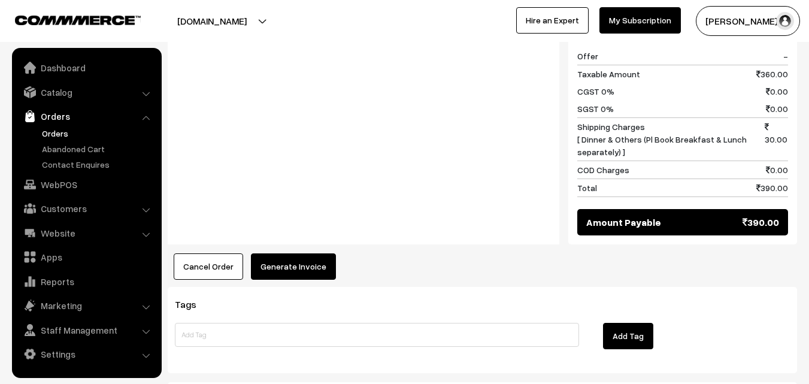
click at [308, 253] on button "Generate Invoice" at bounding box center [293, 266] width 85 height 26
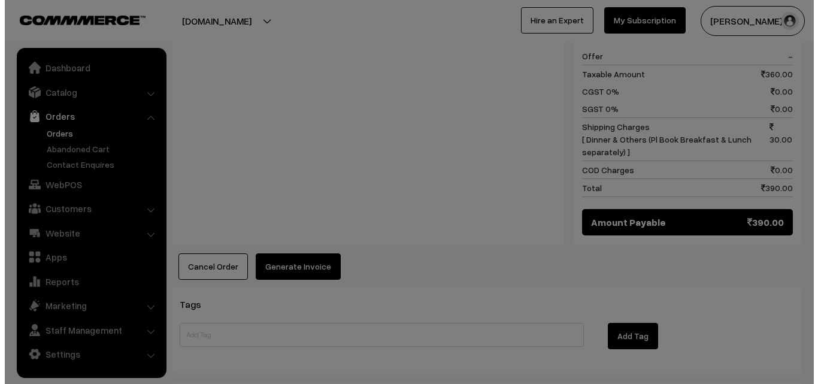
scroll to position [722, 0]
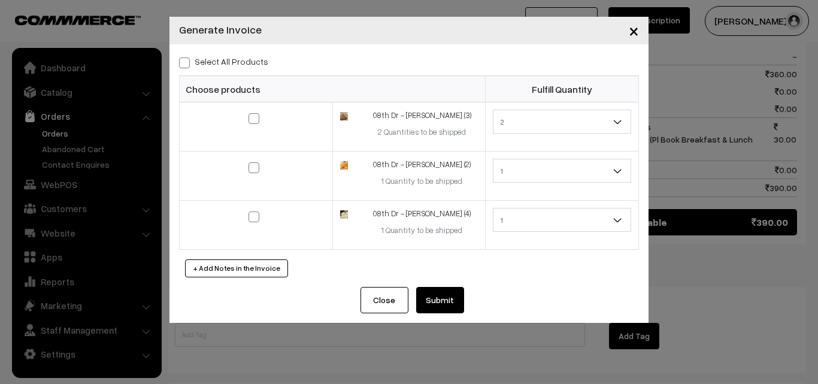
click at [191, 60] on label "Select All Products" at bounding box center [223, 61] width 89 height 13
click at [187, 60] on input "Select All Products" at bounding box center [183, 61] width 8 height 8
checkbox input "true"
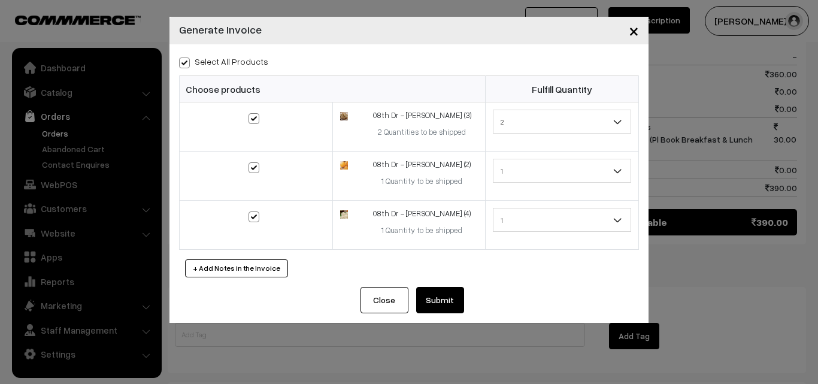
checkbox input "true"
click at [423, 295] on button "Submit" at bounding box center [440, 300] width 48 height 26
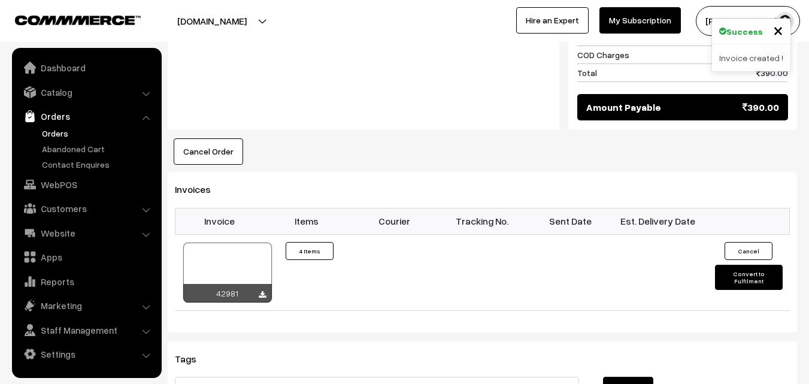
scroll to position [838, 0]
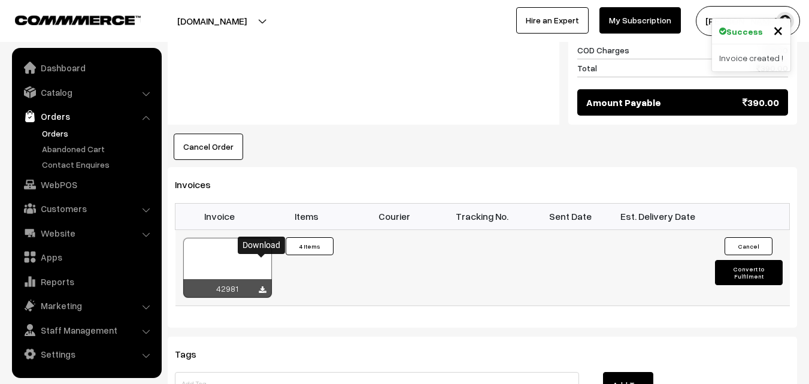
click at [263, 261] on div "42981" at bounding box center [228, 267] width 90 height 61
click at [265, 286] on icon at bounding box center [262, 290] width 7 height 8
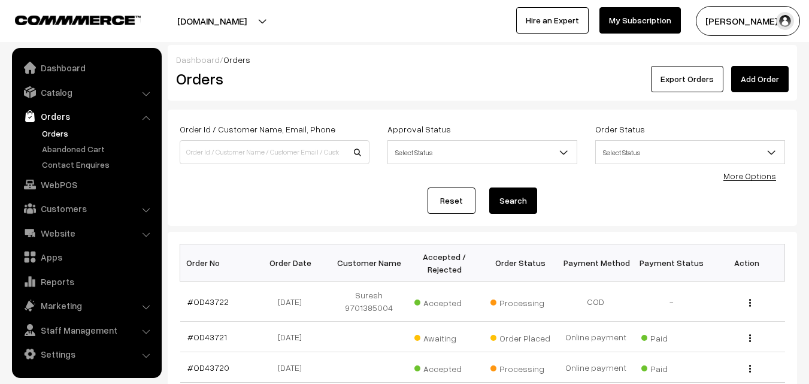
scroll to position [60, 0]
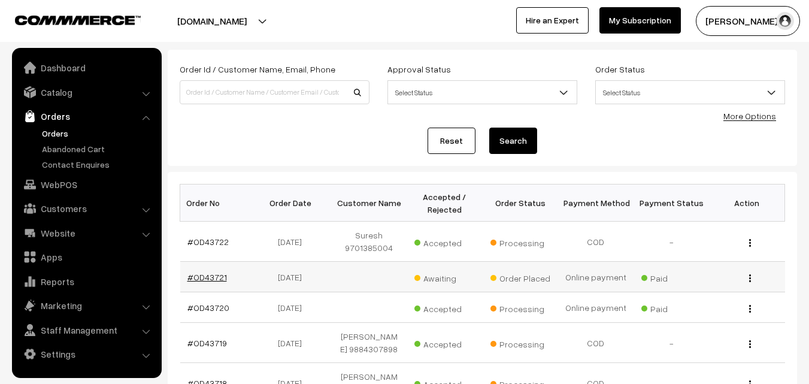
click at [211, 281] on link "#OD43721" at bounding box center [207, 277] width 40 height 10
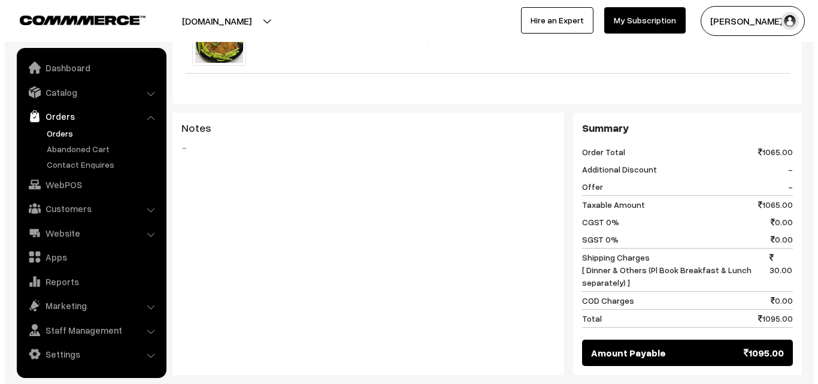
scroll to position [898, 0]
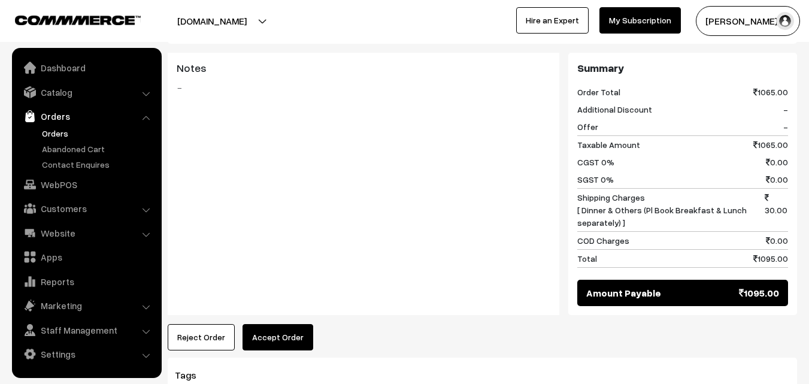
click at [296, 324] on button "Accept Order" at bounding box center [278, 337] width 71 height 26
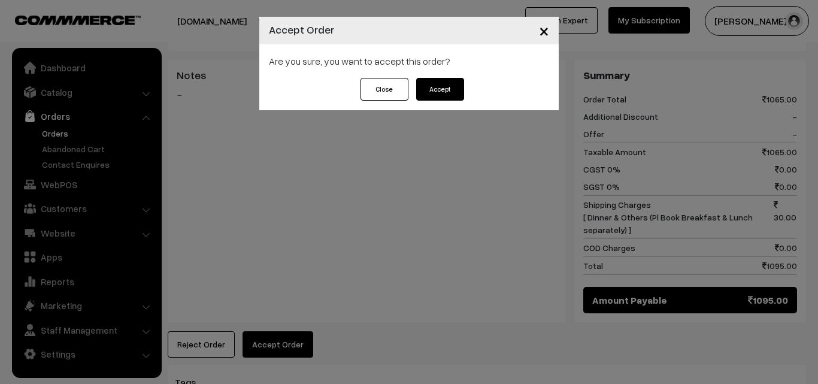
click at [441, 89] on button "Accept" at bounding box center [440, 89] width 48 height 23
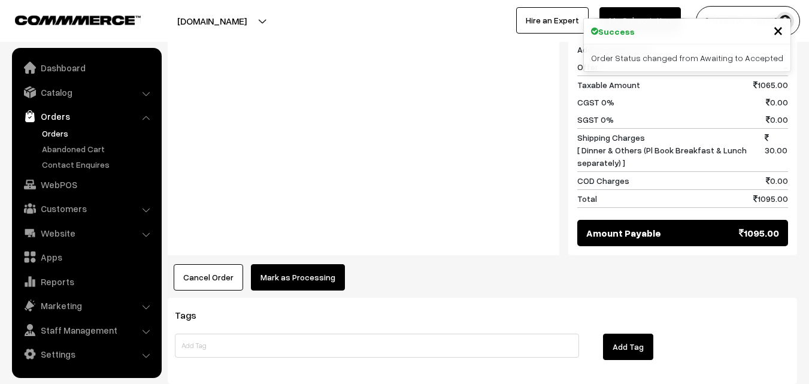
click at [314, 264] on button "Mark as Processing" at bounding box center [298, 277] width 94 height 26
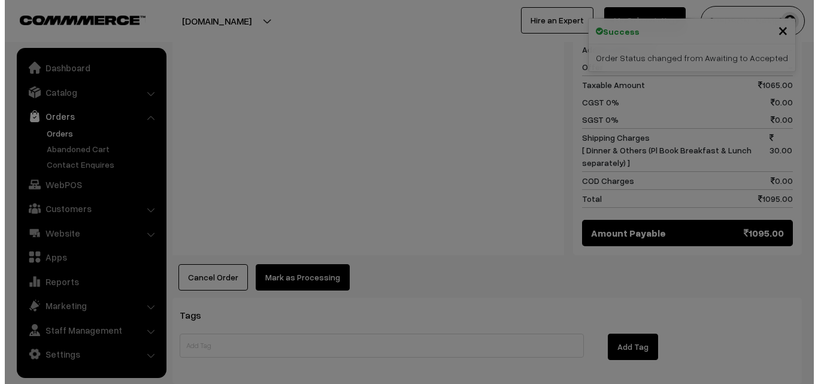
scroll to position [965, 0]
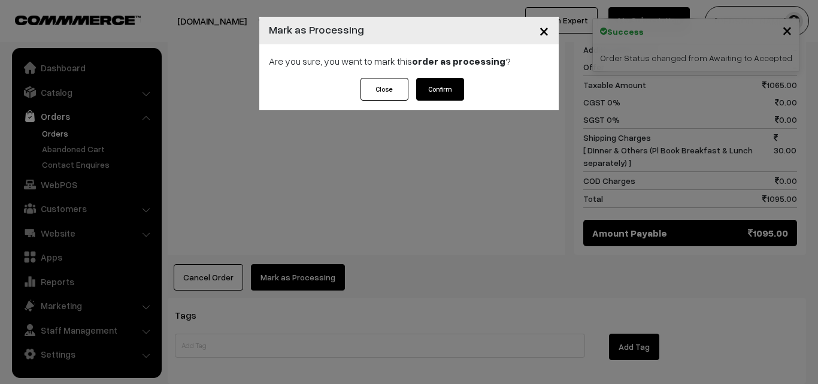
click at [447, 90] on button "Confirm" at bounding box center [440, 89] width 48 height 23
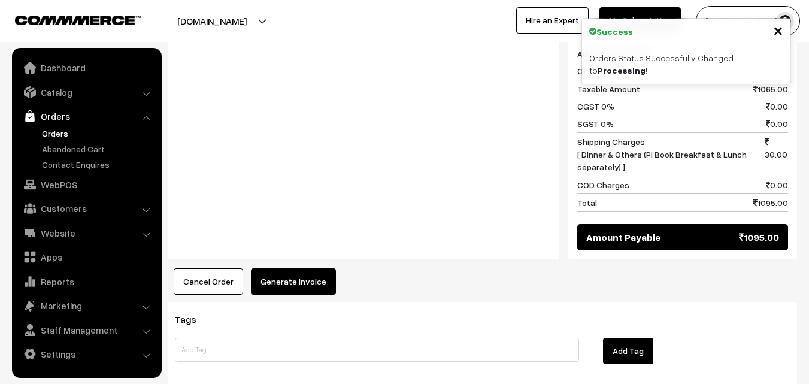
scroll to position [958, 0]
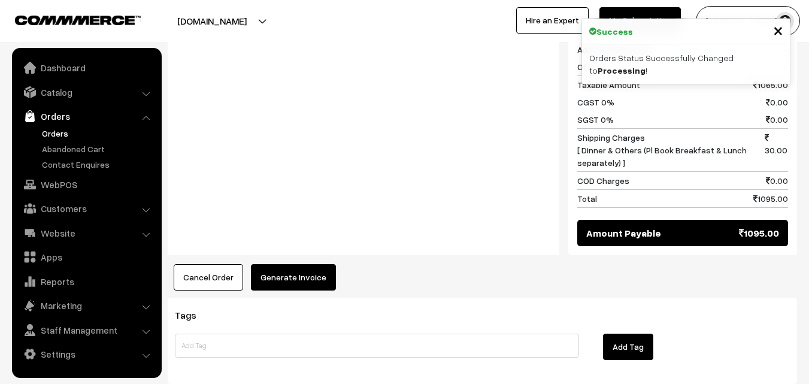
click at [288, 264] on button "Generate Invoice" at bounding box center [293, 277] width 85 height 26
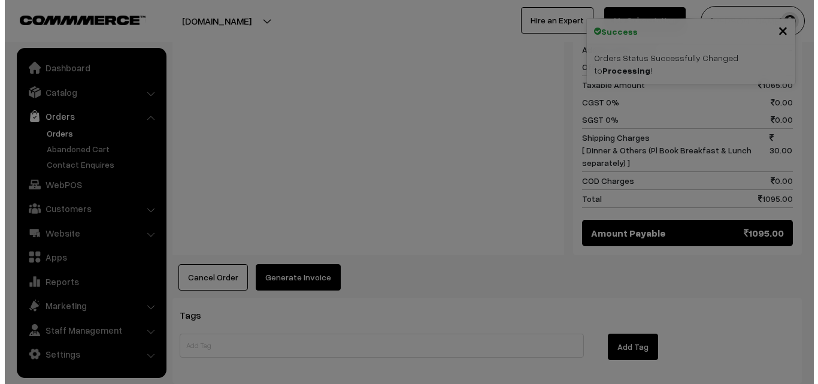
scroll to position [965, 0]
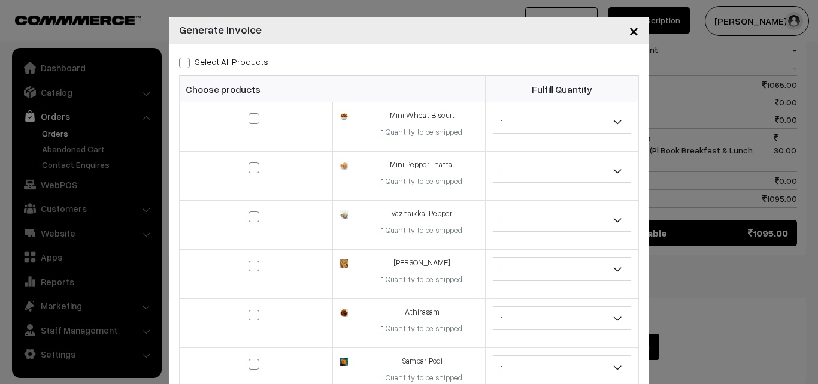
click at [180, 63] on span at bounding box center [184, 62] width 11 height 11
click at [180, 63] on input "Select All Products" at bounding box center [183, 61] width 8 height 8
checkbox input "true"
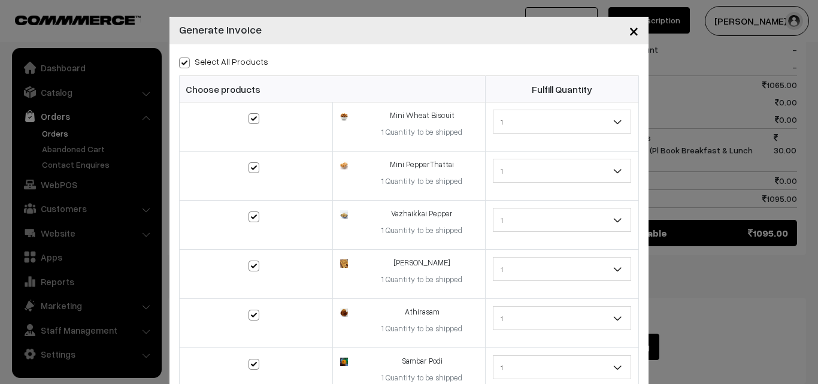
checkbox input "true"
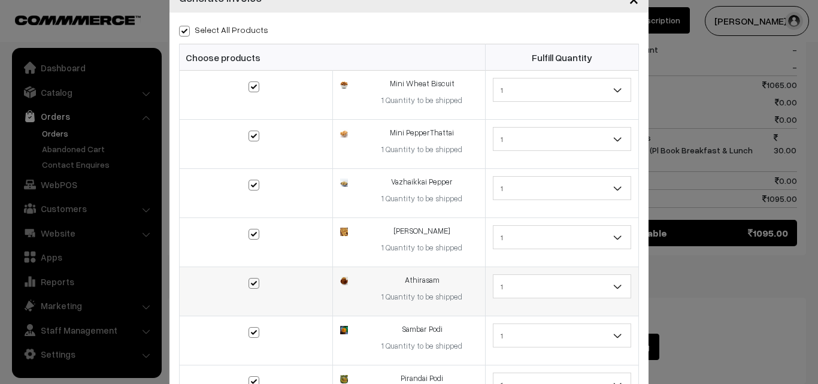
scroll to position [152, 0]
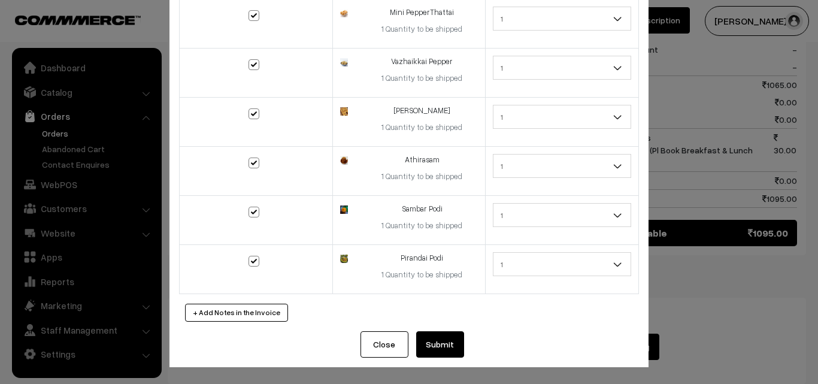
click at [430, 350] on button "Submit" at bounding box center [440, 344] width 48 height 26
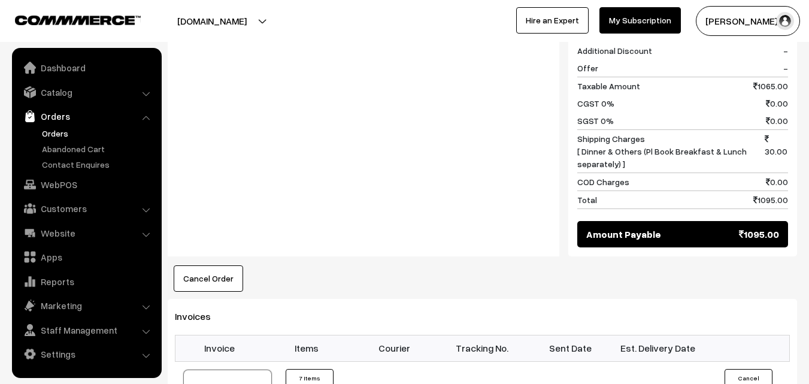
scroll to position [1017, 0]
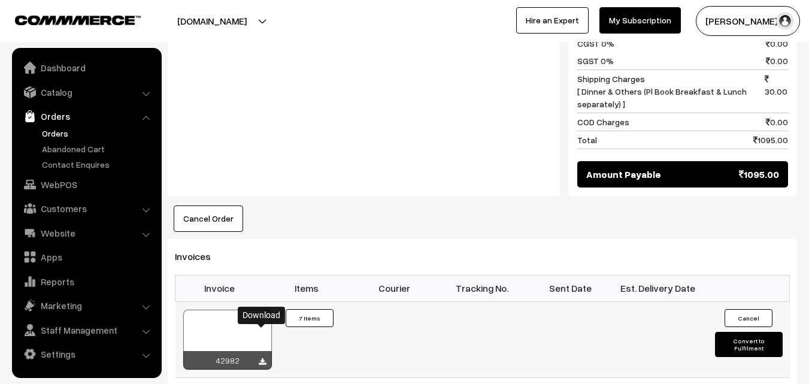
click at [263, 358] on icon at bounding box center [262, 362] width 7 height 8
click at [461, 344] on td at bounding box center [482, 339] width 88 height 76
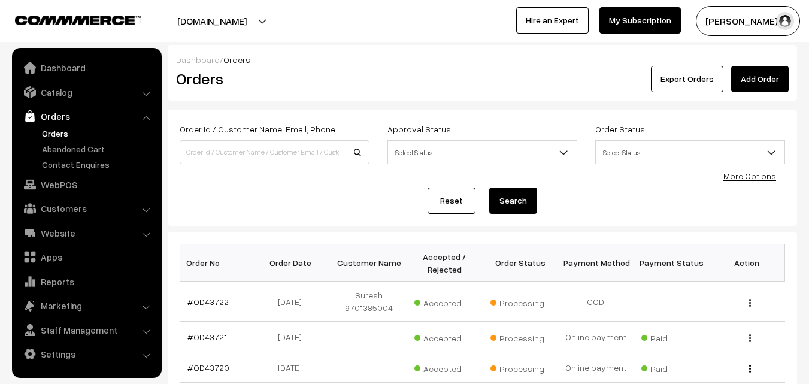
scroll to position [60, 0]
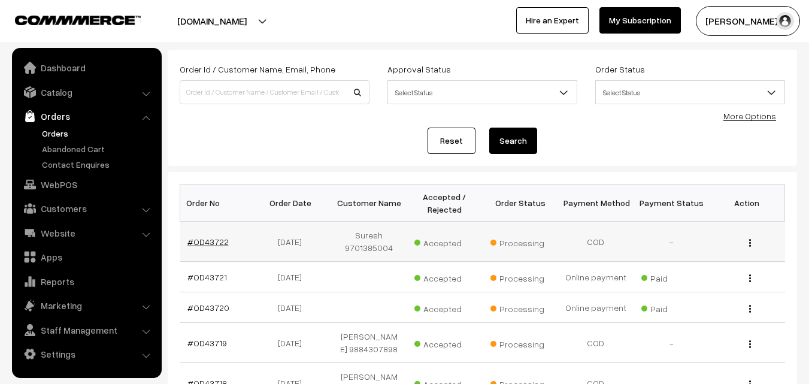
click at [216, 245] on link "#OD43722" at bounding box center [207, 242] width 41 height 10
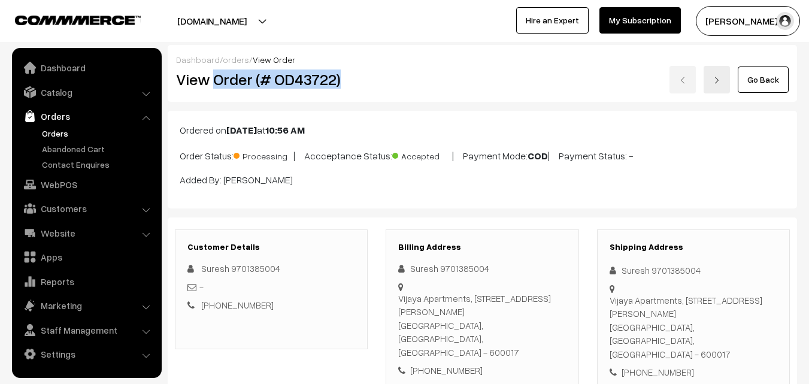
drag, startPoint x: 213, startPoint y: 81, endPoint x: 340, endPoint y: 75, distance: 127.7
click at [340, 75] on h2 "View Order (# OD43722)" at bounding box center [272, 79] width 192 height 19
copy h2 "Order (# OD43722)"
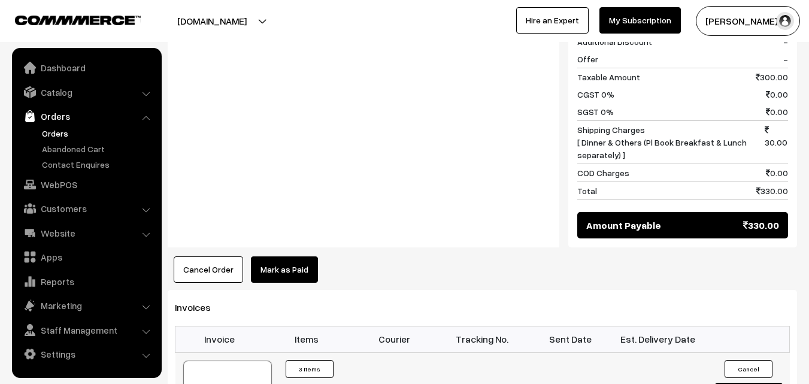
scroll to position [659, 0]
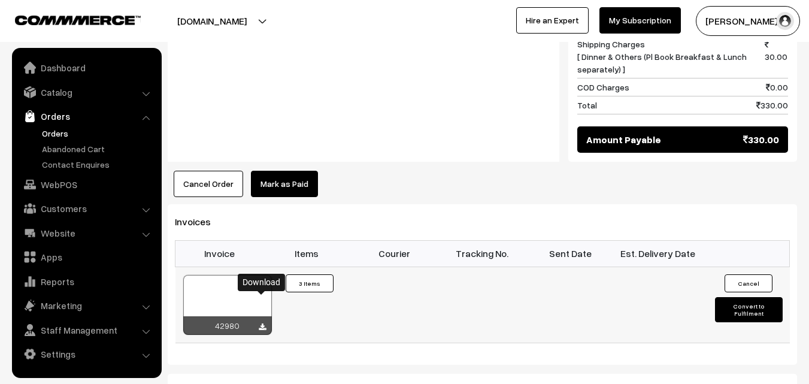
click at [265, 323] on icon at bounding box center [262, 327] width 7 height 8
click at [69, 185] on link "WebPOS" at bounding box center [86, 185] width 143 height 22
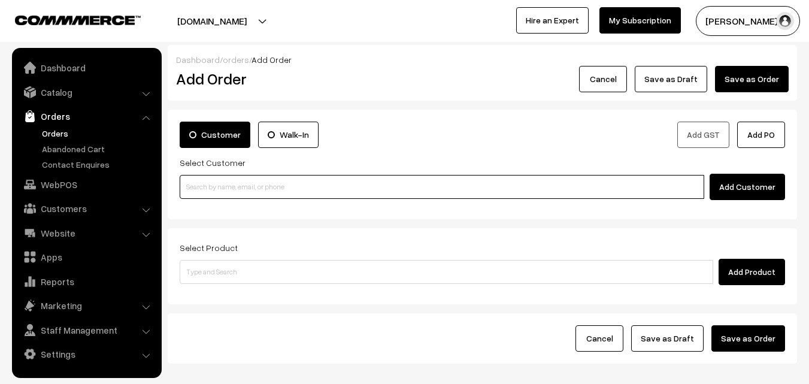
click at [256, 190] on input at bounding box center [442, 187] width 525 height 24
paste input "[PHONE_NUMBER]"
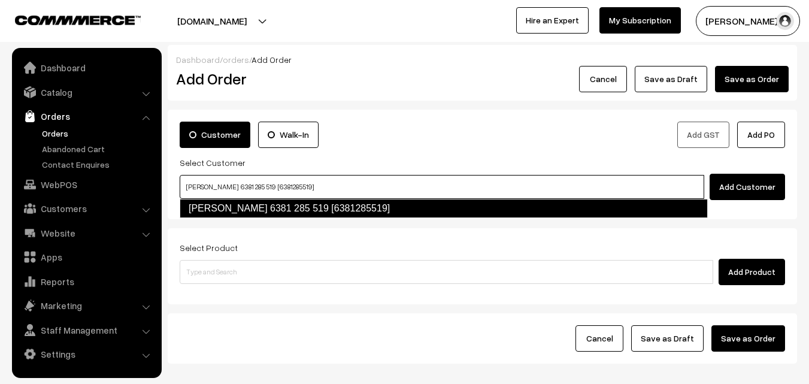
type input "[PERSON_NAME] 6381 285 519 [6381285519]"
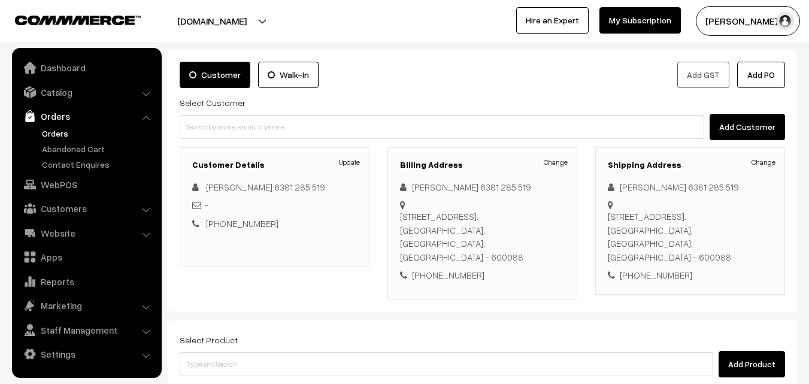
scroll to position [120, 0]
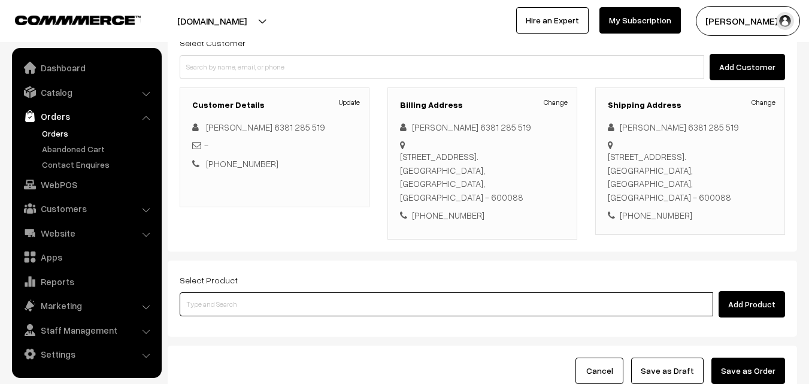
click at [360, 292] on input at bounding box center [447, 304] width 534 height 24
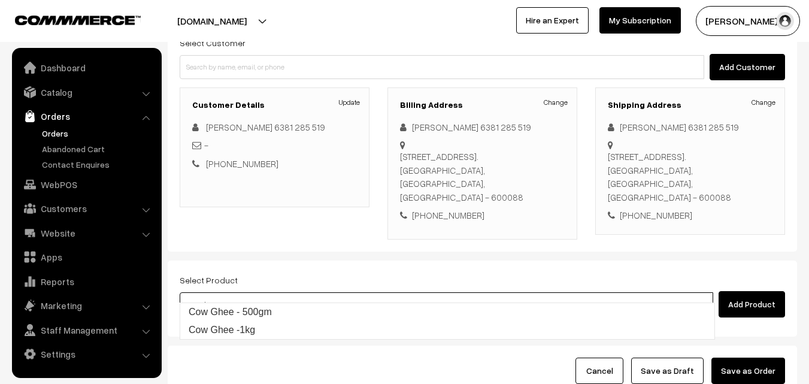
type input "Cow Ghee - 500gm"
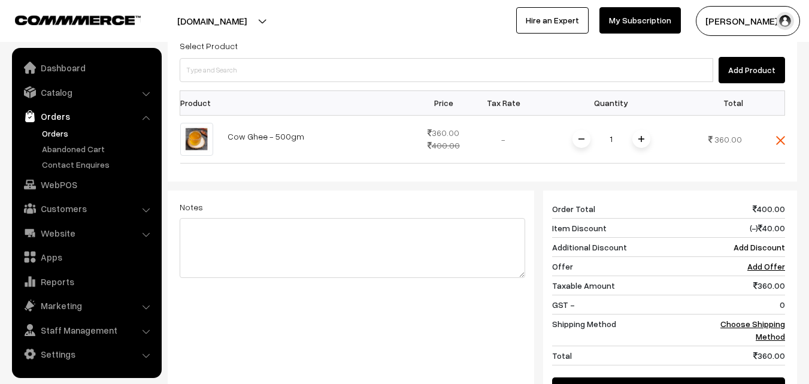
scroll to position [359, 0]
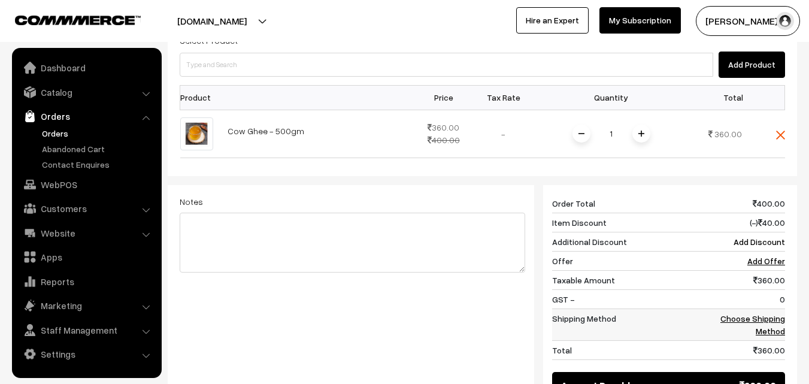
click at [770, 308] on td "Choose Shipping Method" at bounding box center [748, 324] width 74 height 32
click at [770, 313] on link "Choose Shipping Method" at bounding box center [752, 324] width 65 height 23
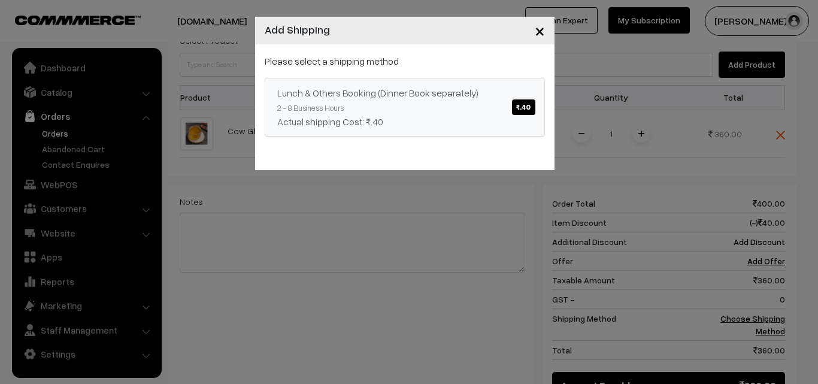
click at [524, 104] on span "₹.40" at bounding box center [523, 107] width 23 height 16
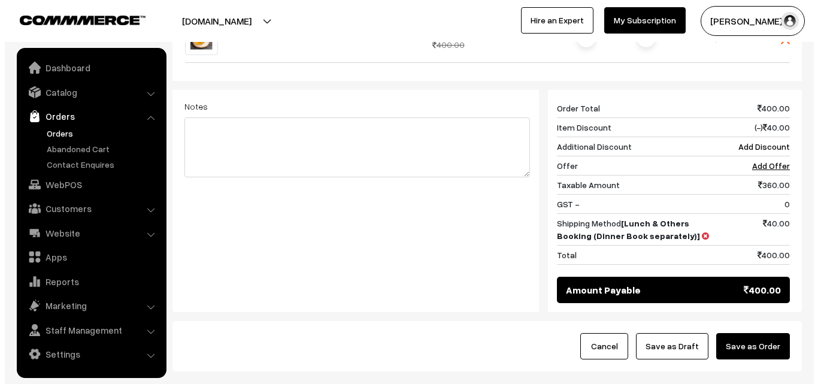
scroll to position [479, 0]
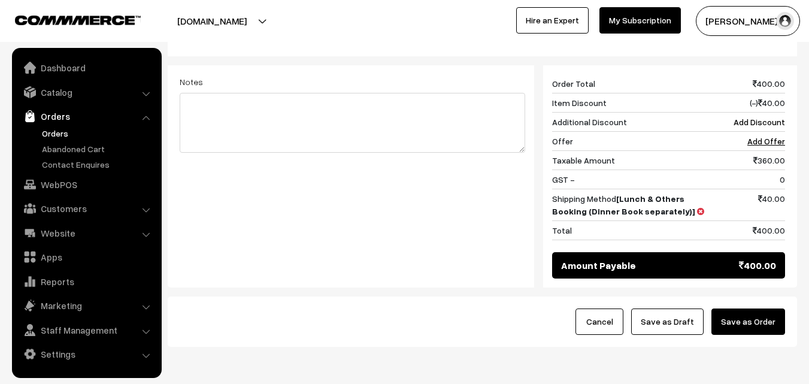
click at [747, 308] on button "Save as Order" at bounding box center [748, 321] width 74 height 26
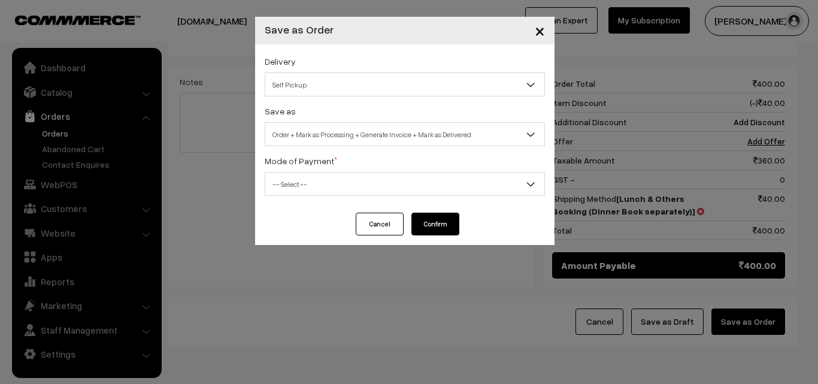
click at [427, 85] on span "Self Pickup" at bounding box center [404, 84] width 279 height 21
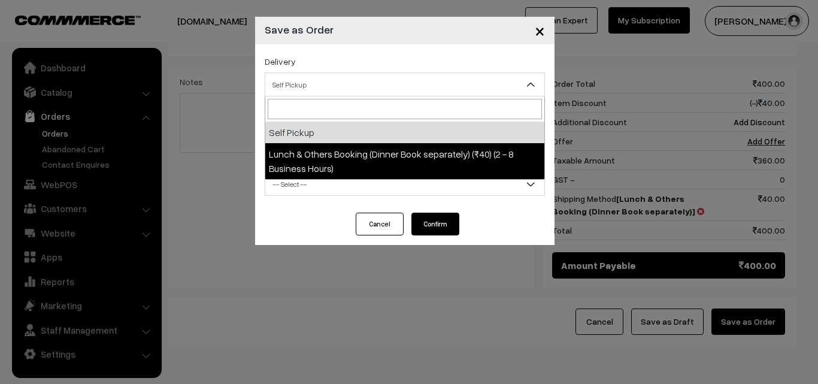
select select "LOB1"
select select "3"
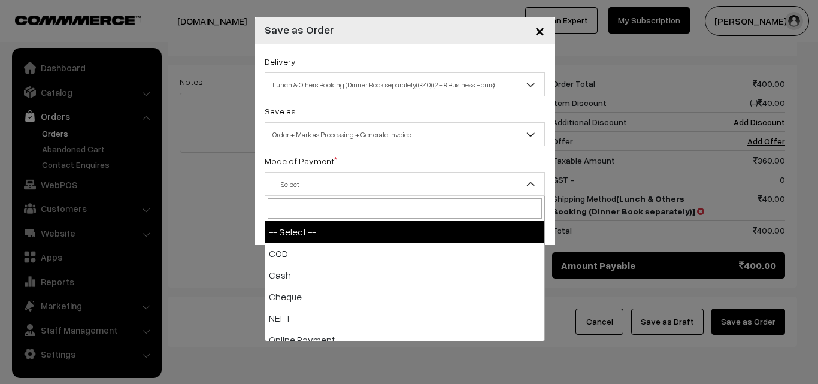
click at [420, 177] on span "-- Select --" at bounding box center [404, 184] width 279 height 21
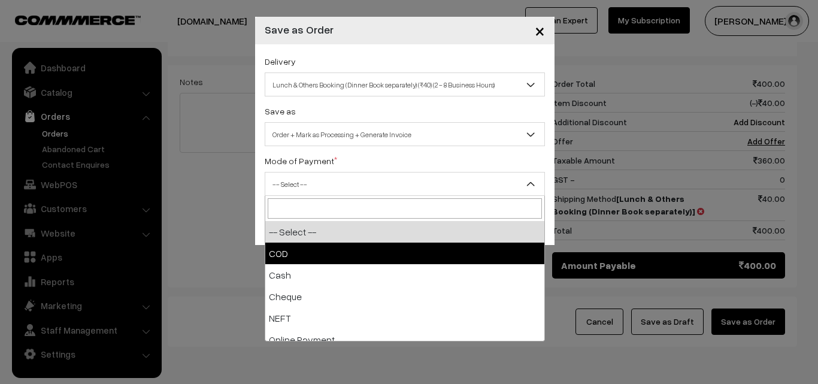
select select "1"
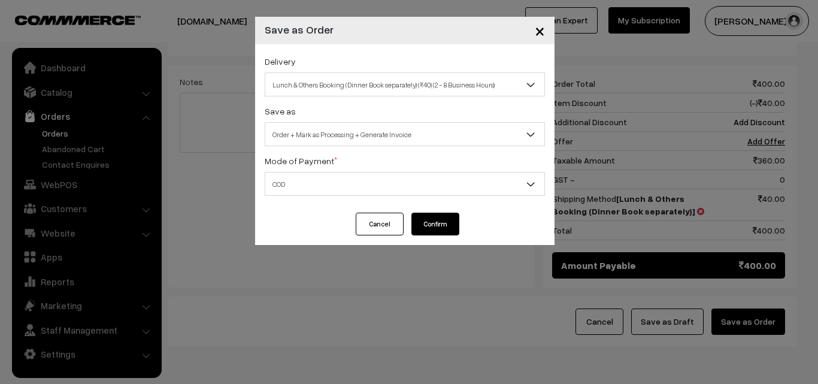
click at [431, 223] on button "Confirm" at bounding box center [435, 224] width 48 height 23
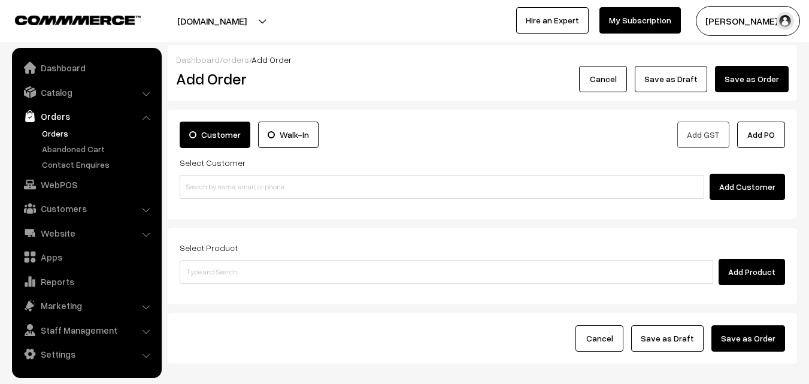
click at [59, 132] on link "Orders" at bounding box center [98, 133] width 119 height 13
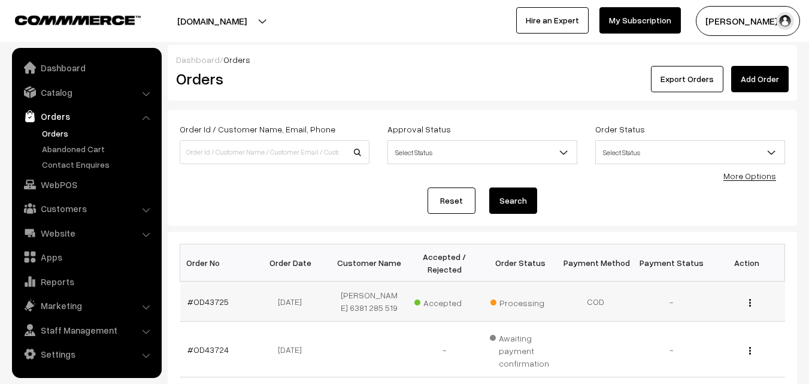
scroll to position [120, 0]
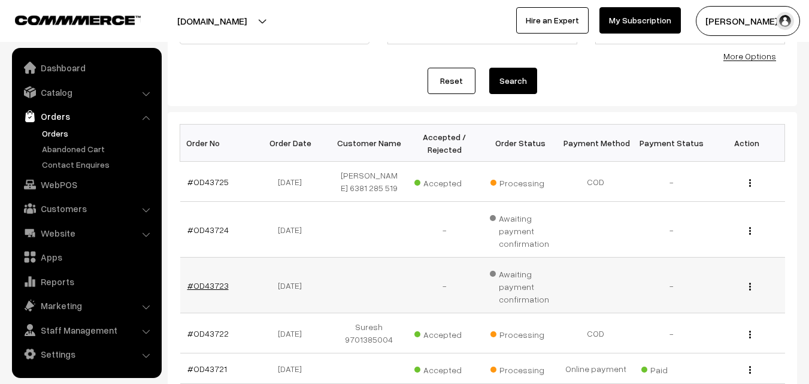
click at [206, 287] on link "#OD43723" at bounding box center [207, 285] width 41 height 10
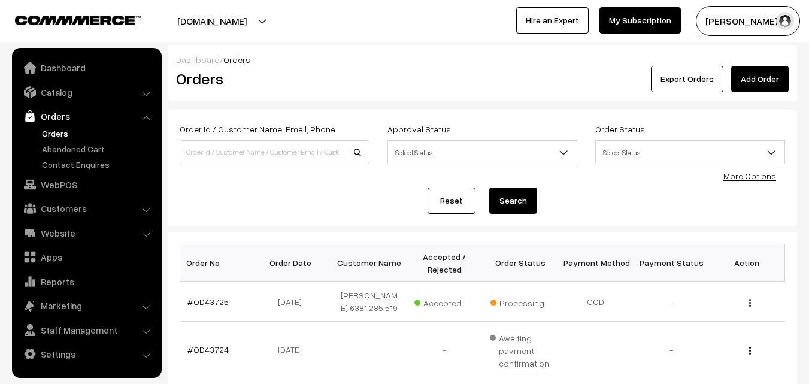
scroll to position [120, 0]
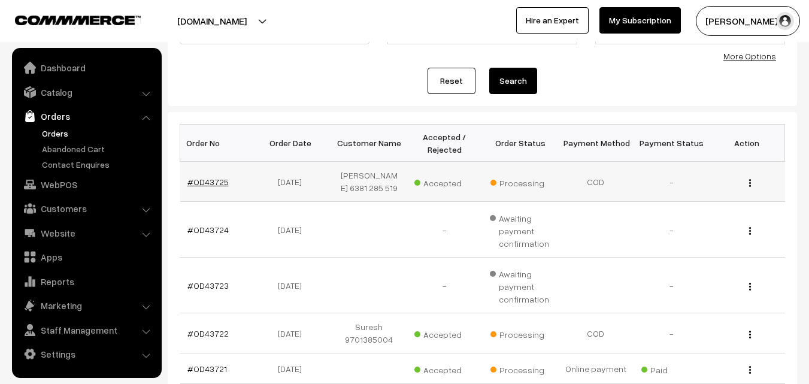
click at [204, 184] on link "#OD43725" at bounding box center [207, 182] width 41 height 10
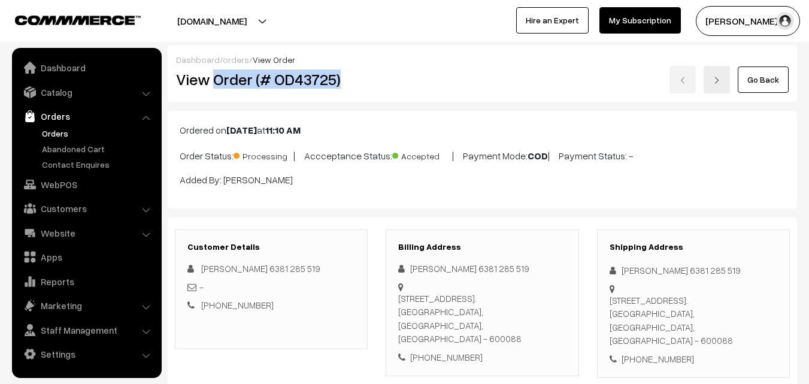
drag, startPoint x: 214, startPoint y: 81, endPoint x: 360, endPoint y: 81, distance: 146.1
click at [360, 81] on h2 "View Order (# OD43725)" at bounding box center [272, 79] width 192 height 19
copy h2 "Order (# OD43725)"
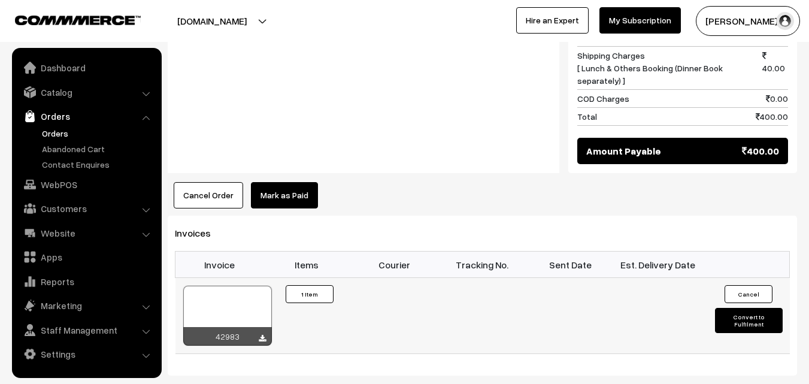
scroll to position [659, 0]
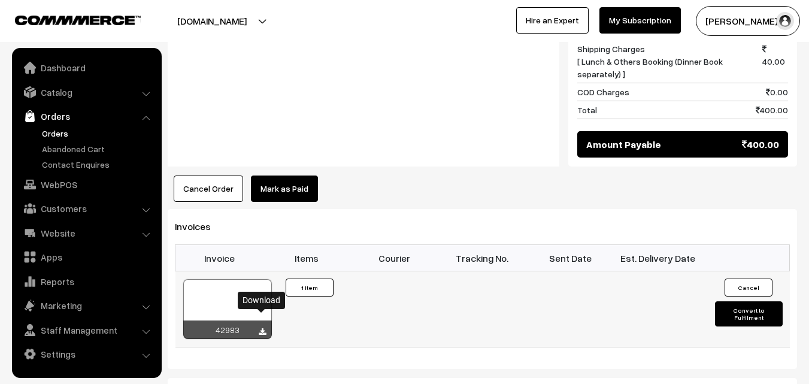
click at [261, 328] on icon at bounding box center [262, 332] width 7 height 8
click at [60, 131] on link "Orders" at bounding box center [98, 133] width 119 height 13
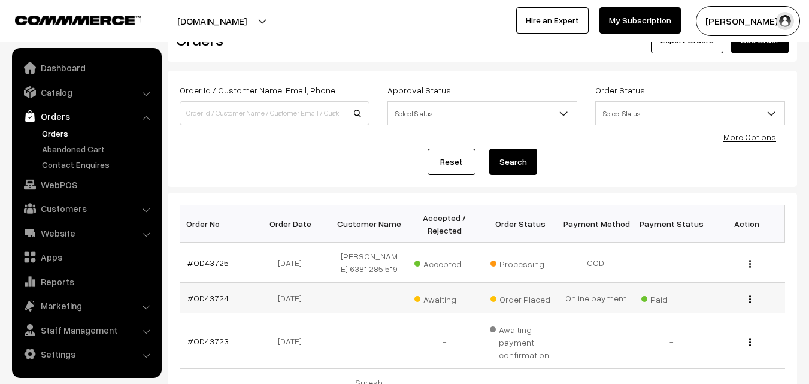
scroll to position [60, 0]
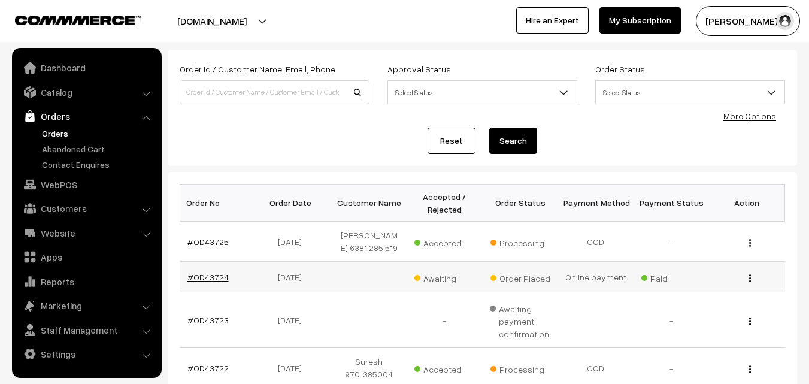
click at [217, 273] on link "#OD43724" at bounding box center [207, 277] width 41 height 10
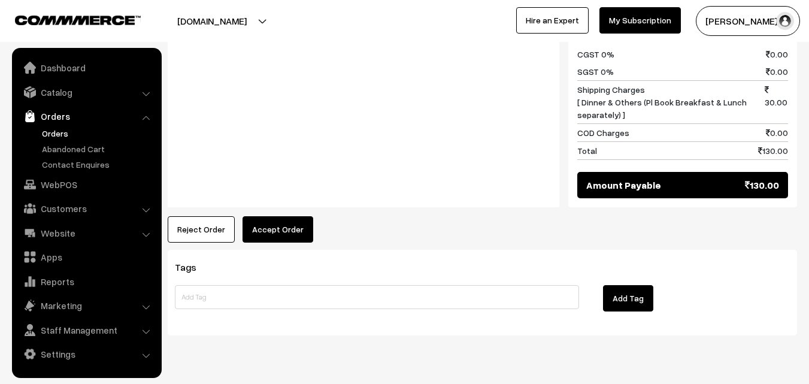
click at [281, 216] on button "Accept Order" at bounding box center [278, 229] width 71 height 26
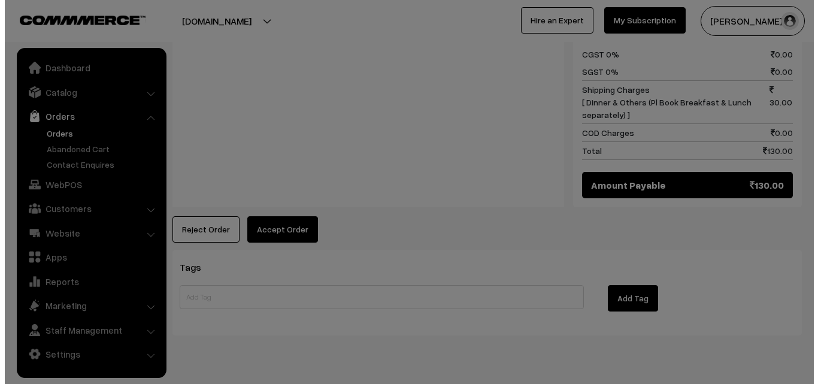
scroll to position [592, 0]
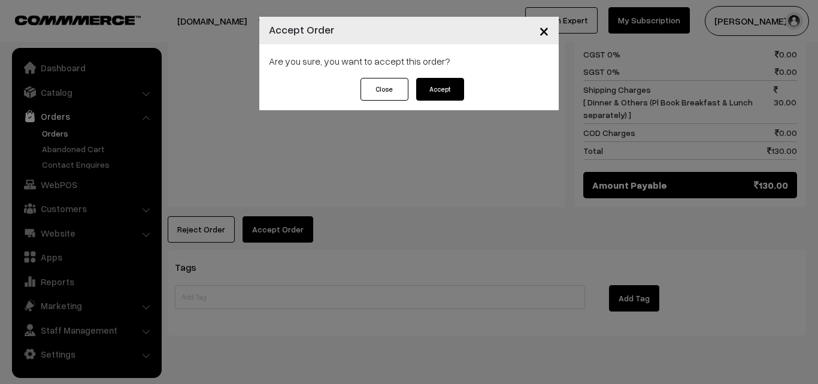
click at [438, 96] on button "Accept" at bounding box center [440, 89] width 48 height 23
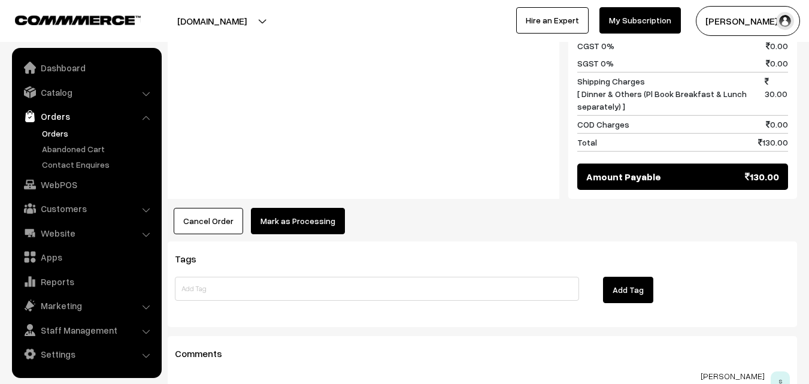
click at [301, 208] on button "Mark as Processing" at bounding box center [298, 221] width 94 height 26
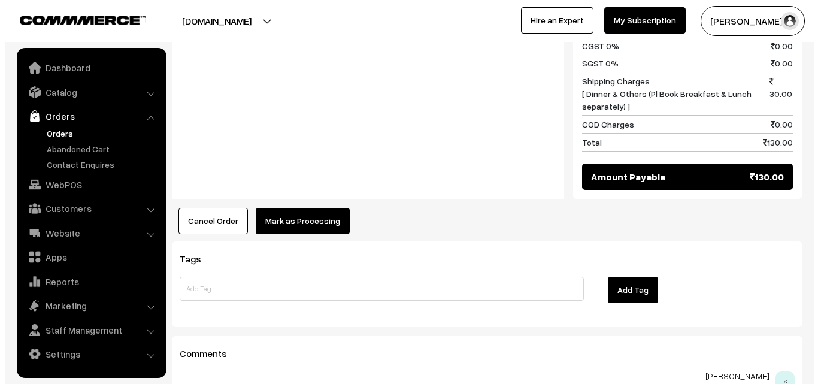
scroll to position [600, 0]
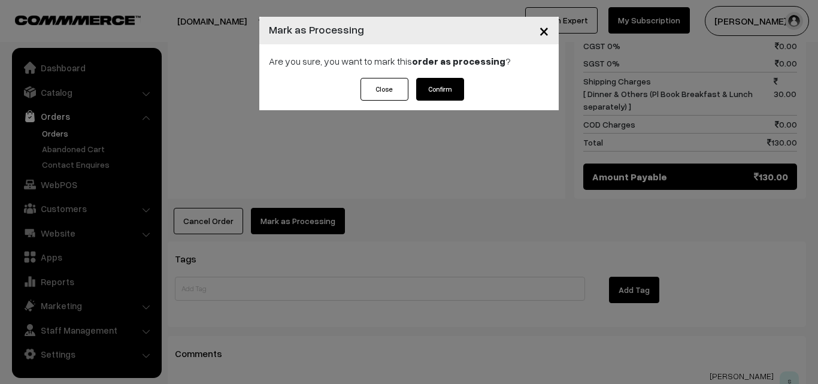
click at [429, 95] on button "Confirm" at bounding box center [440, 89] width 48 height 23
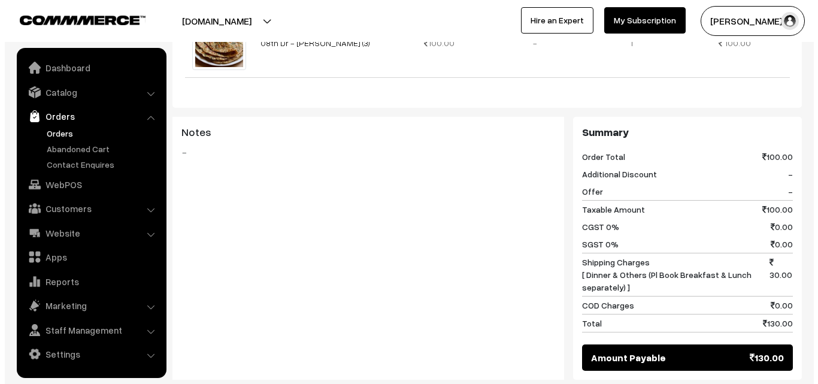
scroll to position [479, 0]
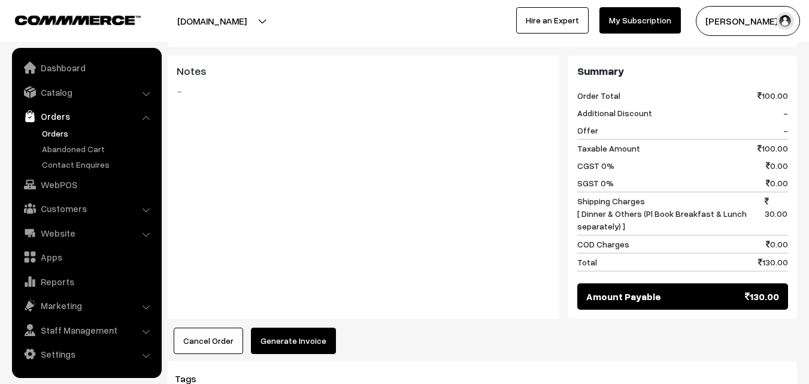
click at [302, 328] on button "Generate Invoice" at bounding box center [293, 341] width 85 height 26
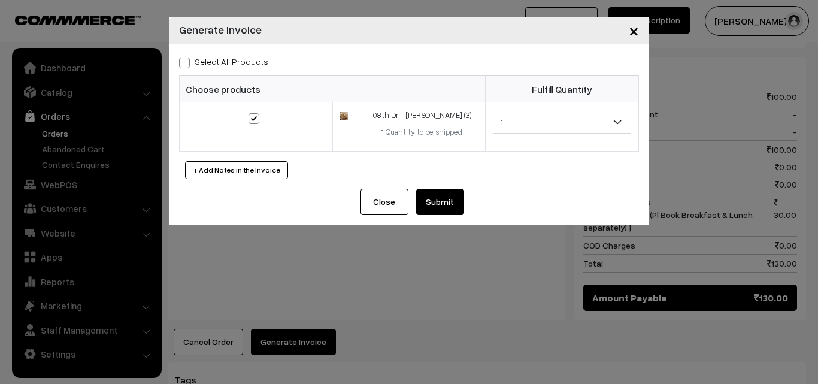
click at [184, 62] on span at bounding box center [184, 62] width 11 height 11
click at [184, 62] on input "Select All Products" at bounding box center [183, 61] width 8 height 8
checkbox input "true"
click at [434, 205] on button "Submit" at bounding box center [440, 202] width 48 height 26
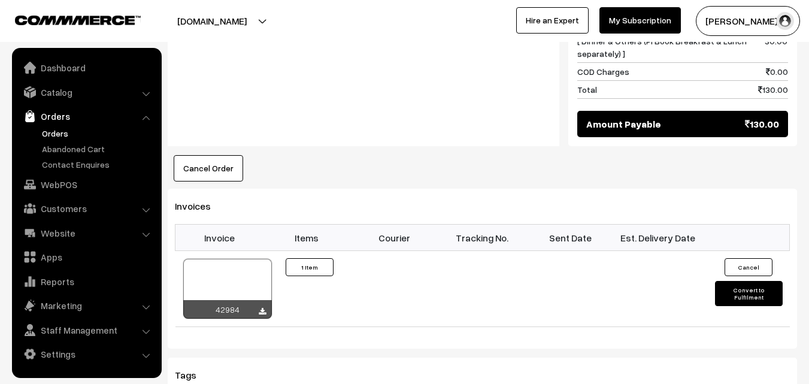
scroll to position [659, 0]
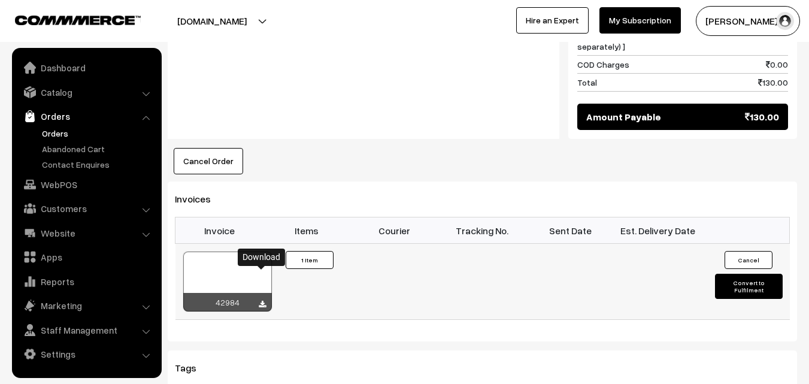
click at [263, 301] on icon at bounding box center [262, 305] width 7 height 8
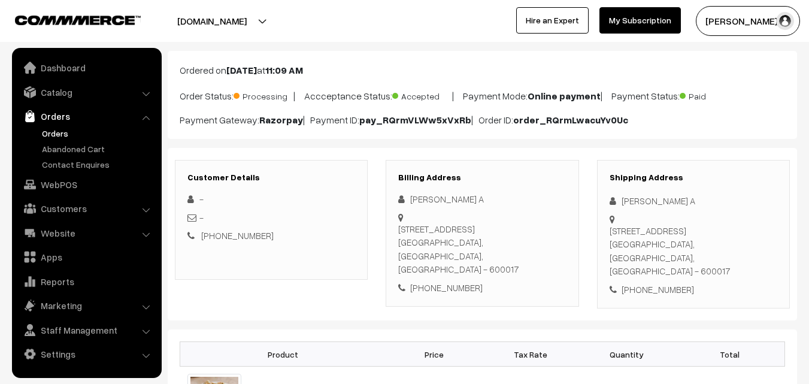
scroll to position [0, 0]
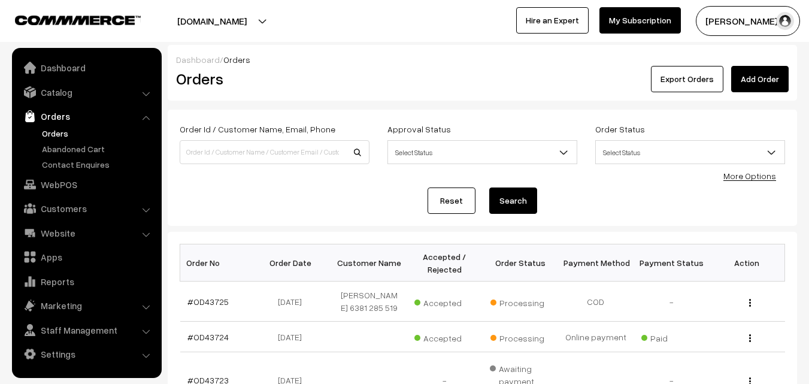
scroll to position [60, 0]
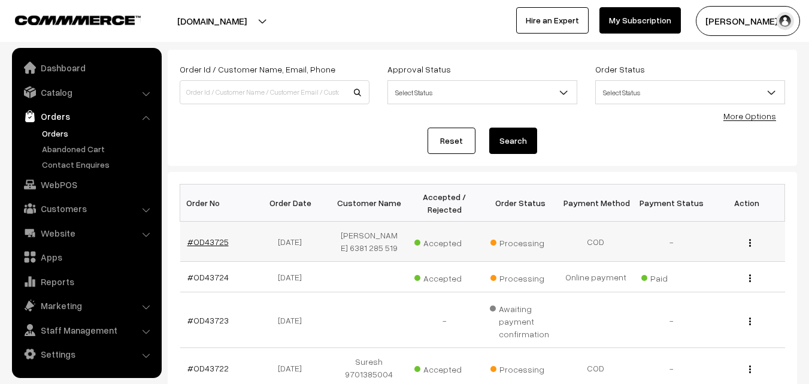
click at [216, 244] on link "#OD43725" at bounding box center [207, 242] width 41 height 10
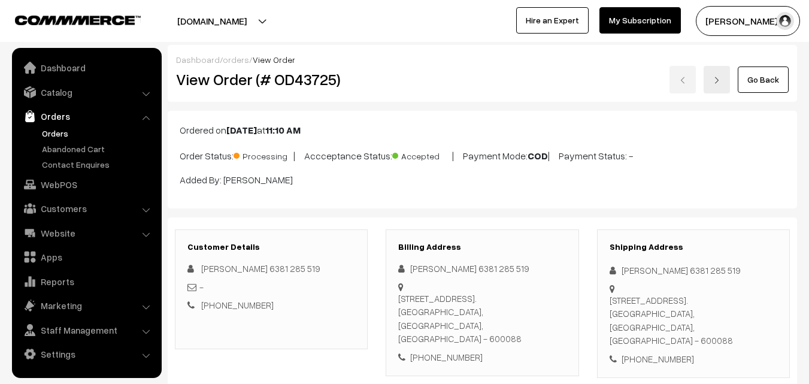
click at [50, 134] on link "Orders" at bounding box center [98, 133] width 119 height 13
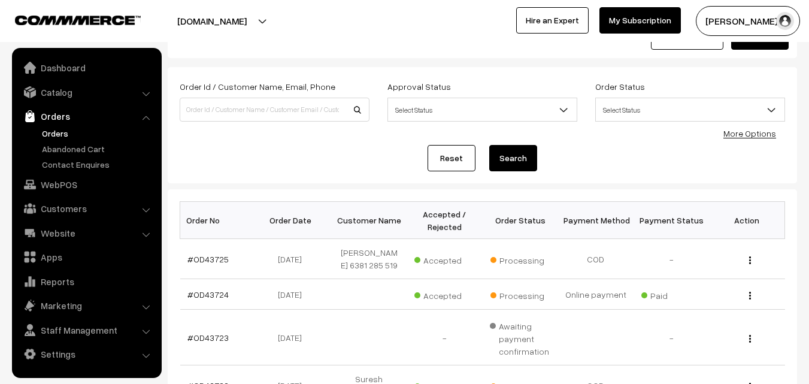
scroll to position [60, 0]
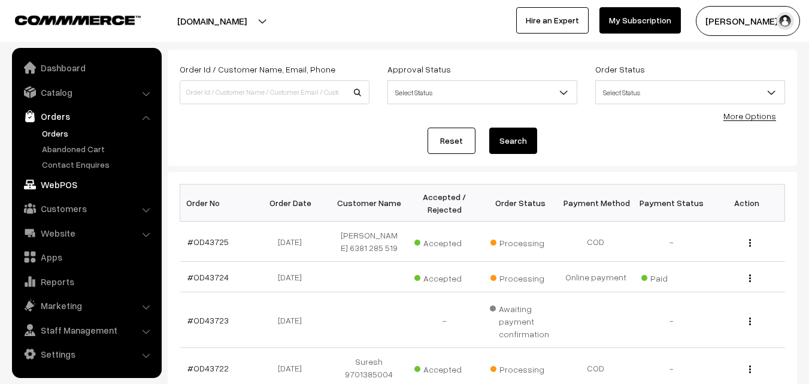
click at [54, 180] on link "WebPOS" at bounding box center [86, 185] width 143 height 22
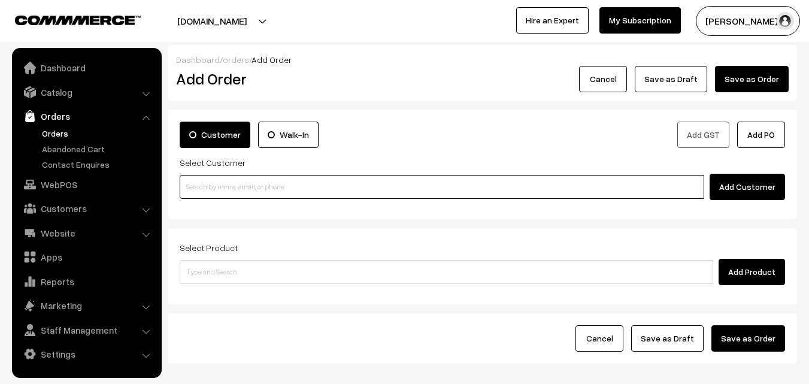
click at [284, 186] on input at bounding box center [442, 187] width 525 height 24
paste input "+91 98841 02849"
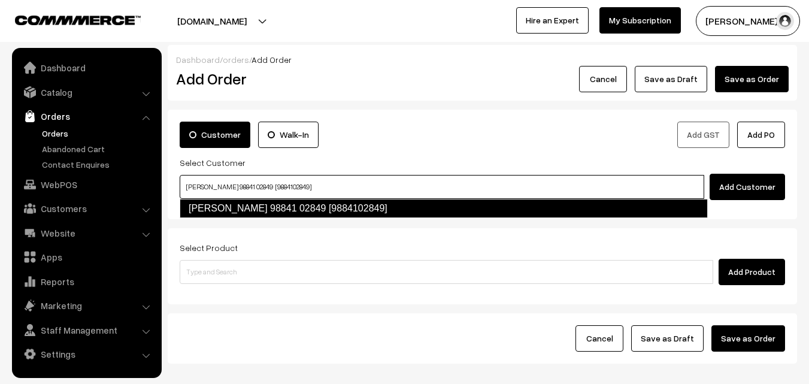
type input "S. RANGANATHAN 98841 02849 [9884102849]"
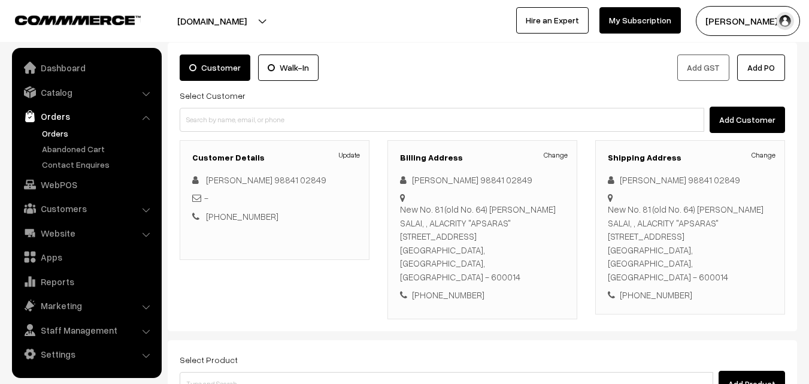
scroll to position [120, 0]
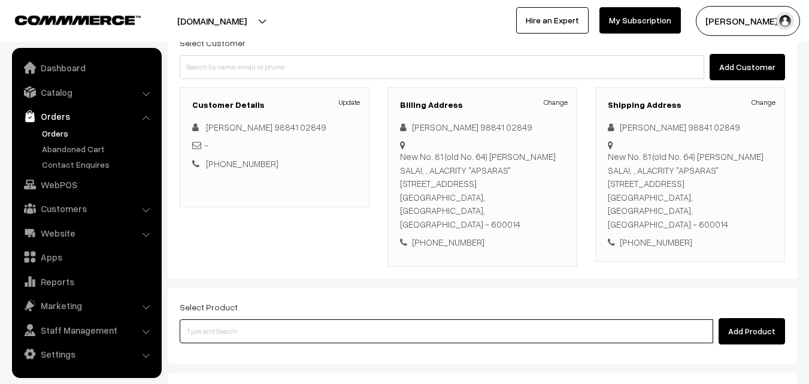
click at [356, 319] on input at bounding box center [447, 331] width 534 height 24
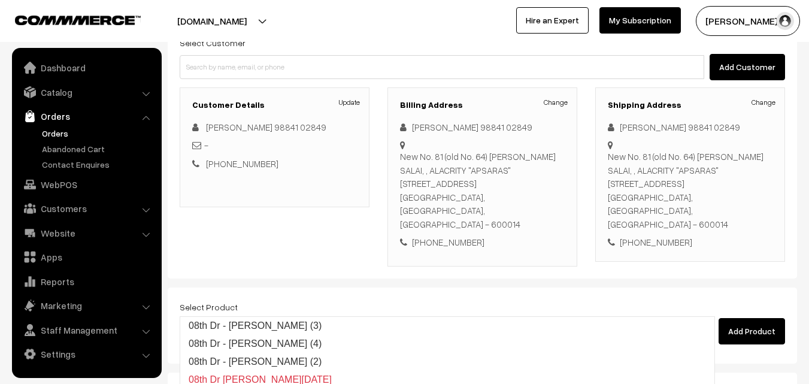
type input "08th Dr - Methi Chapapthi (3)"
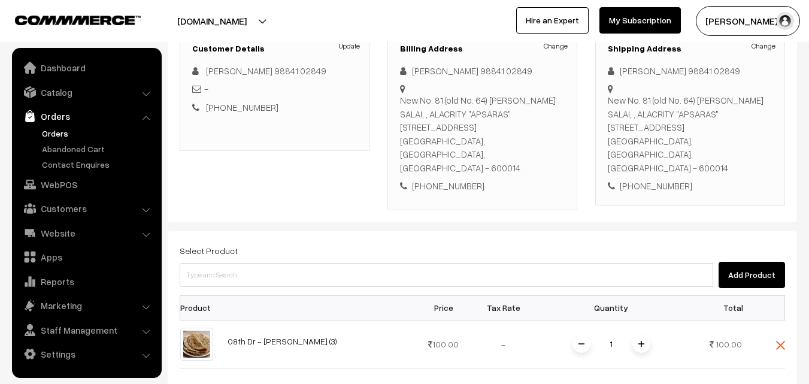
scroll to position [240, 0]
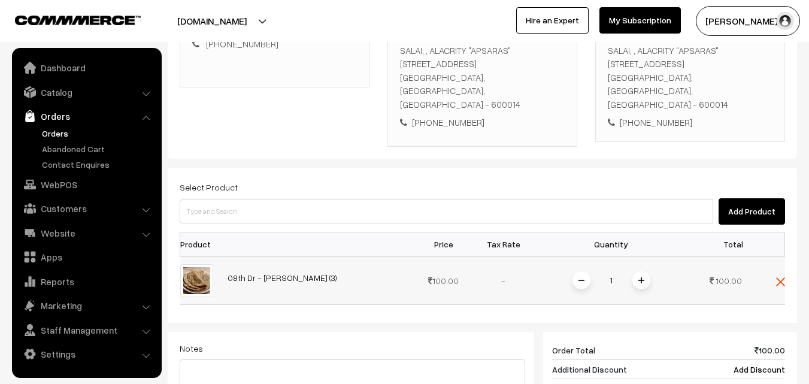
click at [644, 271] on span at bounding box center [641, 280] width 18 height 18
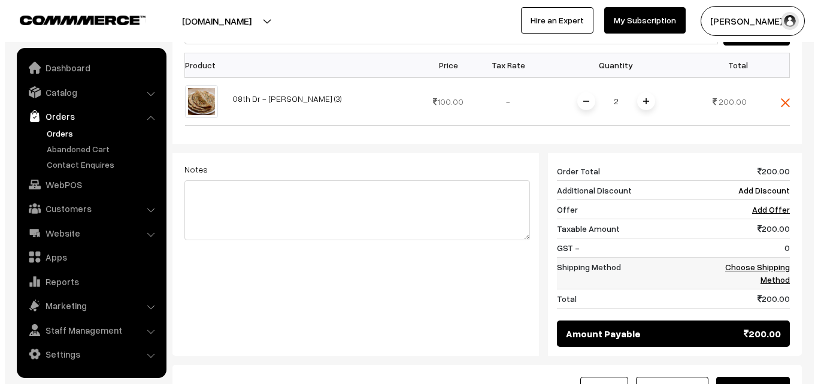
scroll to position [419, 0]
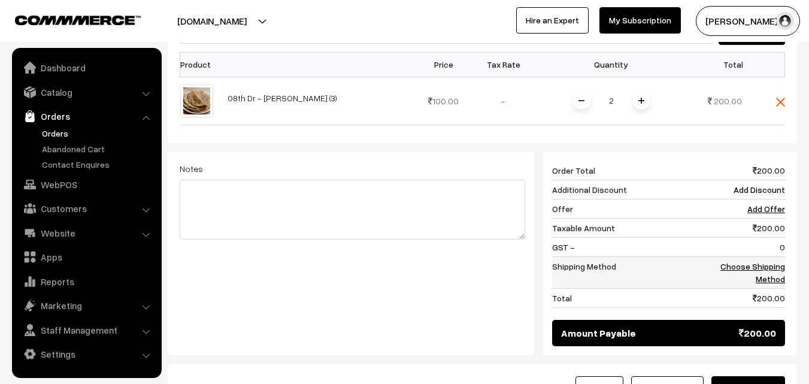
click at [754, 261] on link "Choose Shipping Method" at bounding box center [752, 272] width 65 height 23
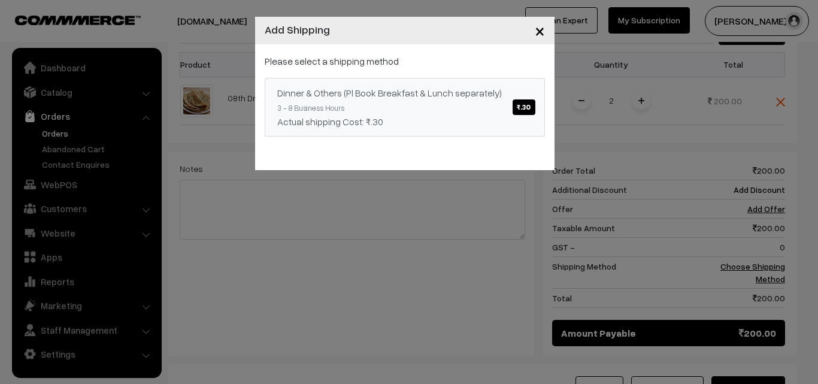
click at [523, 110] on span "₹.30" at bounding box center [524, 107] width 22 height 16
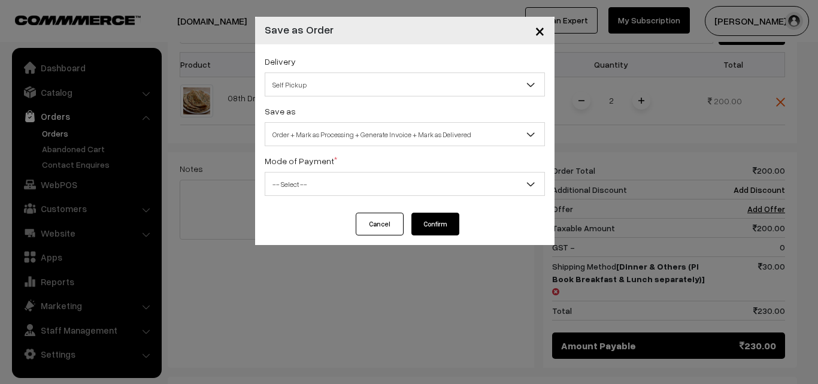
click at [448, 88] on span "Self Pickup" at bounding box center [404, 84] width 279 height 21
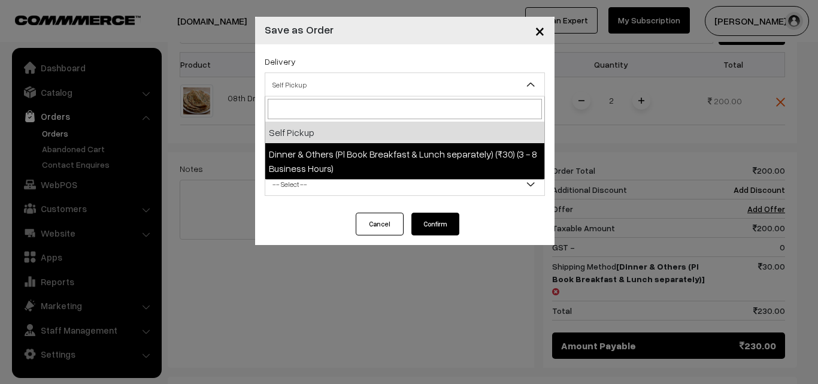
select select "DOP1"
select select "3"
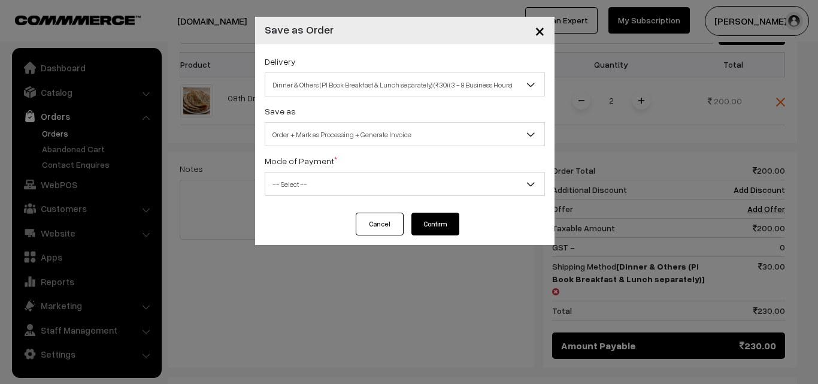
click at [441, 183] on span "-- Select --" at bounding box center [404, 184] width 279 height 21
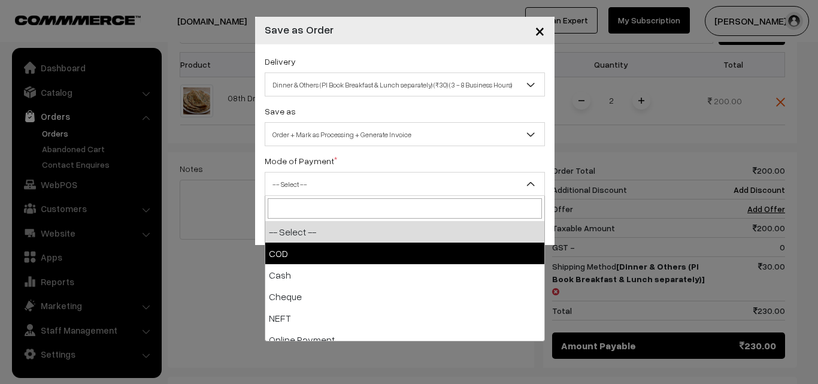
select select "1"
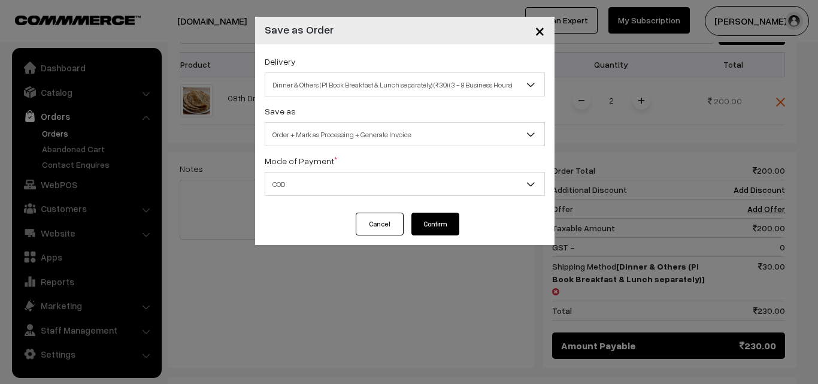
click at [451, 222] on button "Confirm" at bounding box center [435, 224] width 48 height 23
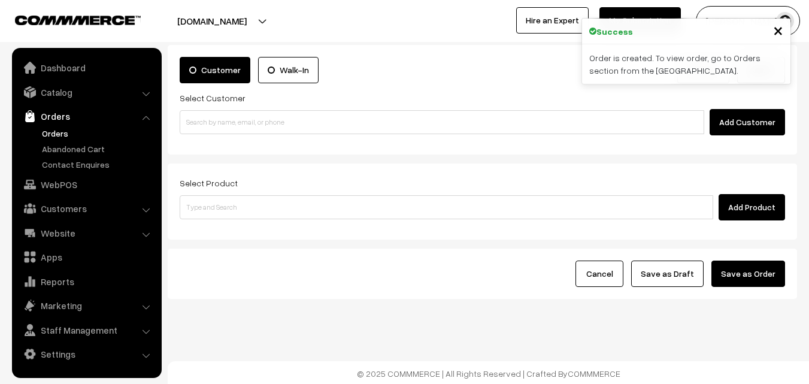
scroll to position [66, 0]
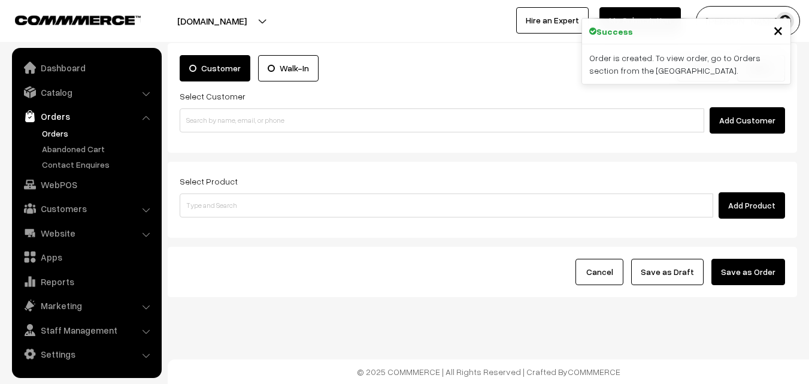
click at [59, 129] on link "Orders" at bounding box center [98, 133] width 119 height 13
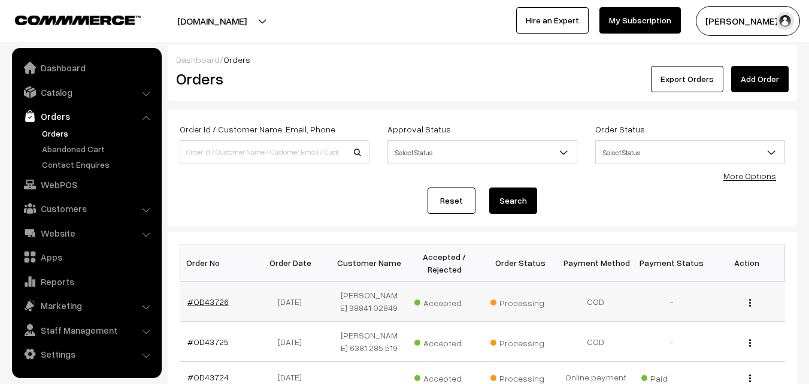
click at [221, 304] on link "#OD43726" at bounding box center [207, 301] width 41 height 10
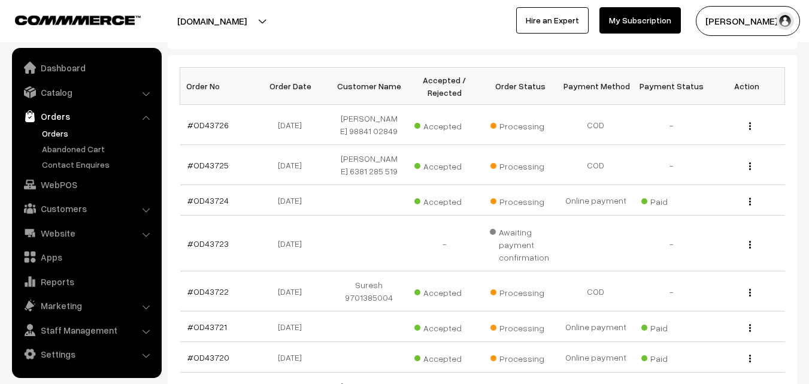
scroll to position [180, 0]
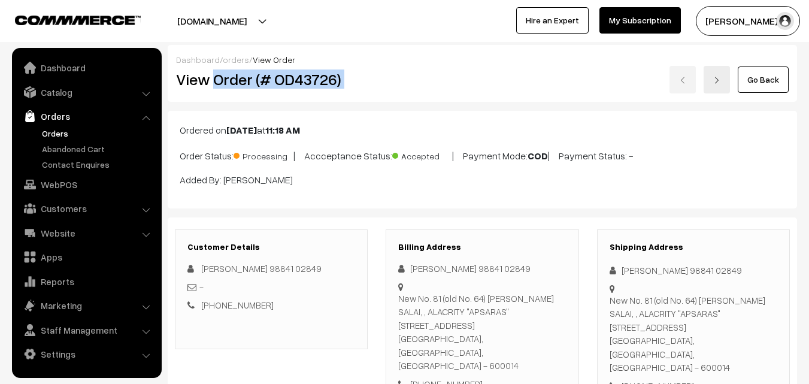
drag, startPoint x: 214, startPoint y: 81, endPoint x: 536, endPoint y: 99, distance: 322.1
click at [536, 99] on div "Dashboard / orders / View Order View Order (# OD43726) Go Back" at bounding box center [482, 73] width 629 height 57
copy div "Order (# OD43726)"
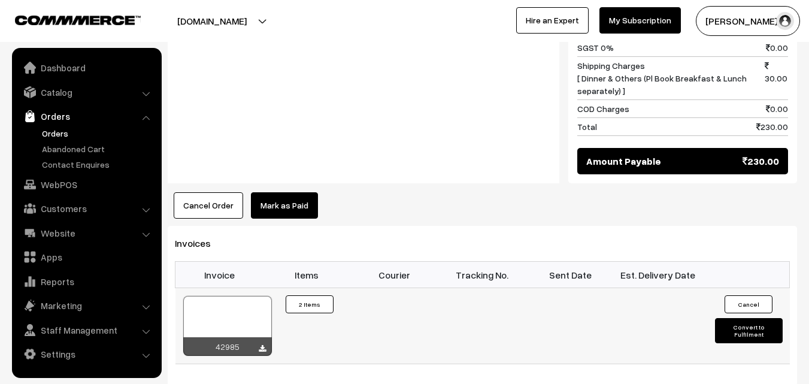
scroll to position [659, 0]
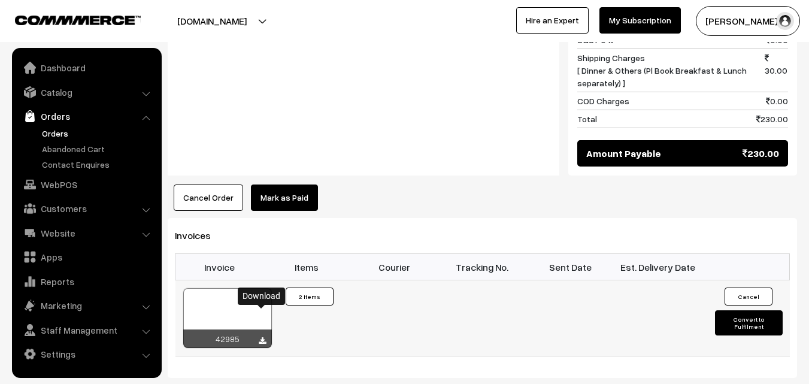
click at [265, 337] on icon at bounding box center [262, 341] width 7 height 8
click at [260, 337] on icon at bounding box center [262, 341] width 7 height 8
click at [64, 134] on link "Orders" at bounding box center [98, 133] width 119 height 13
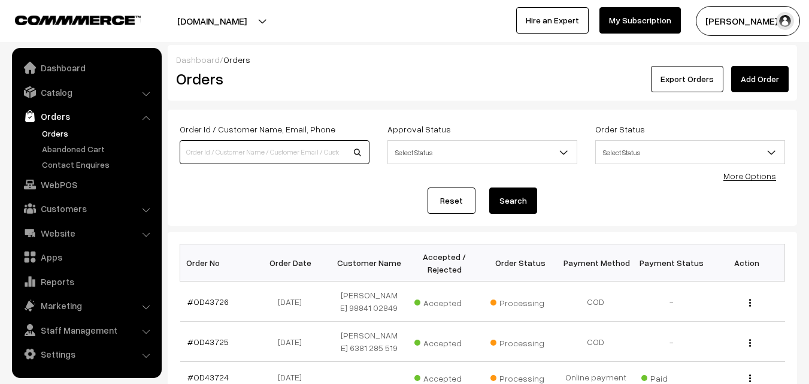
click at [261, 151] on input at bounding box center [275, 152] width 190 height 24
paste input "[PHONE_NUMBER]"
type input "+"
click at [49, 186] on link "WebPOS" at bounding box center [86, 185] width 143 height 22
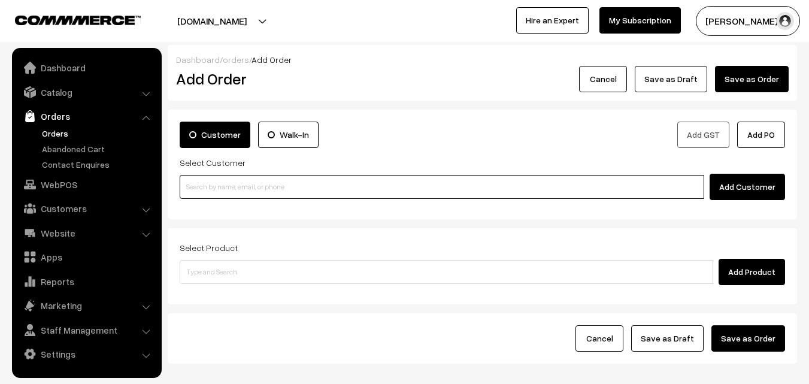
click at [225, 192] on input at bounding box center [442, 187] width 525 height 24
paste input "+91 97909 21844"
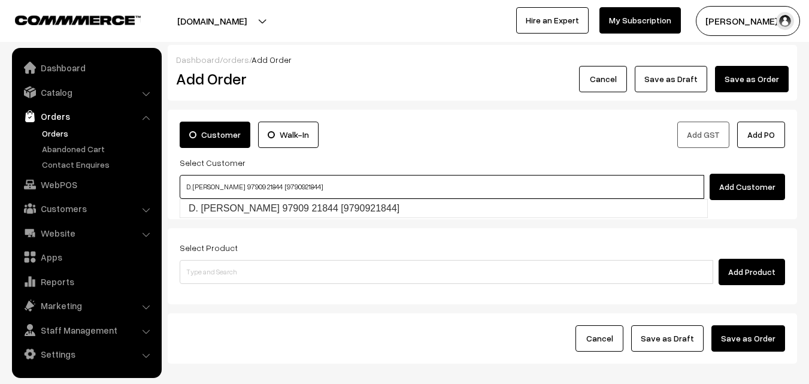
type input "D. Shantha kumari 97909 21844 [9790921844]"
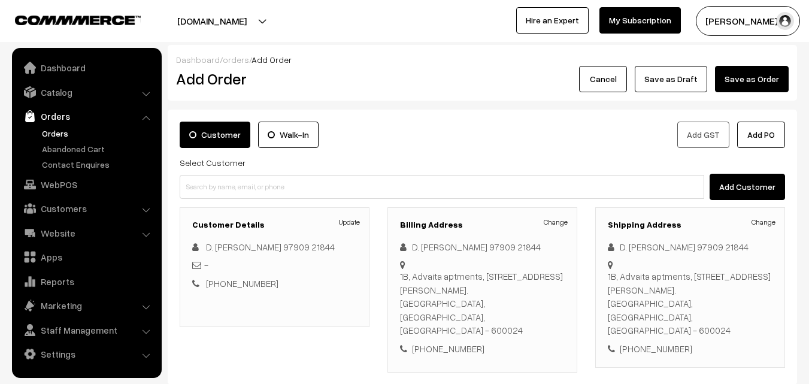
click at [62, 133] on link "Orders" at bounding box center [98, 133] width 119 height 13
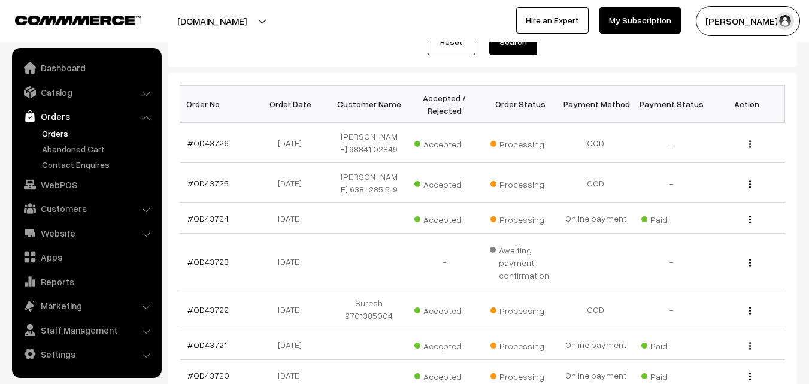
scroll to position [180, 0]
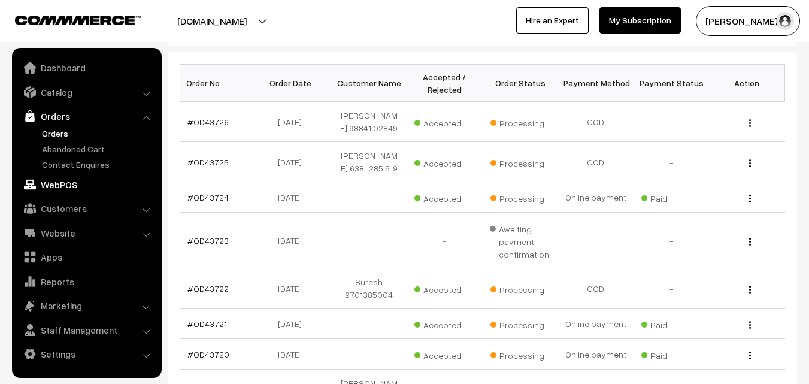
click at [41, 188] on link "WebPOS" at bounding box center [86, 185] width 143 height 22
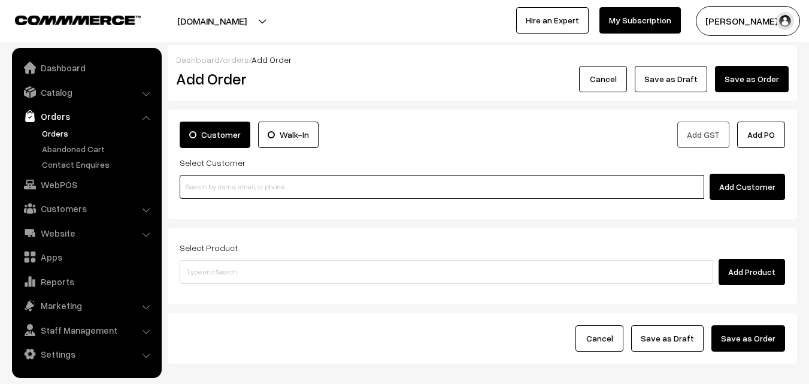
click at [301, 191] on input at bounding box center [442, 187] width 525 height 24
paste input "[PHONE_NUMBER]"
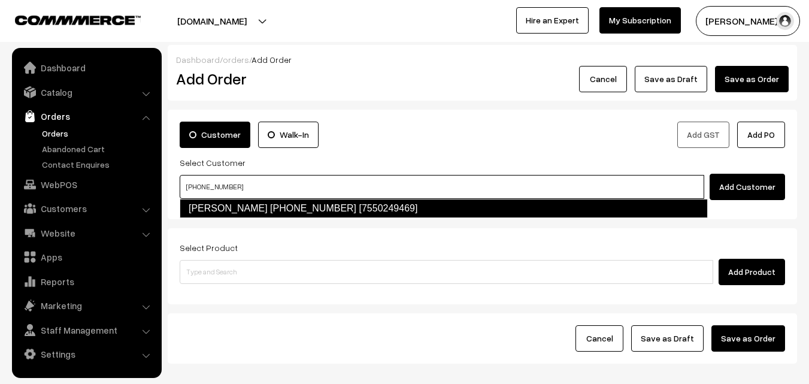
click at [310, 208] on link "[PERSON_NAME] [PHONE_NUMBER] [7550249469]" at bounding box center [444, 208] width 528 height 19
type input "[PHONE_NUMBER]"
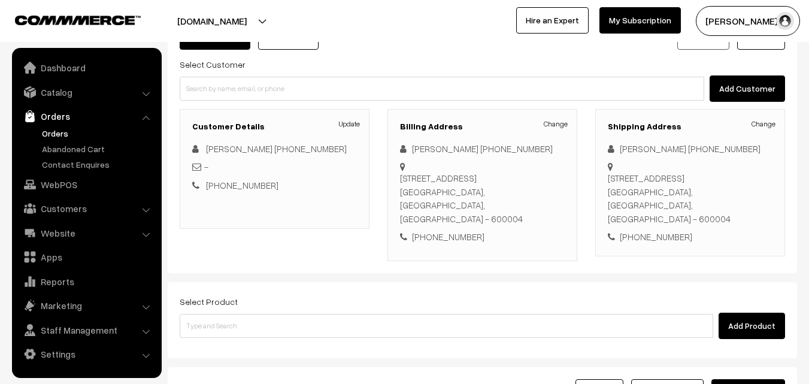
scroll to position [120, 0]
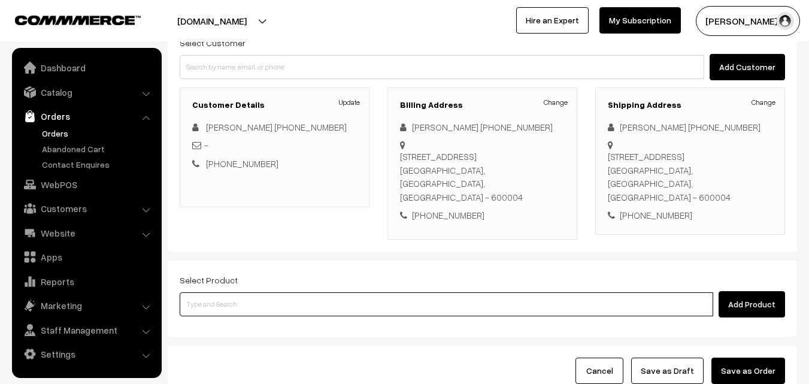
click at [387, 292] on input at bounding box center [447, 304] width 534 height 24
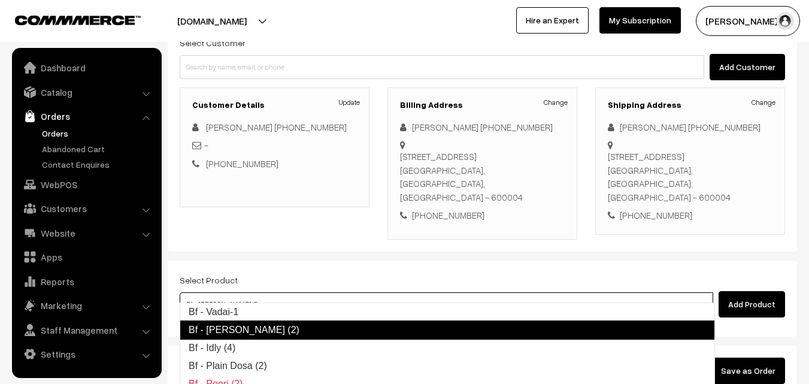
type input "Bf - Idly (4)"
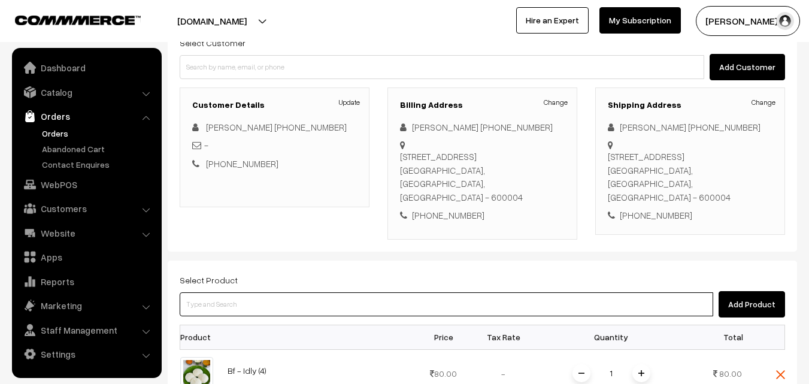
click at [505, 297] on input at bounding box center [447, 304] width 534 height 24
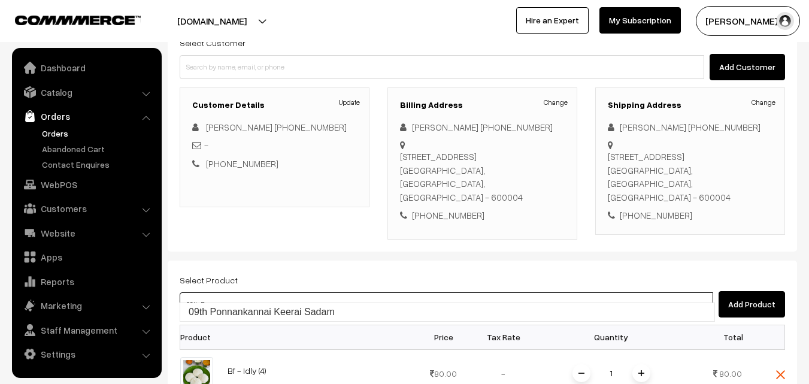
type input "09th Ponnankannai Keerai Sadam"
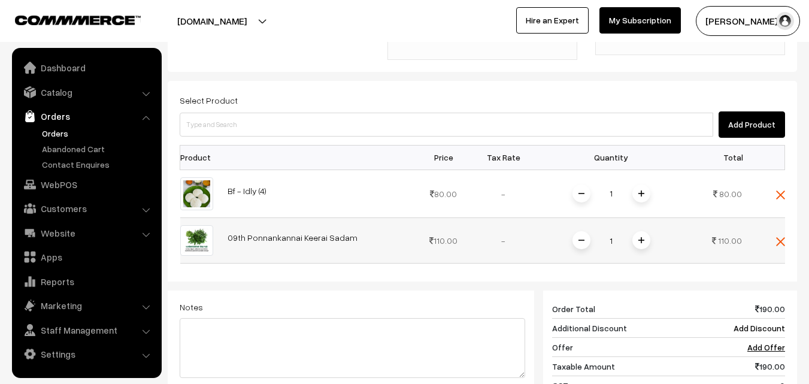
scroll to position [419, 0]
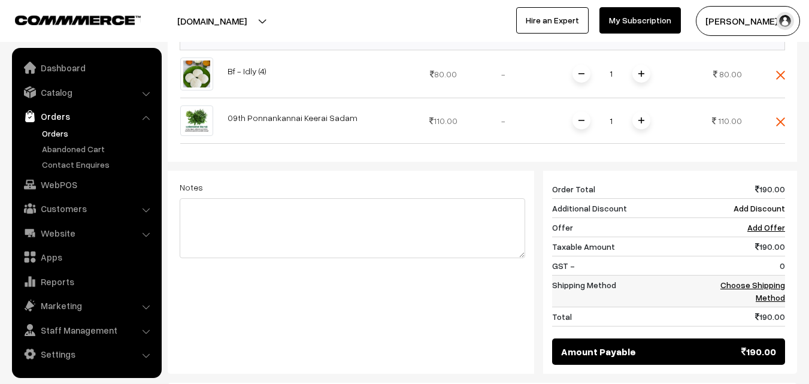
click at [770, 280] on link "Choose Shipping Method" at bounding box center [752, 291] width 65 height 23
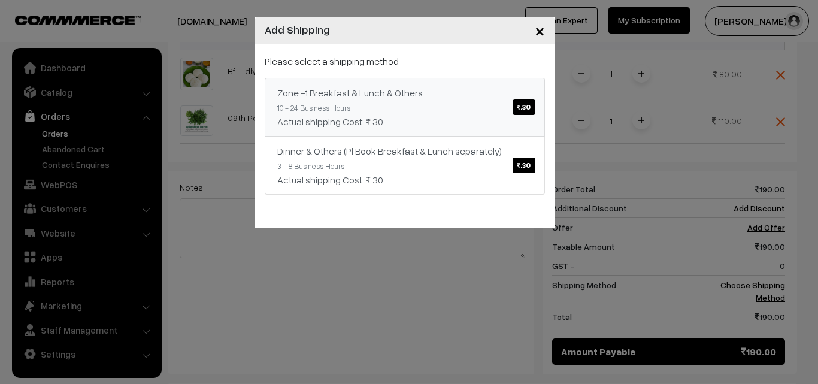
click at [528, 108] on span "₹.30" at bounding box center [524, 107] width 22 height 16
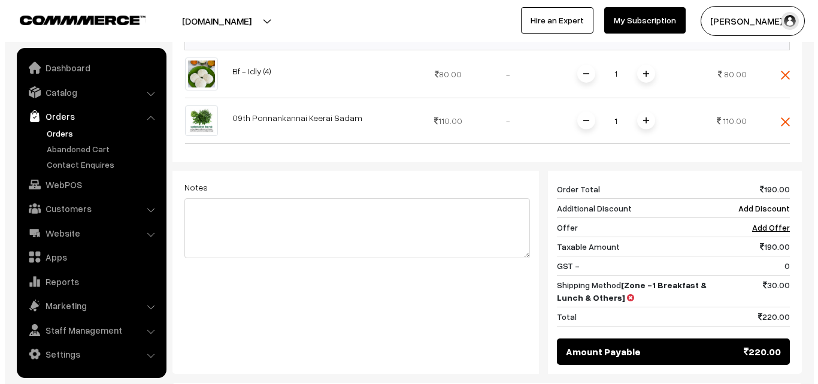
scroll to position [479, 0]
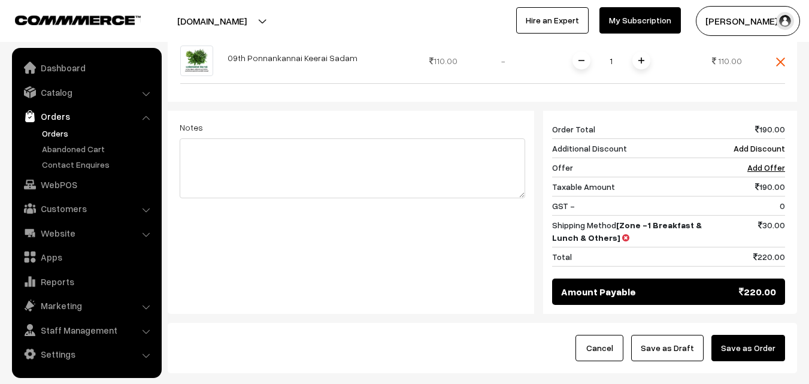
click at [739, 335] on button "Save as Order" at bounding box center [748, 348] width 74 height 26
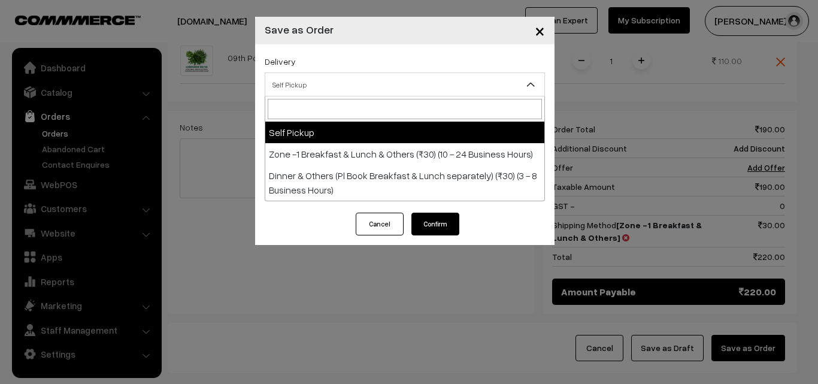
click at [445, 85] on span "Self Pickup" at bounding box center [404, 84] width 279 height 21
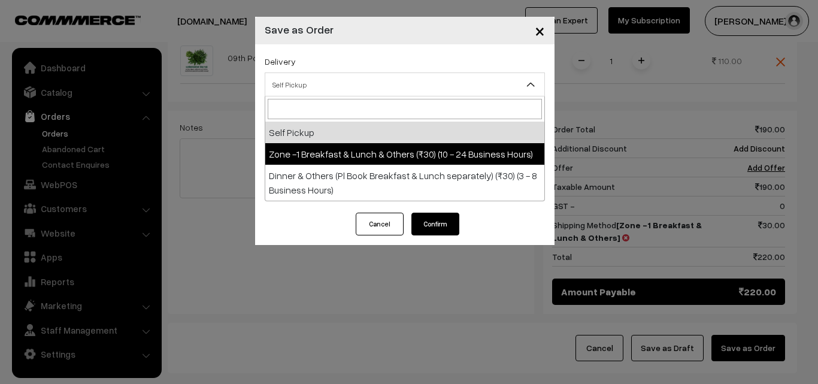
select select "ZON1"
select select "3"
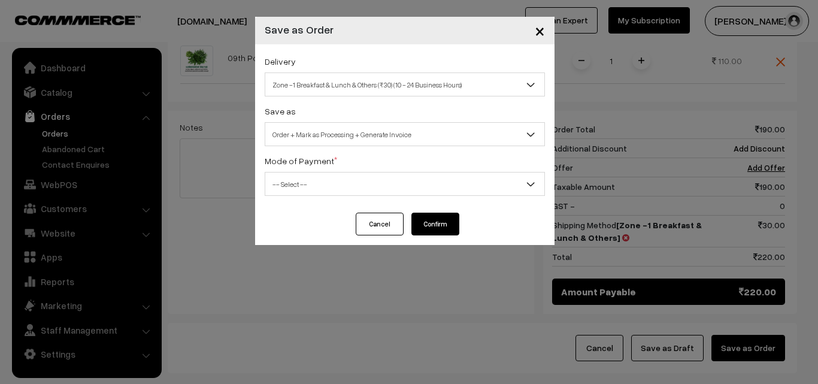
click at [427, 193] on span "-- Select --" at bounding box center [404, 184] width 279 height 21
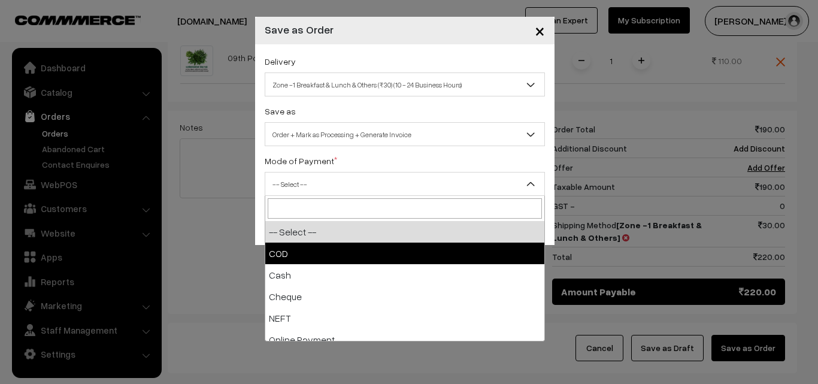
select select "1"
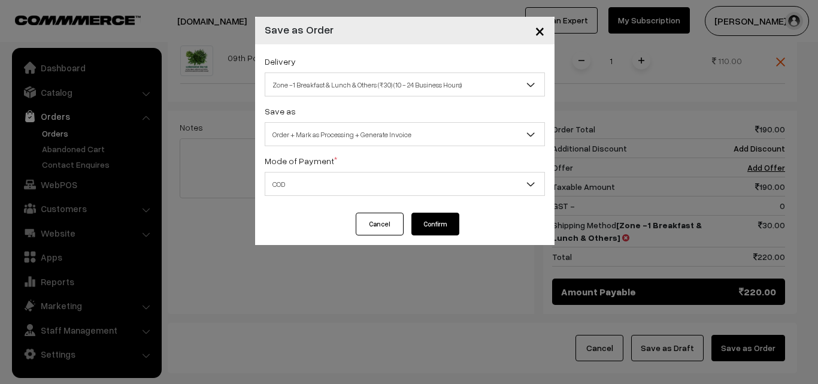
click at [438, 227] on button "Confirm" at bounding box center [435, 224] width 48 height 23
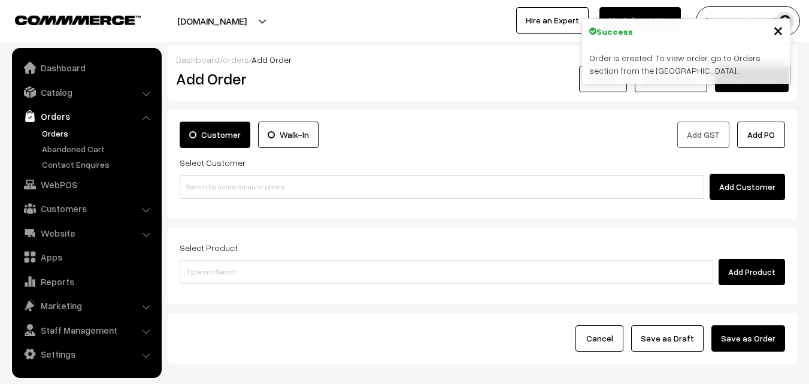
click at [68, 135] on link "Orders" at bounding box center [98, 133] width 119 height 13
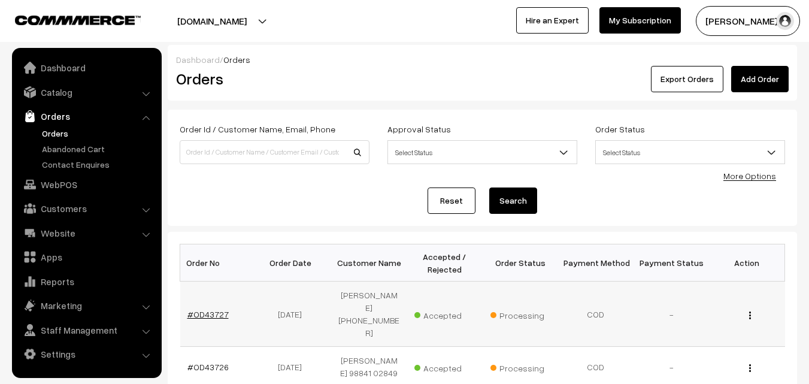
click at [217, 309] on link "#OD43727" at bounding box center [207, 314] width 41 height 10
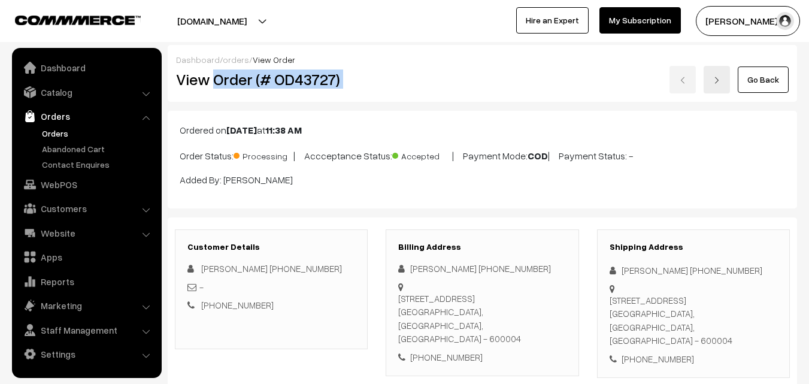
drag, startPoint x: 214, startPoint y: 81, endPoint x: 585, endPoint y: 81, distance: 371.3
click at [585, 81] on div "View Order (# OD43727) Go Back" at bounding box center [482, 80] width 631 height 28
copy div "Order (# OD43727)"
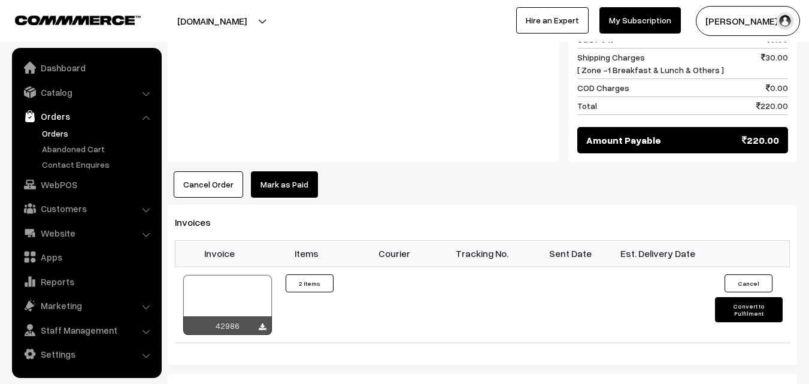
scroll to position [719, 0]
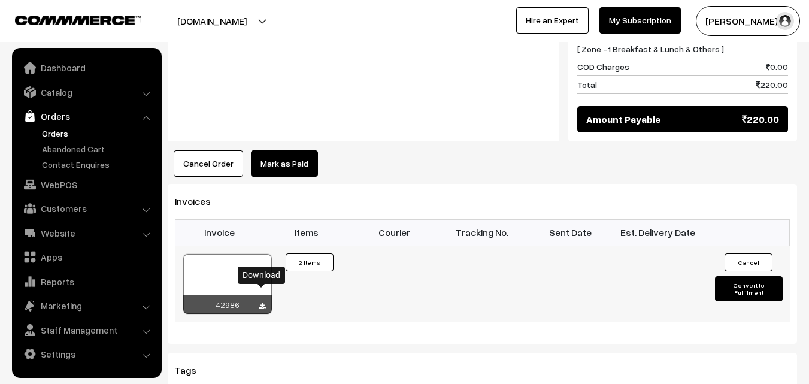
click at [263, 302] on icon at bounding box center [262, 306] width 7 height 8
click at [57, 129] on link "Orders" at bounding box center [98, 133] width 119 height 13
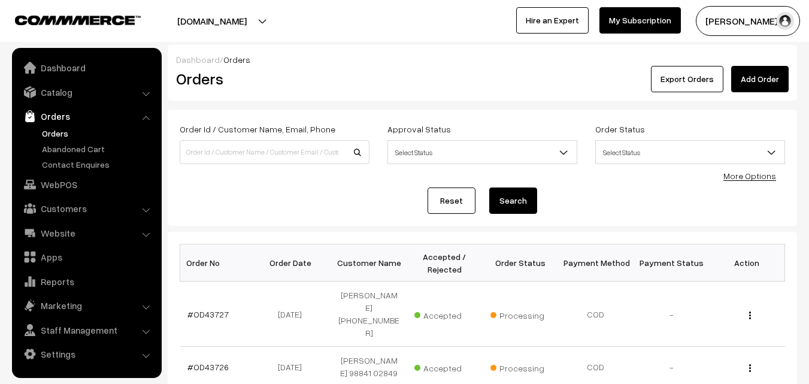
click at [47, 137] on link "Orders" at bounding box center [98, 133] width 119 height 13
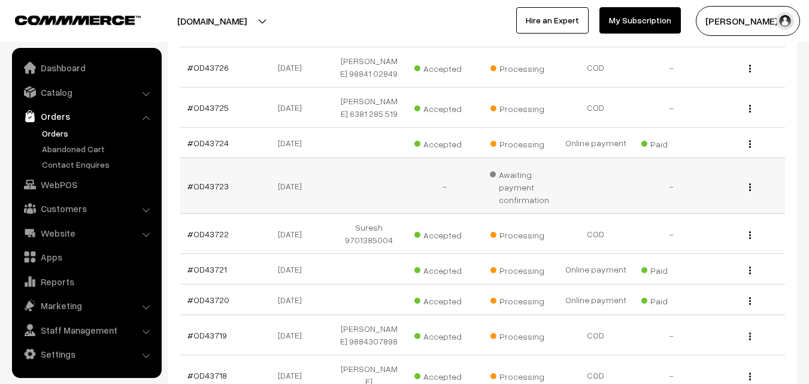
scroll to position [359, 0]
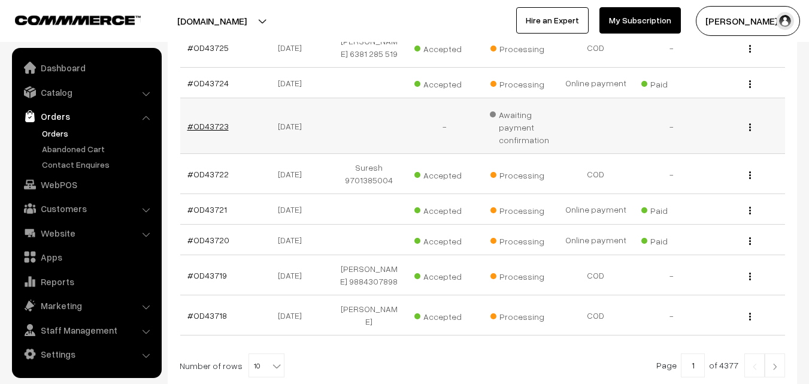
click at [210, 121] on link "#OD43723" at bounding box center [207, 126] width 41 height 10
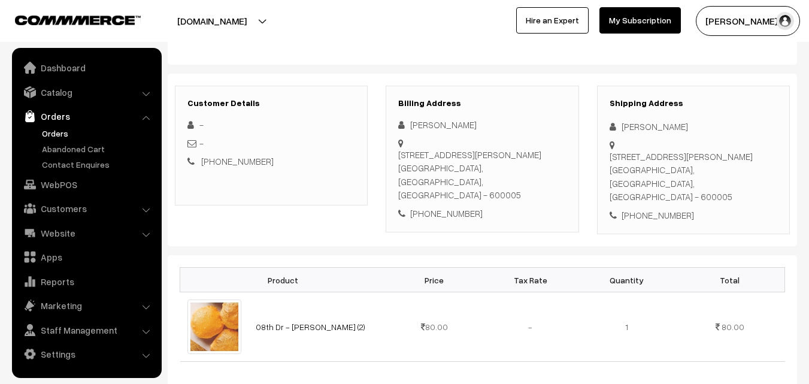
scroll to position [180, 0]
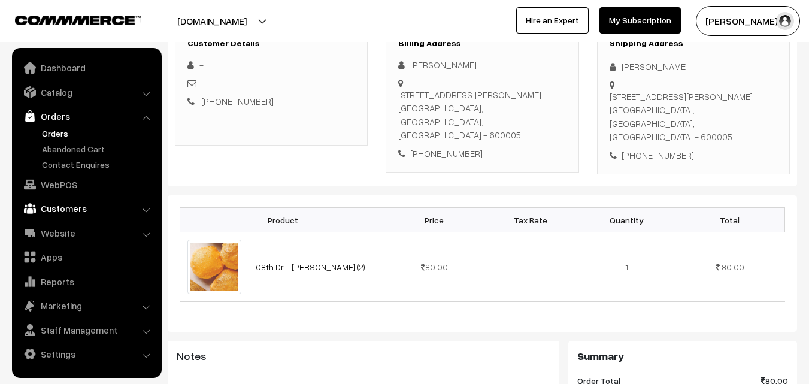
click at [74, 209] on link "Customers" at bounding box center [86, 209] width 143 height 22
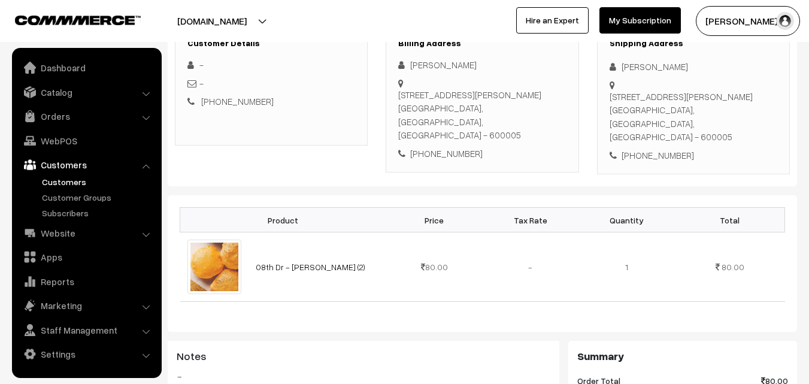
click at [73, 180] on link "Customers" at bounding box center [98, 181] width 119 height 13
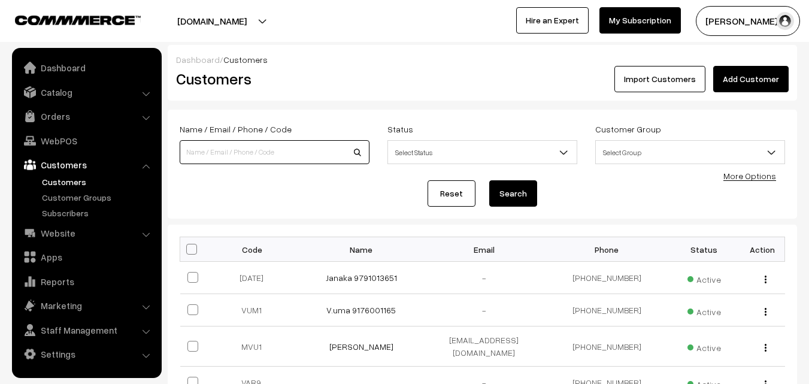
click at [249, 159] on input at bounding box center [275, 152] width 190 height 24
type input "9566196666"
click at [489, 180] on button "Search" at bounding box center [513, 193] width 48 height 26
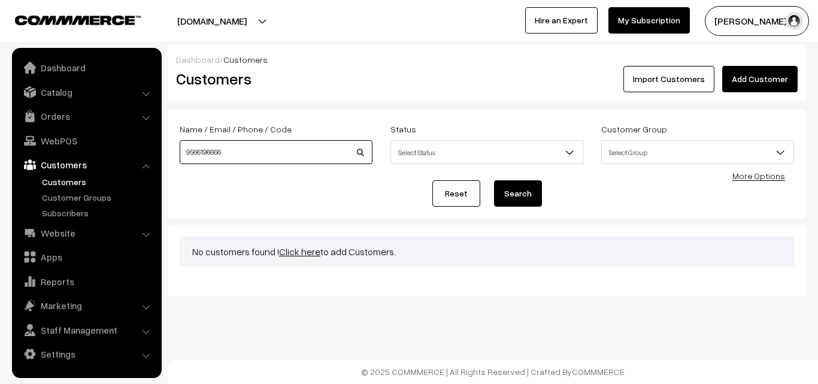
click at [292, 151] on input "9566196666" at bounding box center [276, 152] width 193 height 24
type input "9"
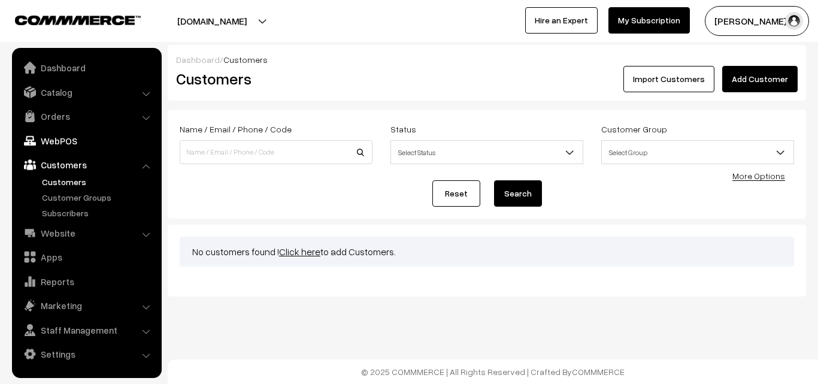
click at [53, 141] on link "WebPOS" at bounding box center [86, 141] width 143 height 22
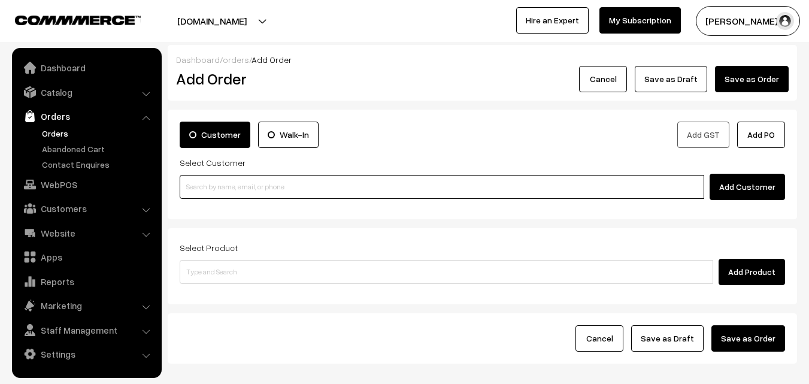
click at [254, 192] on input at bounding box center [442, 187] width 525 height 24
paste input "98401 02573"
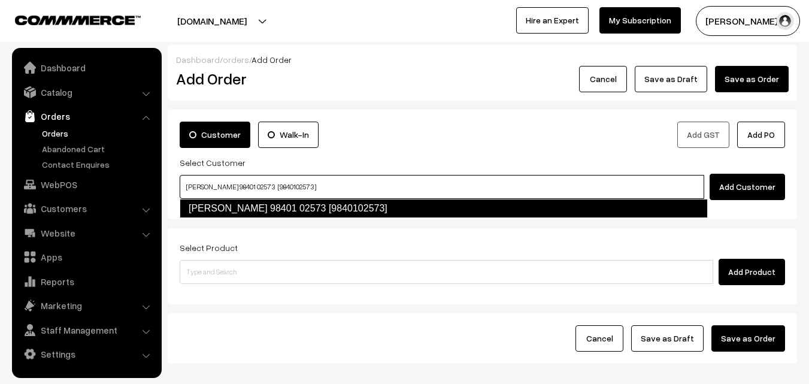
type input "K Jayakumar 98401 02573 [9840102573]"
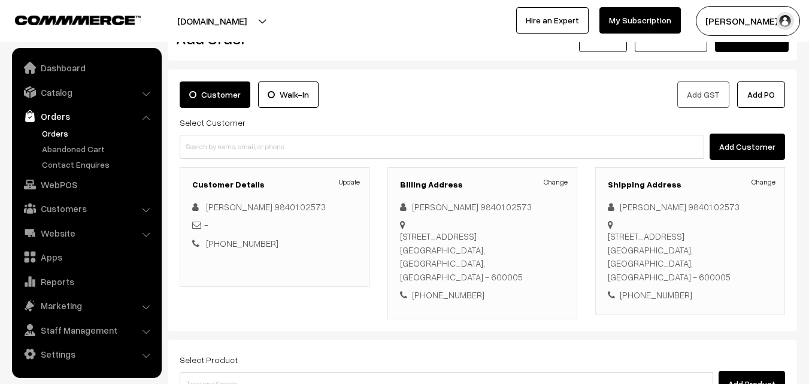
scroll to position [60, 0]
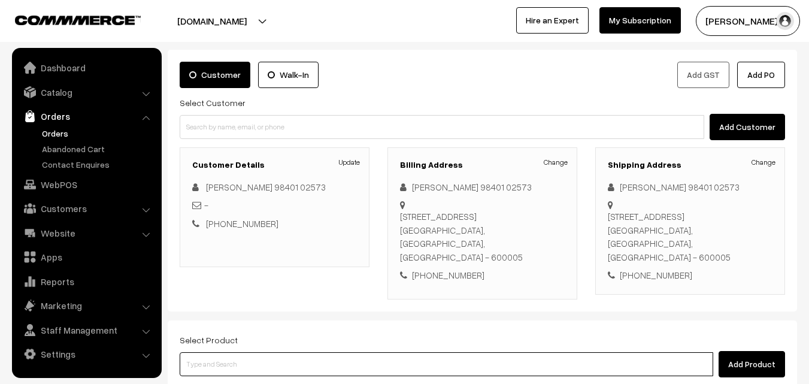
click at [477, 352] on input at bounding box center [447, 364] width 534 height 24
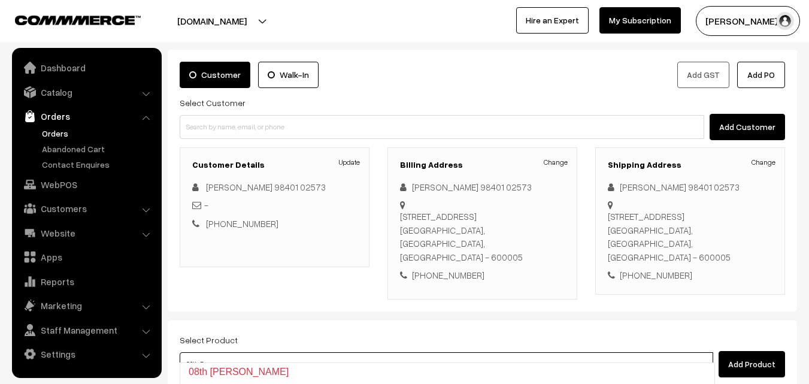
type input "08th Dr"
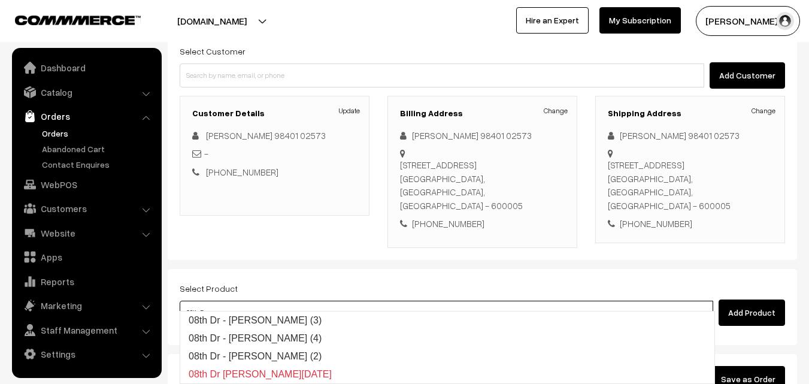
scroll to position [180, 0]
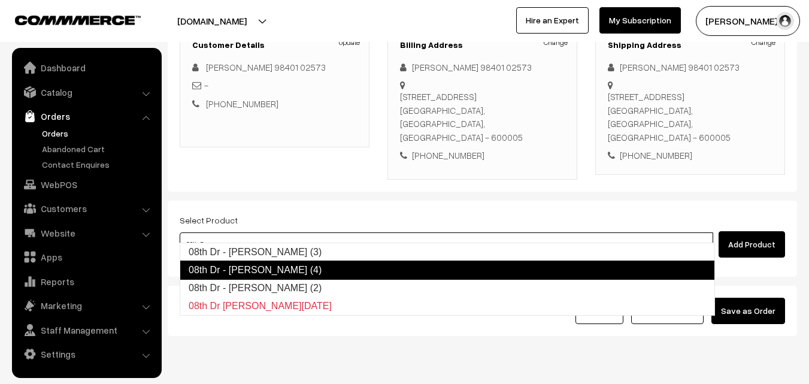
click at [318, 274] on link "08th Dr - [PERSON_NAME] (4)" at bounding box center [447, 269] width 535 height 19
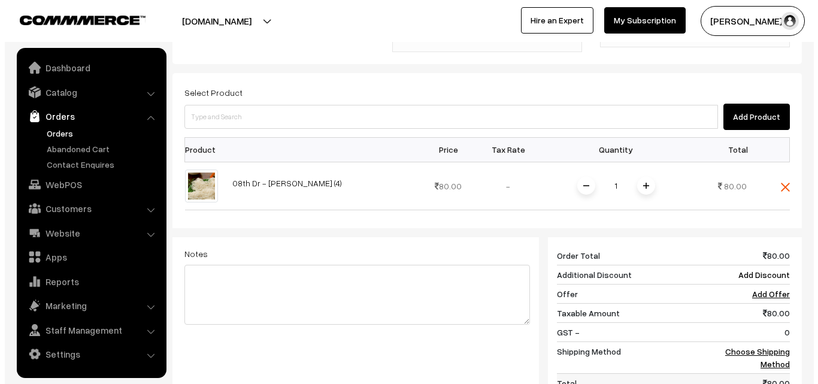
scroll to position [325, 0]
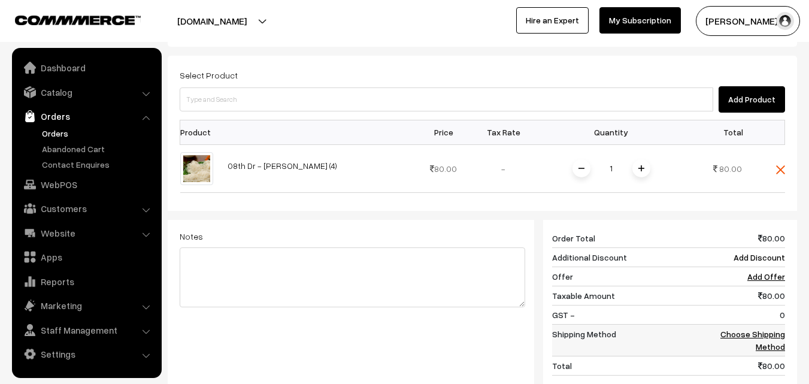
click at [757, 329] on link "Choose Shipping Method" at bounding box center [752, 340] width 65 height 23
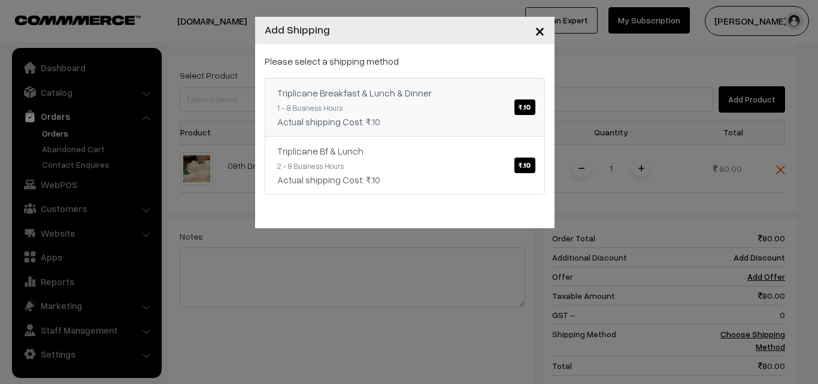
click at [528, 101] on span "₹.10" at bounding box center [524, 107] width 20 height 16
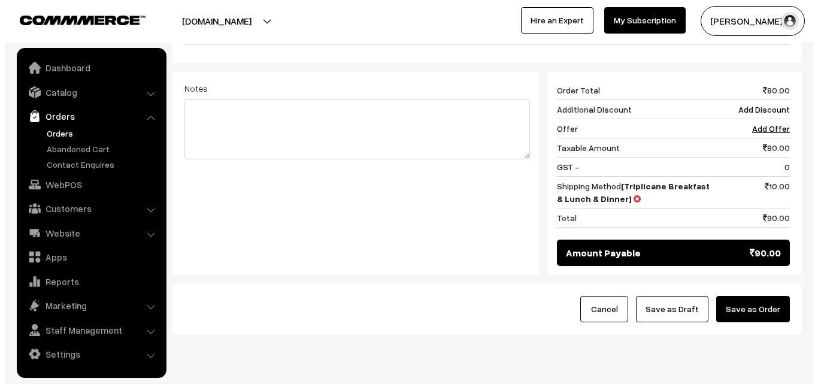
scroll to position [496, 0]
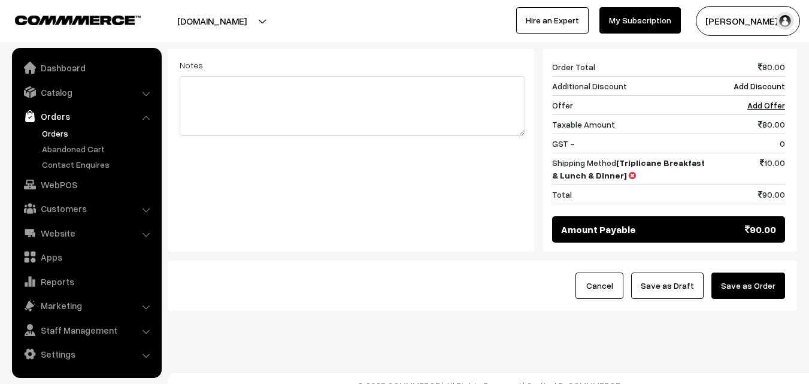
click at [746, 277] on button "Save as Order" at bounding box center [748, 285] width 74 height 26
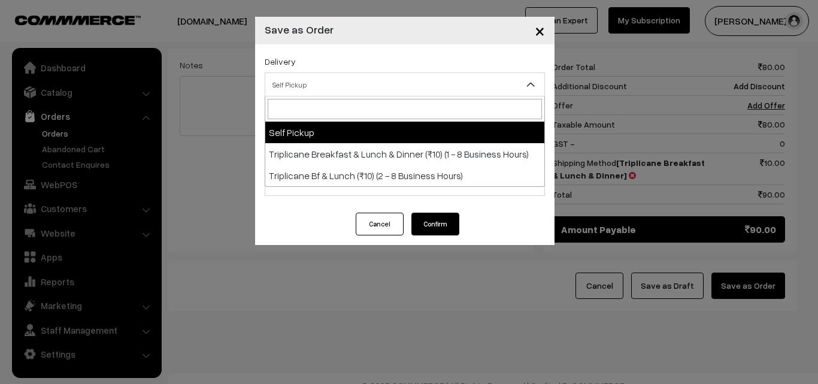
click at [365, 87] on span "Self Pickup" at bounding box center [404, 84] width 279 height 21
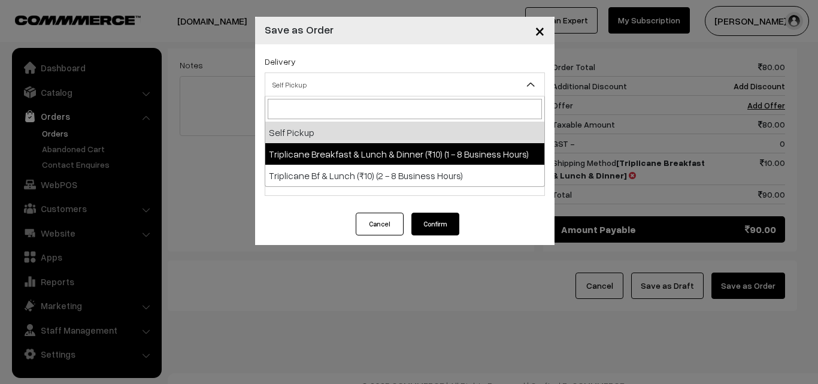
select select "TBL1"
select select "3"
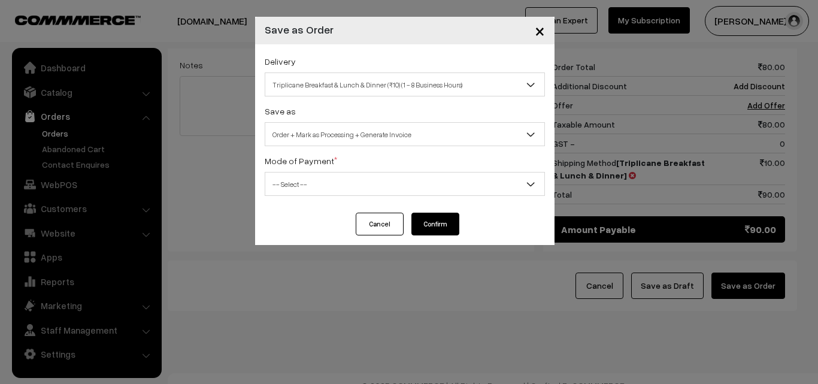
click at [381, 181] on span "-- Select --" at bounding box center [404, 184] width 279 height 21
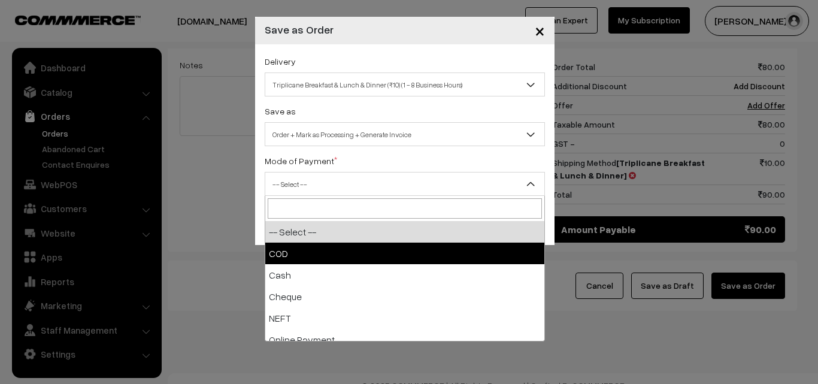
select select "1"
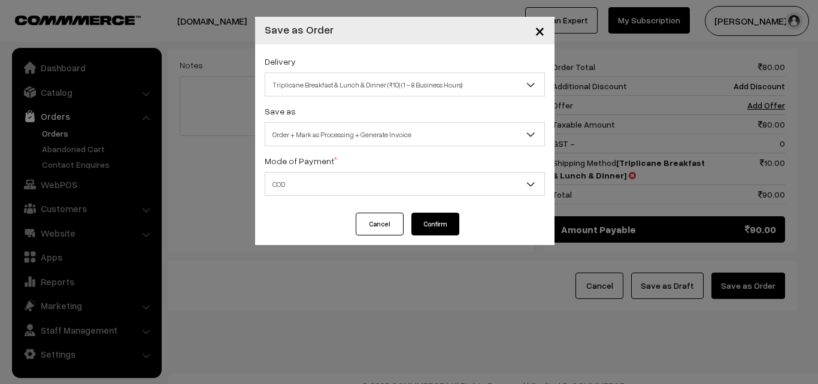
click at [423, 218] on button "Confirm" at bounding box center [435, 224] width 48 height 23
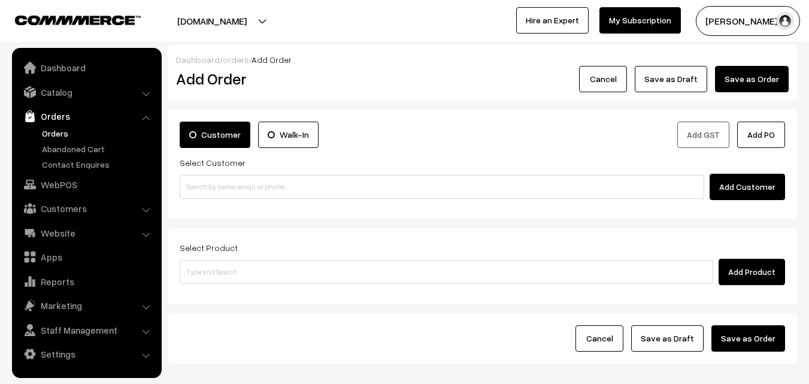
click at [51, 132] on link "Orders" at bounding box center [98, 133] width 119 height 13
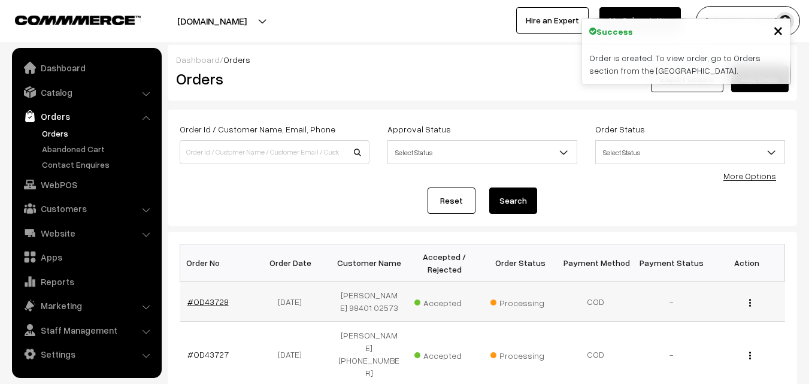
click at [208, 305] on link "#OD43728" at bounding box center [207, 301] width 41 height 10
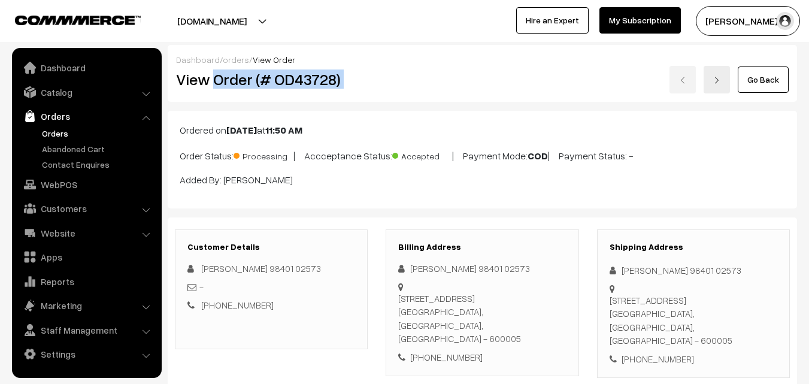
drag, startPoint x: 214, startPoint y: 82, endPoint x: 483, endPoint y: 83, distance: 268.3
click at [483, 83] on div "View Order (# OD43728) Go Back" at bounding box center [482, 80] width 631 height 28
copy div "Order (# OD43728)"
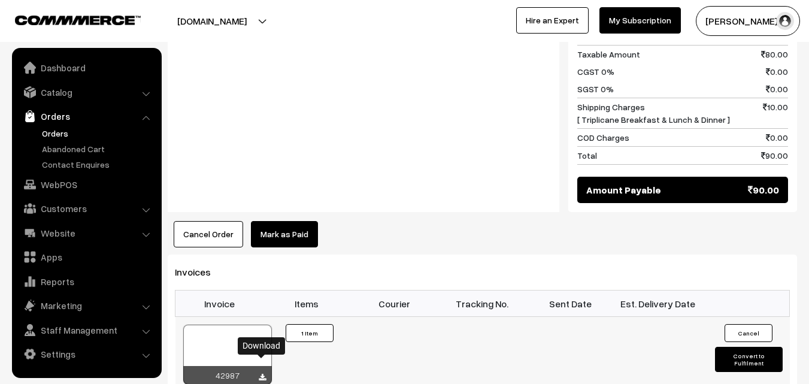
scroll to position [719, 0]
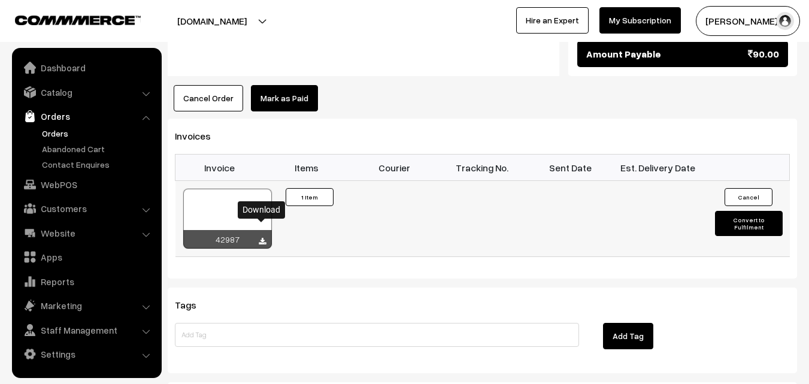
click at [263, 238] on icon at bounding box center [262, 242] width 7 height 8
drag, startPoint x: 59, startPoint y: 180, endPoint x: 69, endPoint y: 172, distance: 12.8
click at [59, 180] on link "WebPOS" at bounding box center [86, 185] width 143 height 22
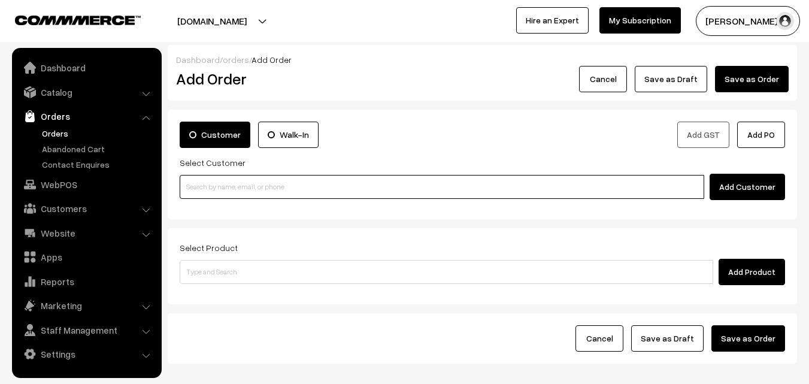
click at [233, 187] on input at bounding box center [442, 187] width 525 height 24
paste input "+91 94449 44483"
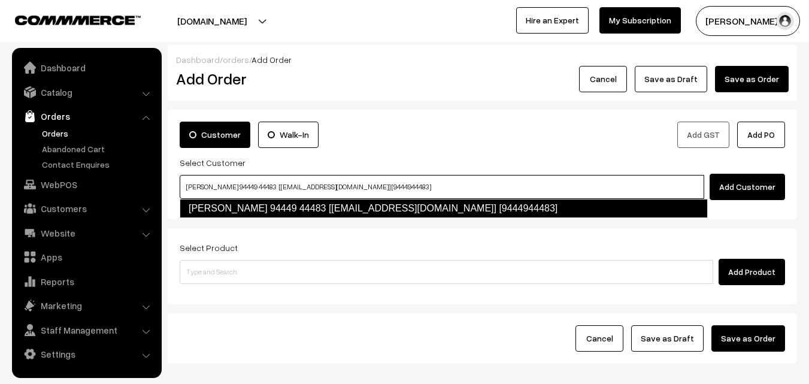
type input "Ranganathan 94449 44483 [Anna30@gmail.com] [9444944483]"
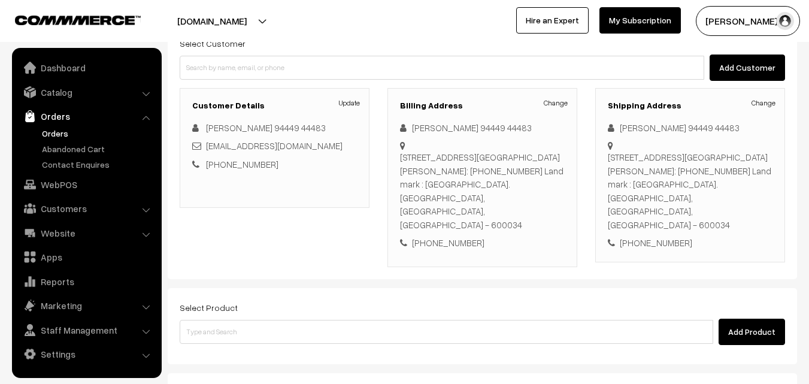
scroll to position [120, 0]
click at [557, 101] on link "Change" at bounding box center [556, 102] width 24 height 11
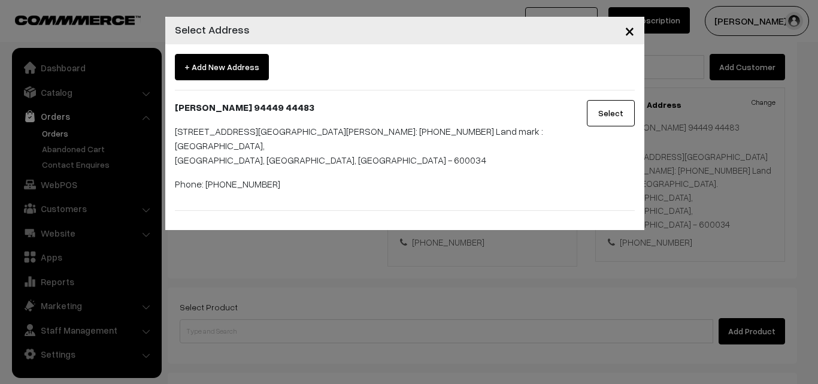
click at [625, 28] on span "×" at bounding box center [630, 30] width 10 height 22
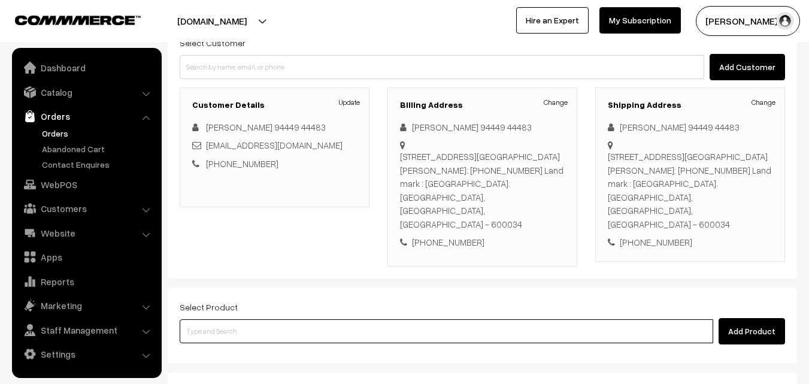
click at [332, 319] on input at bounding box center [447, 331] width 534 height 24
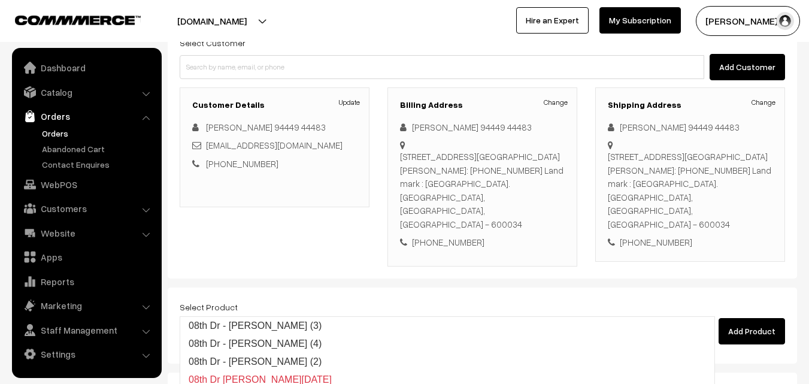
type input "08th Dr - Methi Chapapthi (3)"
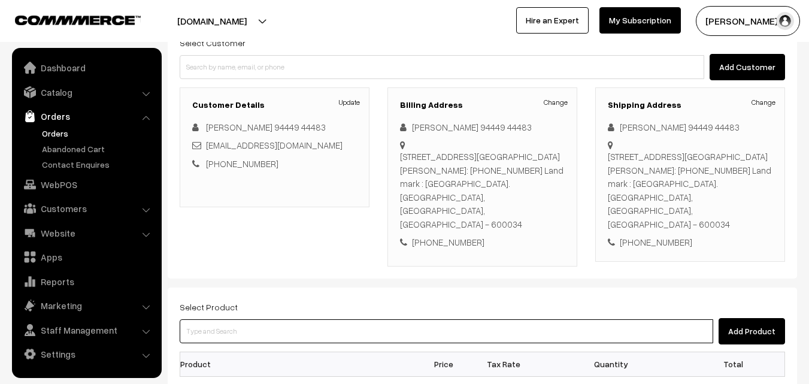
click at [470, 319] on input at bounding box center [447, 331] width 534 height 24
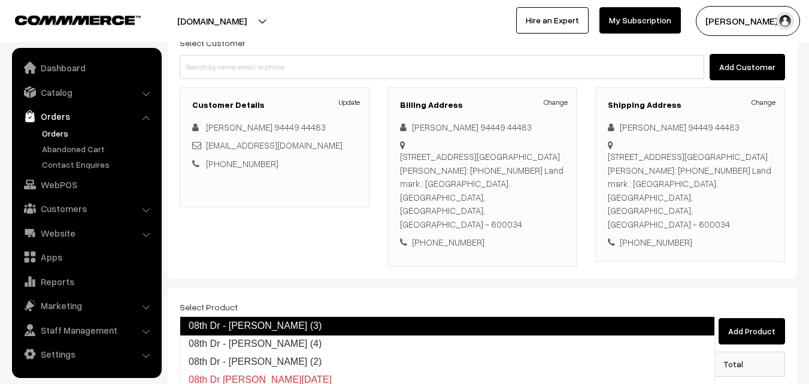
type input "08th Dr - Poori (2)"
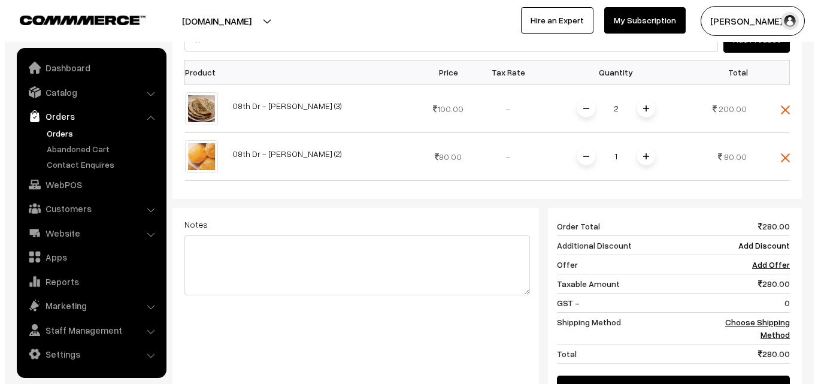
scroll to position [419, 0]
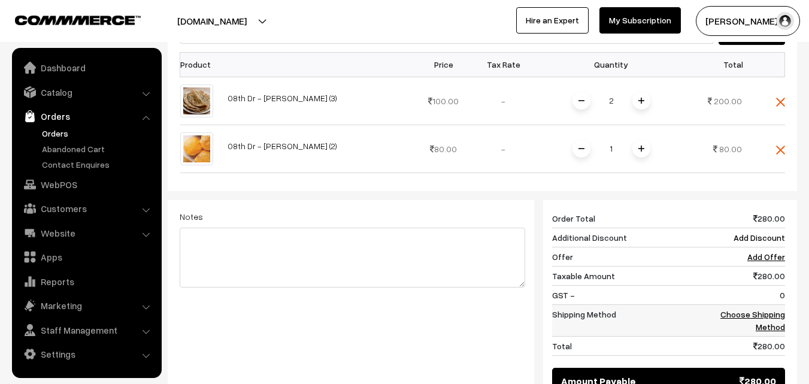
click at [730, 309] on link "Choose Shipping Method" at bounding box center [752, 320] width 65 height 23
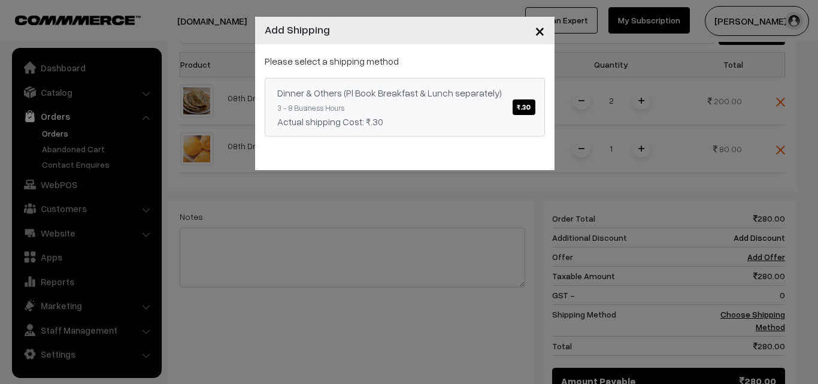
click at [534, 108] on span "₹.30" at bounding box center [524, 107] width 22 height 16
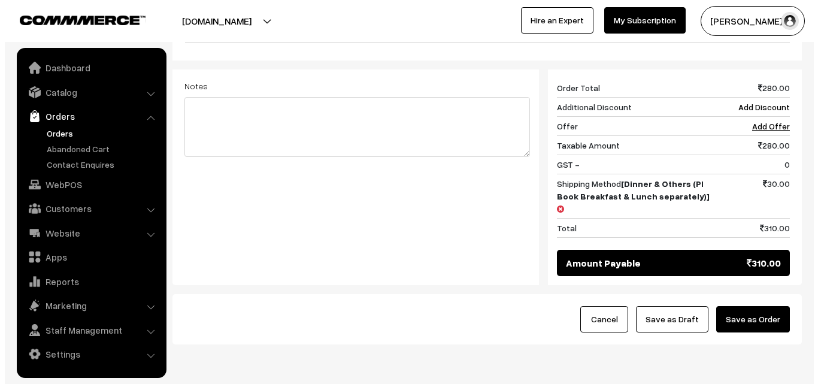
scroll to position [557, 0]
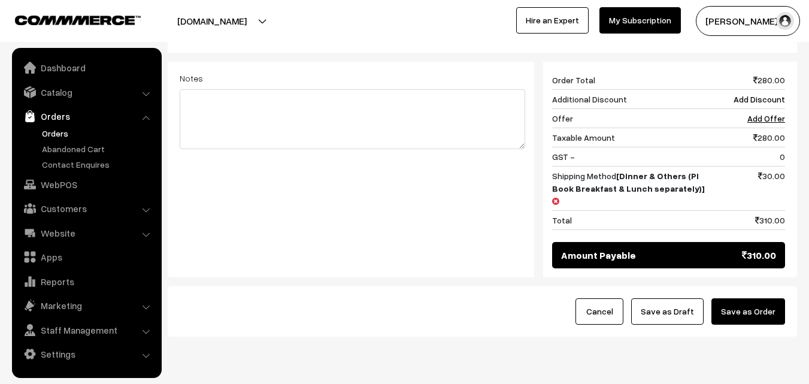
click at [771, 298] on button "Save as Order" at bounding box center [748, 311] width 74 height 26
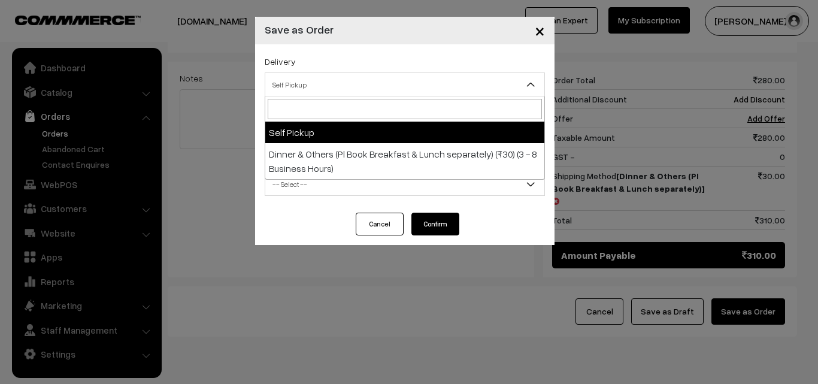
click at [407, 86] on span "Self Pickup" at bounding box center [404, 84] width 279 height 21
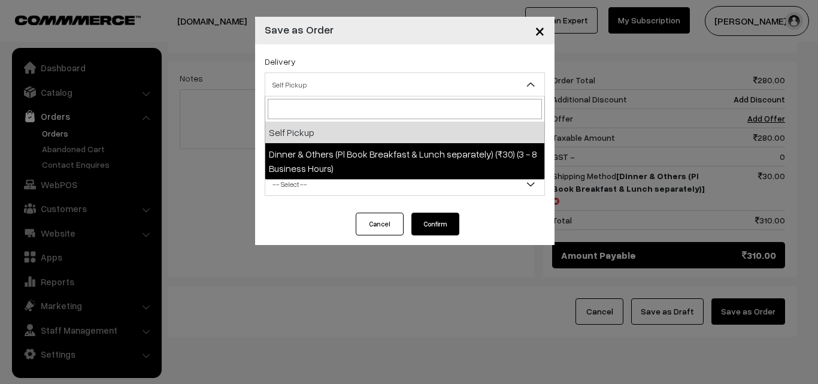
drag, startPoint x: 392, startPoint y: 153, endPoint x: 389, endPoint y: 161, distance: 8.9
select select "DOP1"
select select "3"
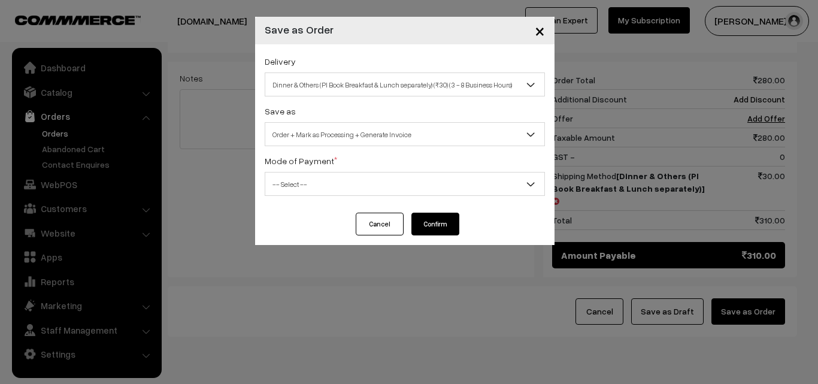
click at [383, 190] on span "-- Select --" at bounding box center [404, 184] width 279 height 21
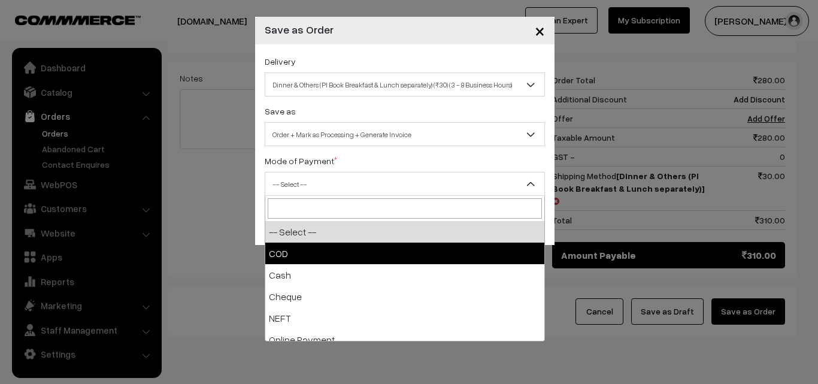
select select "1"
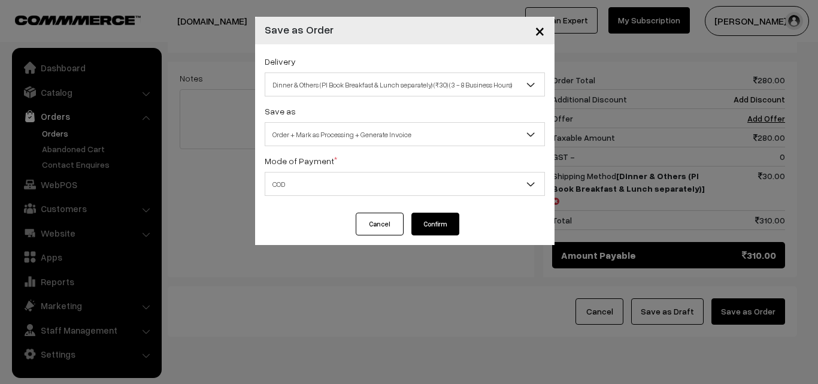
click at [419, 219] on button "Confirm" at bounding box center [435, 224] width 48 height 23
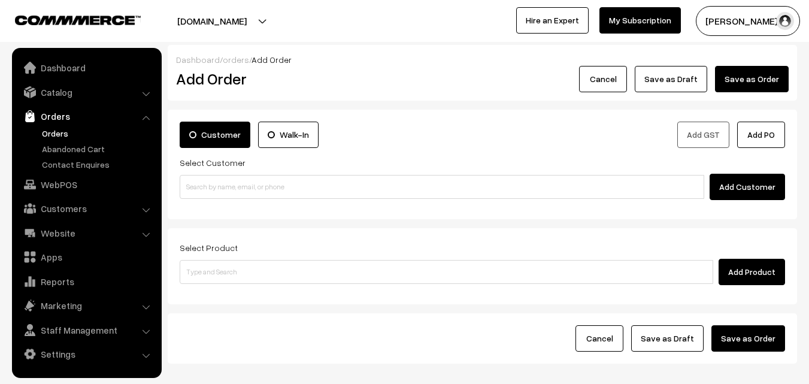
click at [56, 132] on link "Orders" at bounding box center [98, 133] width 119 height 13
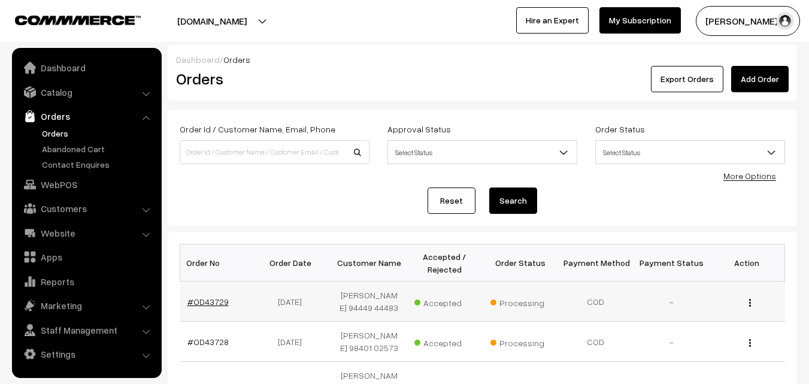
click at [211, 298] on link "#OD43729" at bounding box center [207, 301] width 41 height 10
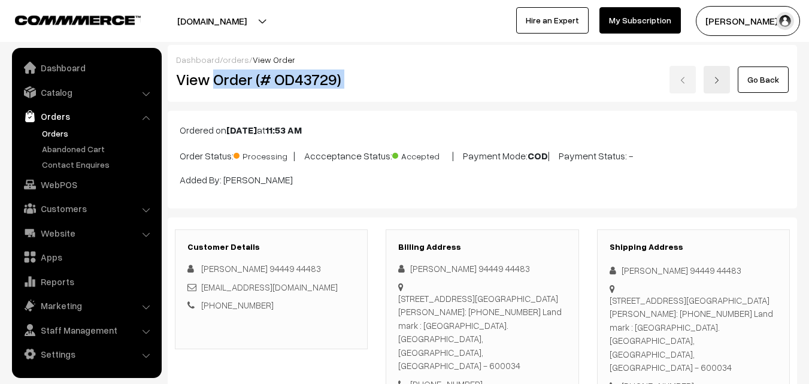
drag, startPoint x: 215, startPoint y: 84, endPoint x: 432, endPoint y: 72, distance: 217.7
click at [432, 72] on div "View Order (# OD43729) Go Back" at bounding box center [482, 80] width 631 height 28
copy div "Order (# OD43729)"
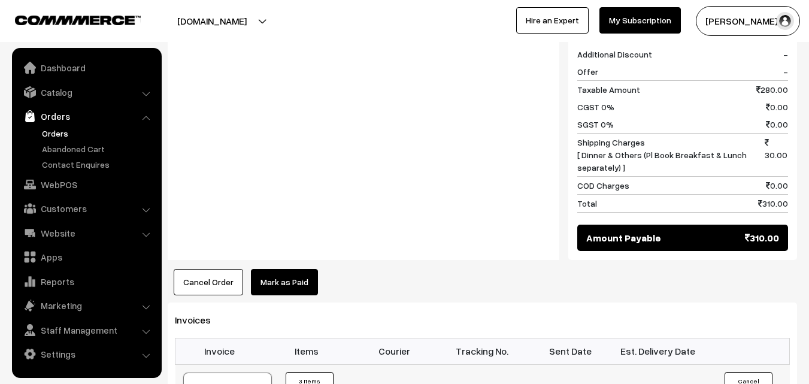
scroll to position [719, 0]
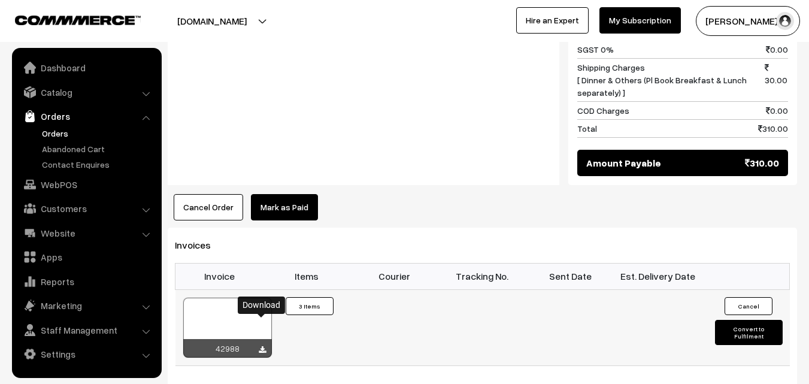
click at [263, 346] on icon at bounding box center [262, 350] width 7 height 8
